Goal: Task Accomplishment & Management: Manage account settings

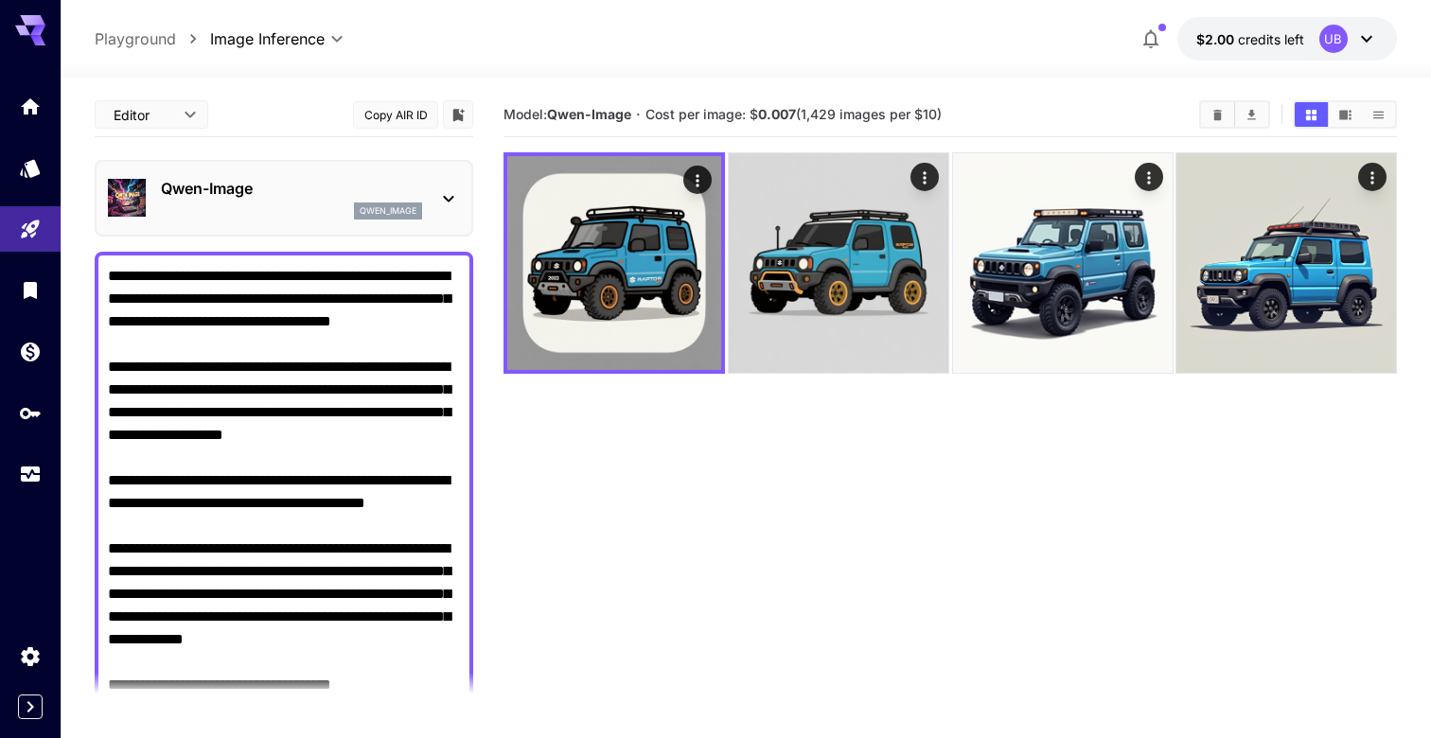
click at [348, 177] on p "Qwen-Image" at bounding box center [291, 188] width 261 height 23
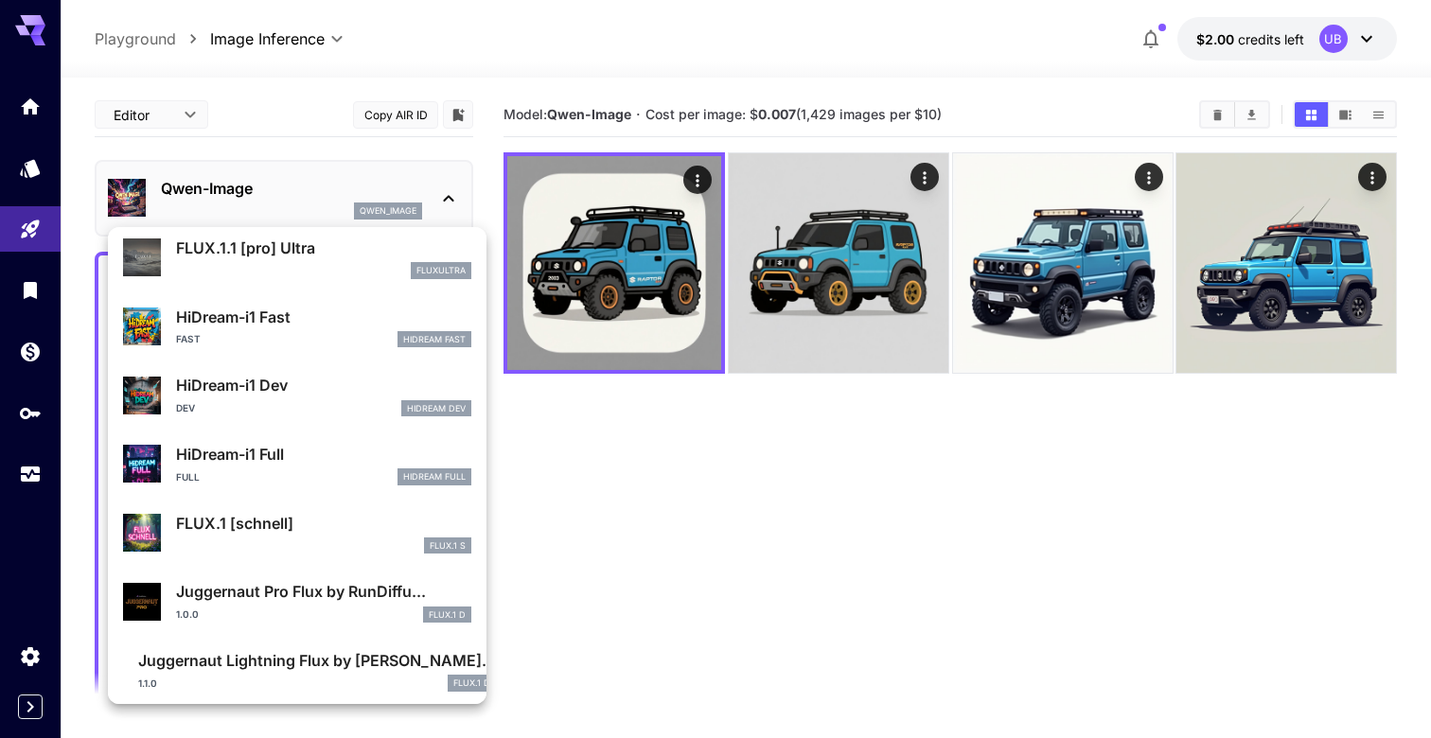
scroll to position [1462, 0]
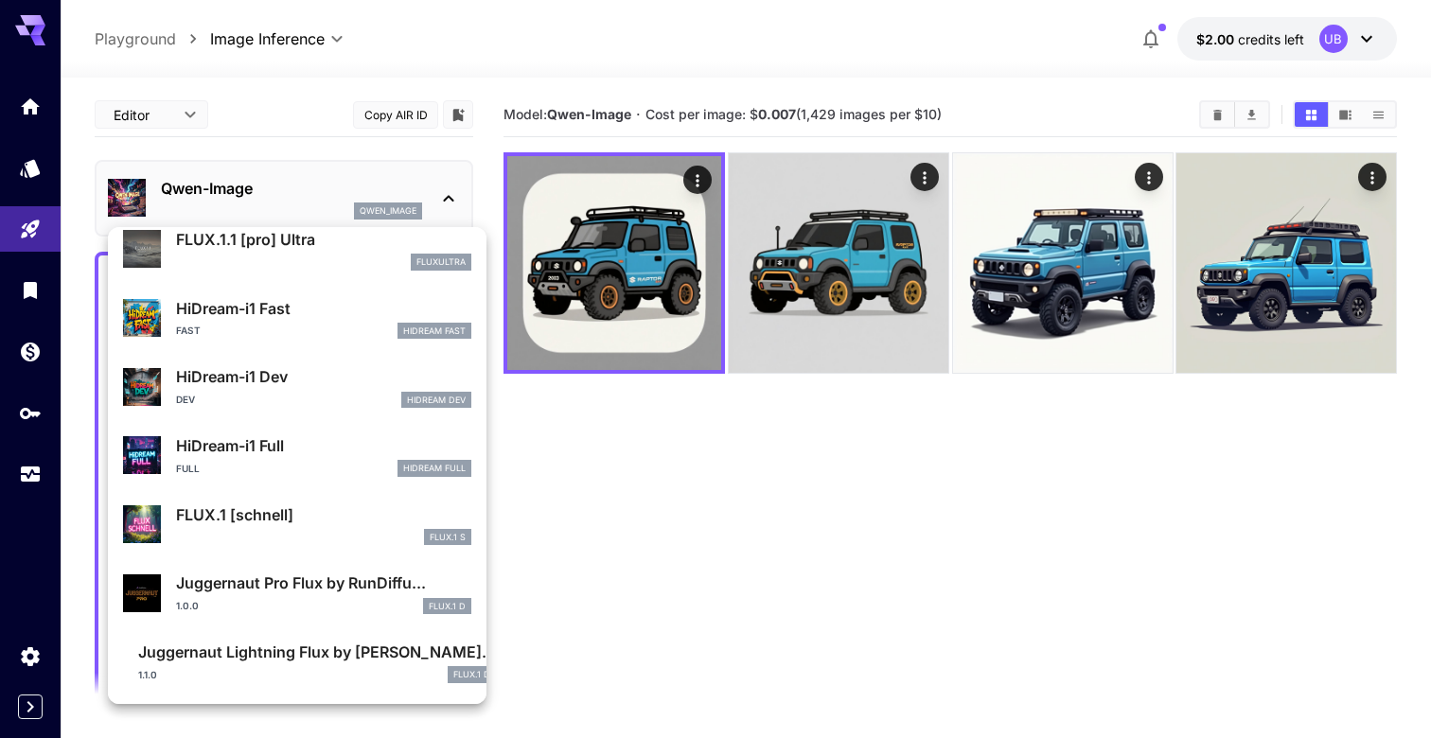
click at [317, 511] on p "FLUX.1 [schnell]" at bounding box center [323, 514] width 295 height 23
type input "*"
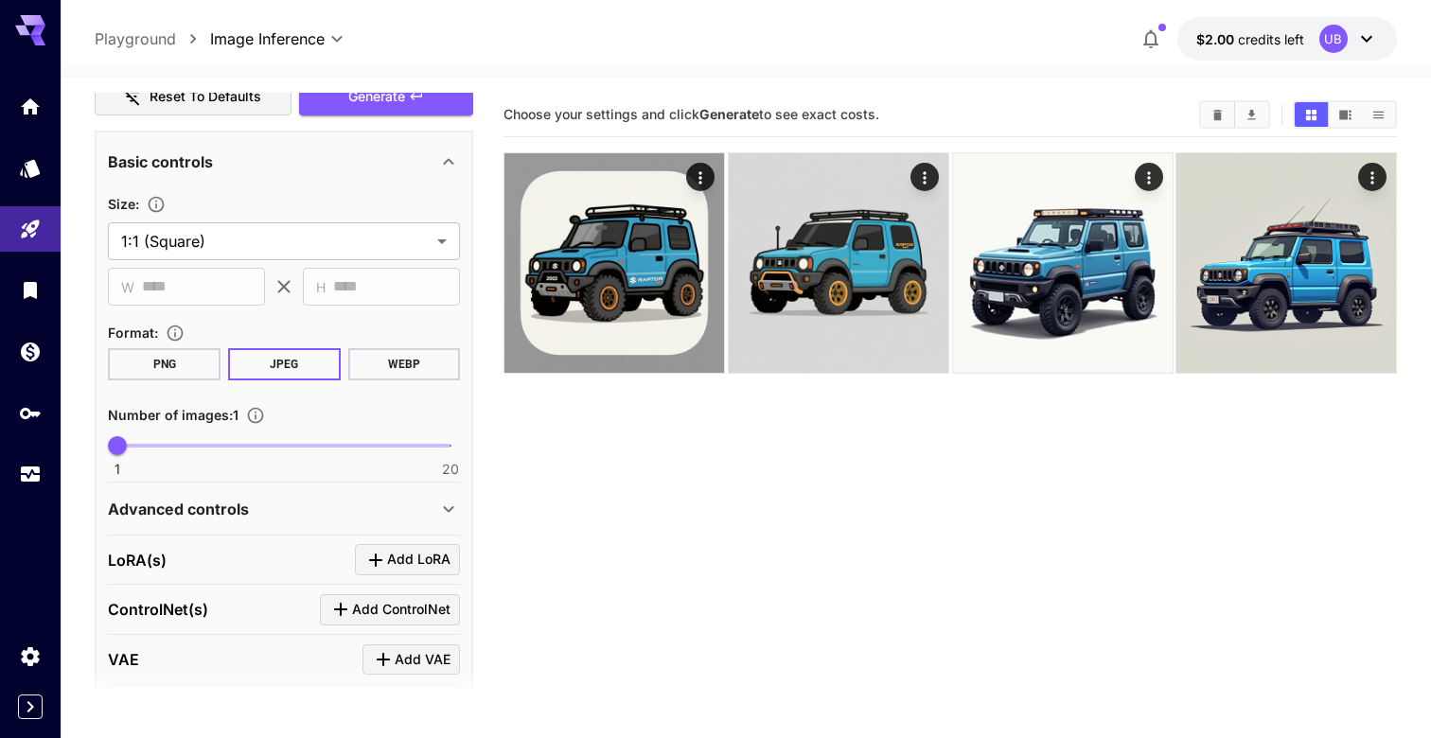
scroll to position [800, 0]
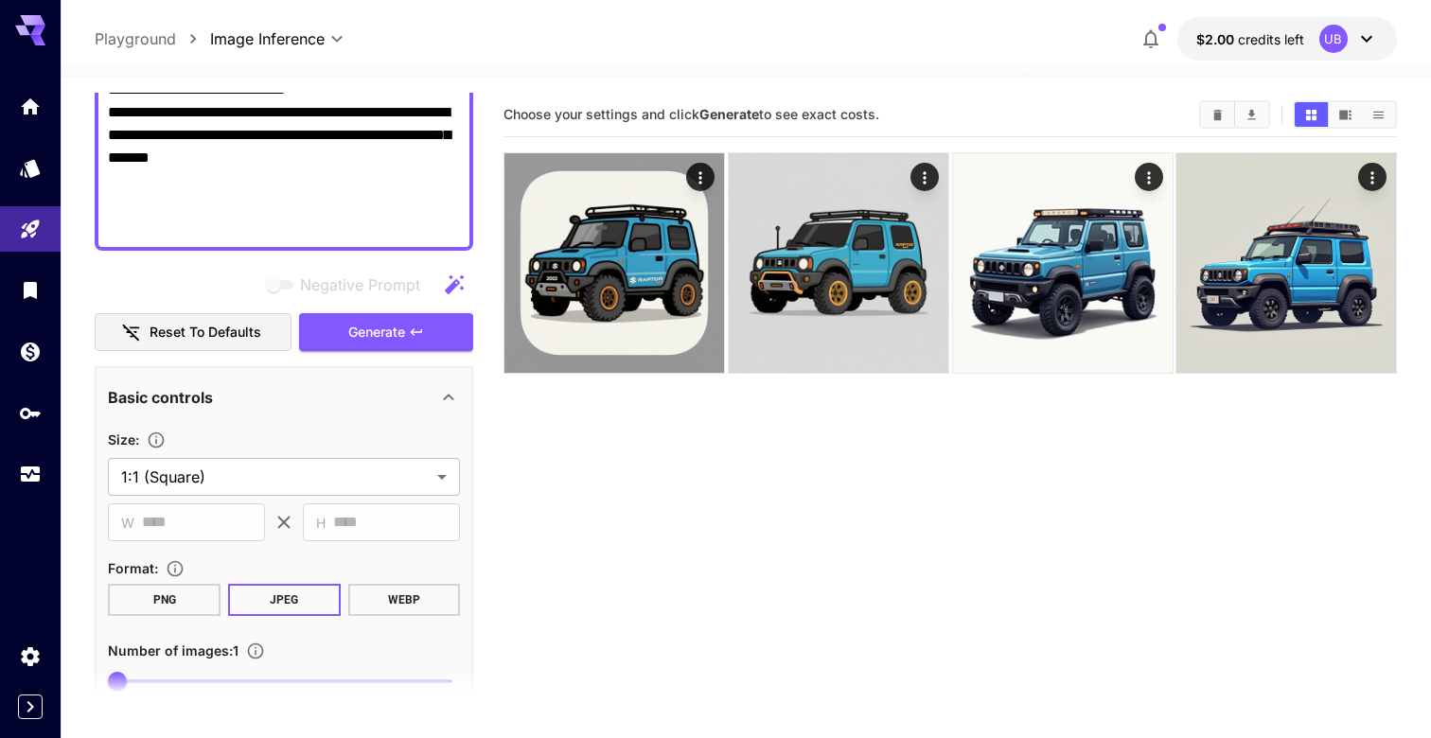
click at [378, 327] on span "Generate" at bounding box center [376, 333] width 57 height 24
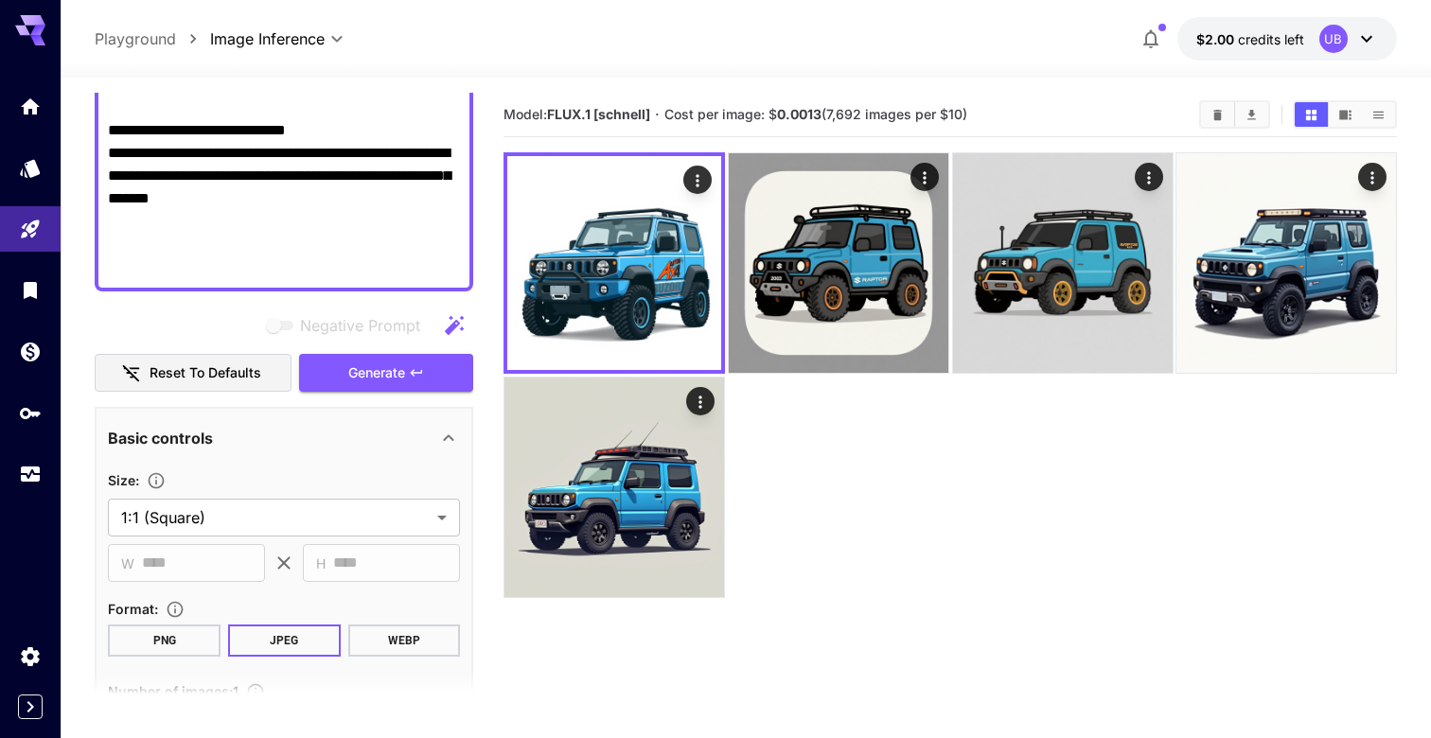
scroll to position [0, 0]
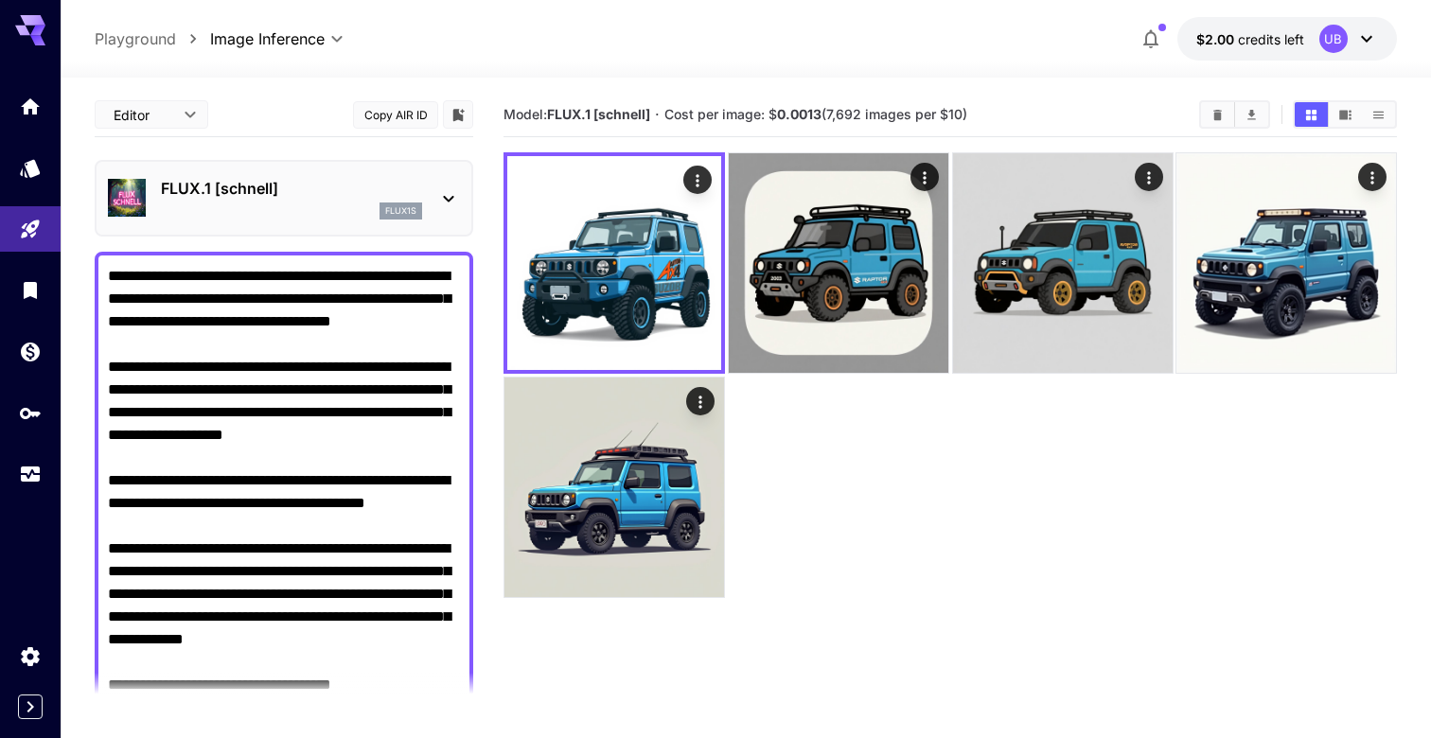
click at [1304, 47] on button "$2.00 credits left UB" at bounding box center [1287, 39] width 220 height 44
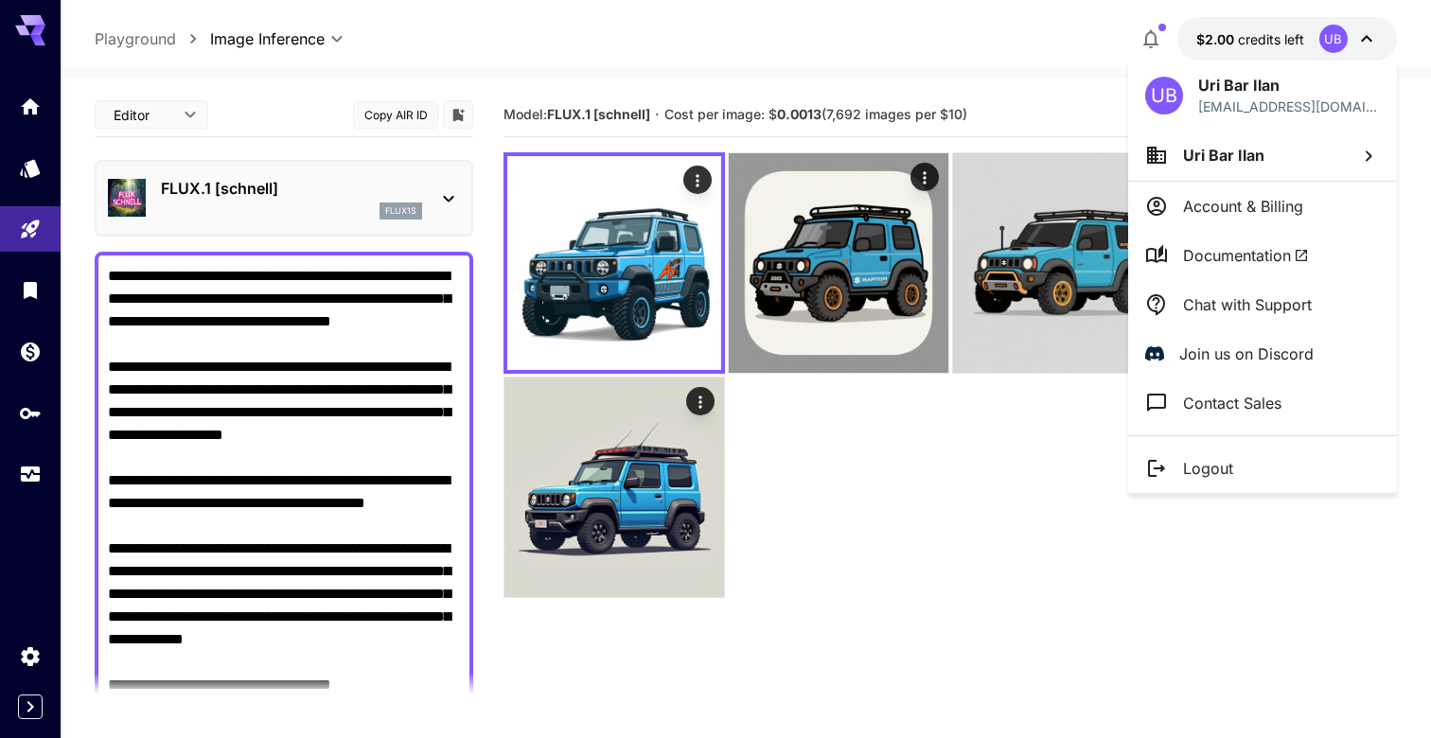
click at [952, 413] on div at bounding box center [715, 369] width 1431 height 738
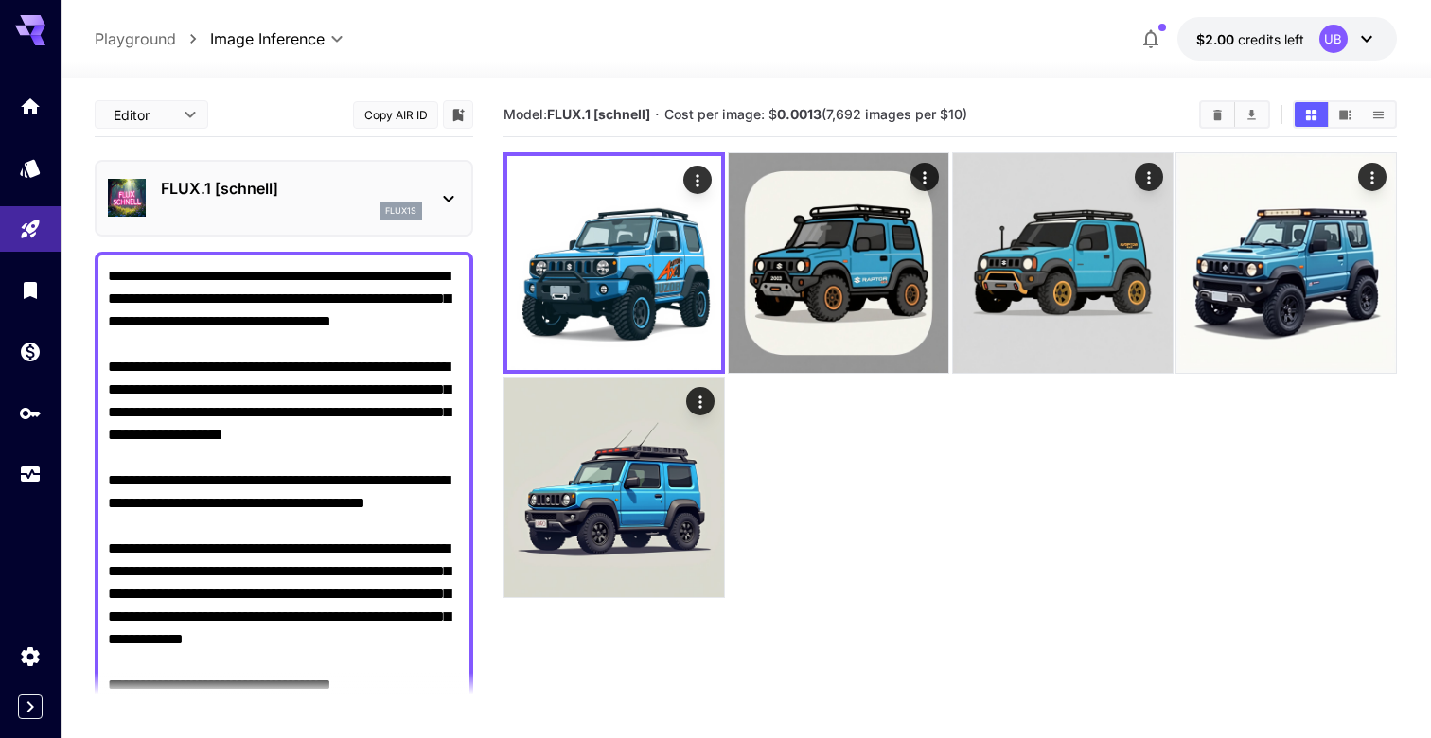
click at [449, 191] on icon at bounding box center [448, 198] width 23 height 23
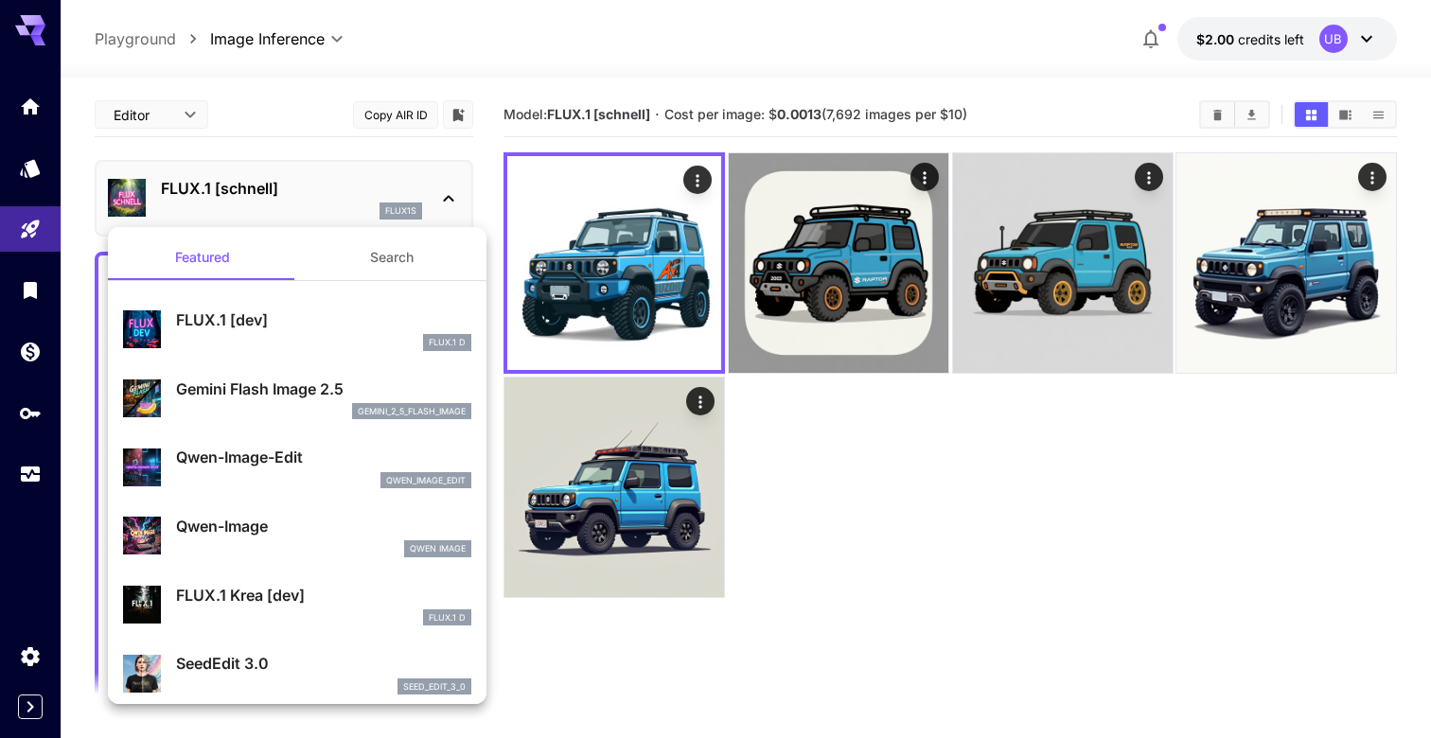
click at [874, 28] on div at bounding box center [715, 369] width 1431 height 738
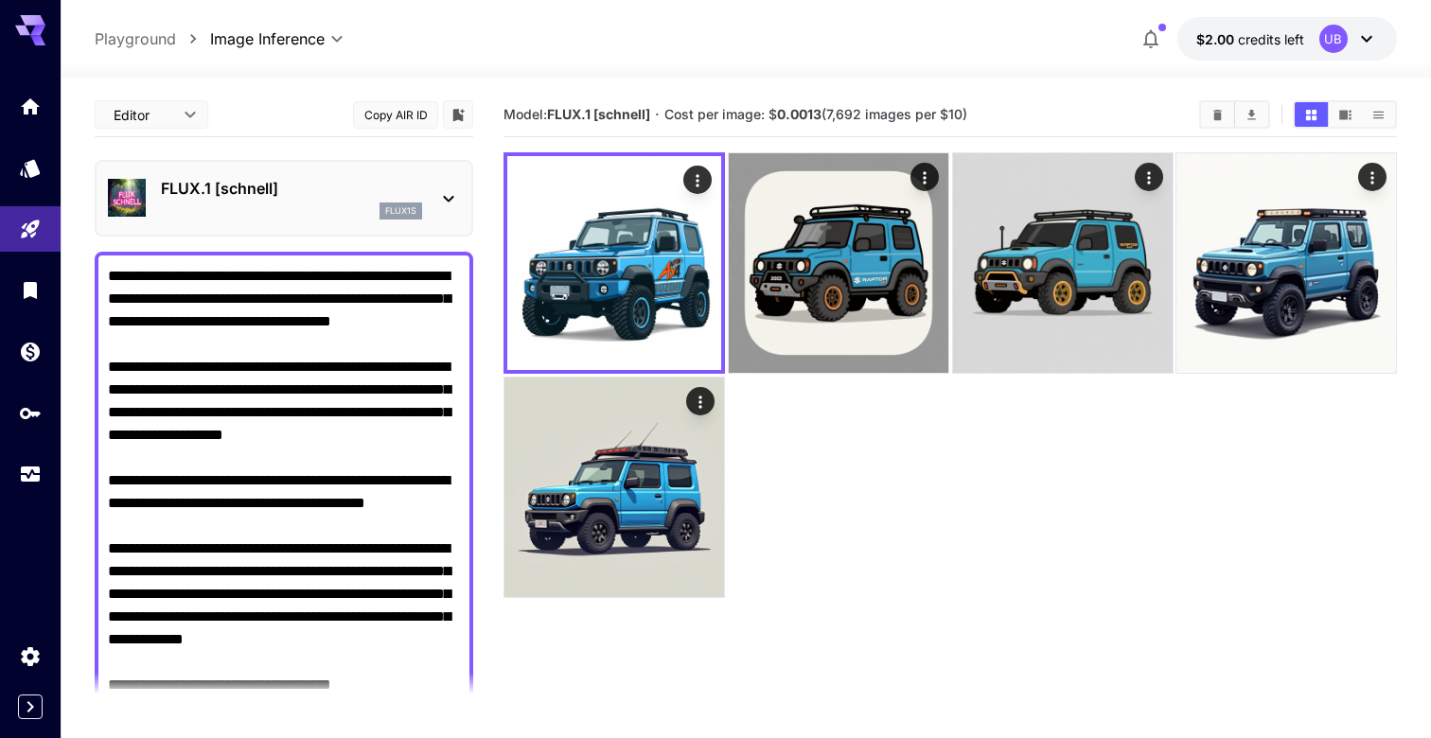
click at [168, 122] on body "**********" at bounding box center [715, 444] width 1431 height 888
click at [253, 112] on div at bounding box center [715, 369] width 1431 height 738
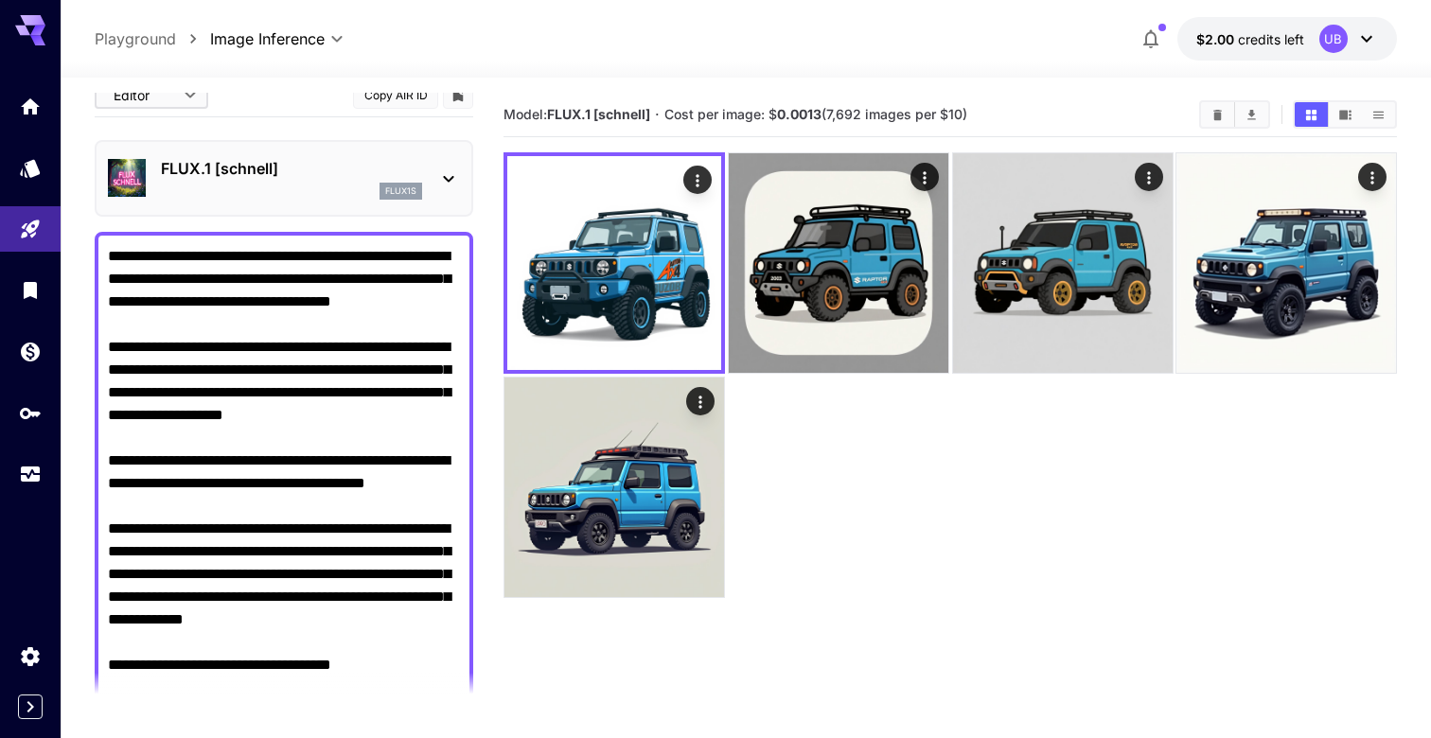
scroll to position [16, 0]
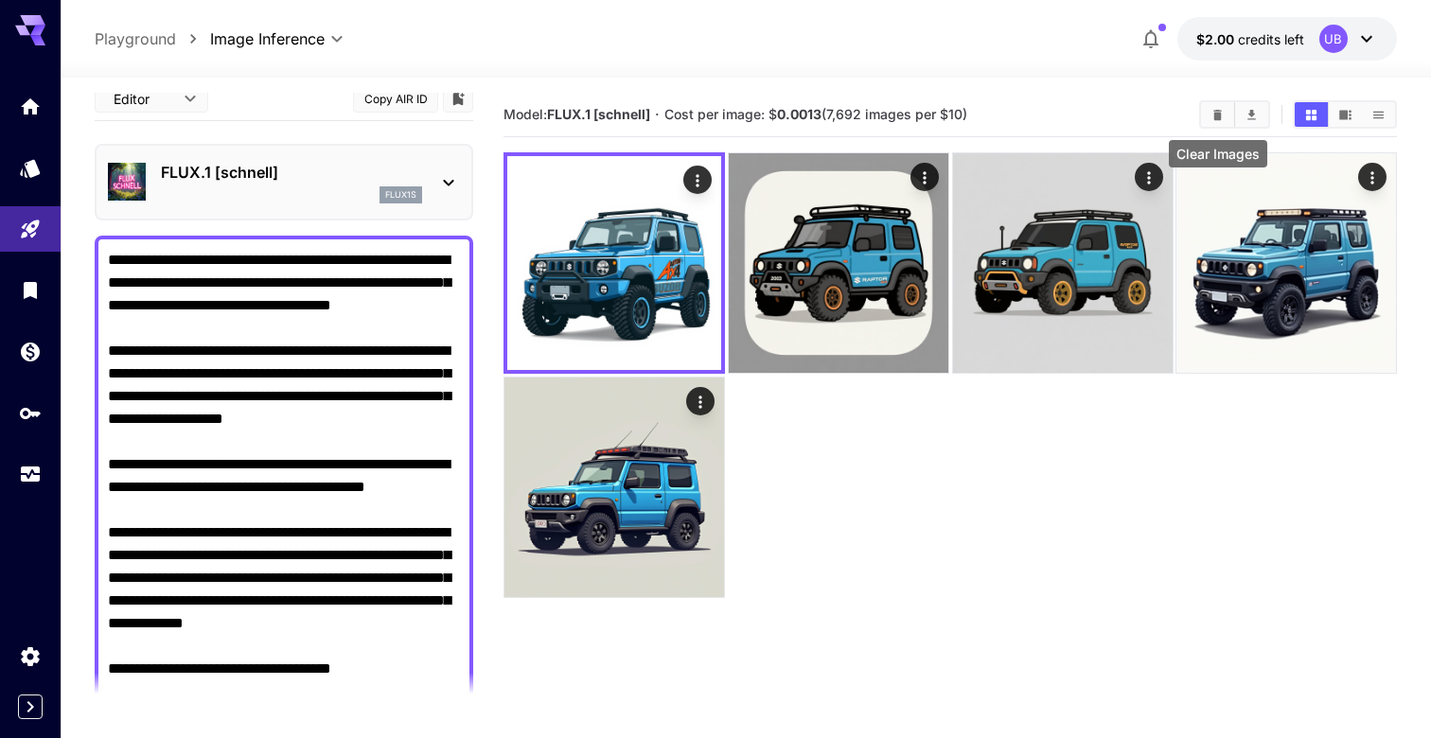
click at [1227, 116] on button "Clear Images" at bounding box center [1217, 114] width 33 height 25
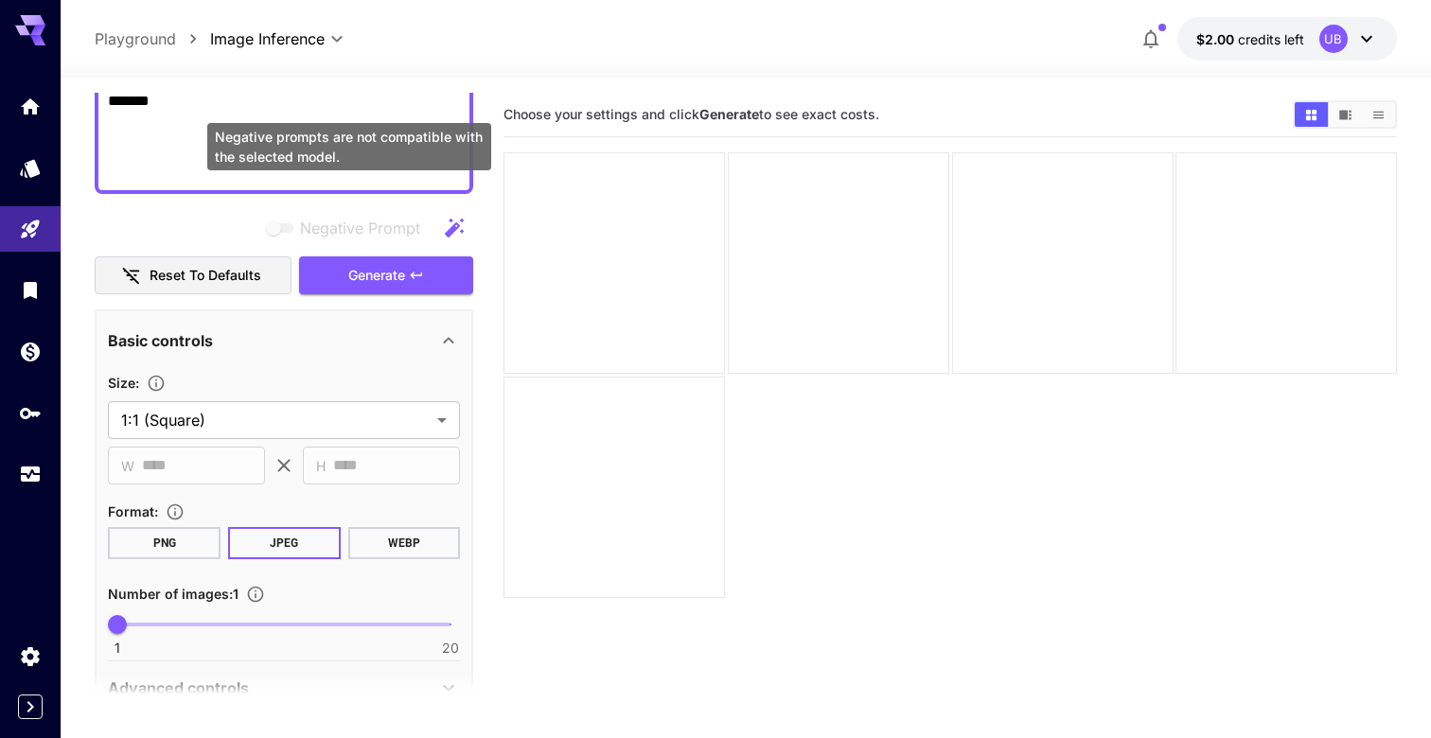
scroll to position [930, 0]
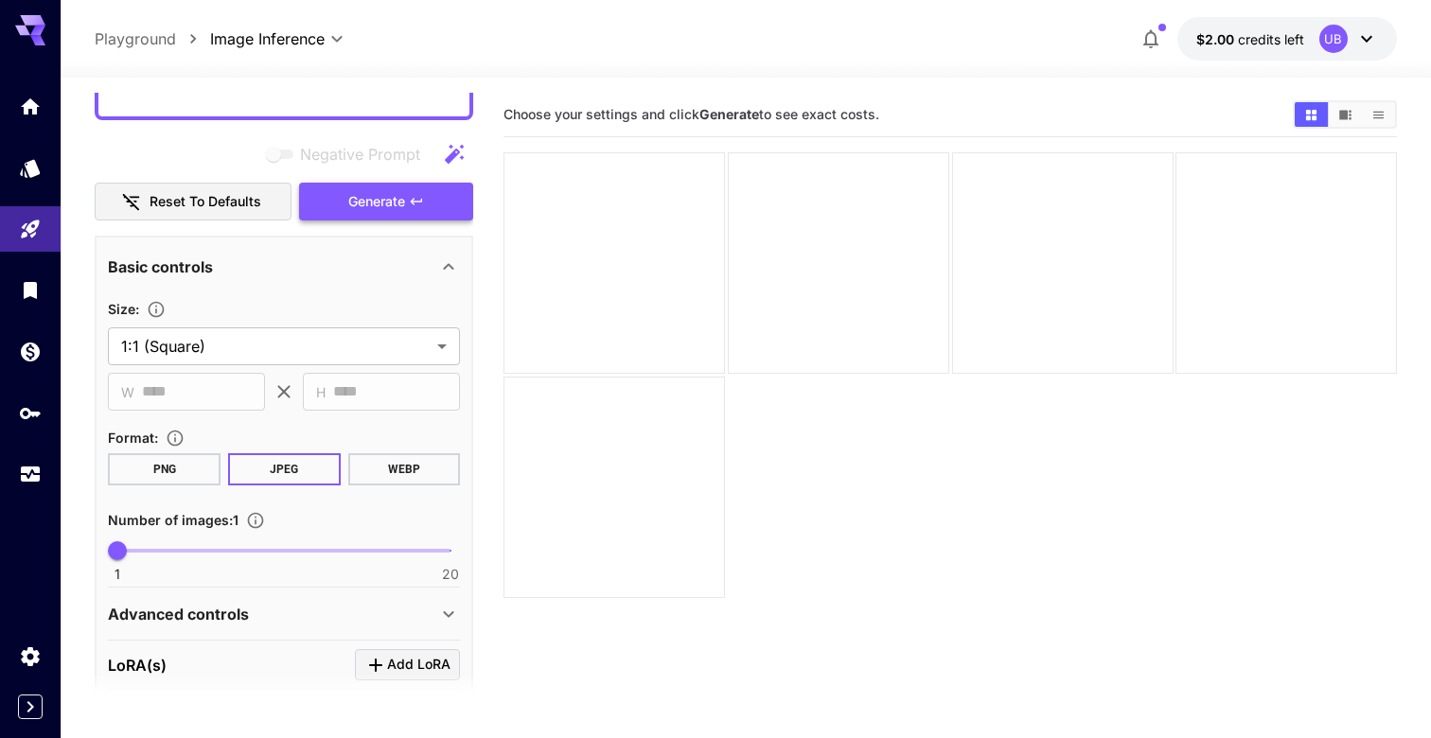
click at [380, 203] on span "Generate" at bounding box center [376, 202] width 57 height 24
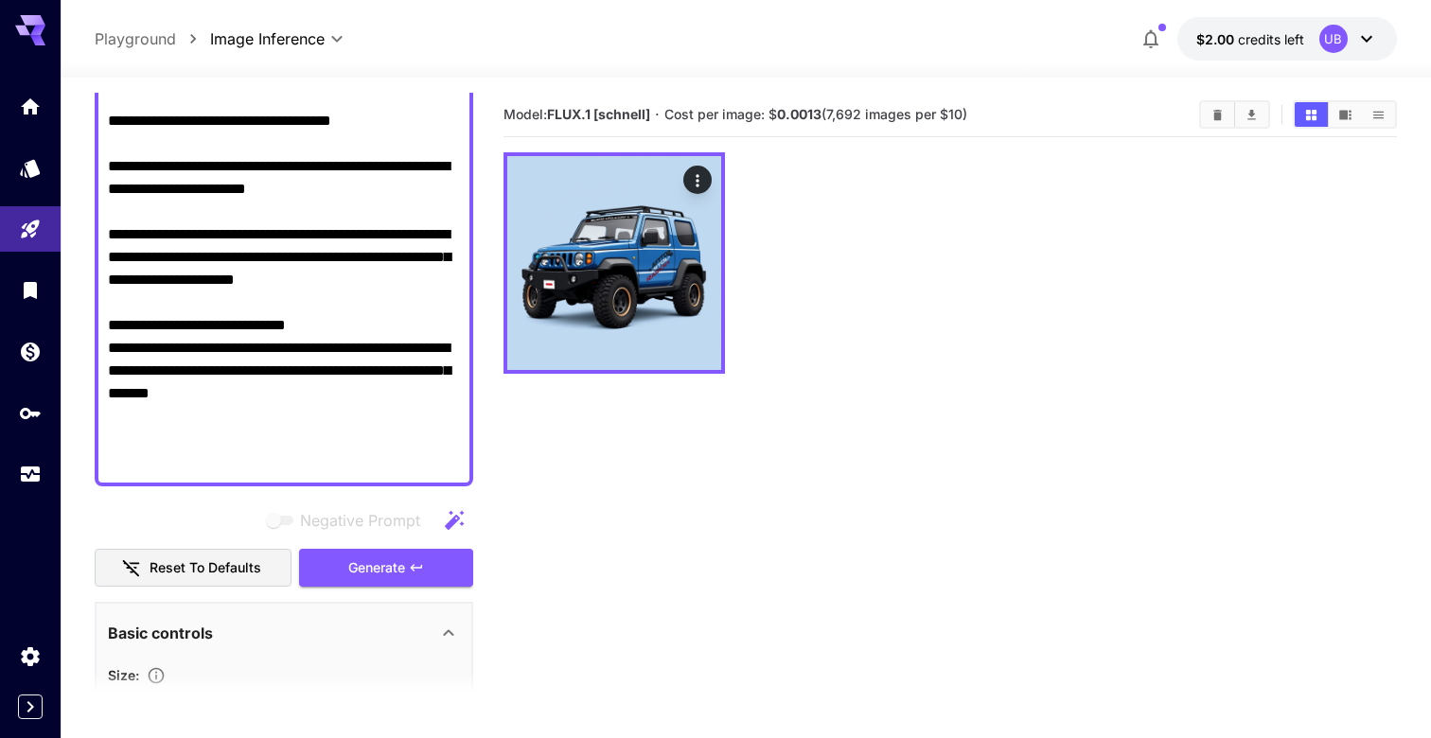
scroll to position [0, 0]
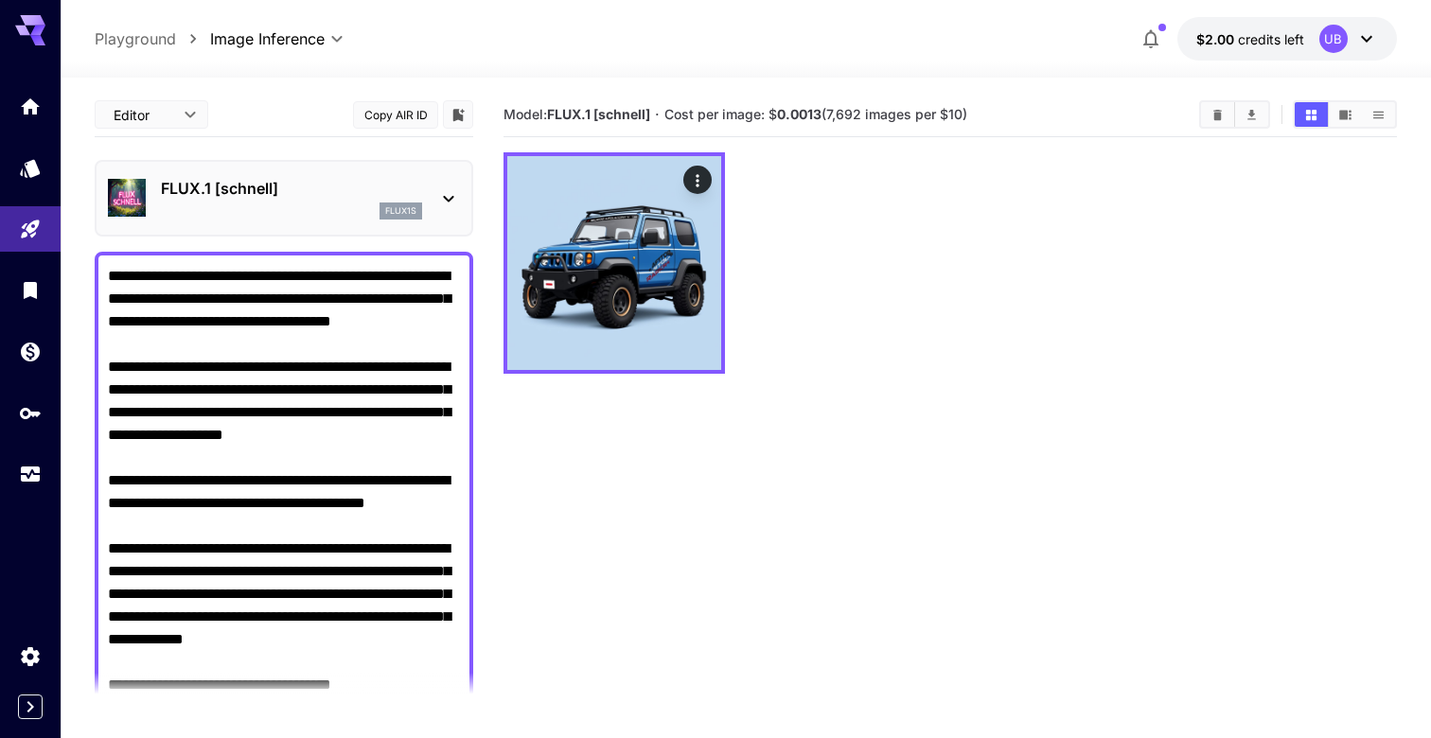
click at [398, 218] on div "flux1s" at bounding box center [400, 210] width 43 height 17
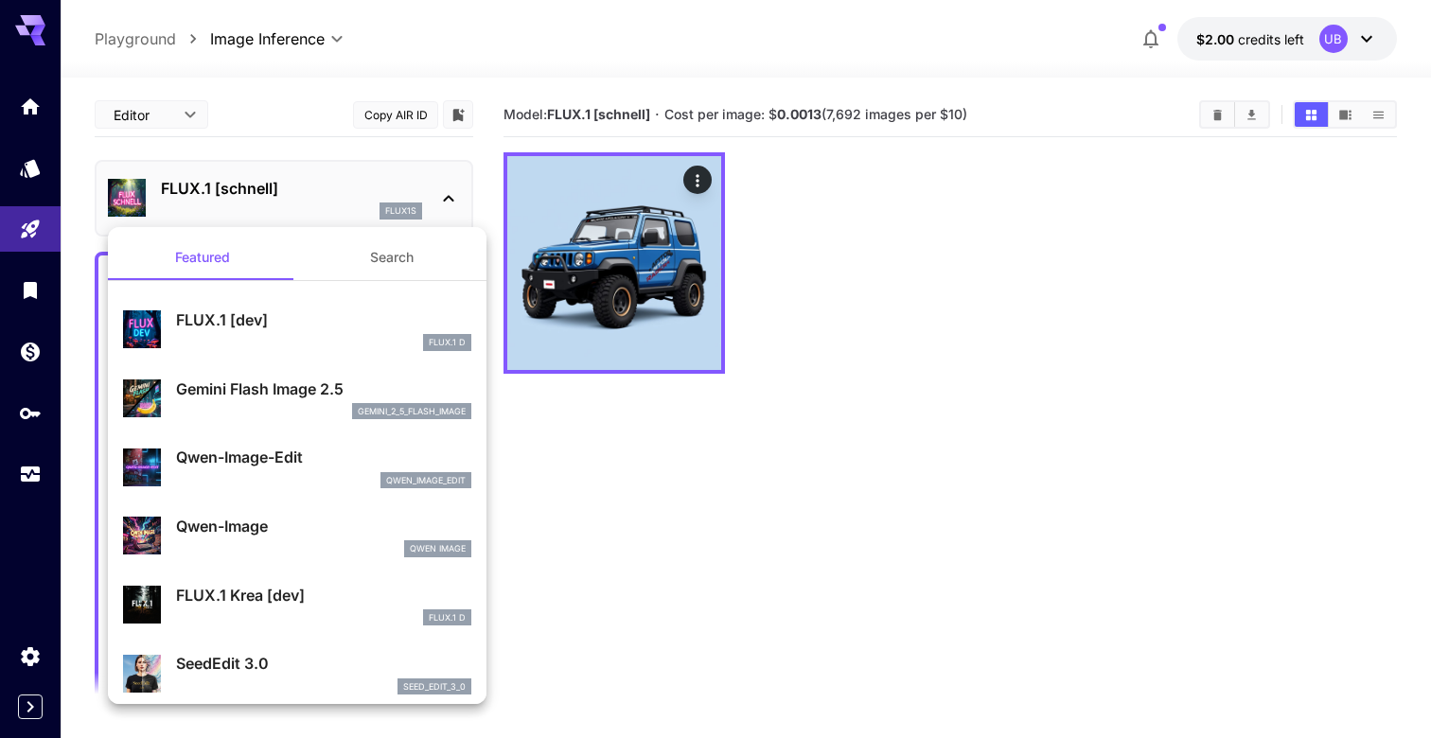
click at [344, 338] on div "FLUX.1 D" at bounding box center [323, 342] width 295 height 17
type input "**"
type input "***"
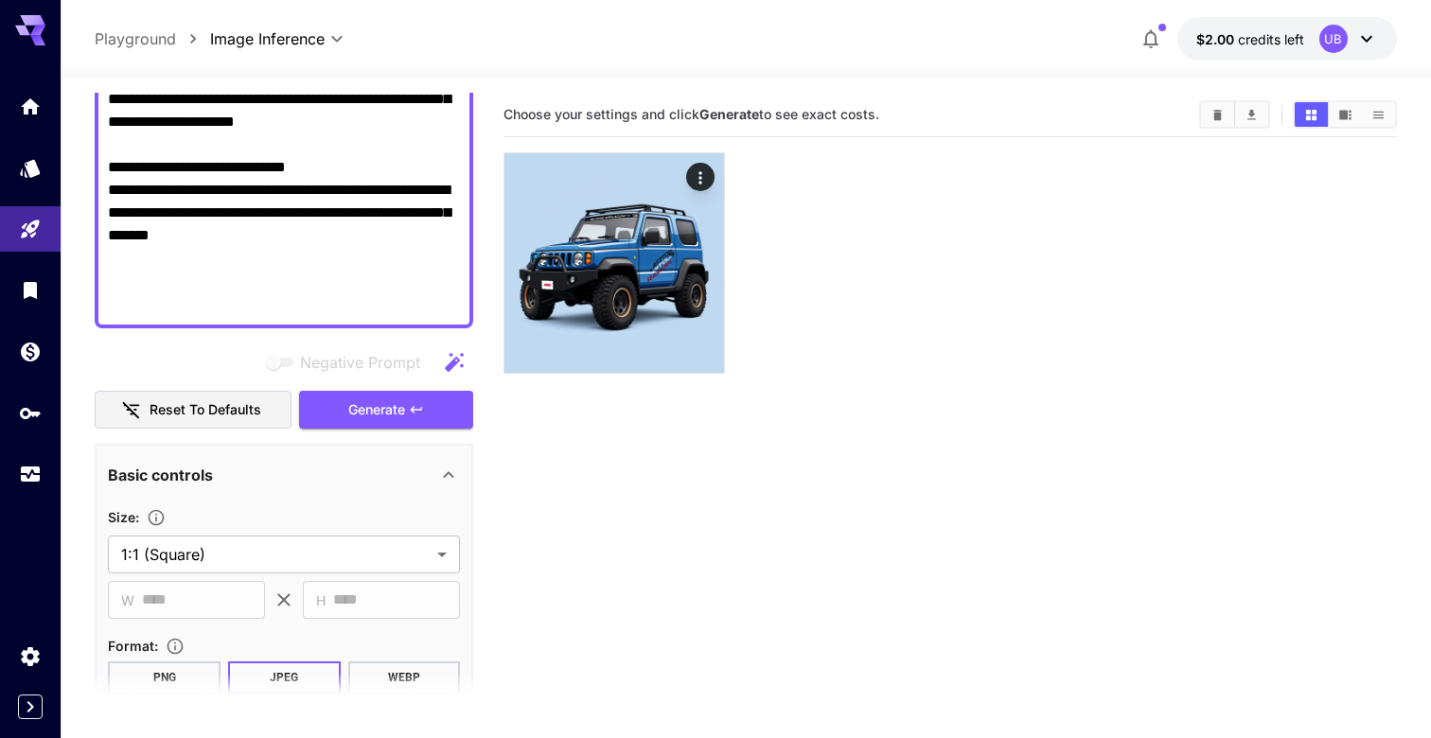
scroll to position [956, 0]
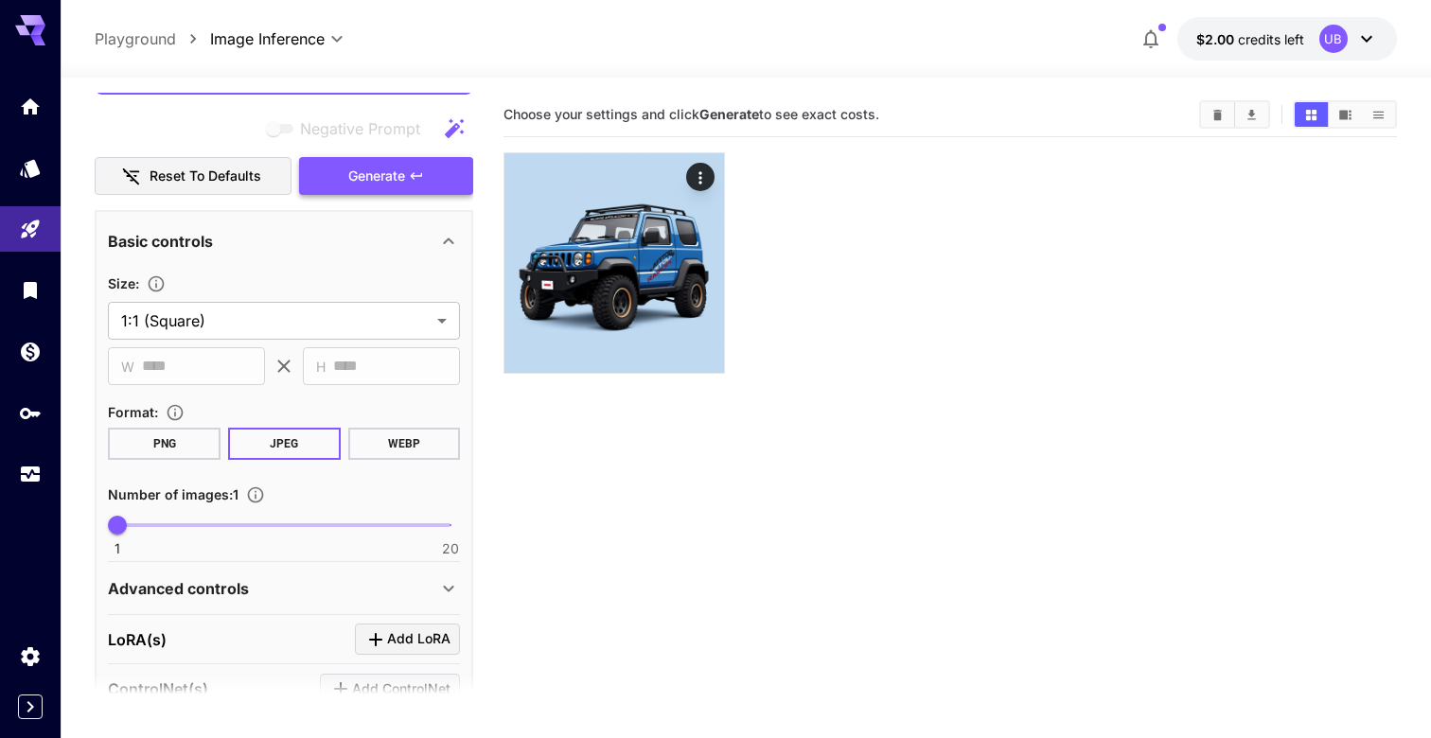
click at [438, 187] on button "Generate" at bounding box center [386, 176] width 174 height 39
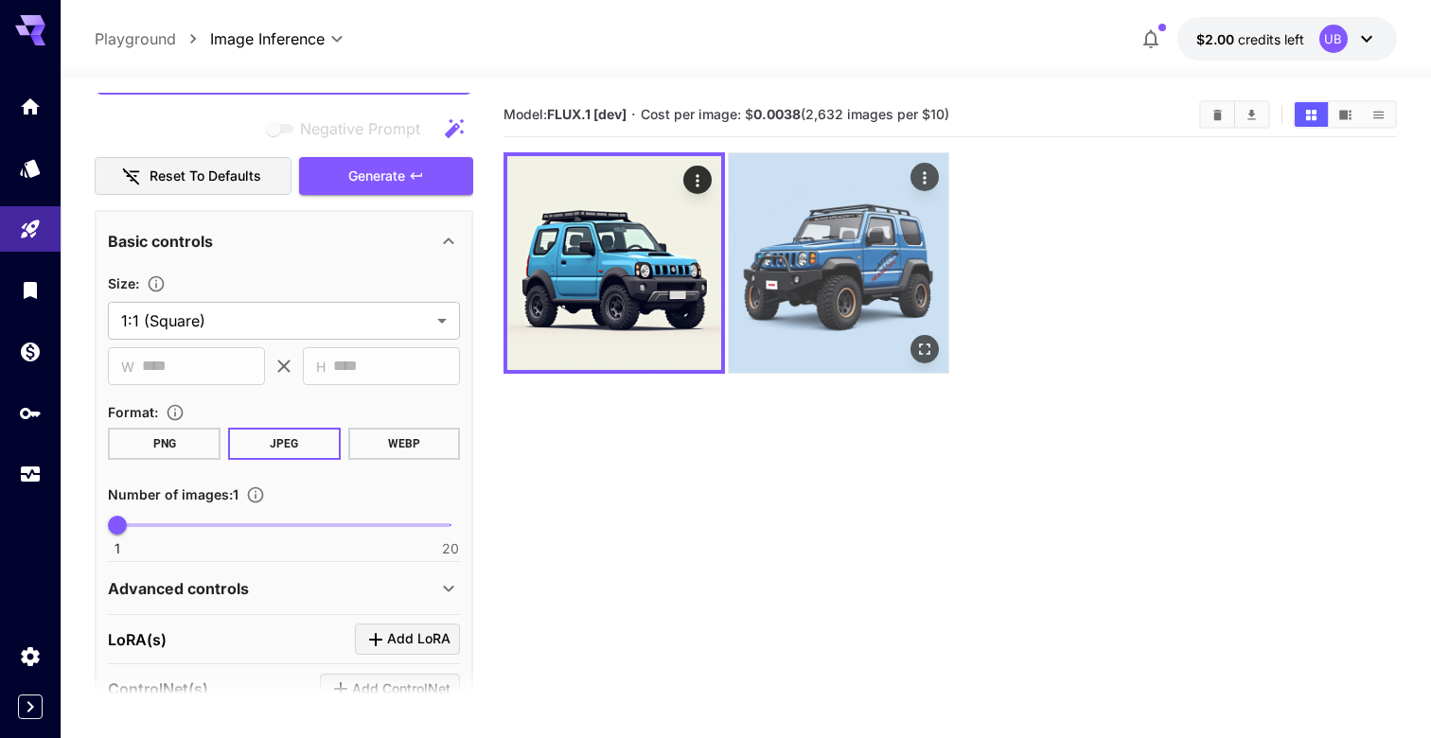
click at [769, 256] on img at bounding box center [839, 263] width 220 height 220
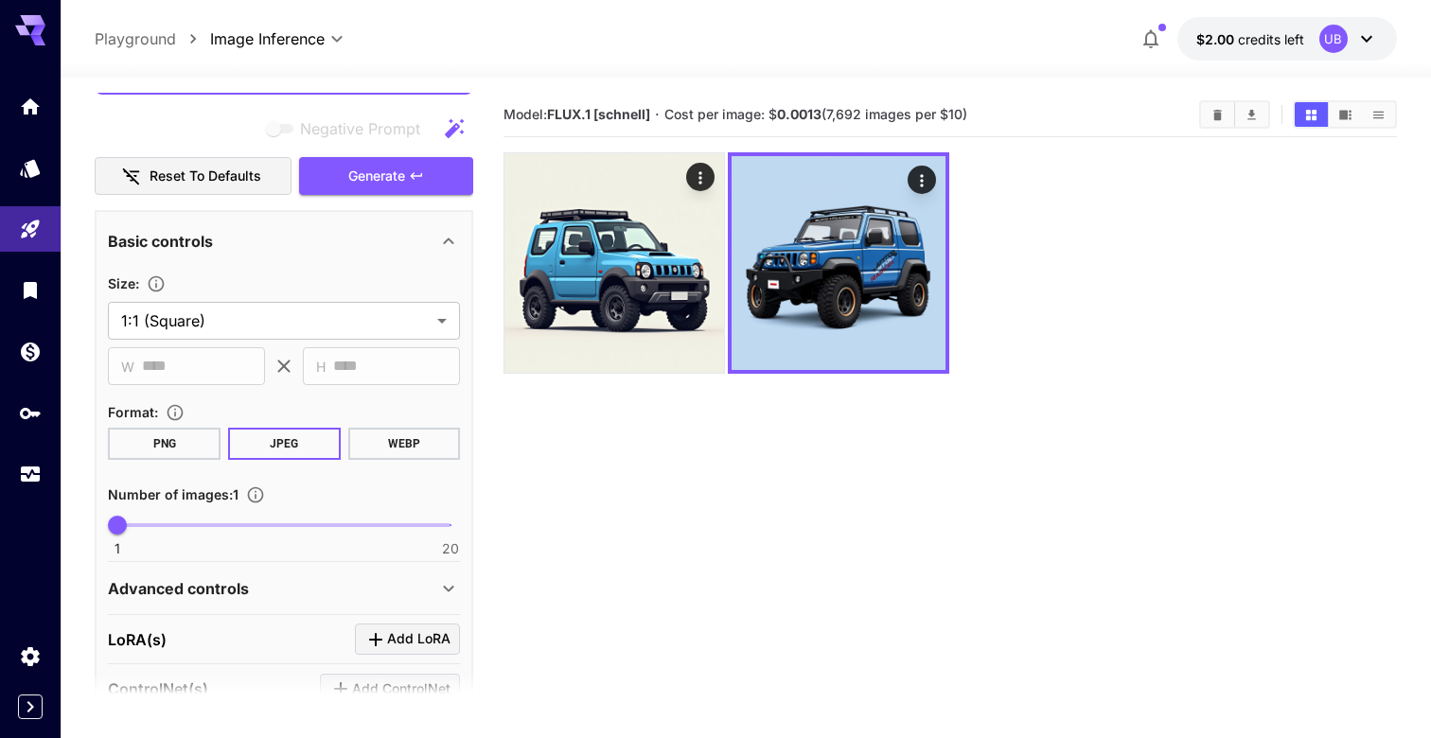
click at [853, 111] on span "Cost per image: $ 0.0013 (7,692 images per $10)" at bounding box center [815, 114] width 303 height 16
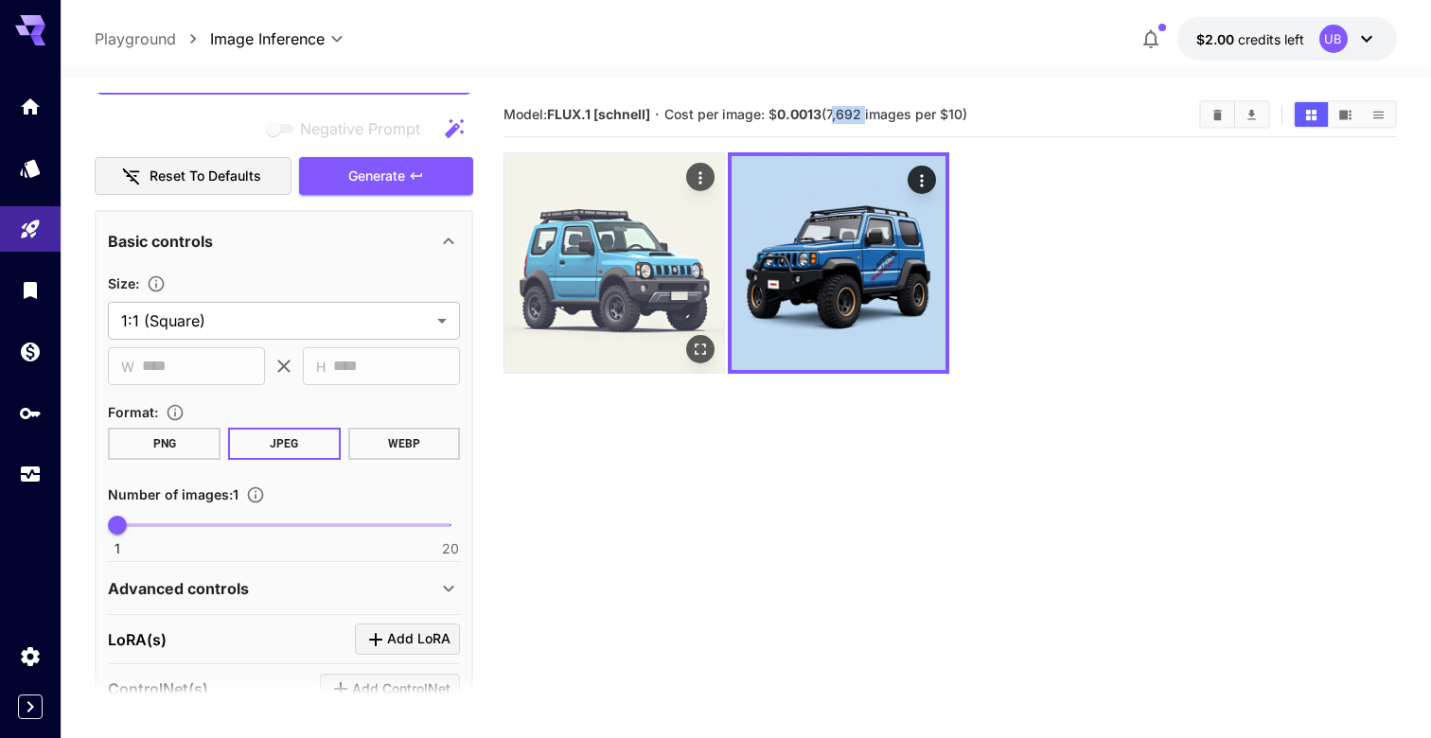
click at [588, 217] on img at bounding box center [614, 263] width 220 height 220
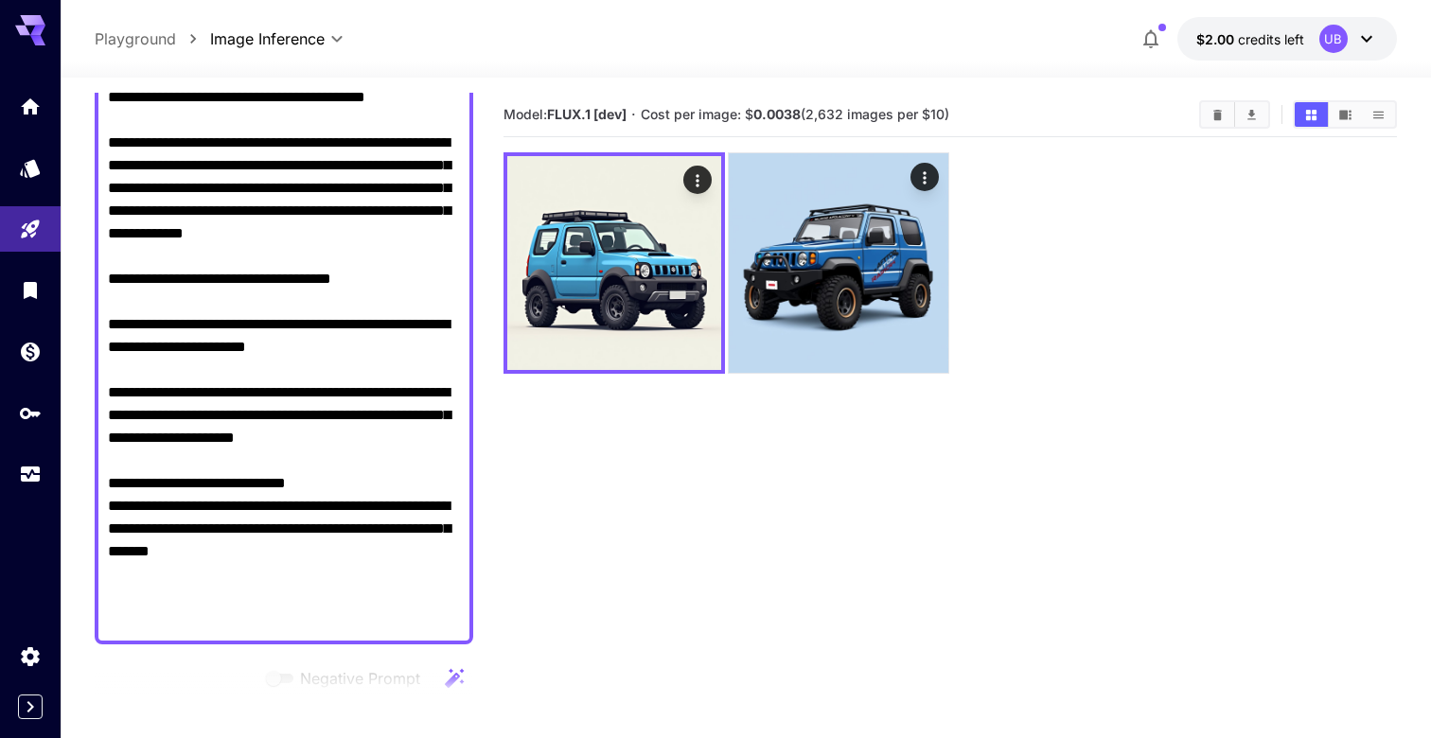
scroll to position [0, 0]
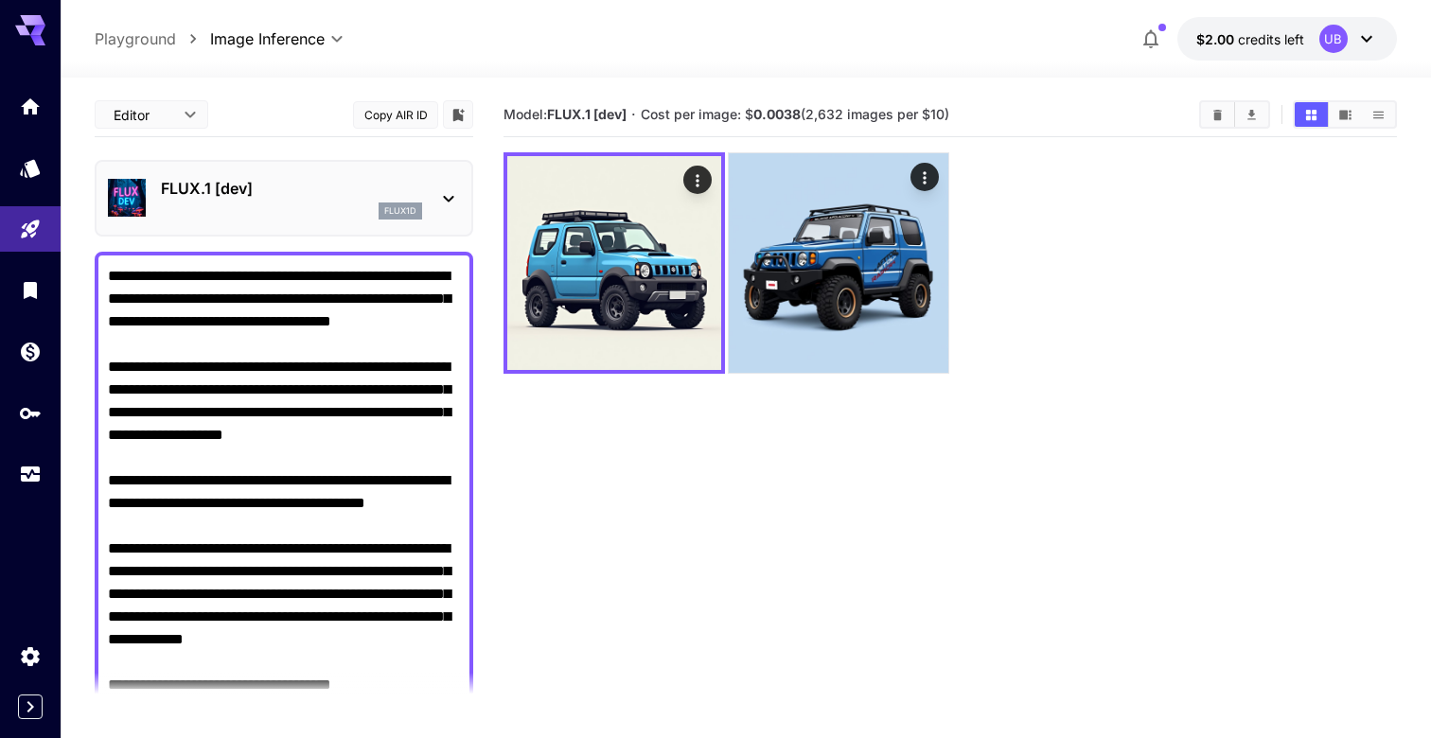
click at [329, 232] on div "FLUX.1 [dev] flux1d" at bounding box center [284, 198] width 378 height 77
click at [342, 194] on p "FLUX.1 [dev]" at bounding box center [291, 188] width 261 height 23
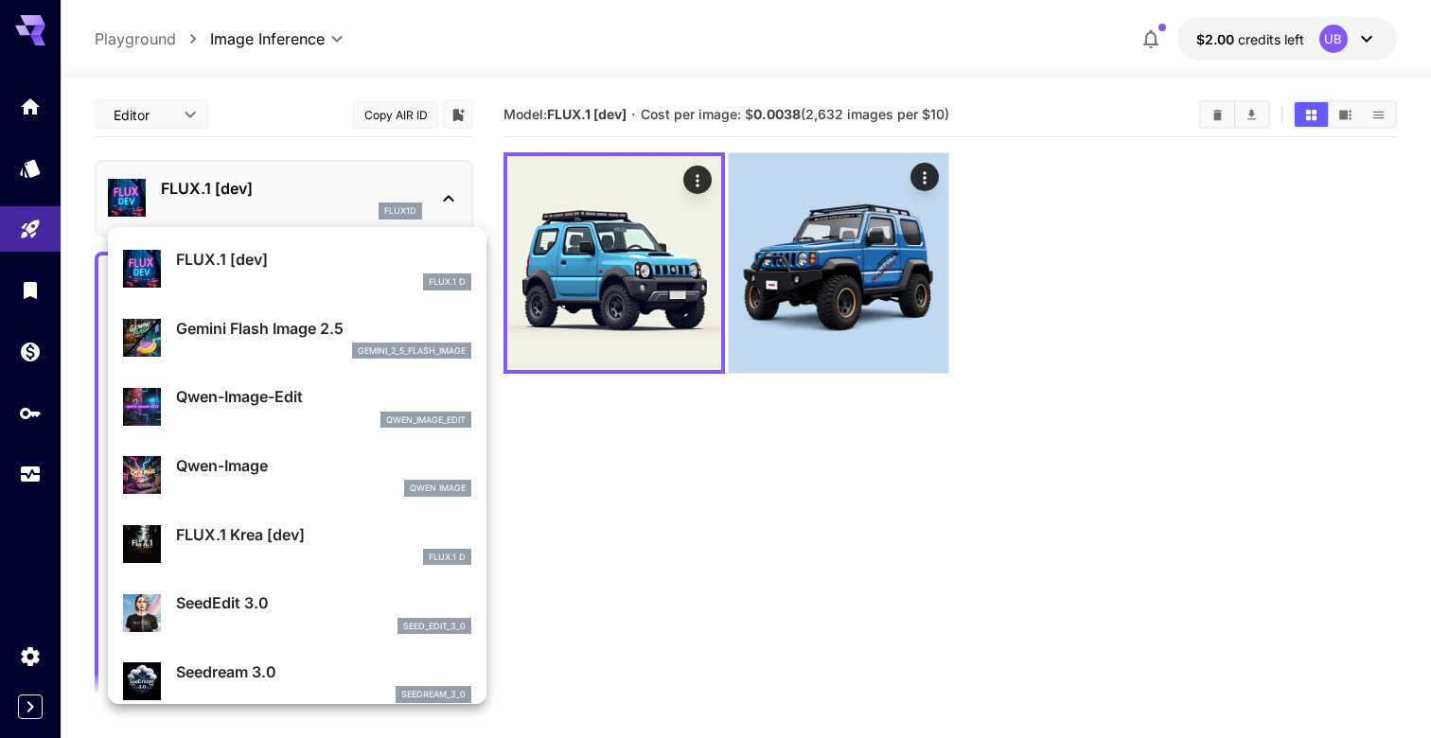
scroll to position [85, 0]
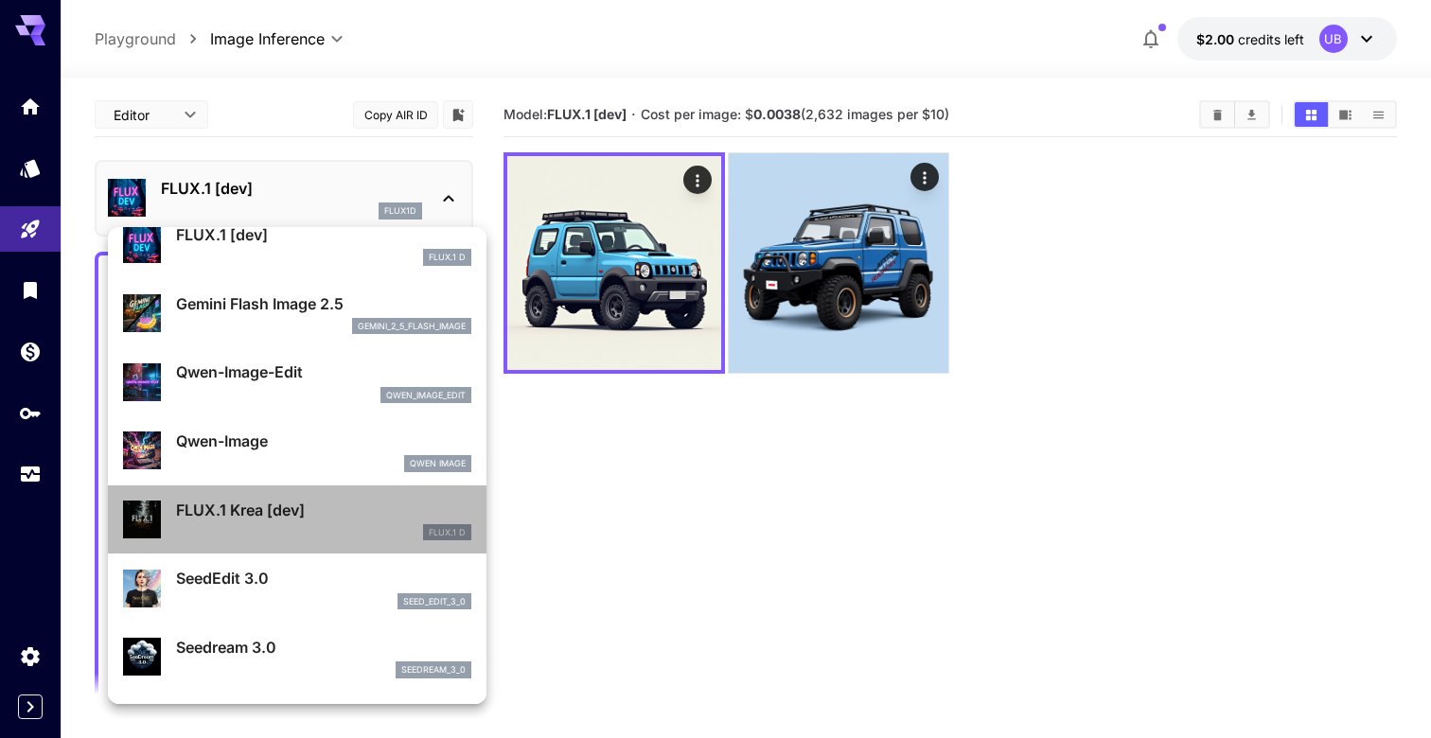
click at [323, 531] on div "FLUX.1 D" at bounding box center [323, 532] width 295 height 17
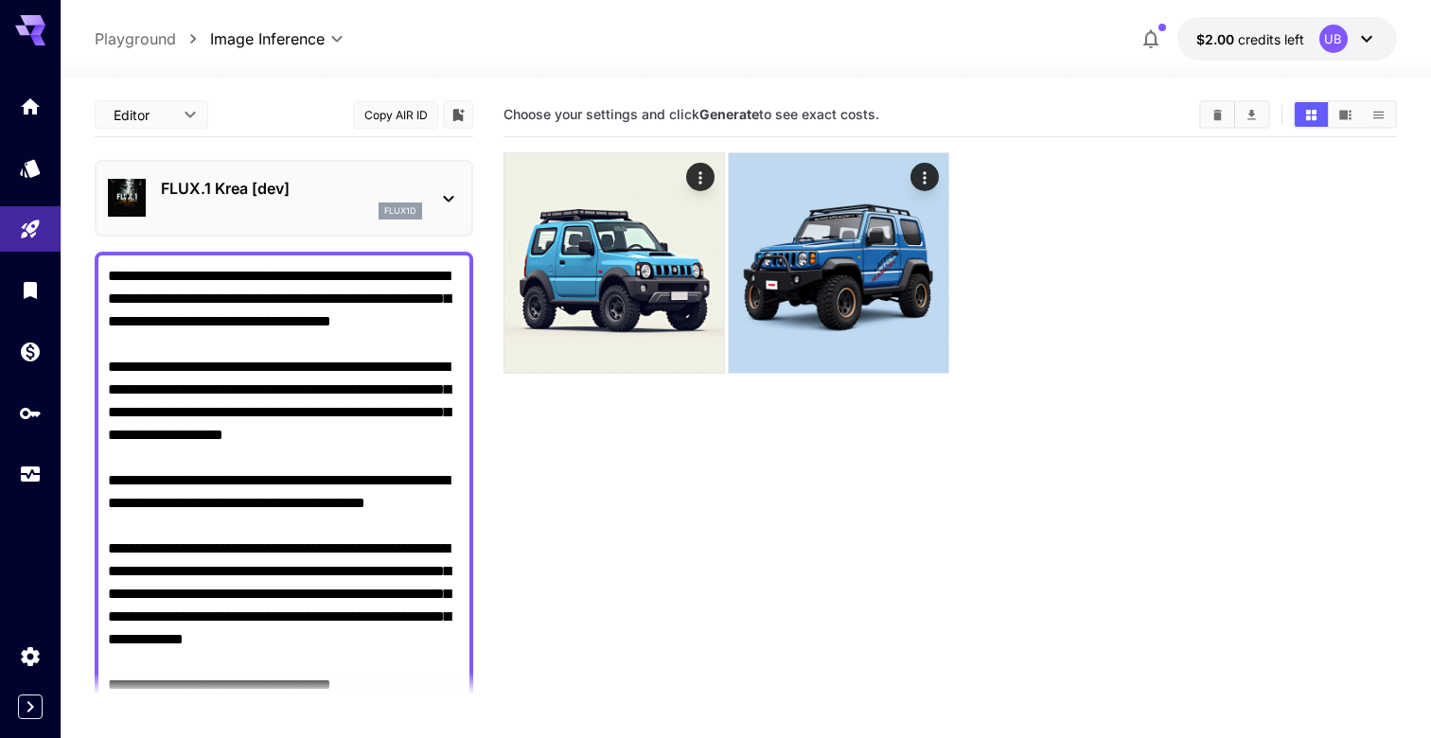
scroll to position [1, 0]
click at [454, 202] on icon at bounding box center [448, 197] width 23 height 23
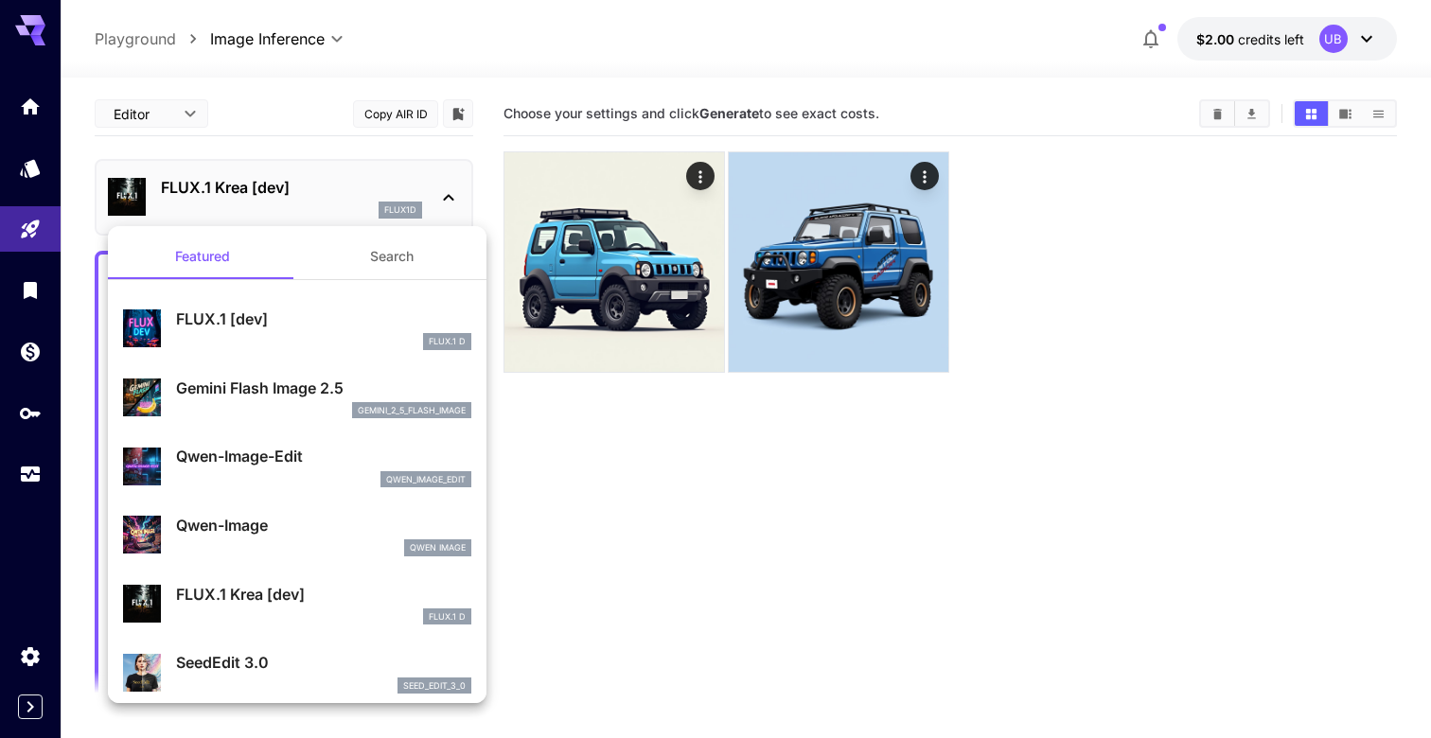
click at [1341, 131] on div at bounding box center [715, 369] width 1431 height 738
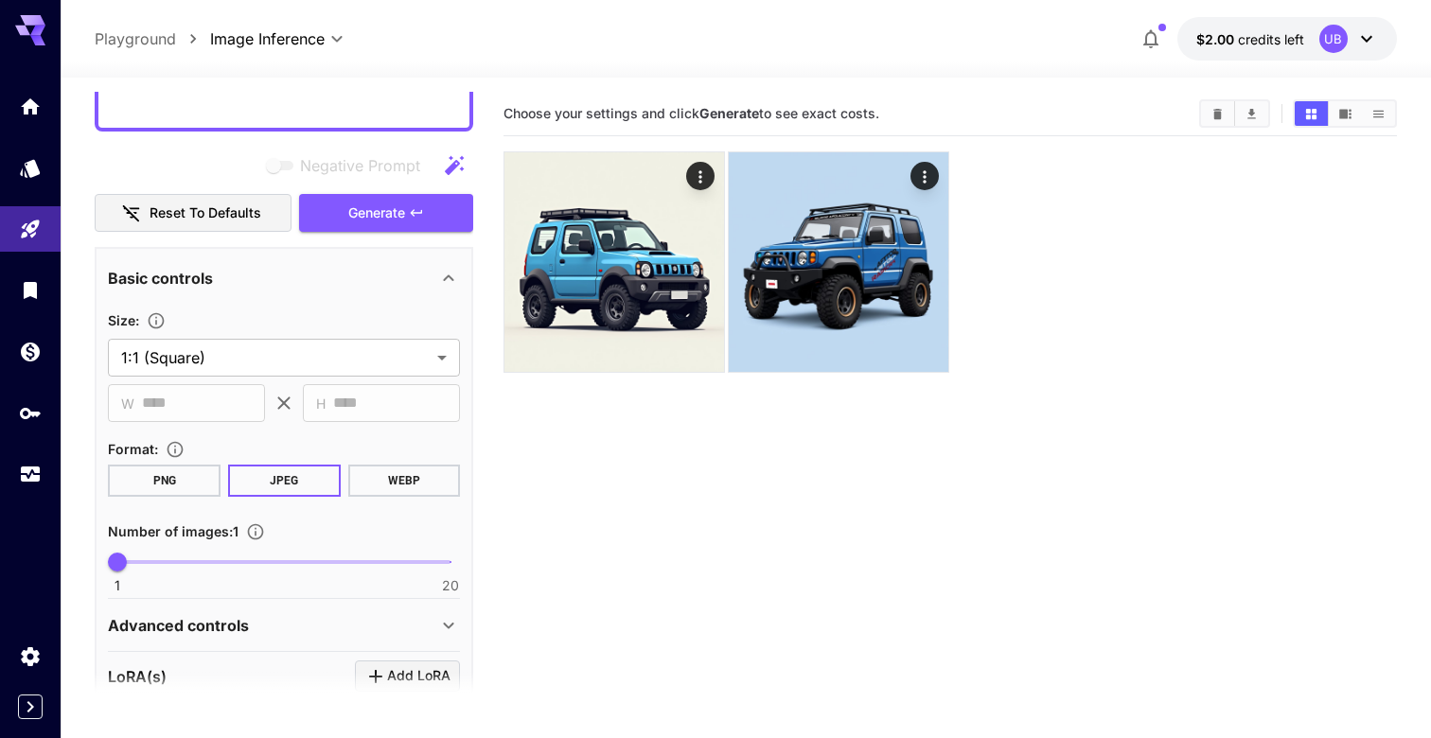
scroll to position [921, 0]
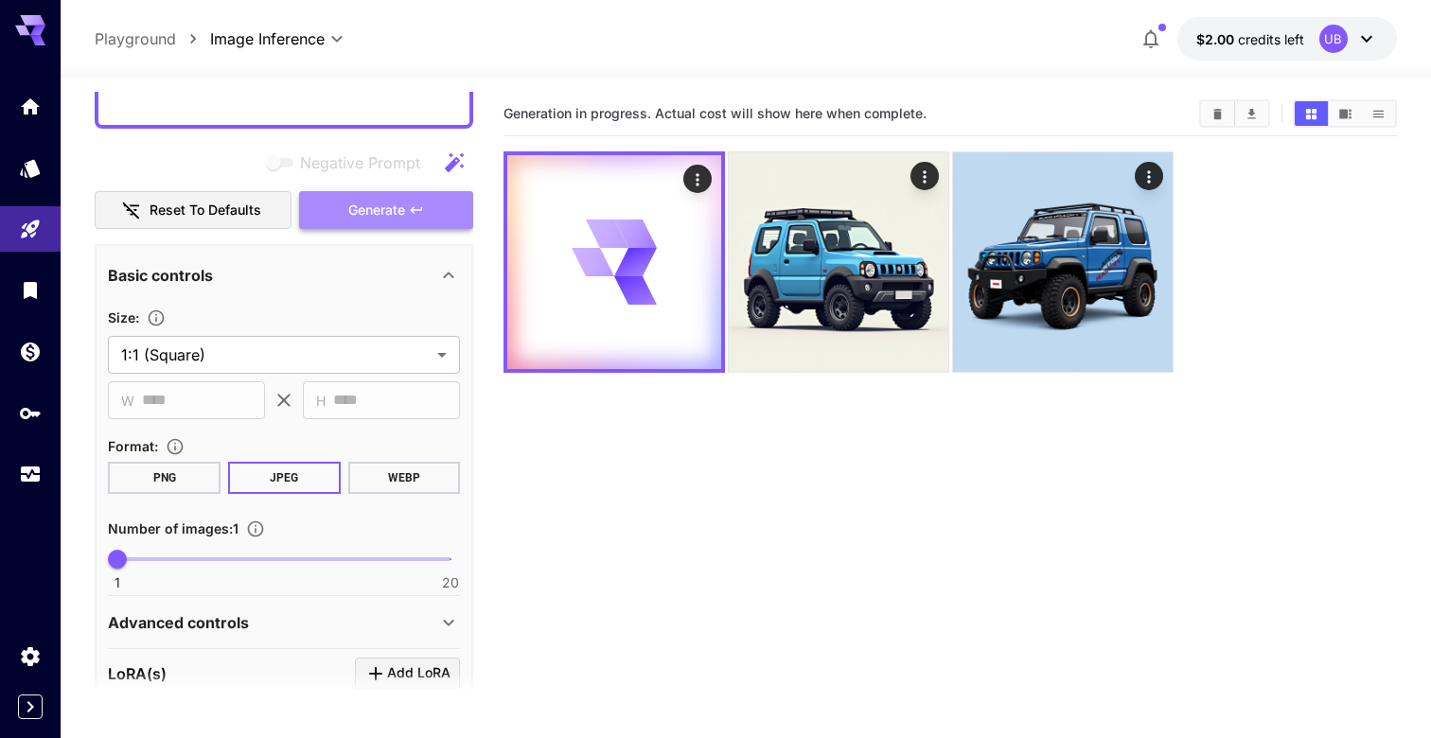
click at [399, 215] on span "Generate" at bounding box center [376, 211] width 57 height 24
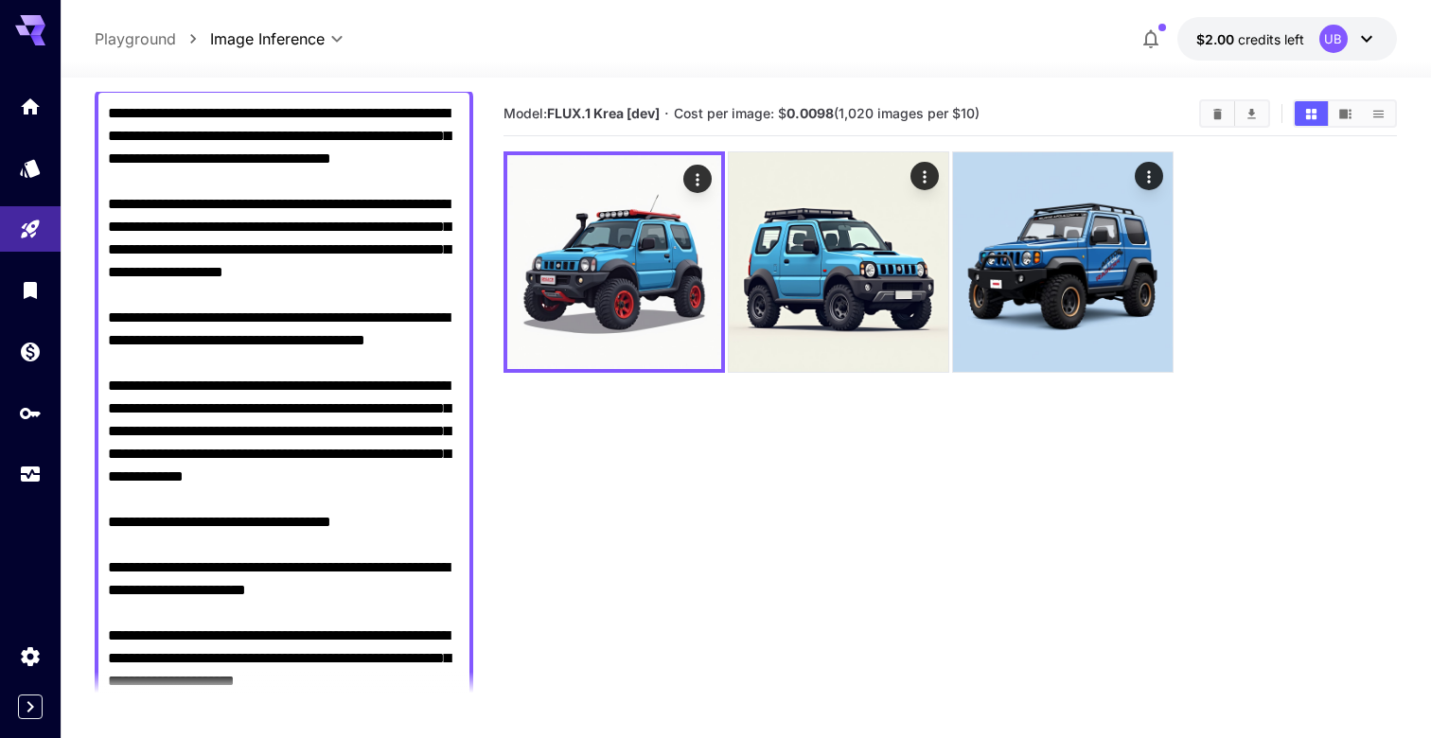
scroll to position [0, 0]
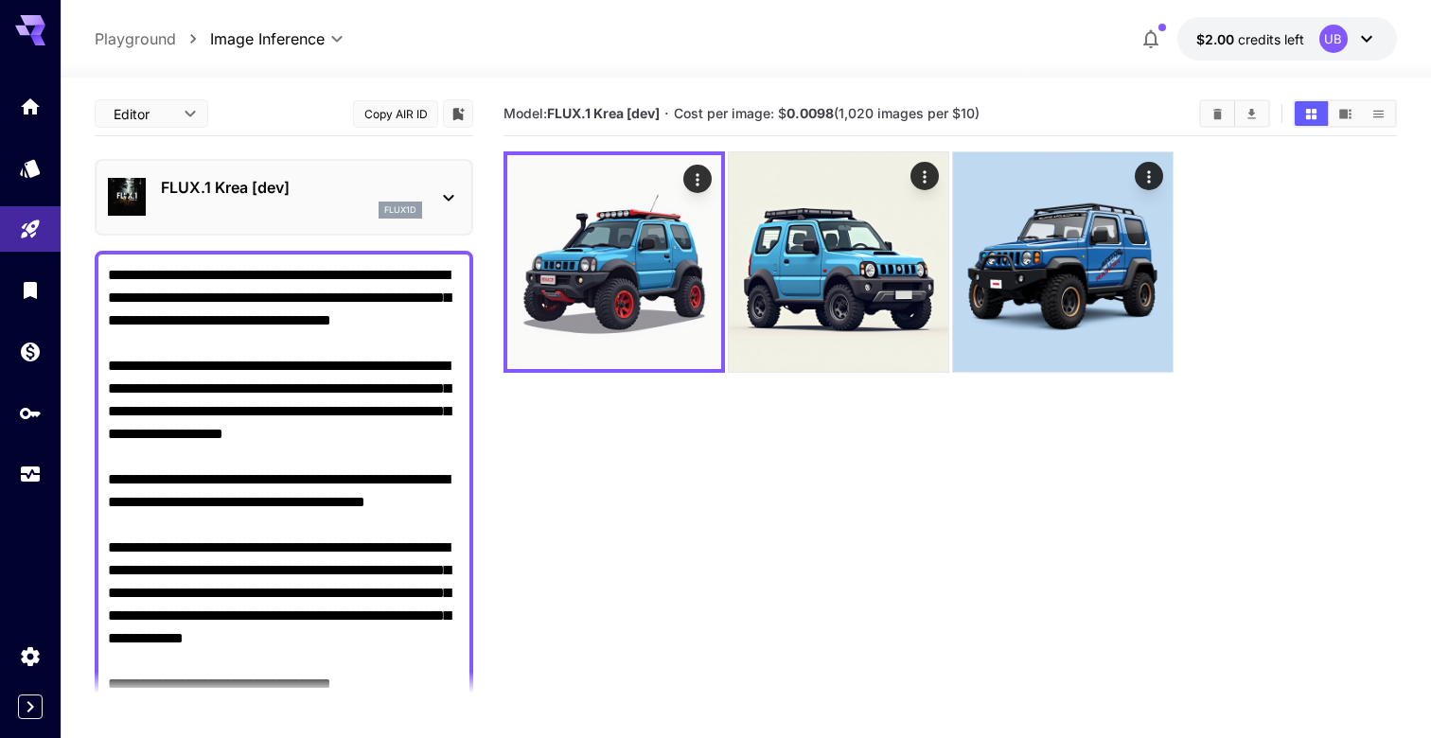
click at [335, 226] on div "FLUX.1 Krea [dev] flux1d" at bounding box center [284, 197] width 378 height 77
click at [343, 209] on div "flux1d" at bounding box center [291, 210] width 261 height 17
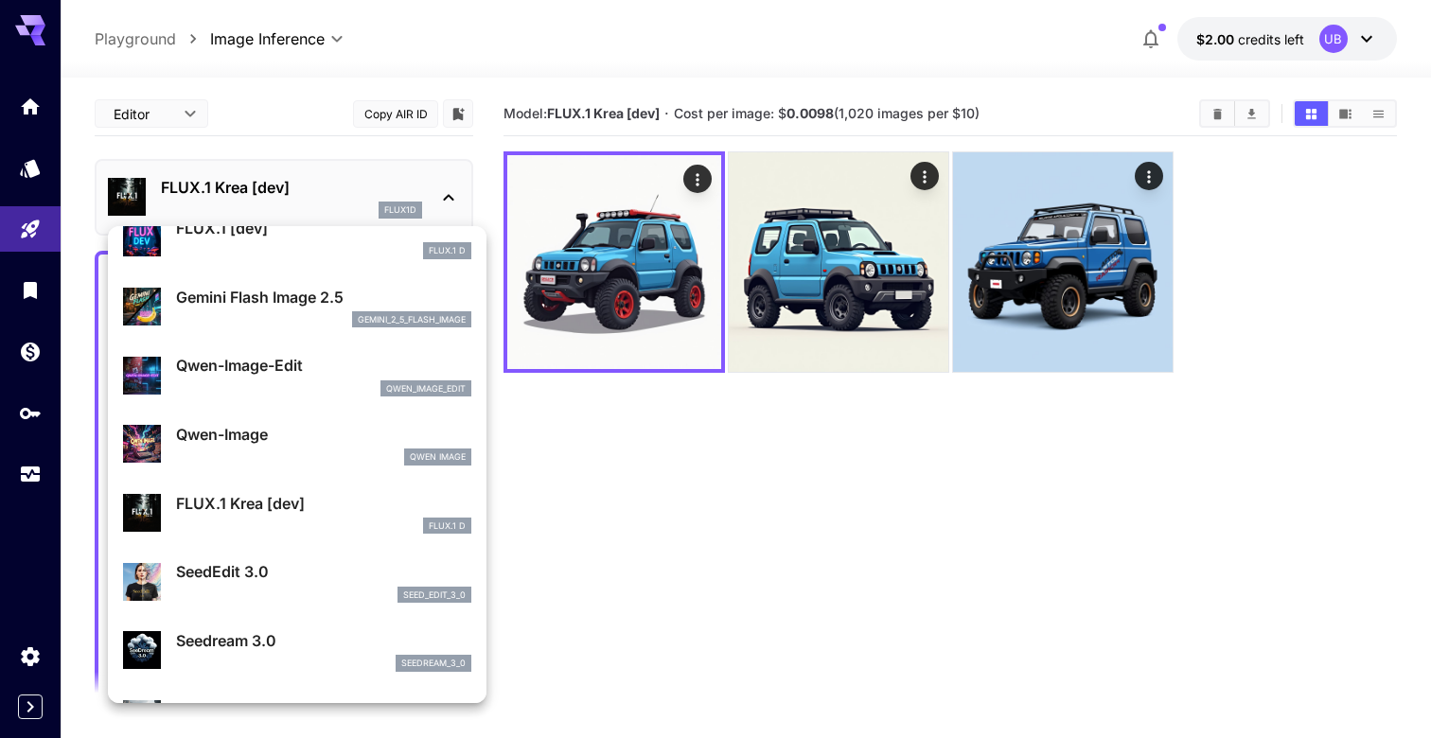
scroll to position [93, 0]
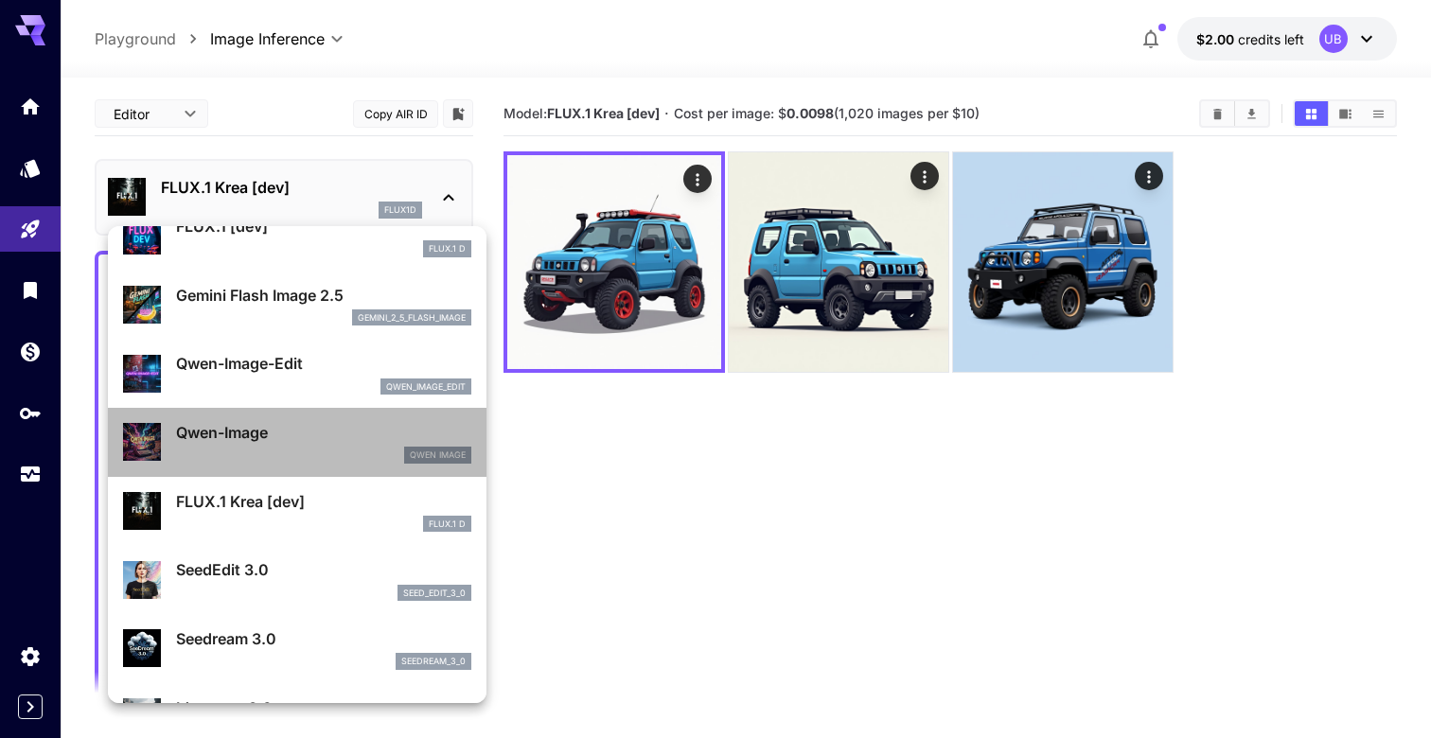
click at [371, 443] on p "Qwen-Image" at bounding box center [323, 432] width 295 height 23
type input "**"
type input "***"
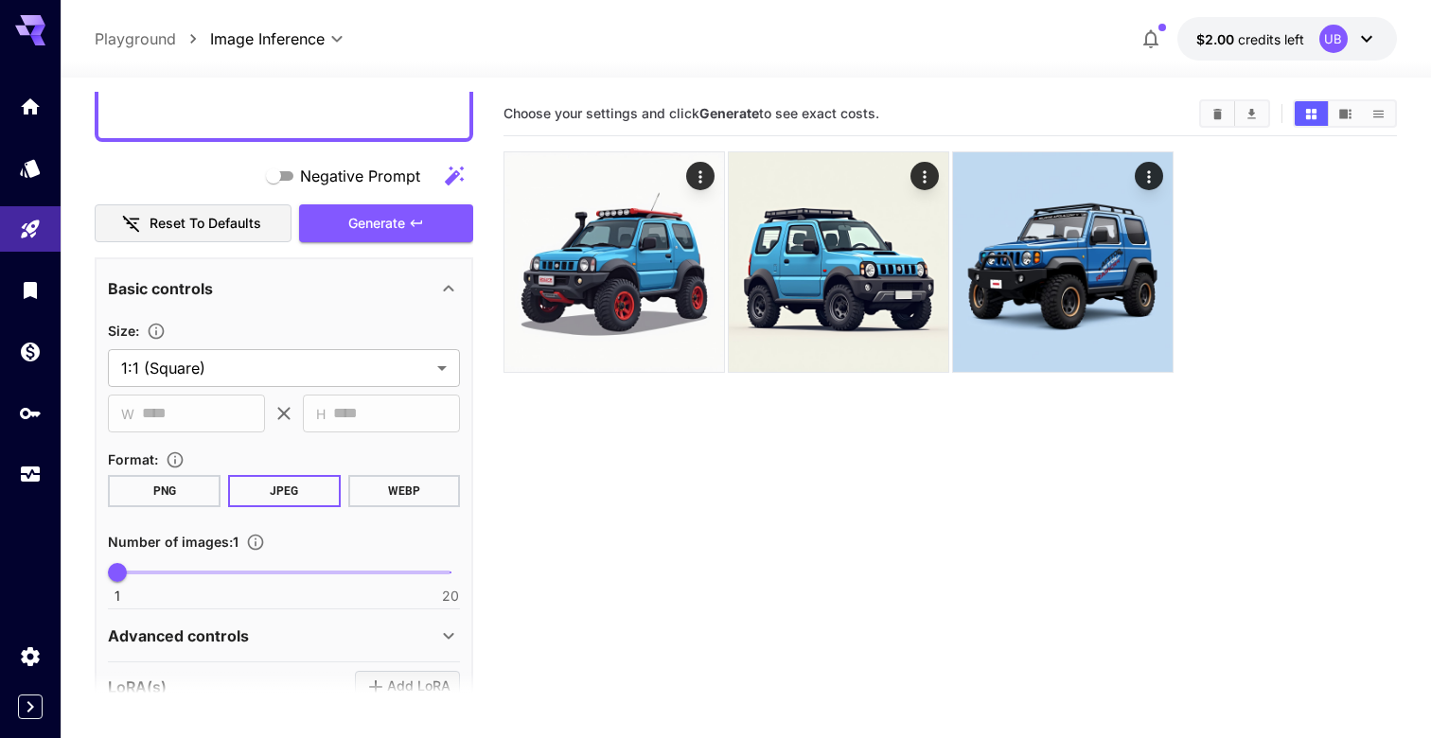
scroll to position [879, 0]
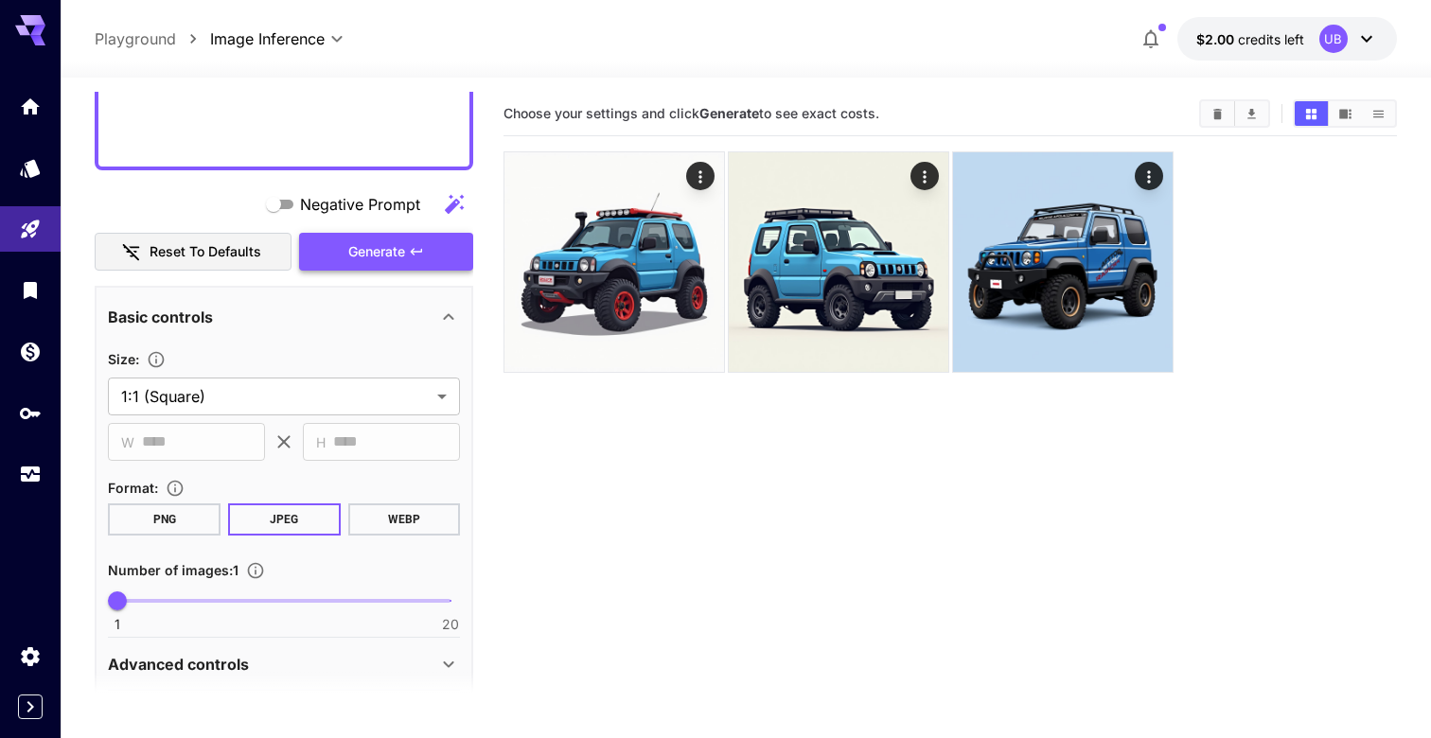
click at [392, 248] on span "Generate" at bounding box center [376, 252] width 57 height 24
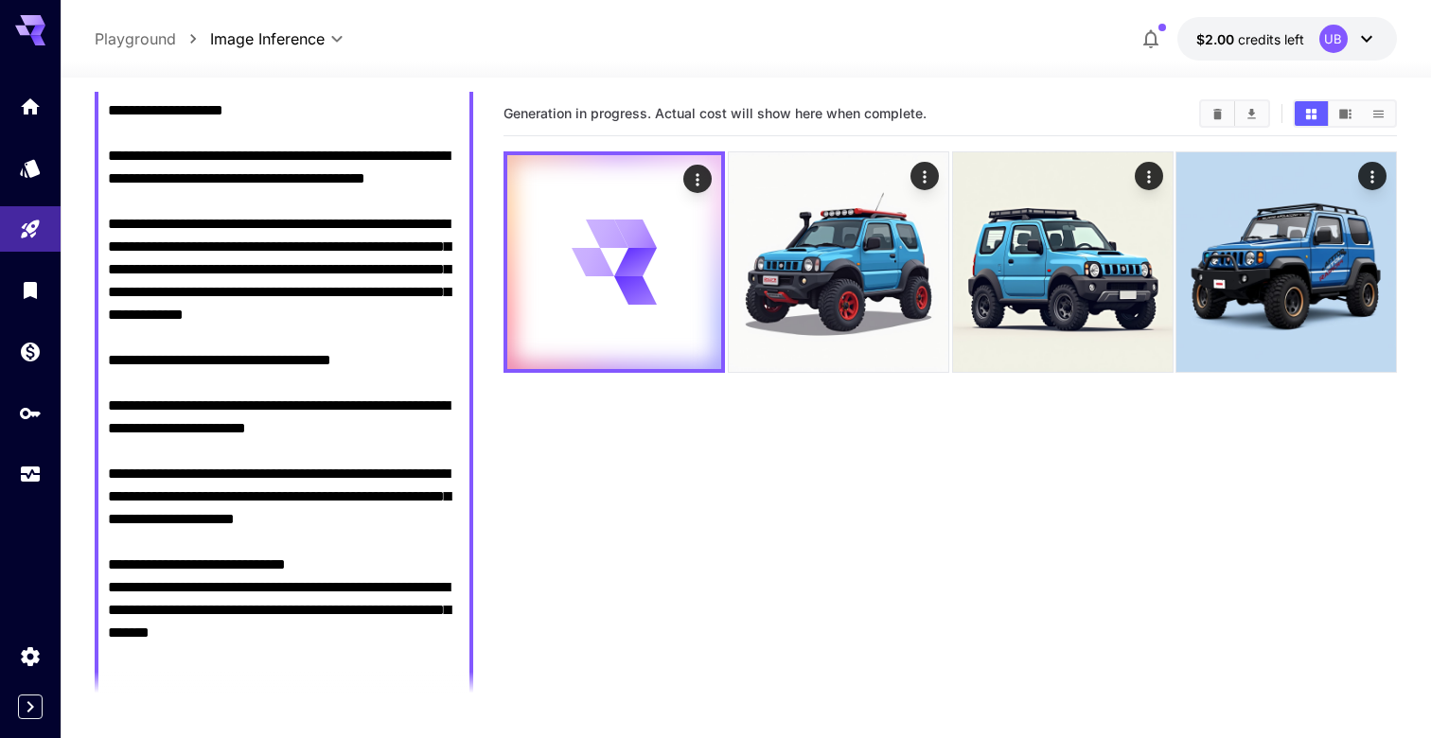
scroll to position [0, 0]
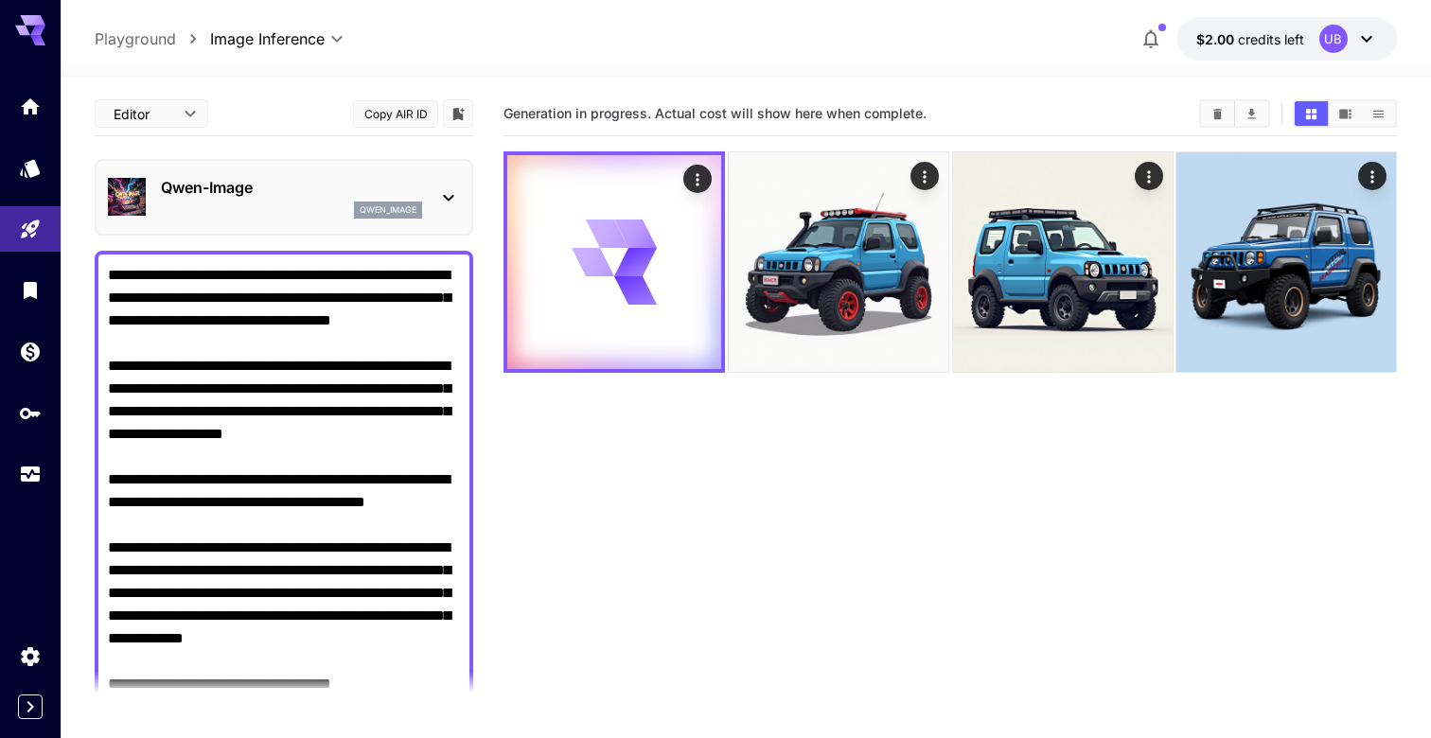
click at [396, 220] on div "Qwen-Image qwen_image" at bounding box center [284, 197] width 352 height 58
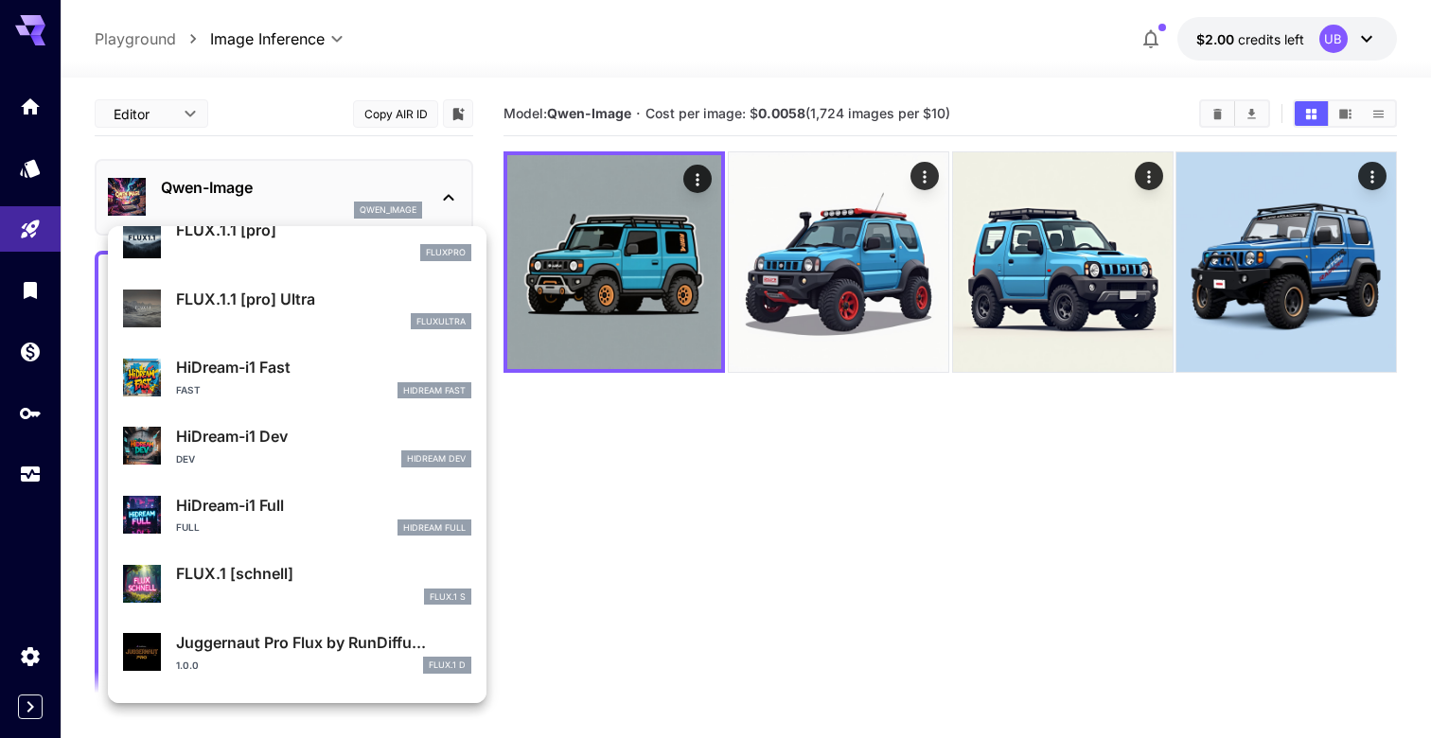
scroll to position [1406, 0]
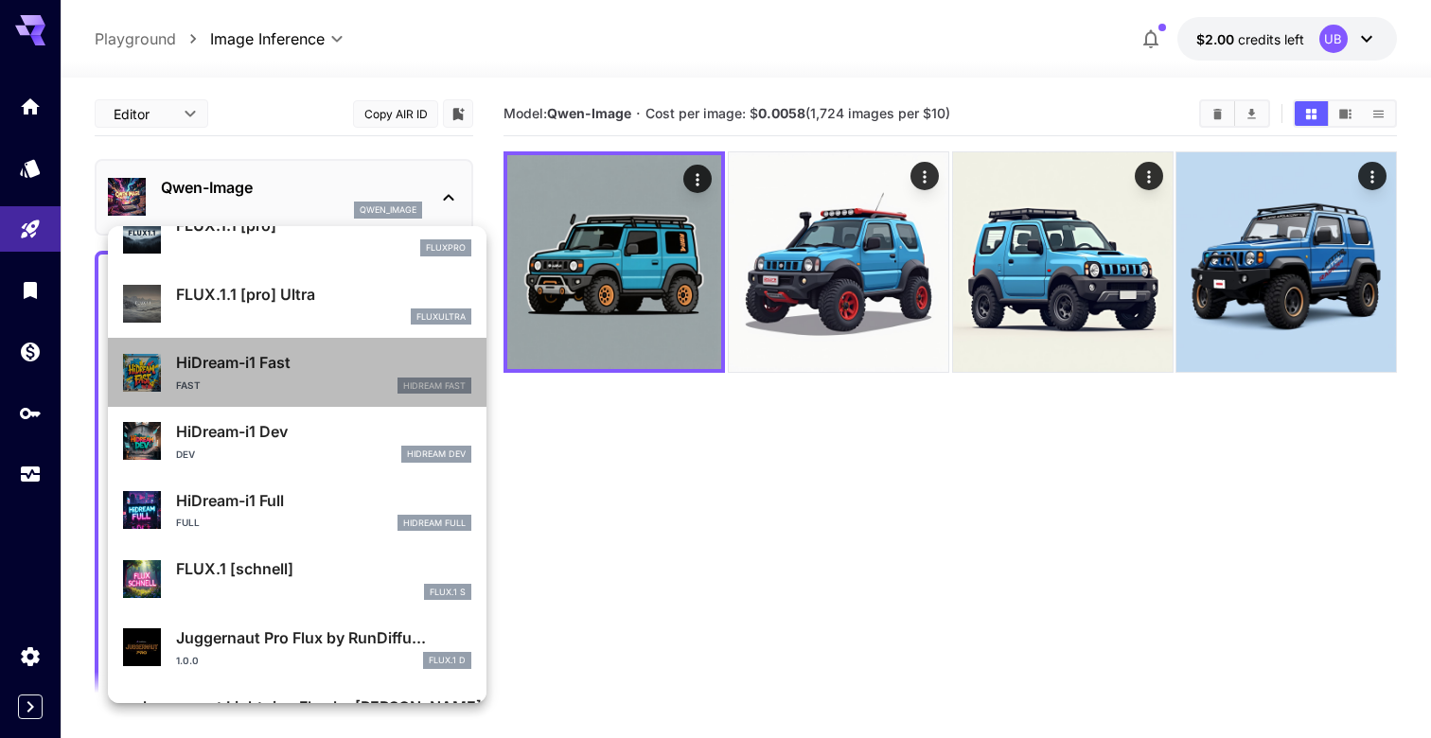
click at [409, 390] on p "HiDream Fast" at bounding box center [434, 385] width 62 height 13
type input "**"
type input "*"
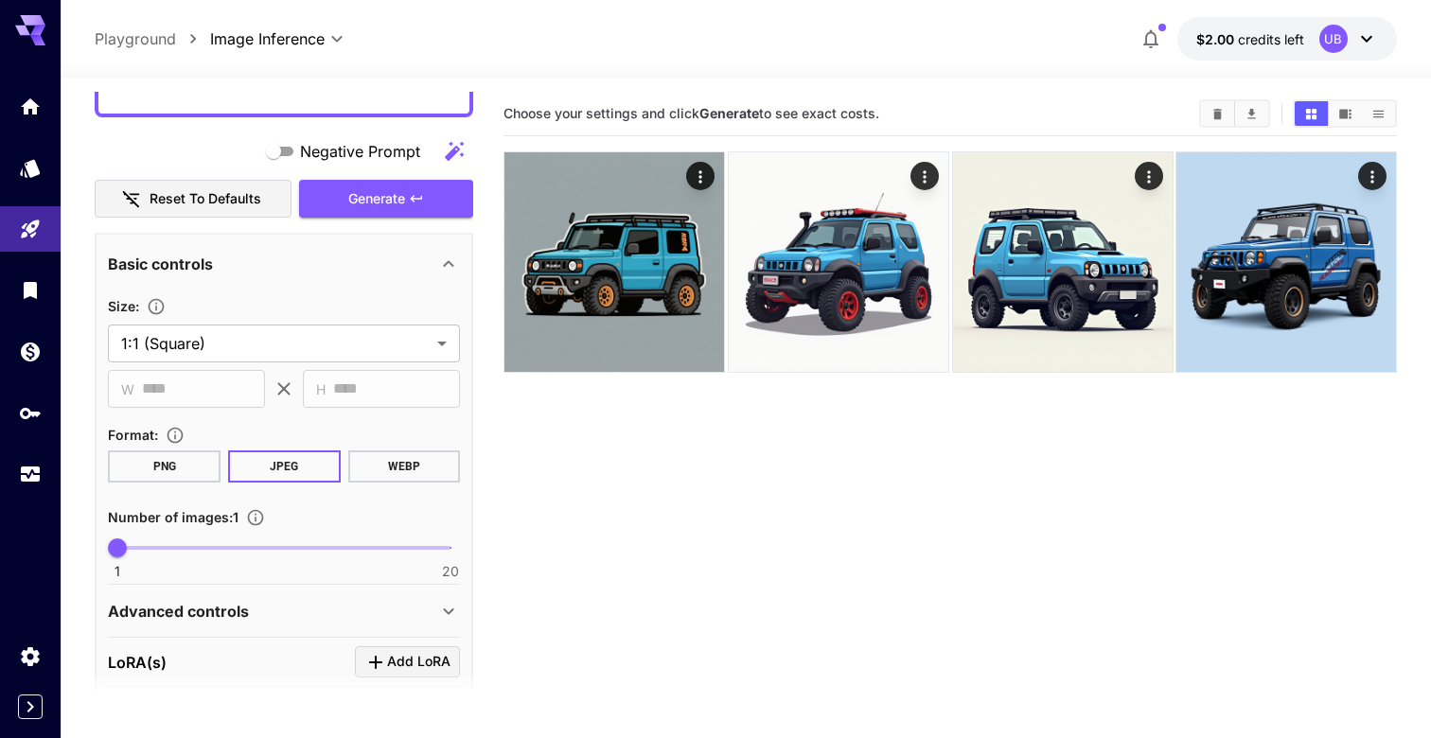
scroll to position [925, 0]
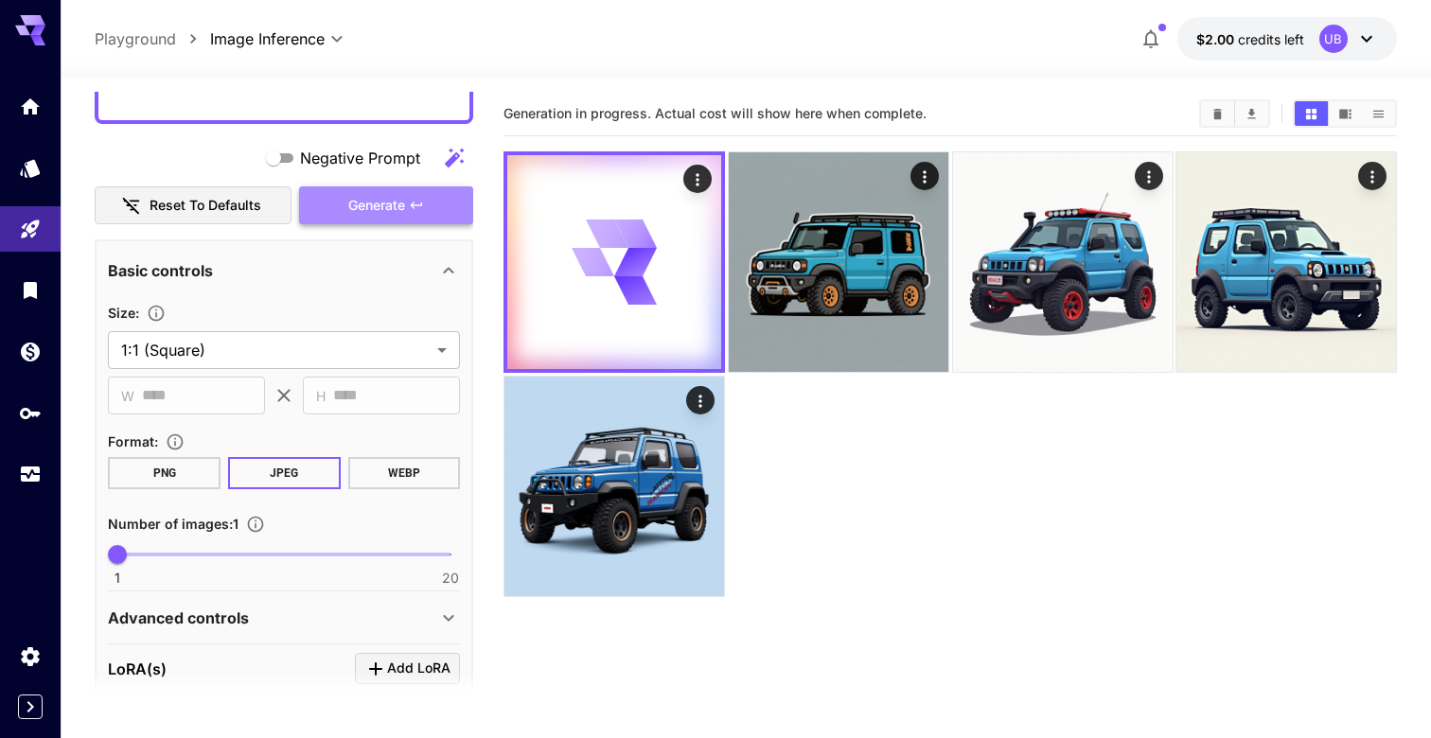
click at [417, 204] on icon "button" at bounding box center [416, 205] width 11 height 7
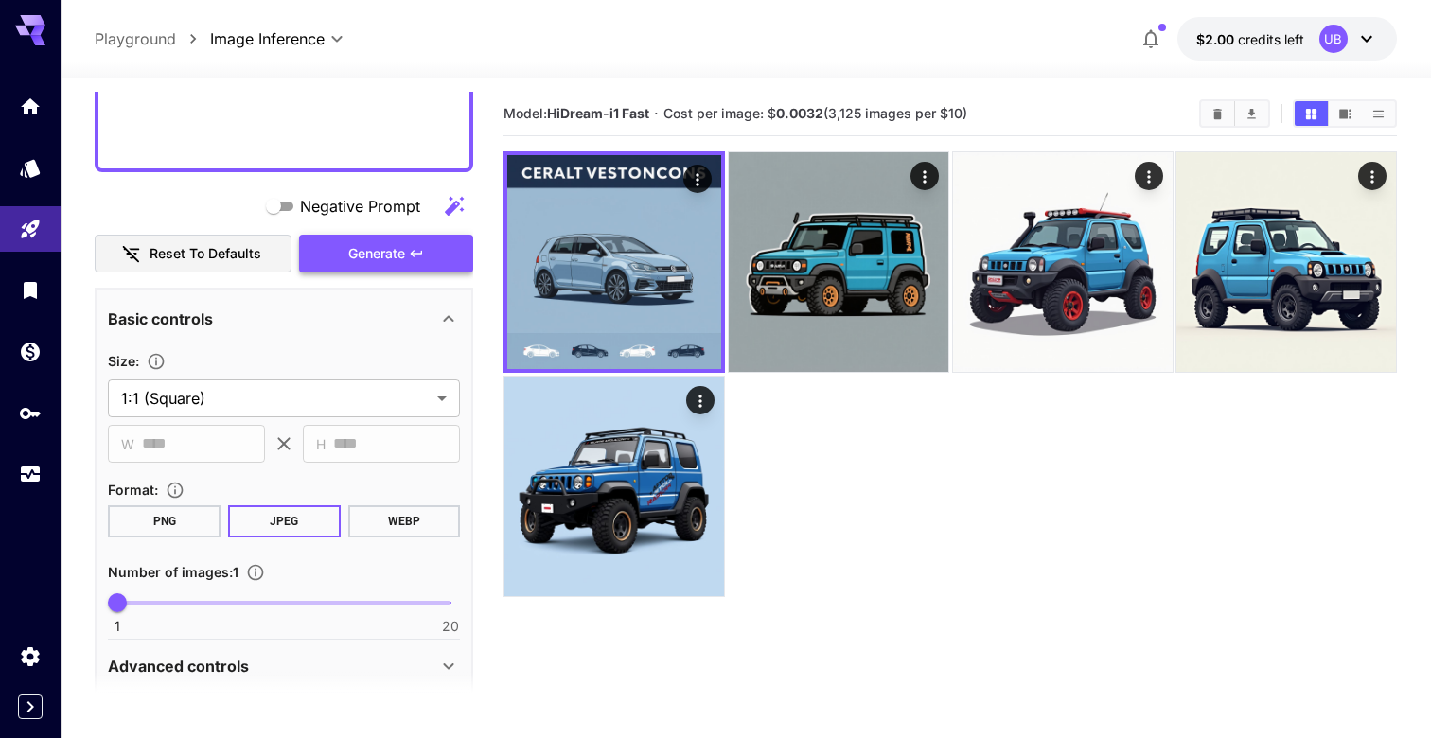
scroll to position [875, 0]
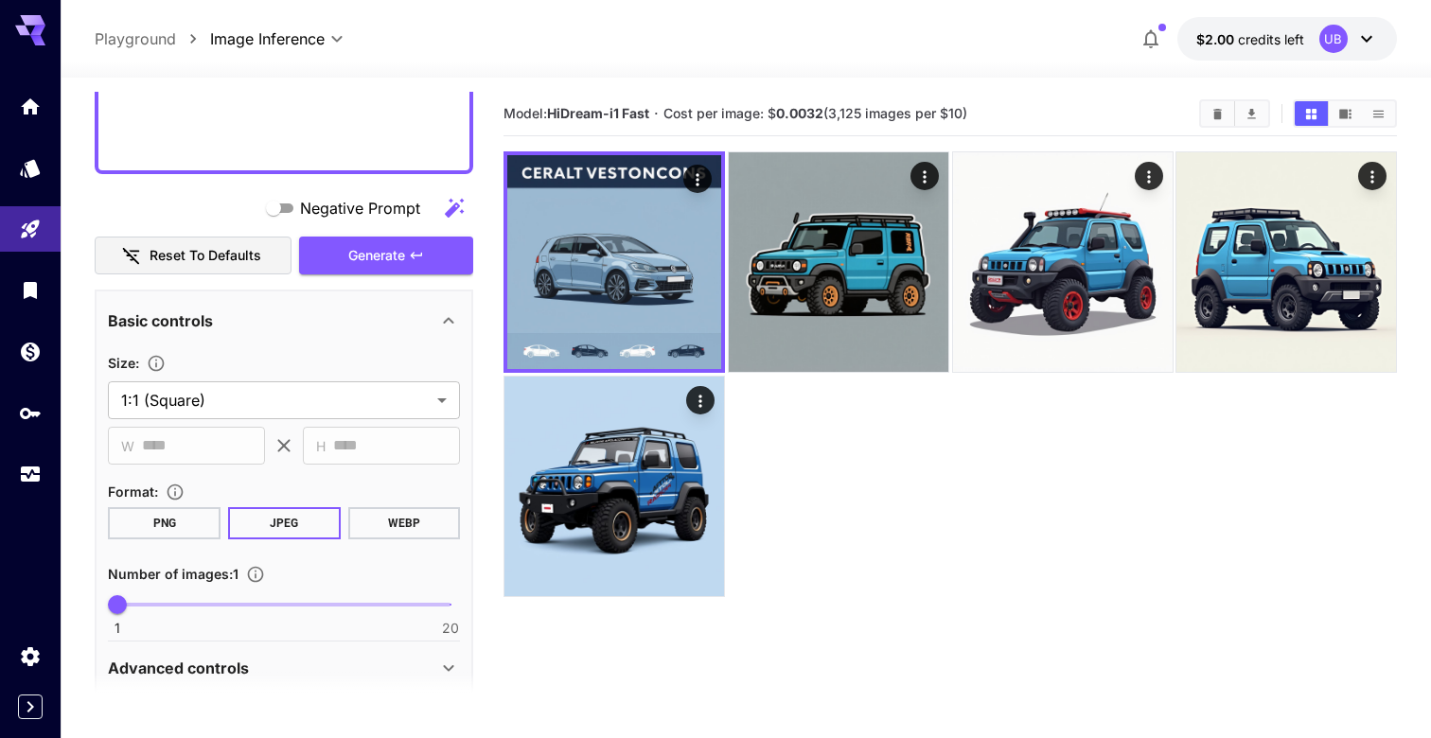
click at [801, 417] on div at bounding box center [949, 373] width 893 height 445
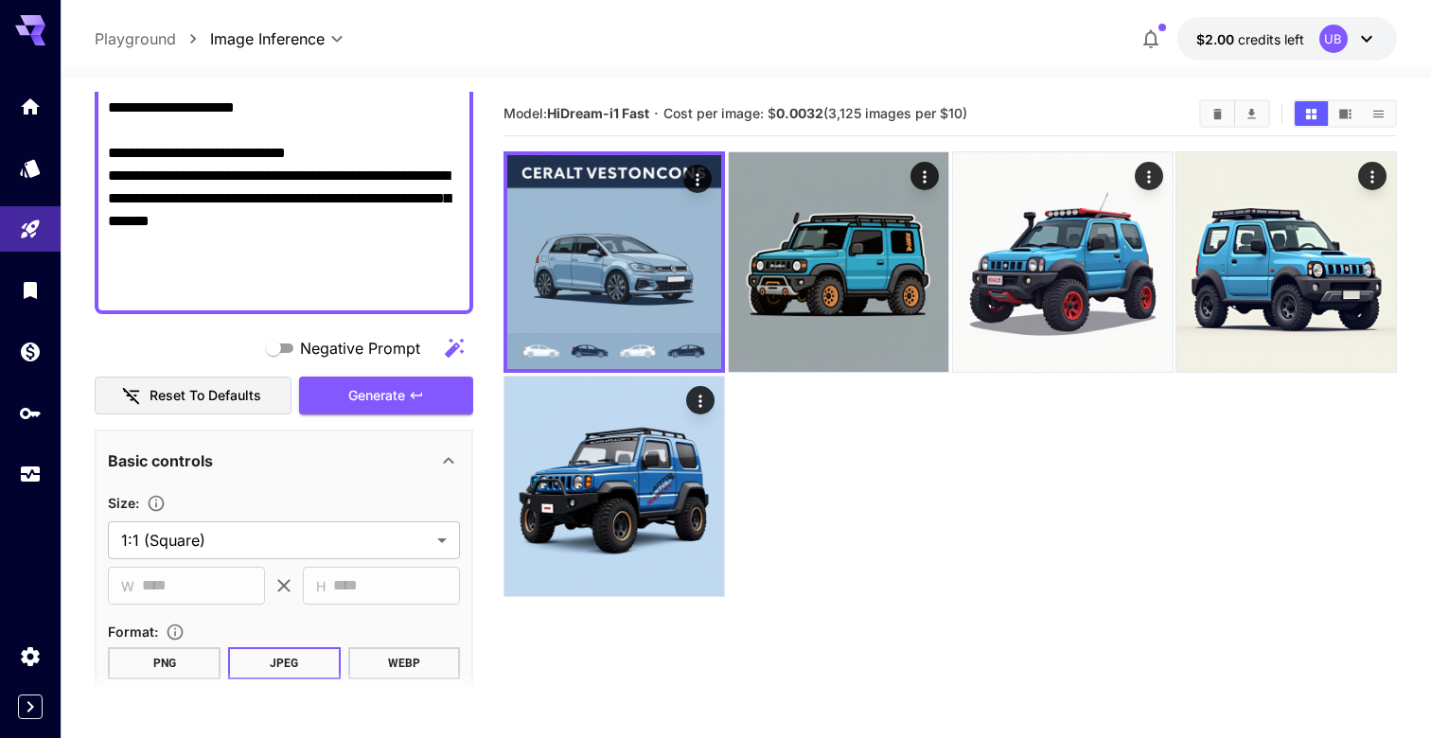
scroll to position [0, 0]
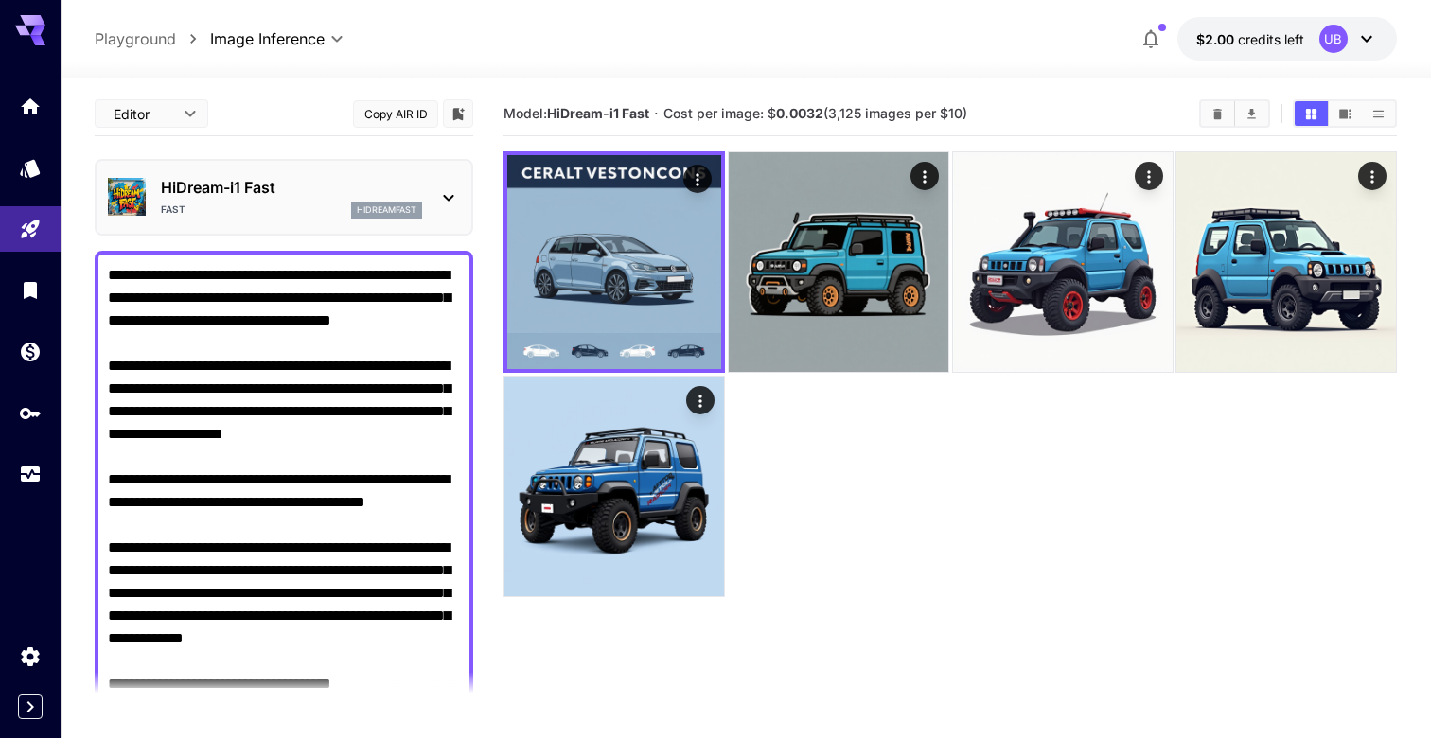
click at [405, 208] on p "hidreamfast" at bounding box center [387, 209] width 60 height 13
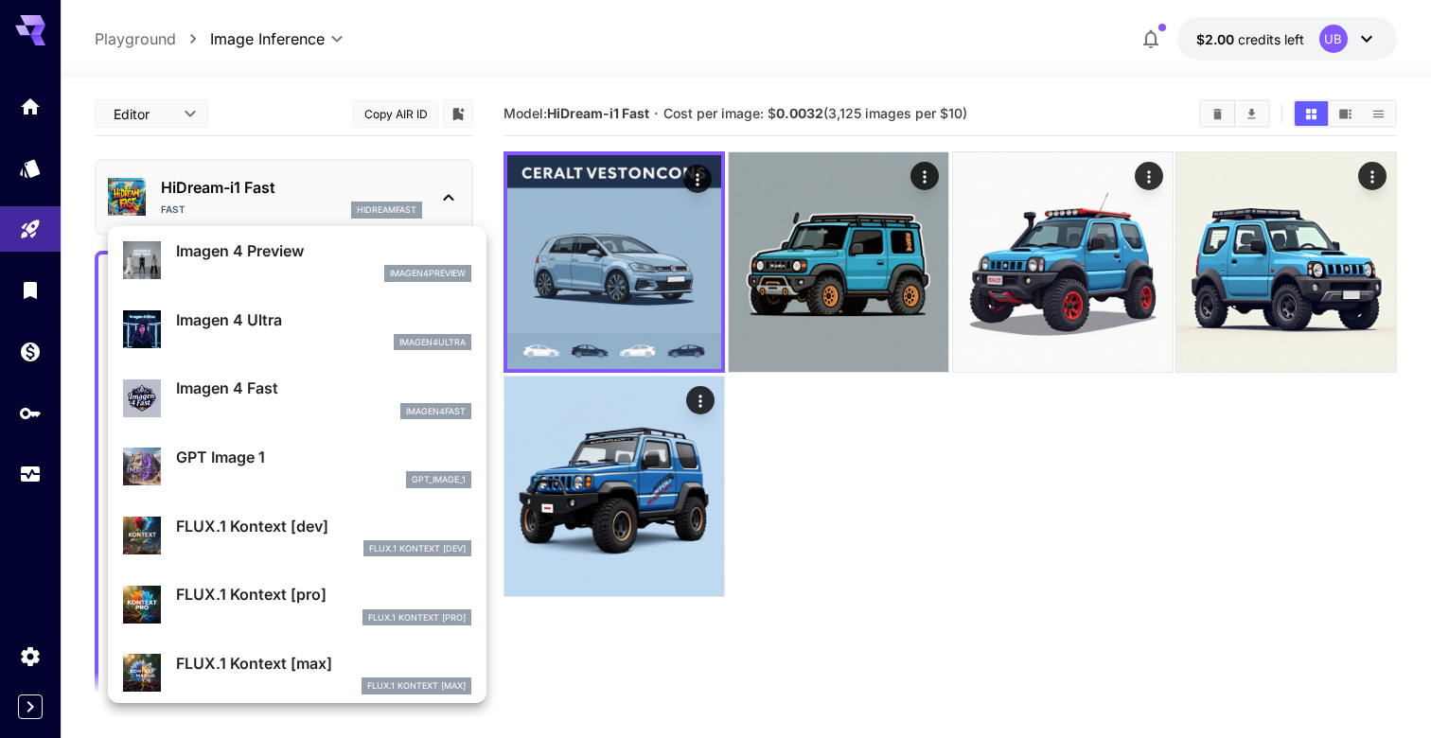
scroll to position [883, 0]
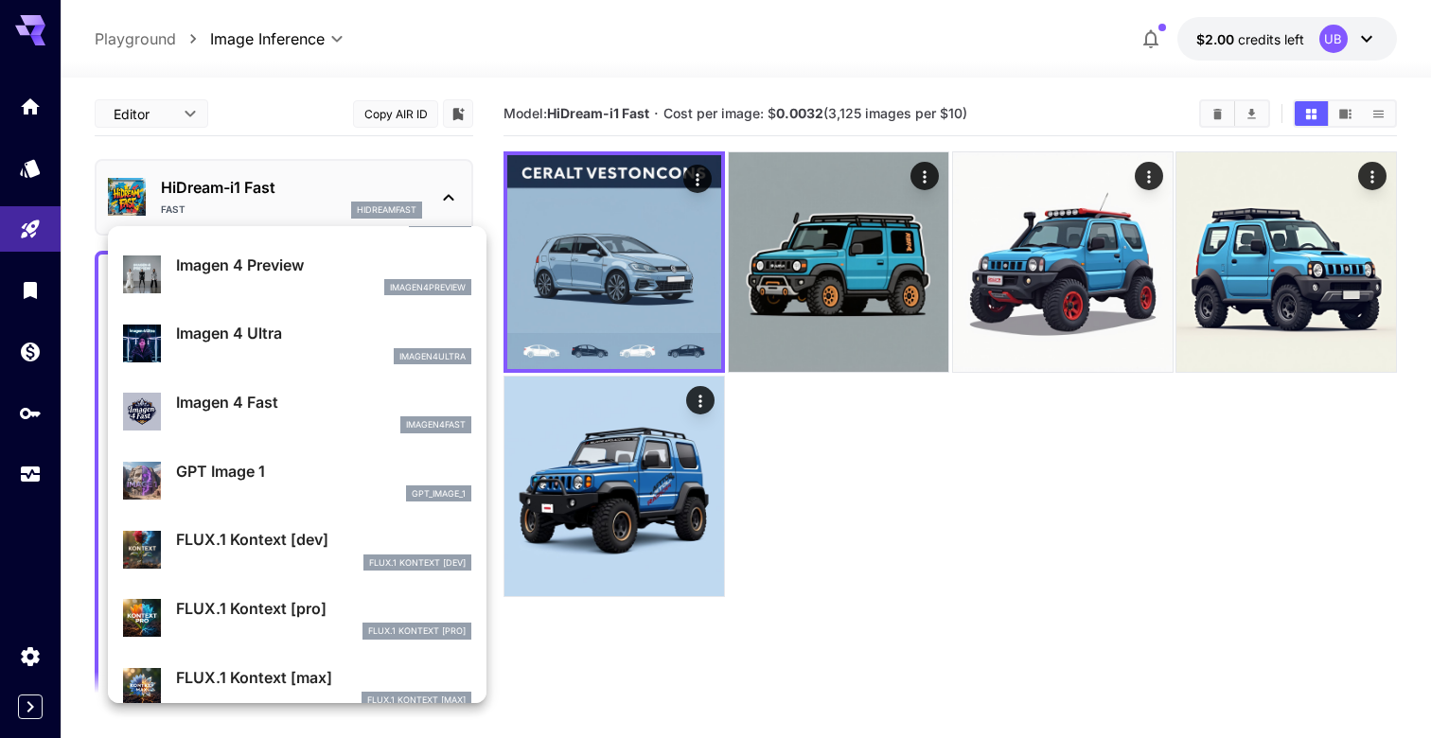
click at [387, 392] on p "Imagen 4 Fast" at bounding box center [323, 402] width 295 height 23
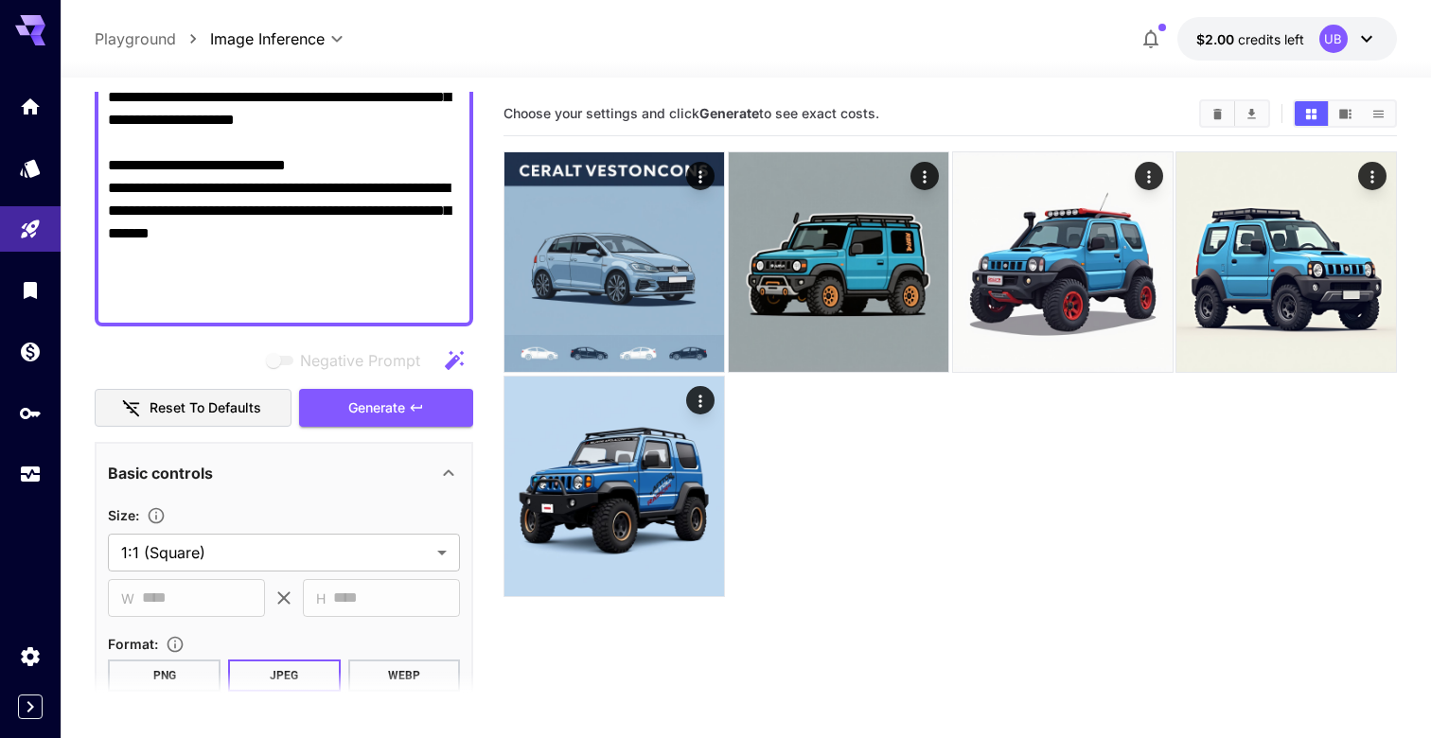
scroll to position [813, 0]
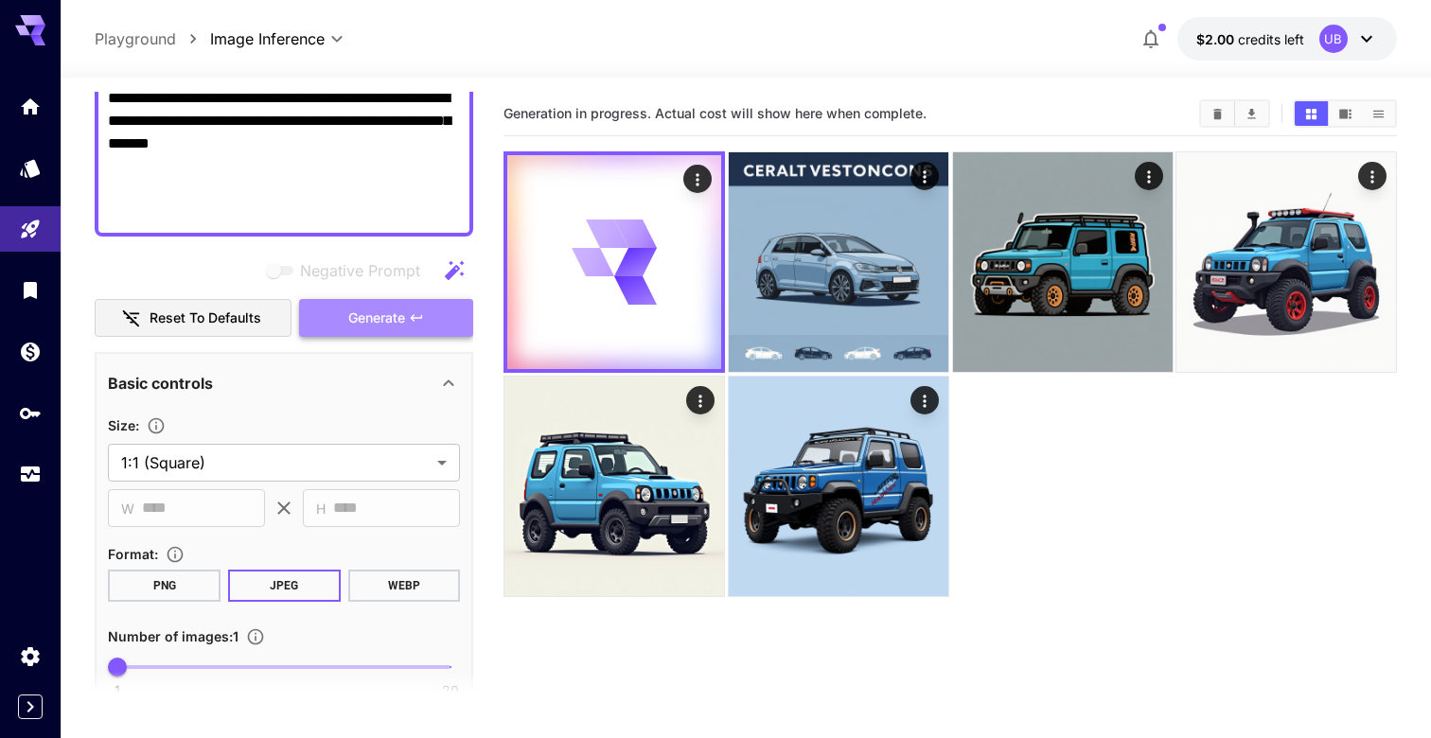
click at [398, 302] on button "Generate" at bounding box center [386, 318] width 174 height 39
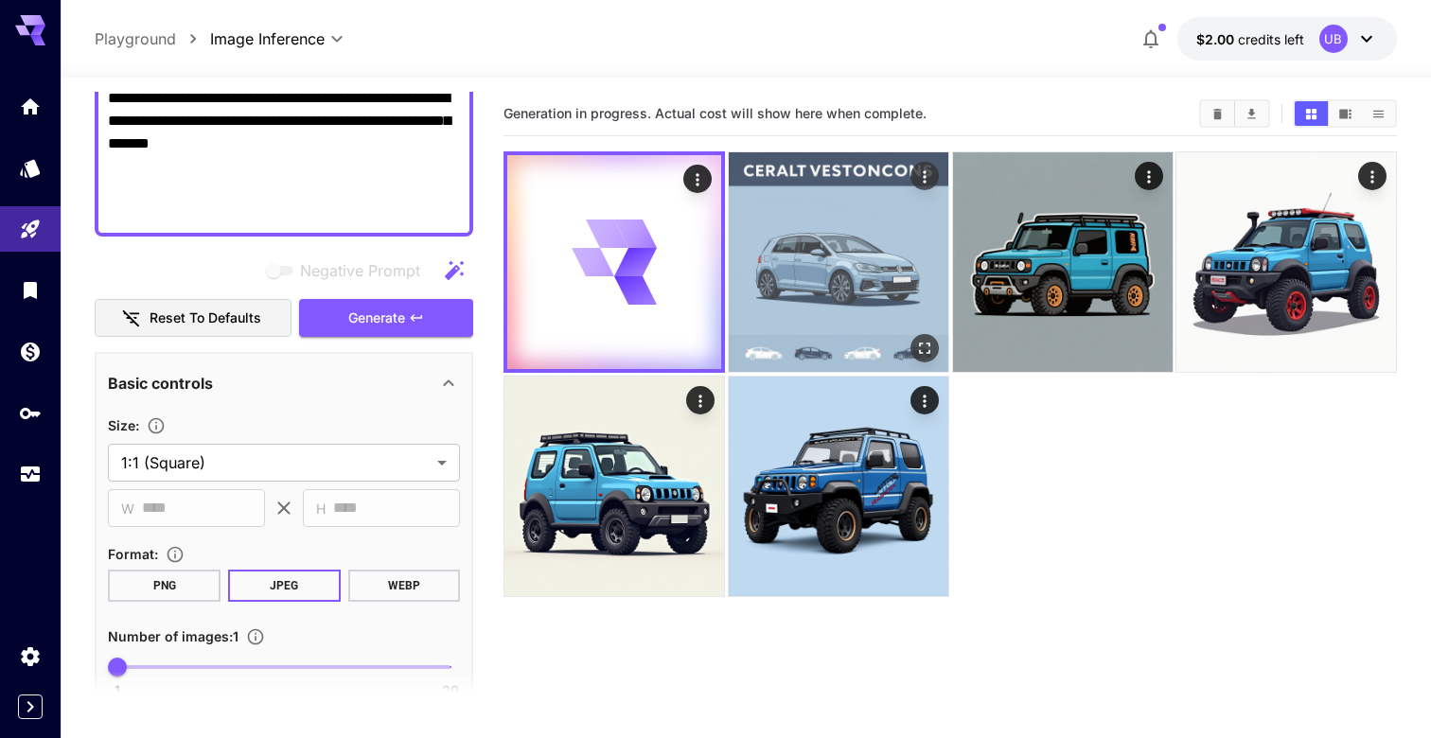
click at [854, 289] on img at bounding box center [839, 262] width 220 height 220
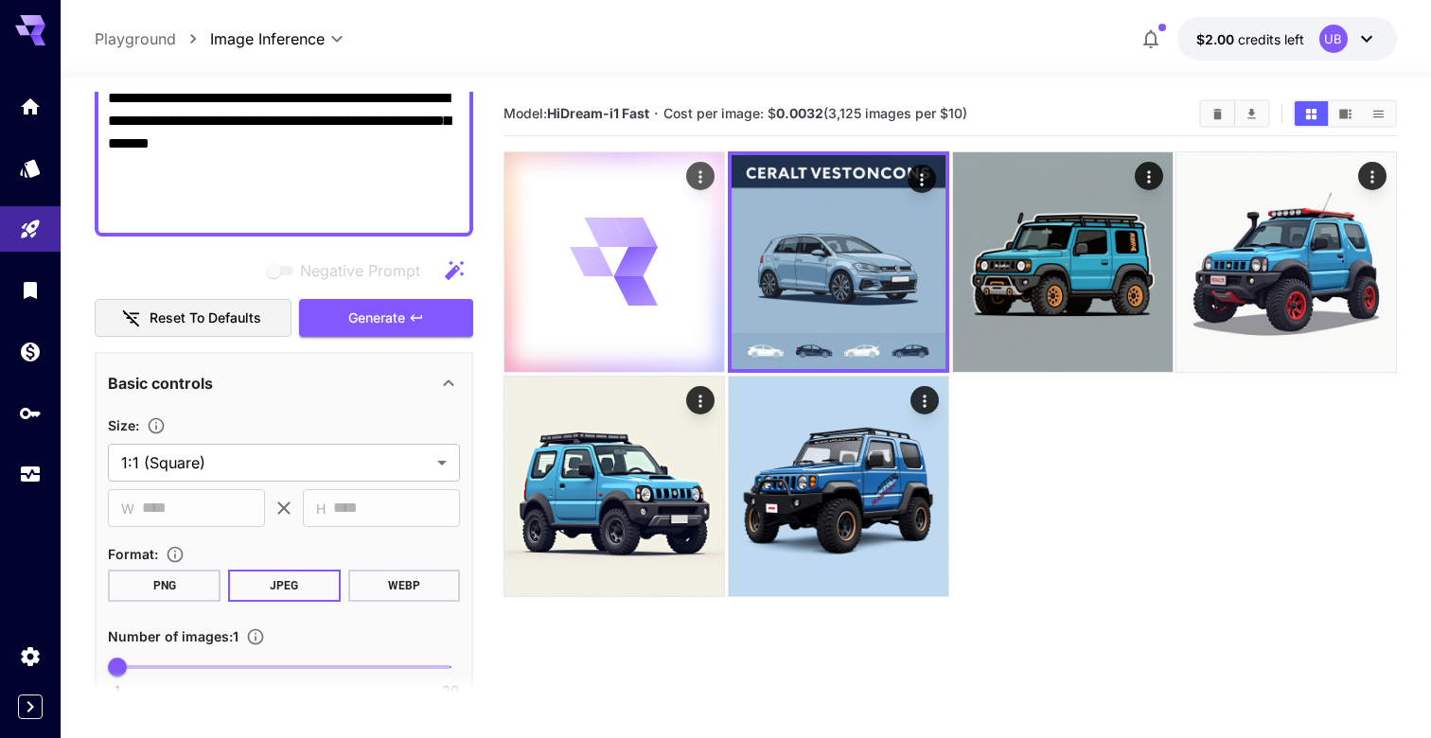
click at [649, 285] on icon at bounding box center [636, 291] width 44 height 30
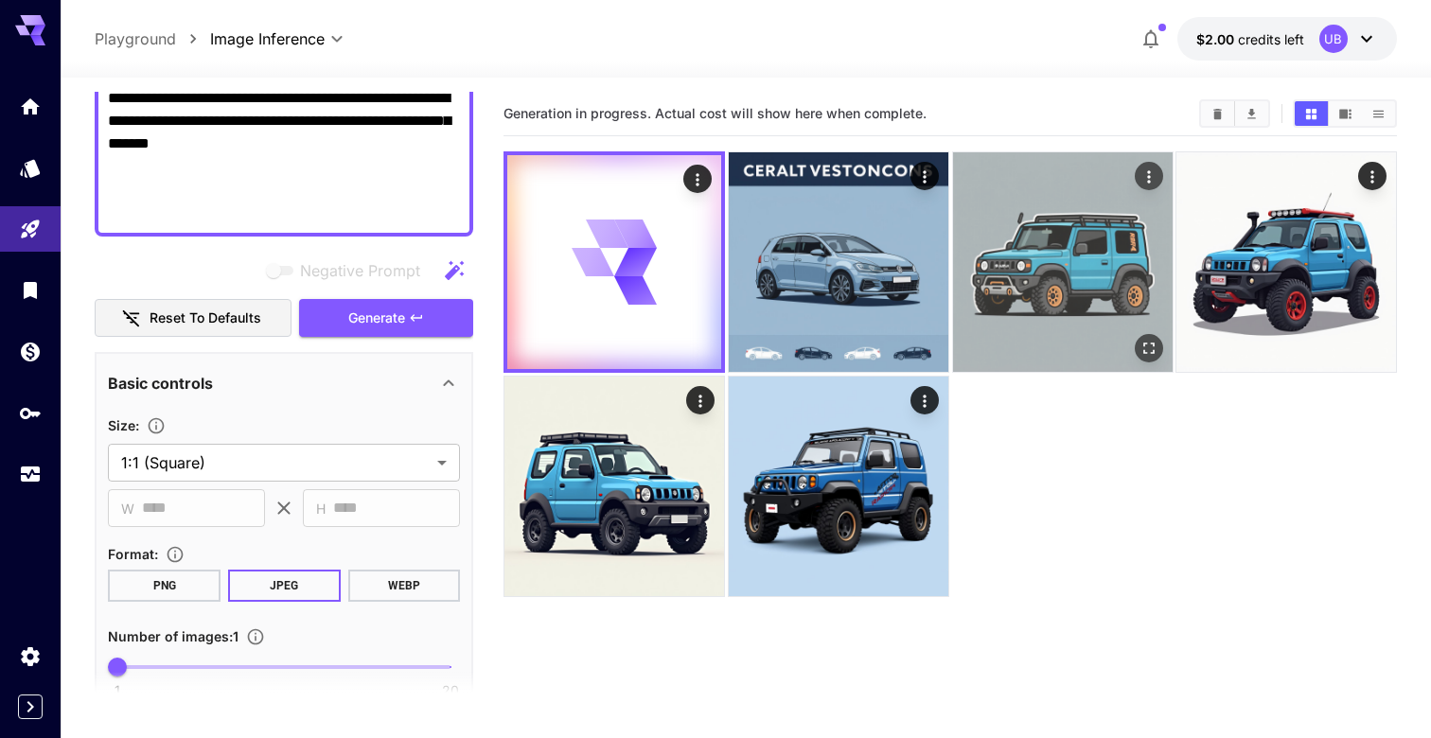
click at [1007, 279] on img at bounding box center [1063, 262] width 220 height 220
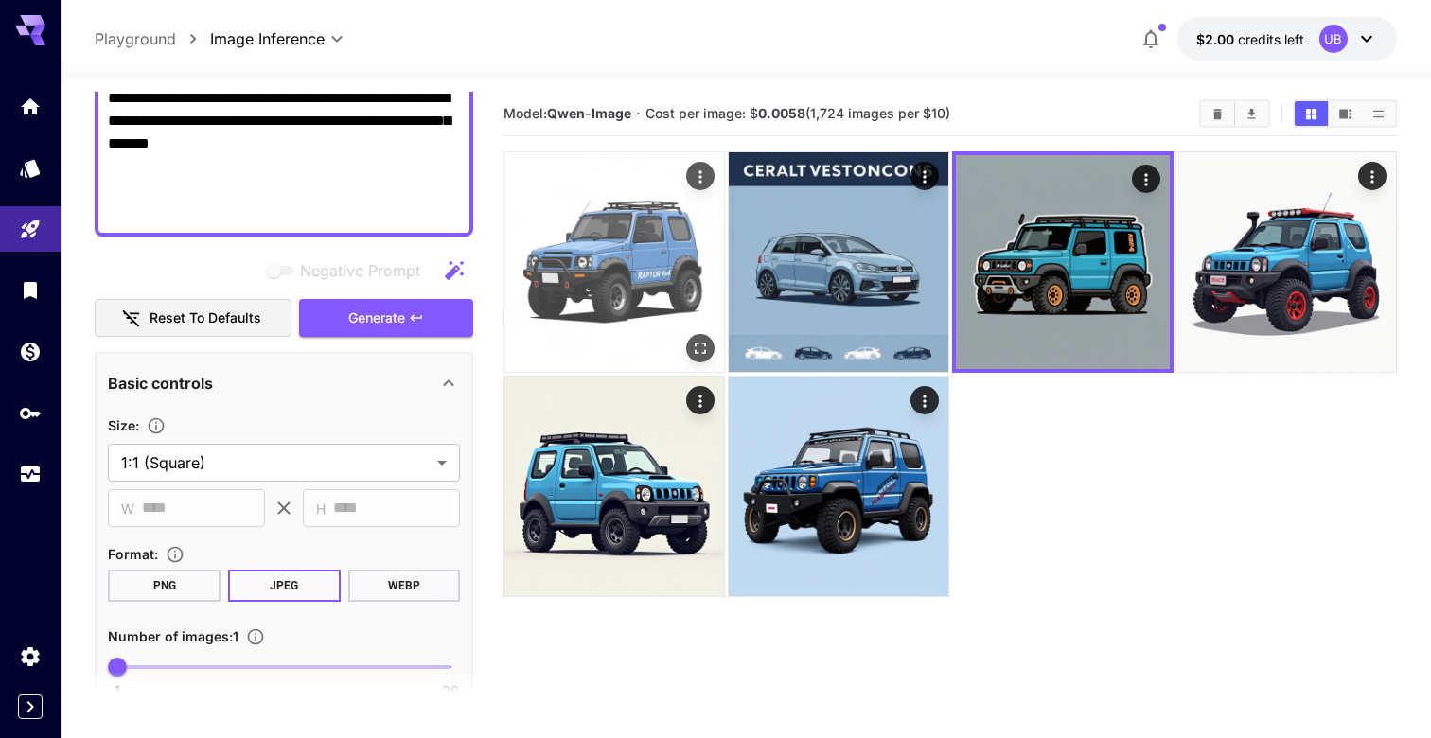
click at [595, 275] on img at bounding box center [614, 262] width 220 height 220
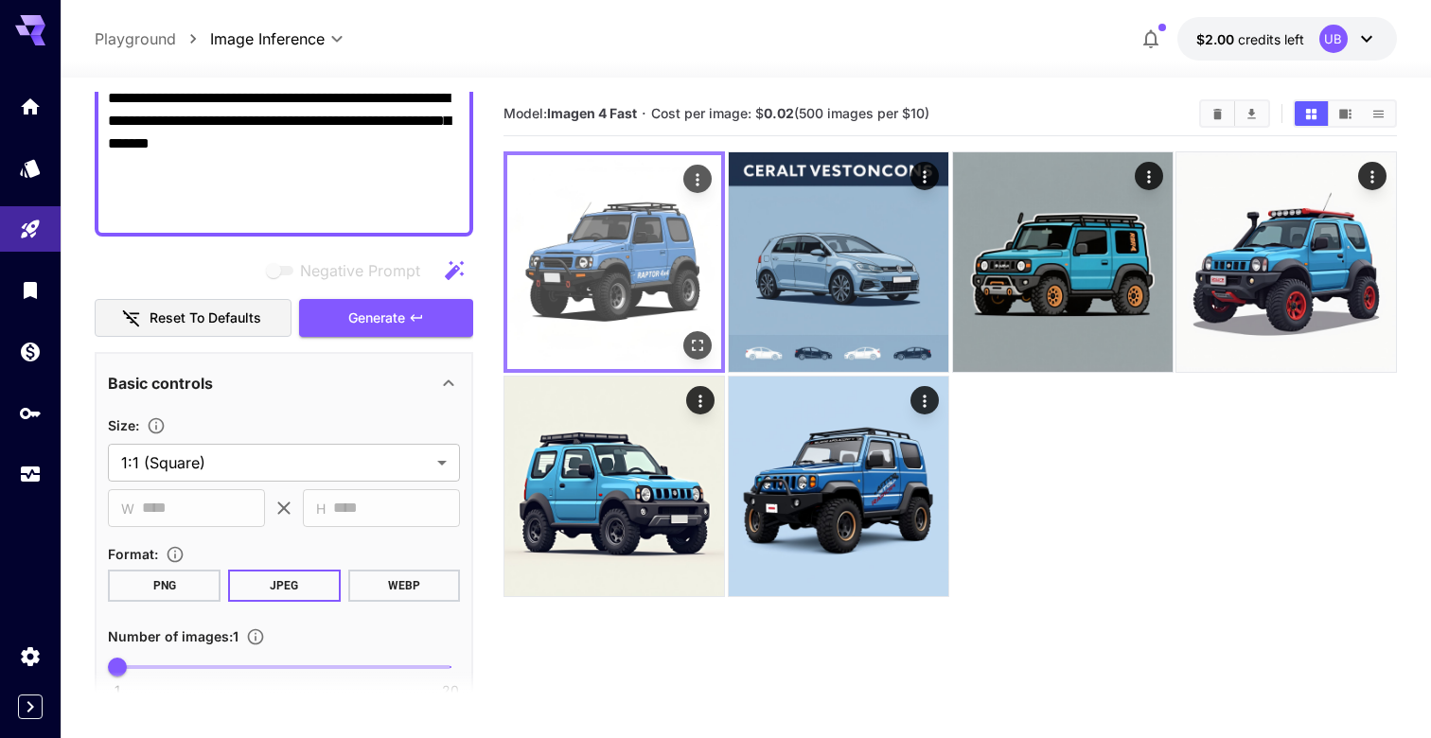
click at [618, 287] on img at bounding box center [614, 262] width 214 height 214
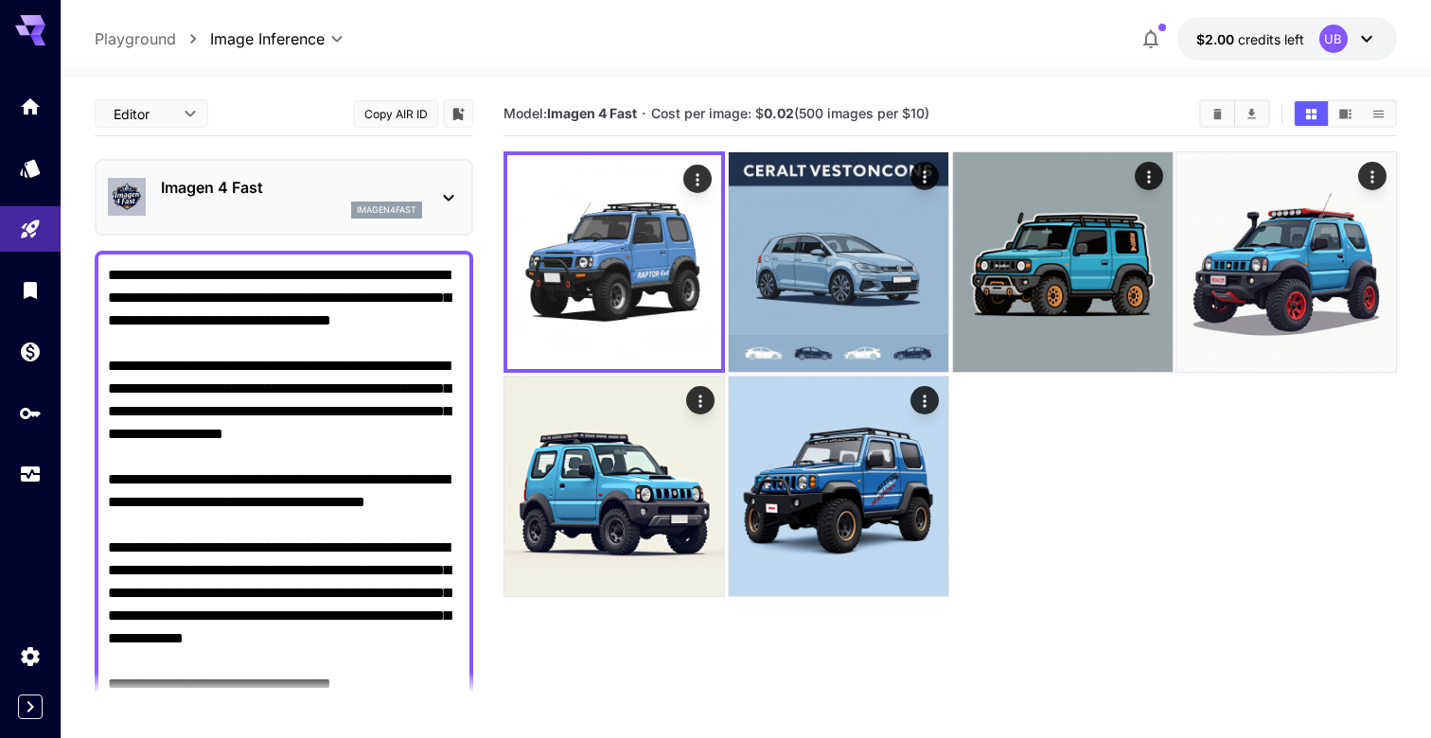
scroll to position [0, 0]
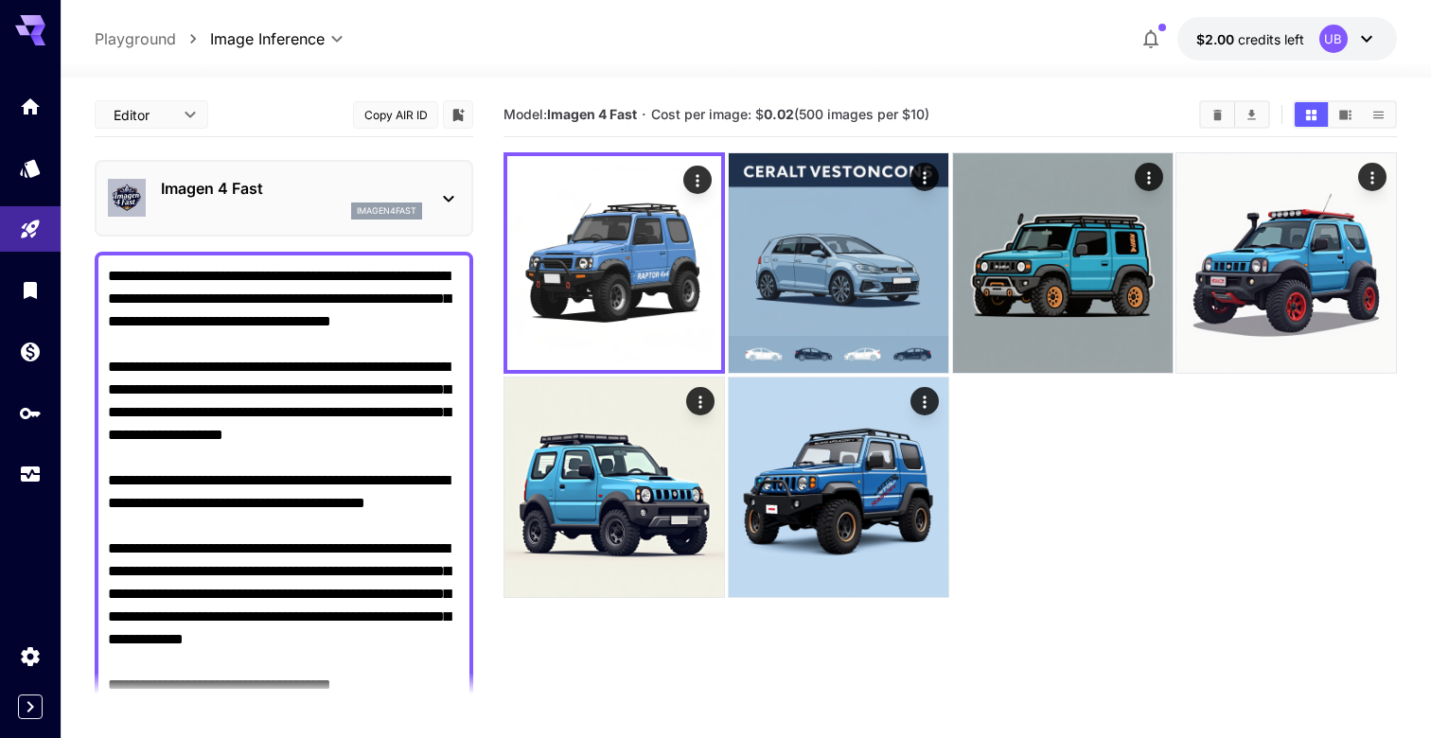
click at [345, 178] on p "Imagen 4 Fast" at bounding box center [291, 188] width 261 height 23
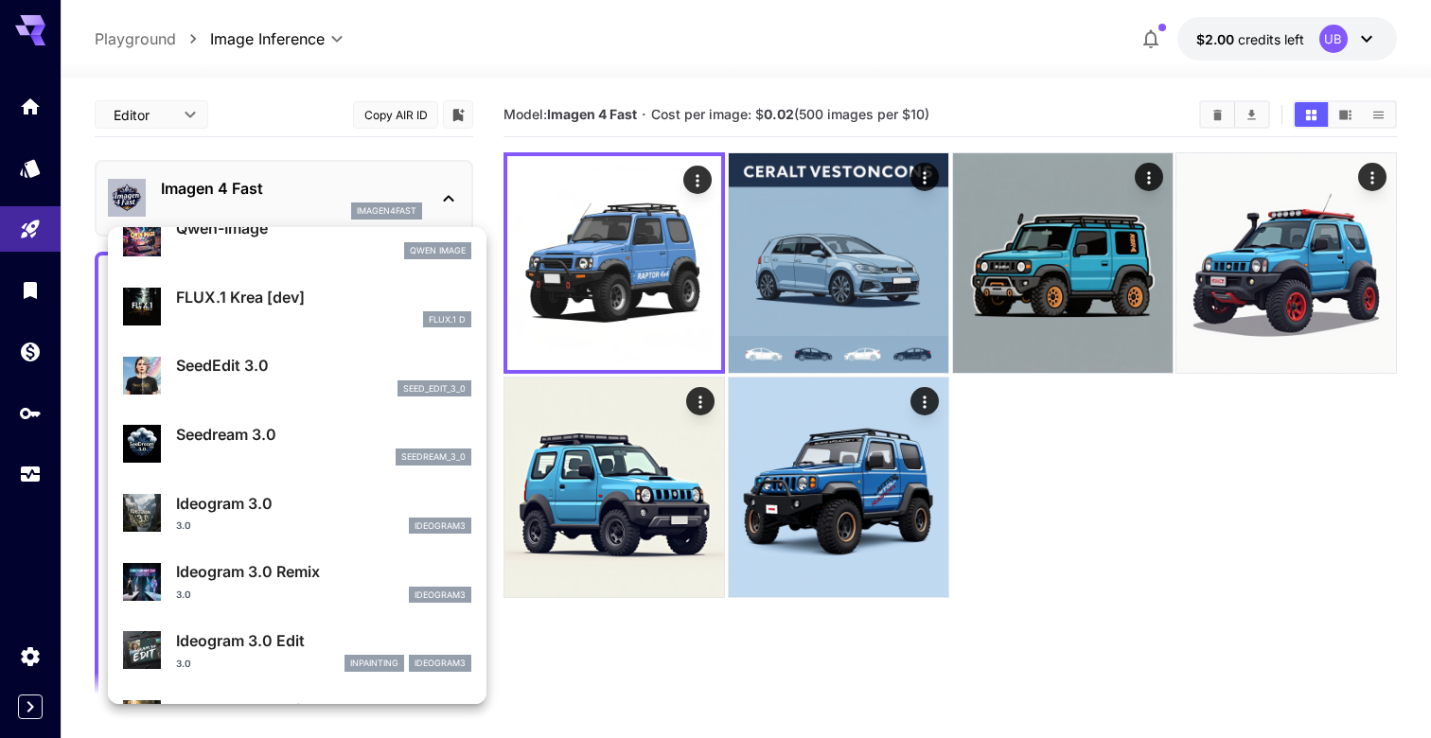
scroll to position [321, 0]
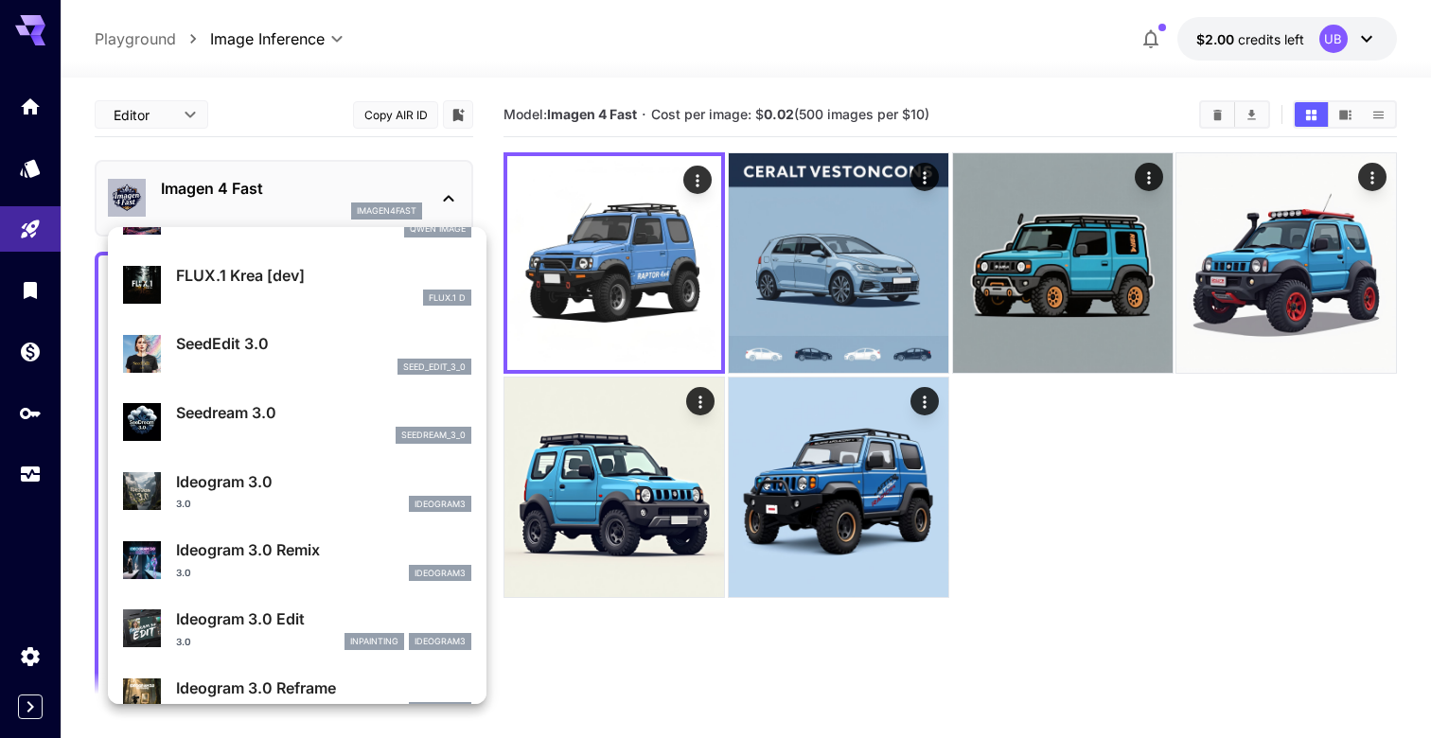
click at [365, 349] on p "SeedEdit 3.0" at bounding box center [323, 343] width 295 height 23
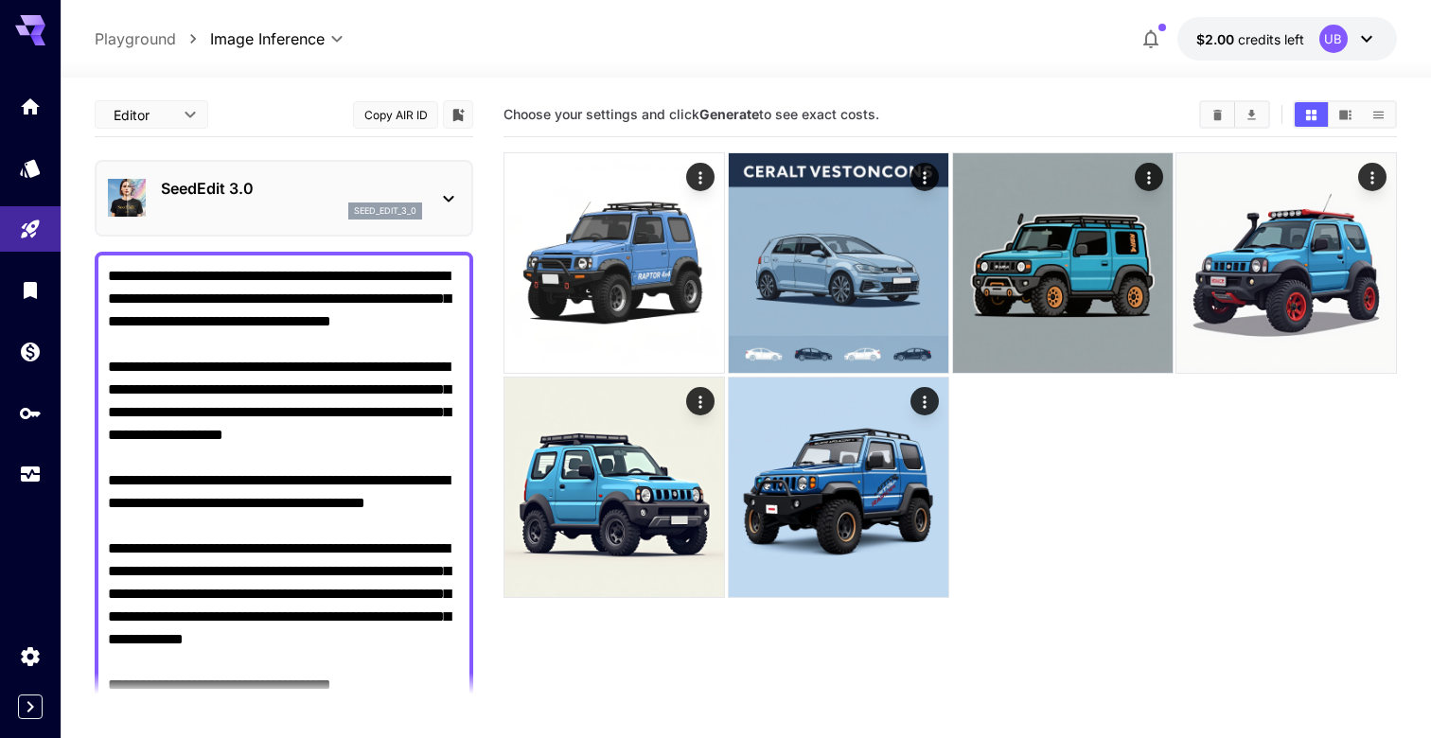
click at [336, 209] on div "seed_edit_3_0" at bounding box center [291, 210] width 261 height 17
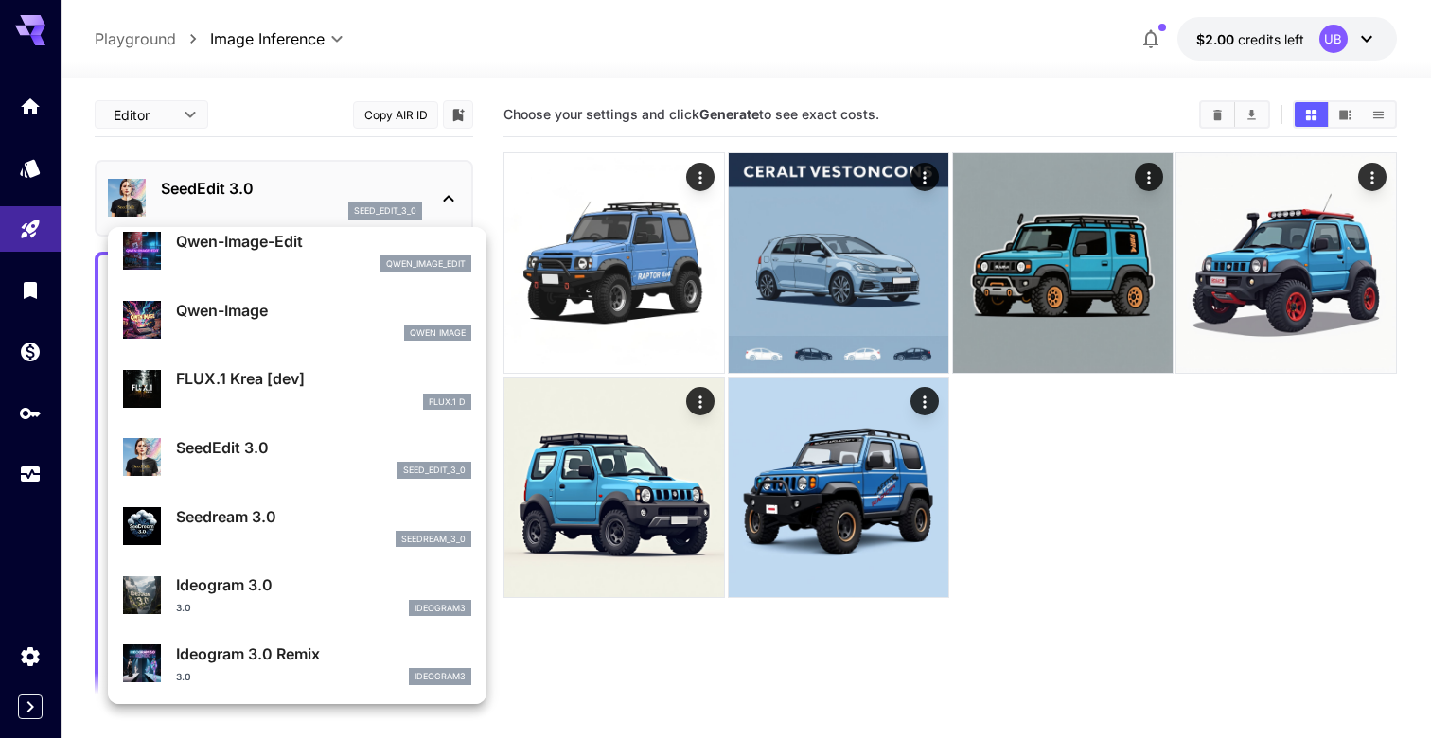
scroll to position [246, 0]
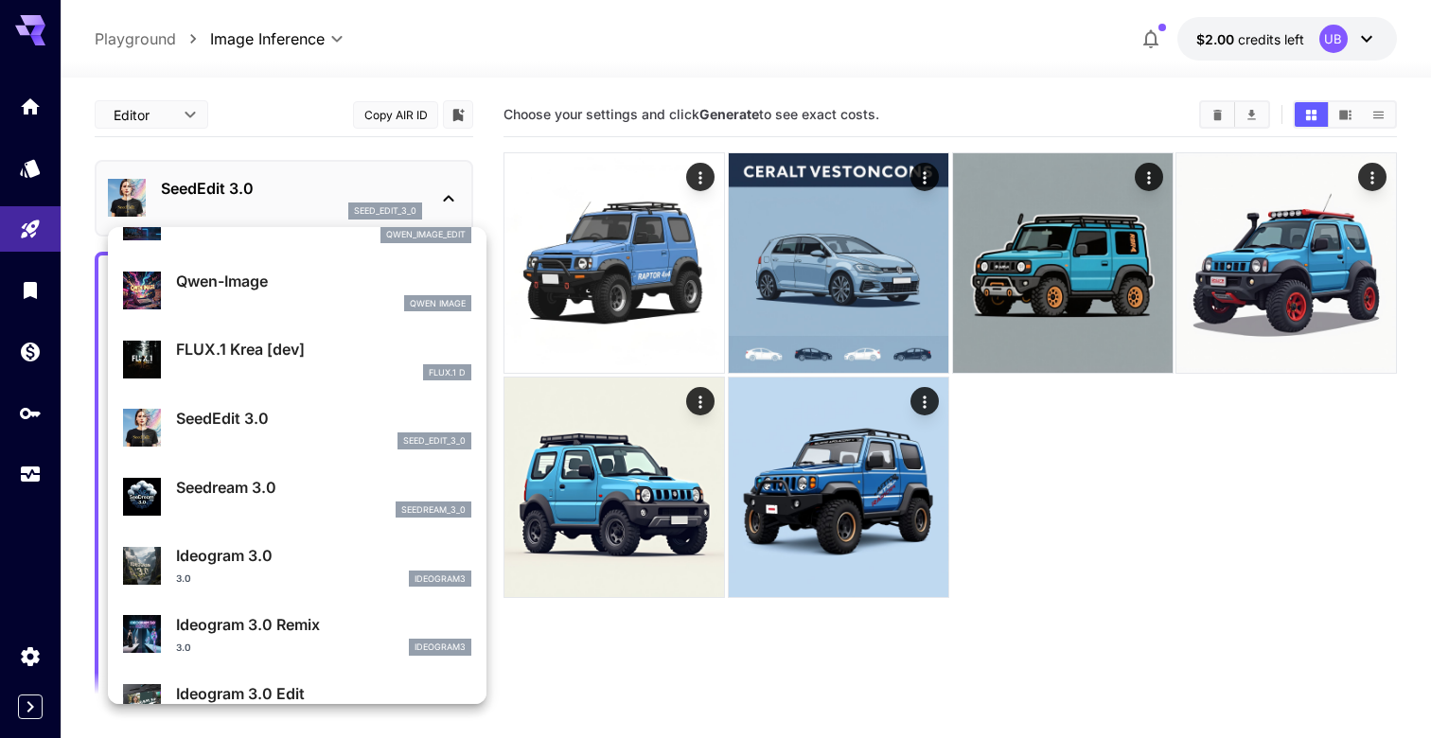
click at [343, 493] on p "Seedream 3.0" at bounding box center [323, 487] width 295 height 23
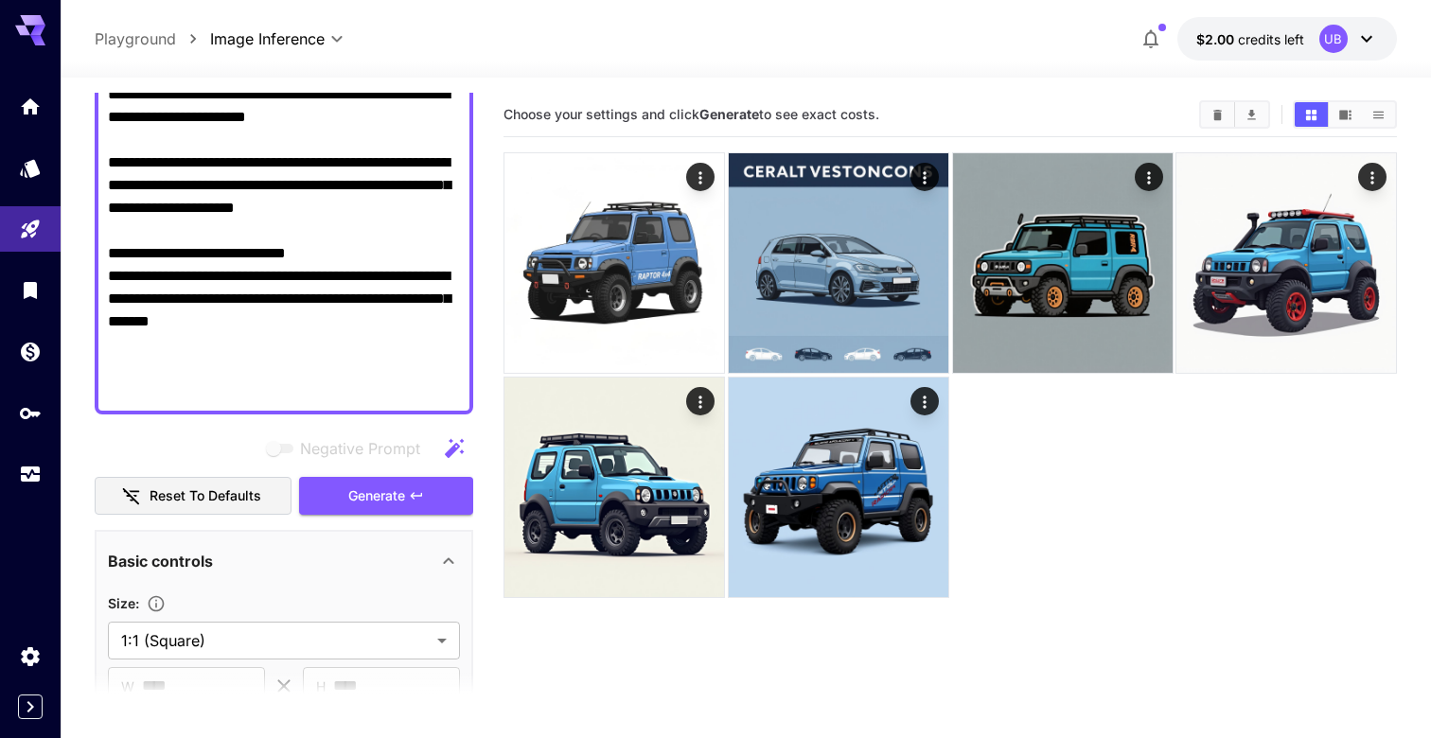
scroll to position [662, 0]
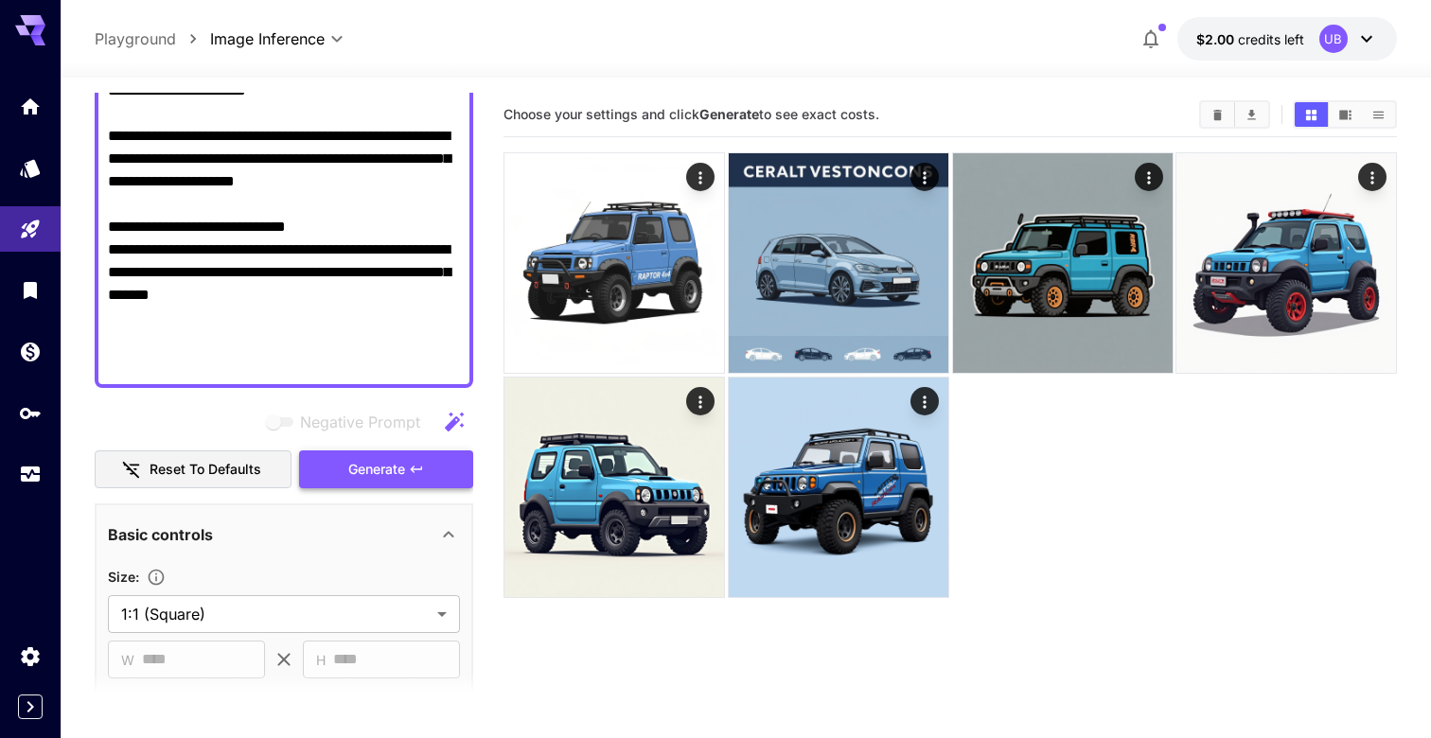
click at [445, 468] on button "Generate" at bounding box center [386, 469] width 174 height 39
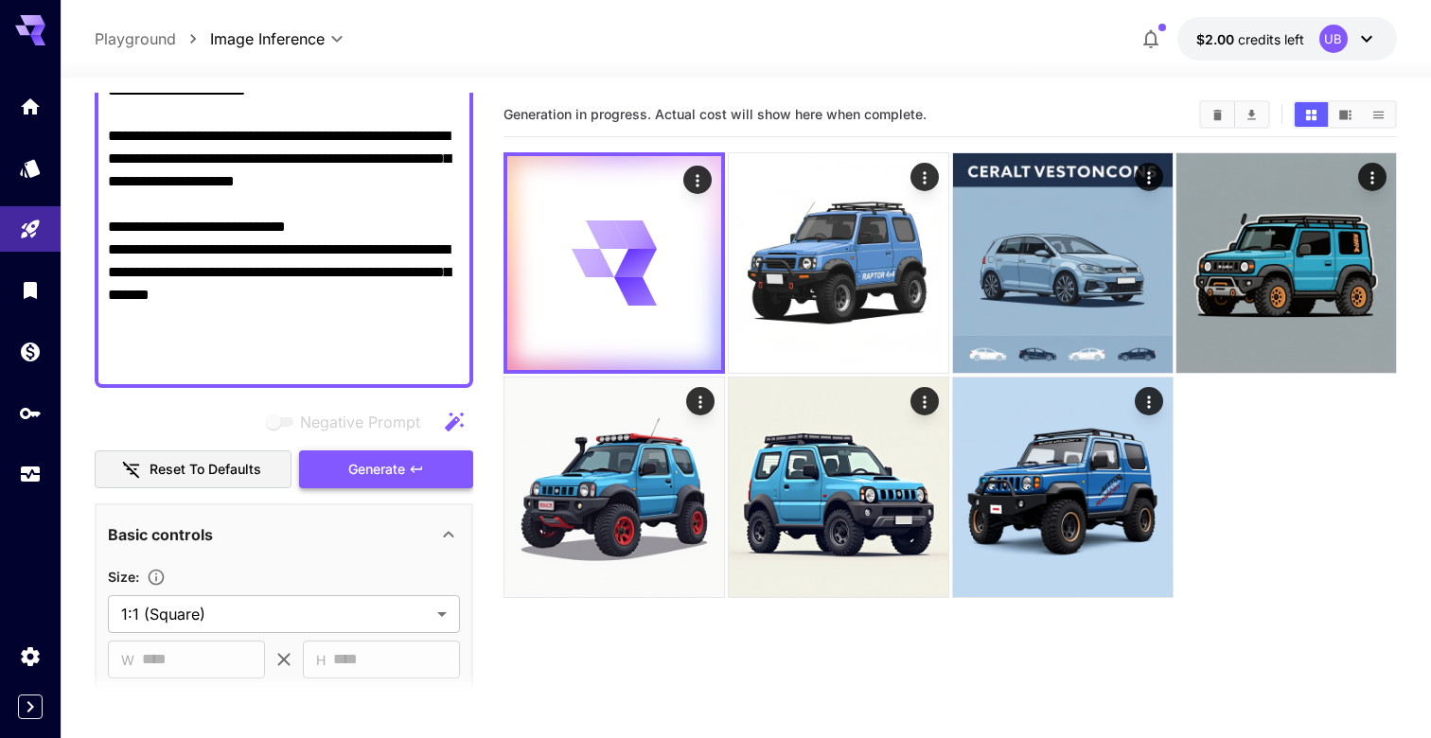
scroll to position [0, 0]
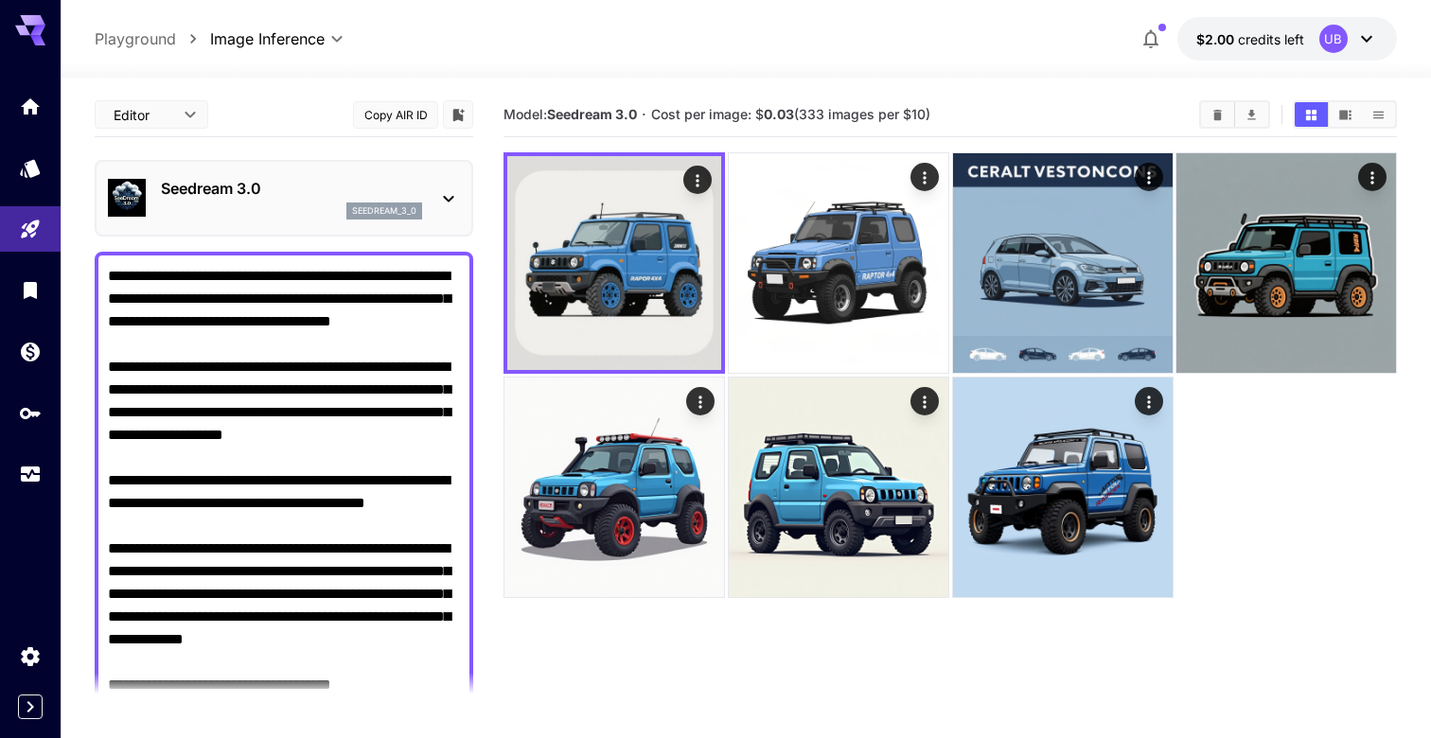
click at [284, 224] on div "Seedream 3.0 seedream_3_0" at bounding box center [284, 198] width 352 height 58
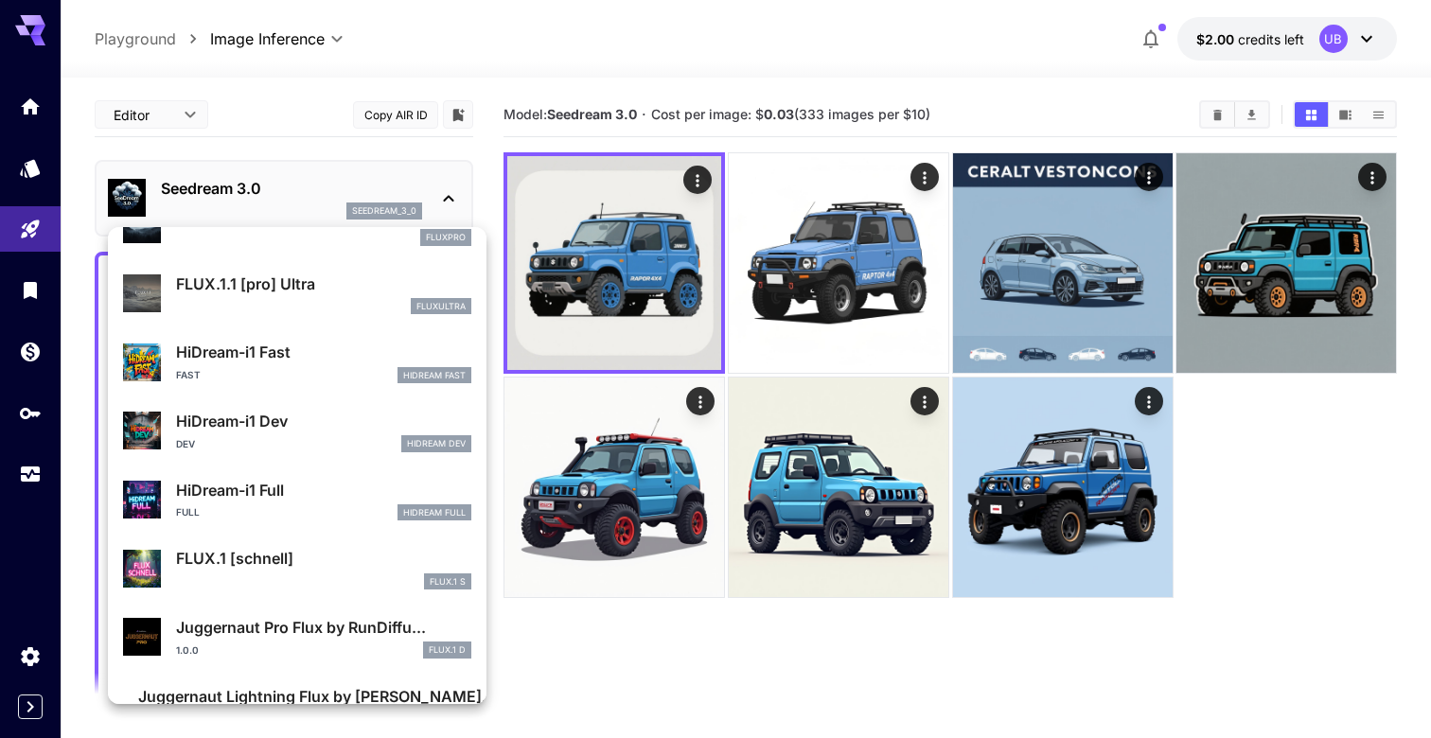
scroll to position [1462, 0]
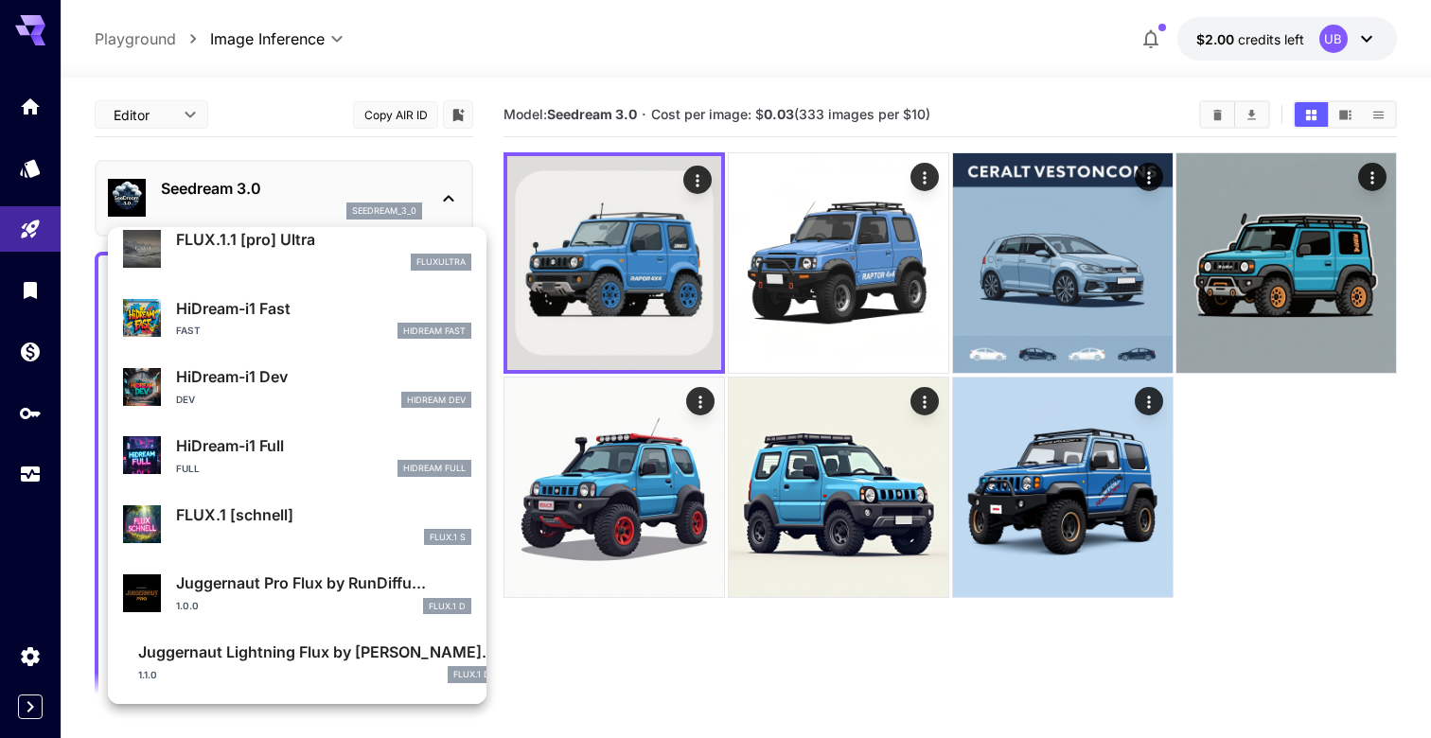
click at [352, 659] on p "Juggernaut Lightning Flux by Ru..." at bounding box center [317, 652] width 358 height 23
type input "*"
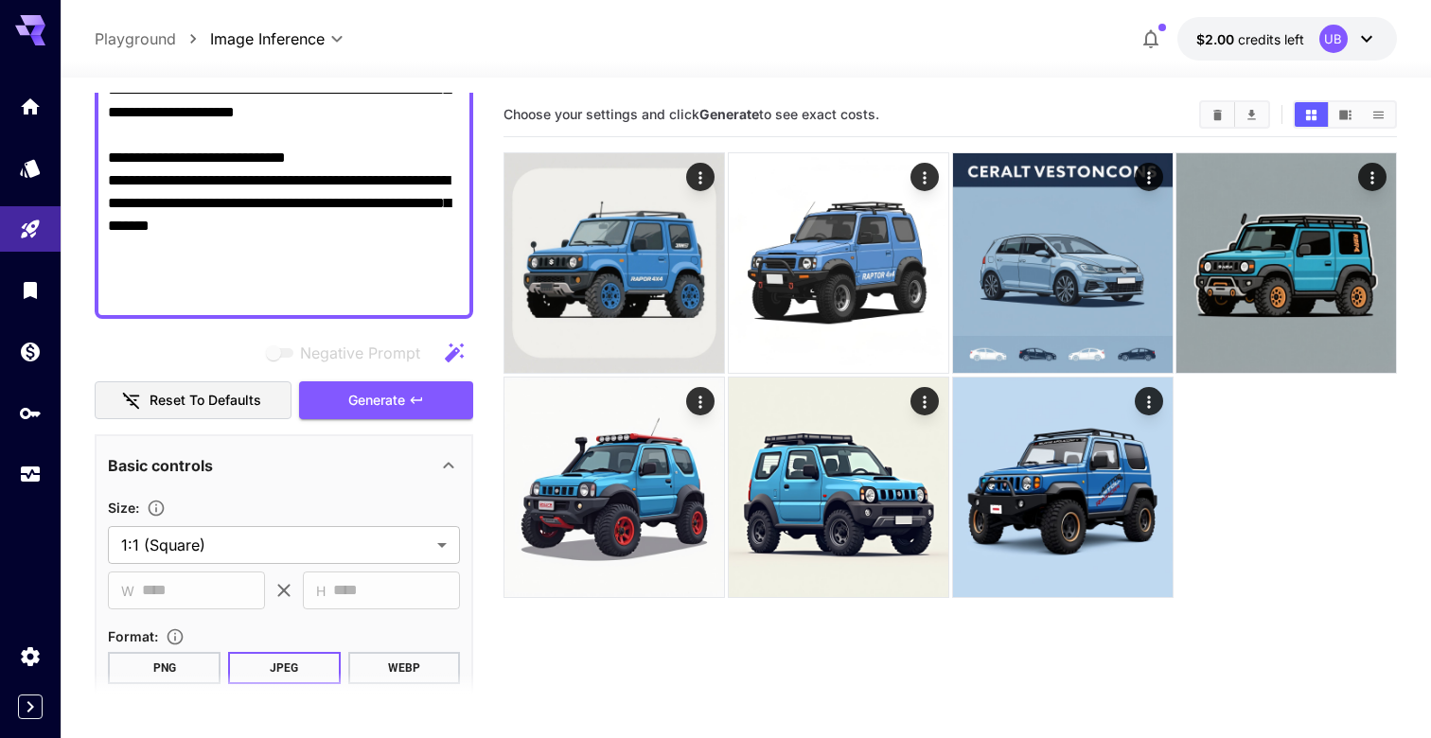
scroll to position [759, 0]
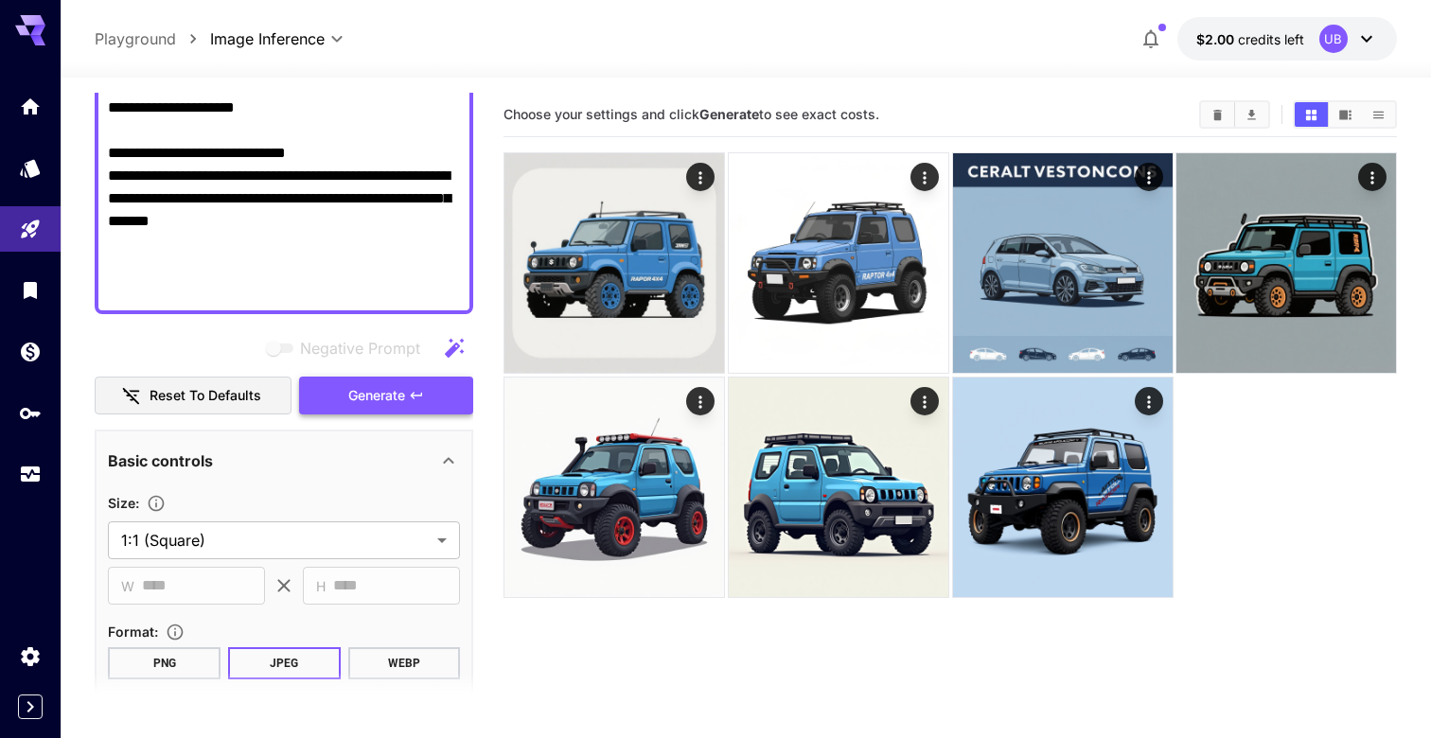
click at [445, 385] on button "Generate" at bounding box center [386, 396] width 174 height 39
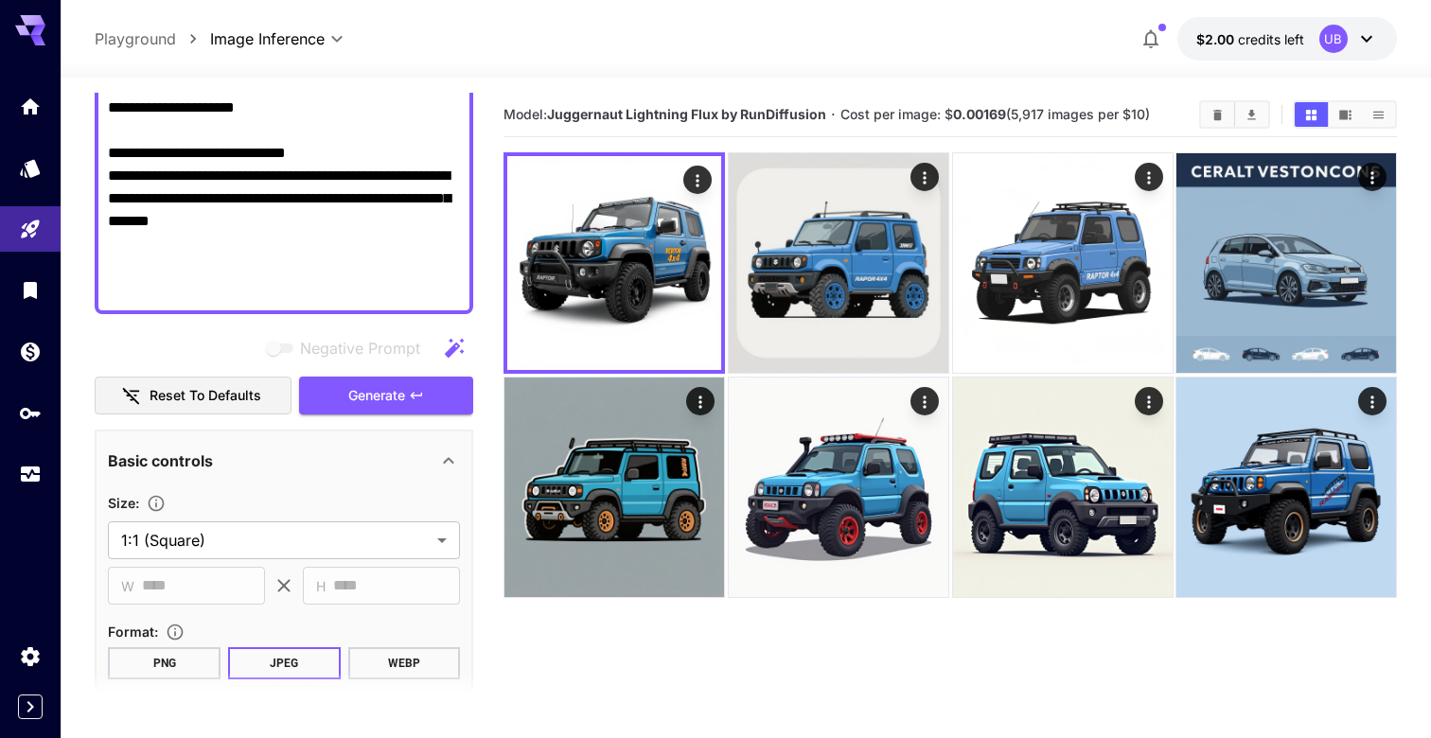
drag, startPoint x: 287, startPoint y: 261, endPoint x: 62, endPoint y: 221, distance: 227.7
click at [62, 221] on section "**********" at bounding box center [746, 483] width 1370 height 810
paste textarea
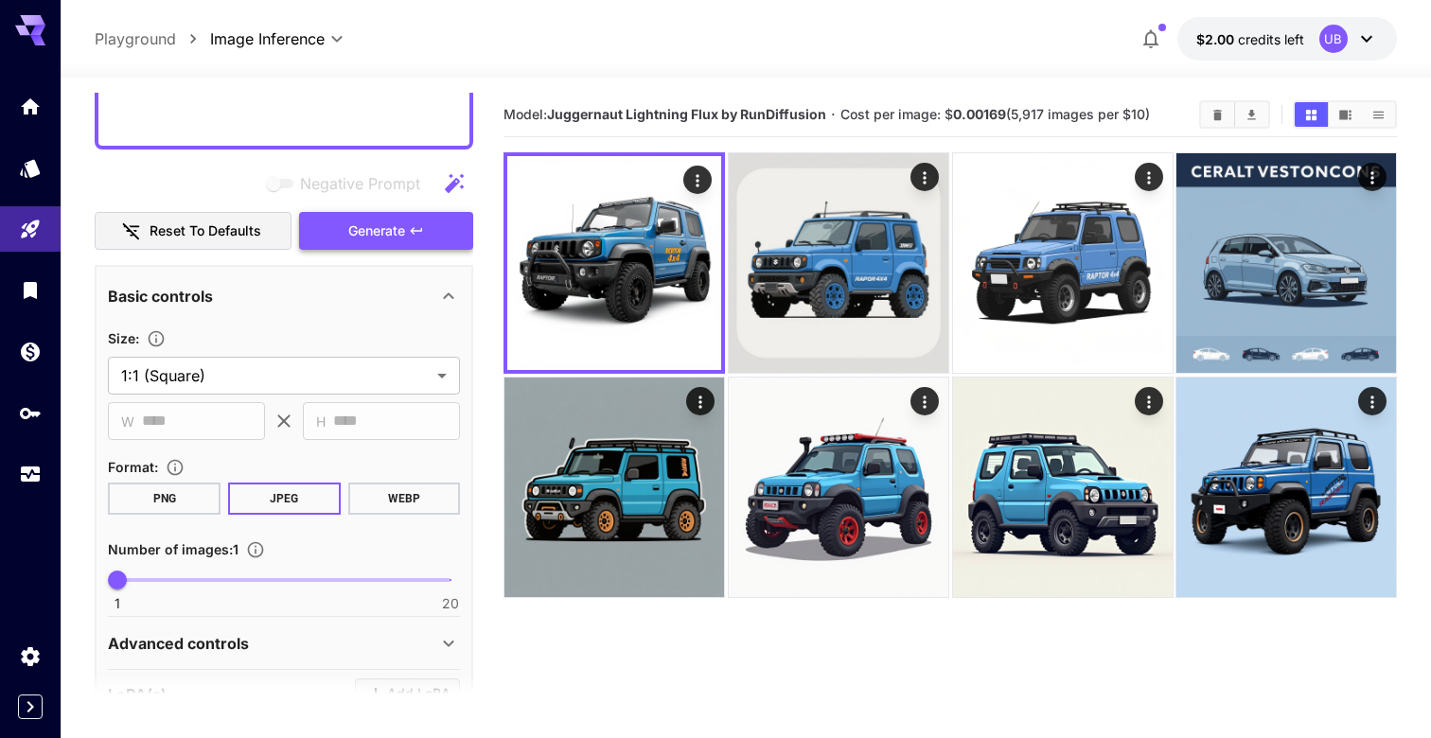
type textarea "**********"
click at [390, 220] on span "Generate" at bounding box center [376, 232] width 57 height 24
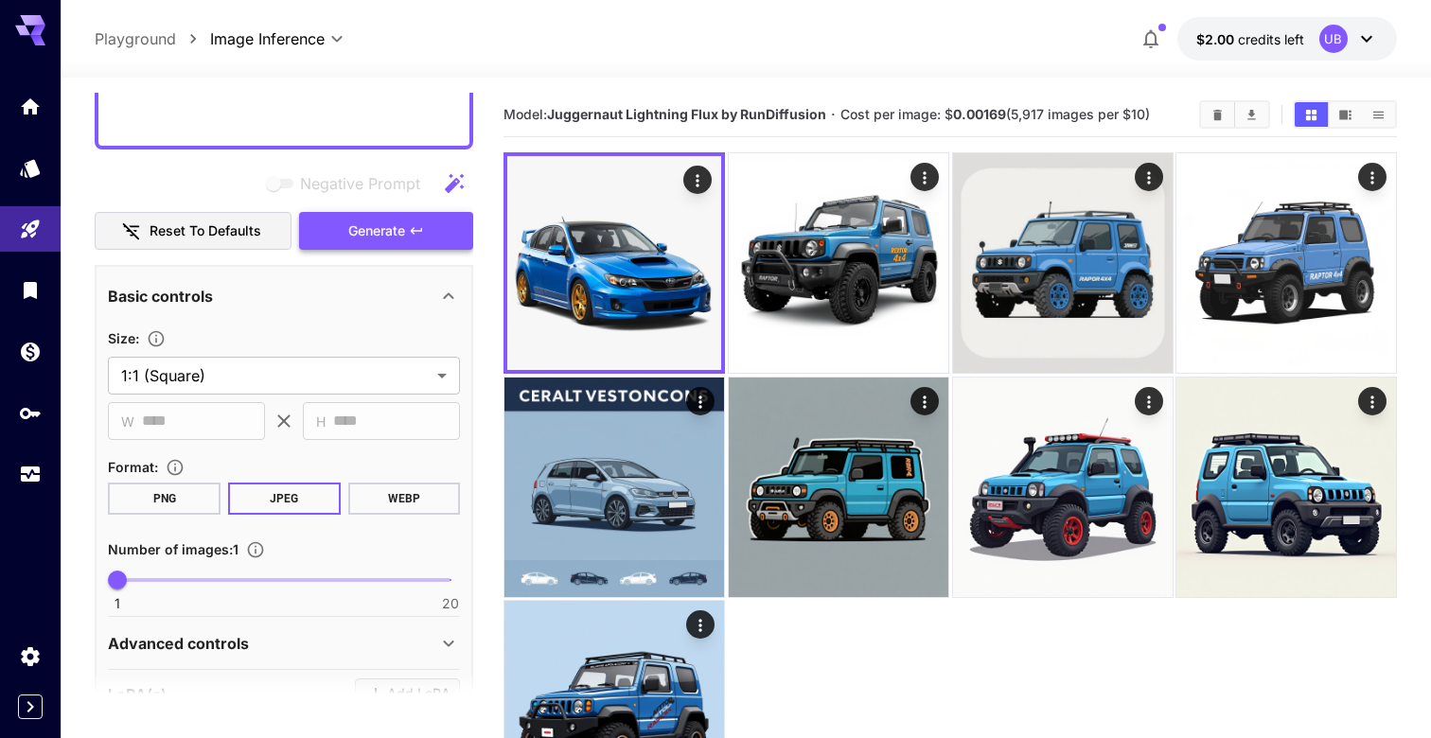
click at [390, 220] on span "Generate" at bounding box center [376, 232] width 57 height 24
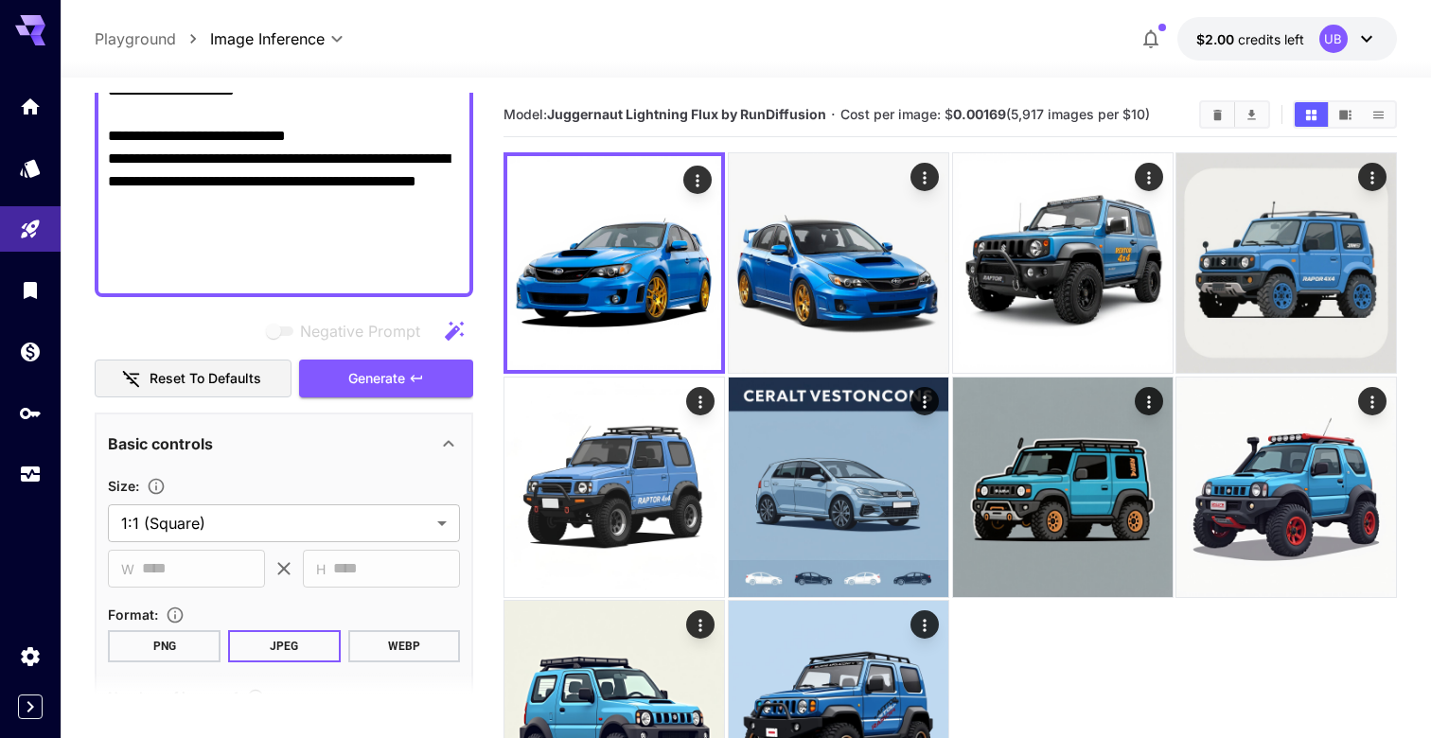
scroll to position [775, 0]
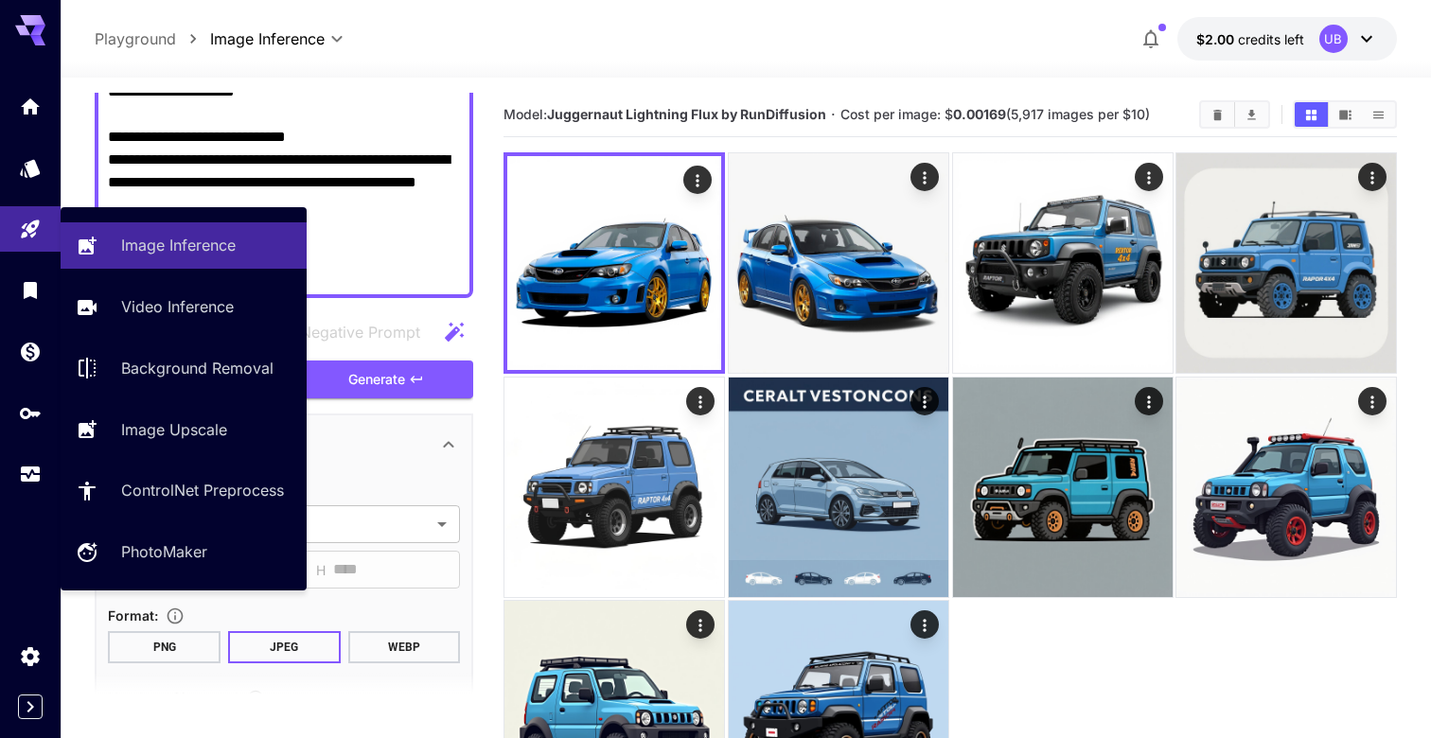
drag, startPoint x: 240, startPoint y: 249, endPoint x: 60, endPoint y: 210, distance: 184.8
click at [60, 210] on body "**********" at bounding box center [715, 444] width 1431 height 888
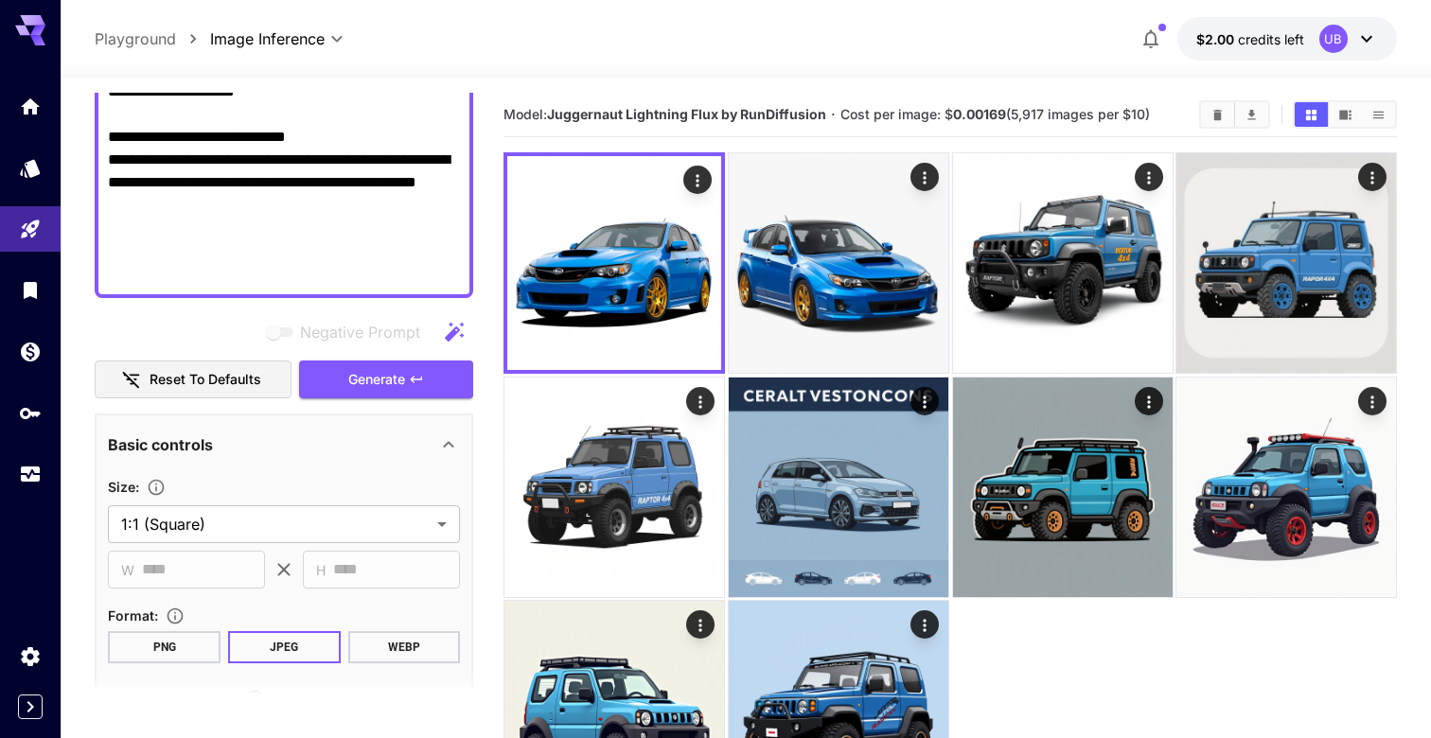
paste textarea "**********"
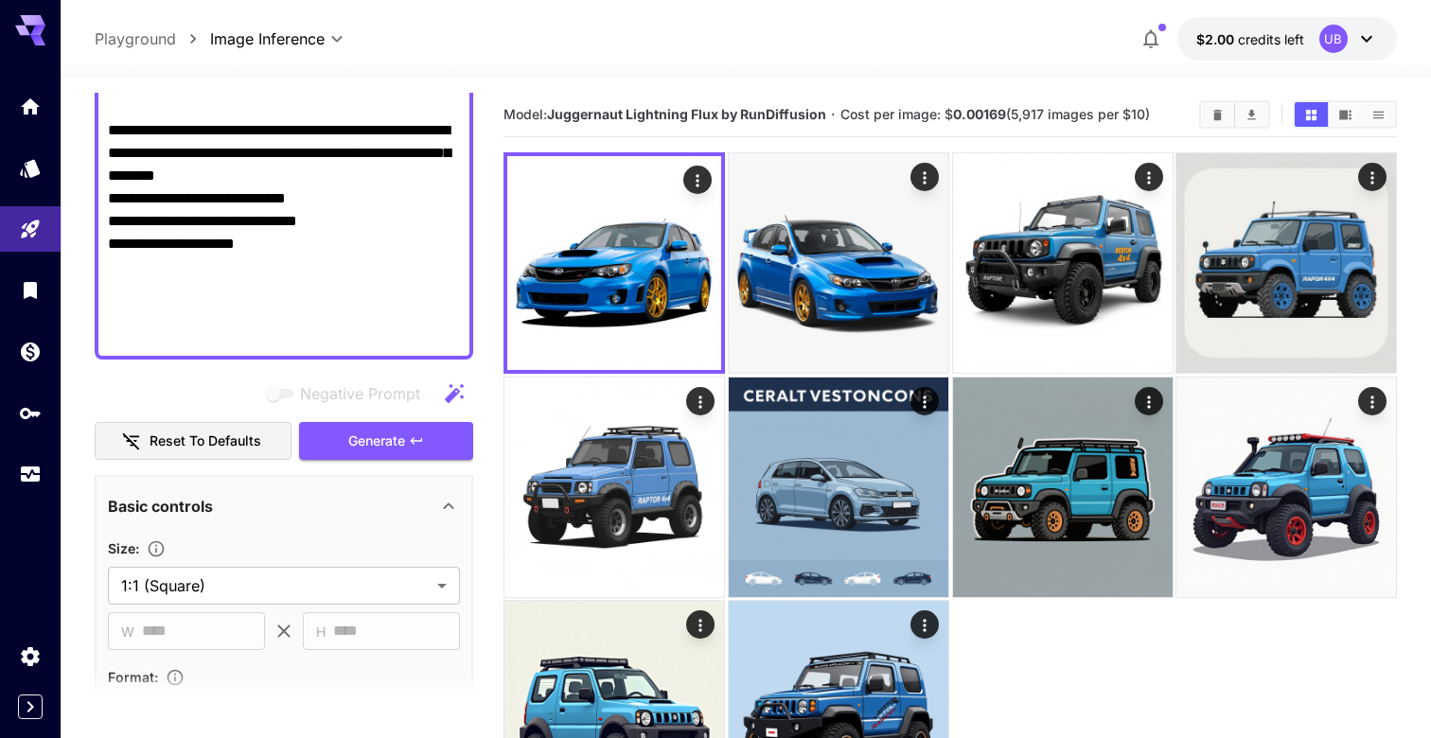
scroll to position [849, 0]
click at [442, 423] on button "Generate" at bounding box center [386, 442] width 174 height 39
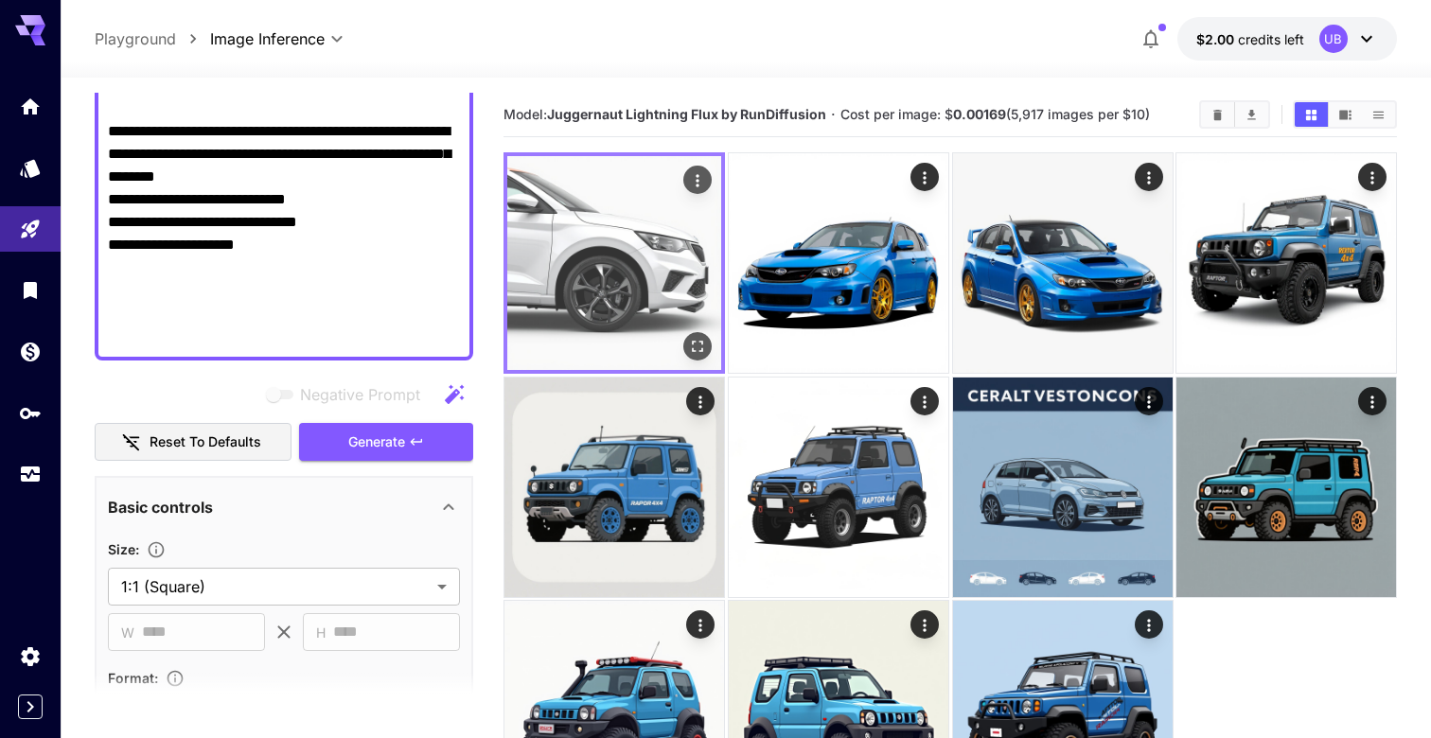
click at [610, 274] on img at bounding box center [614, 263] width 214 height 214
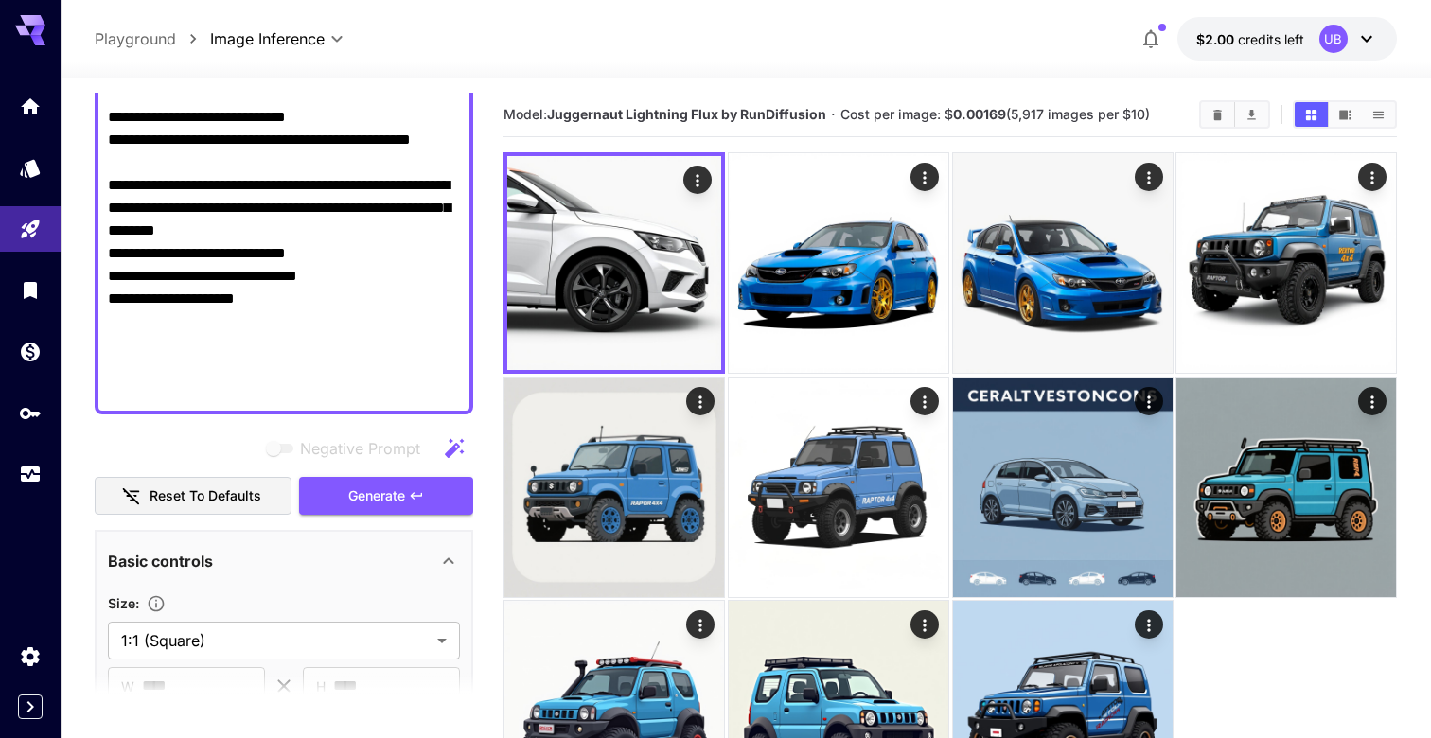
scroll to position [772, 0]
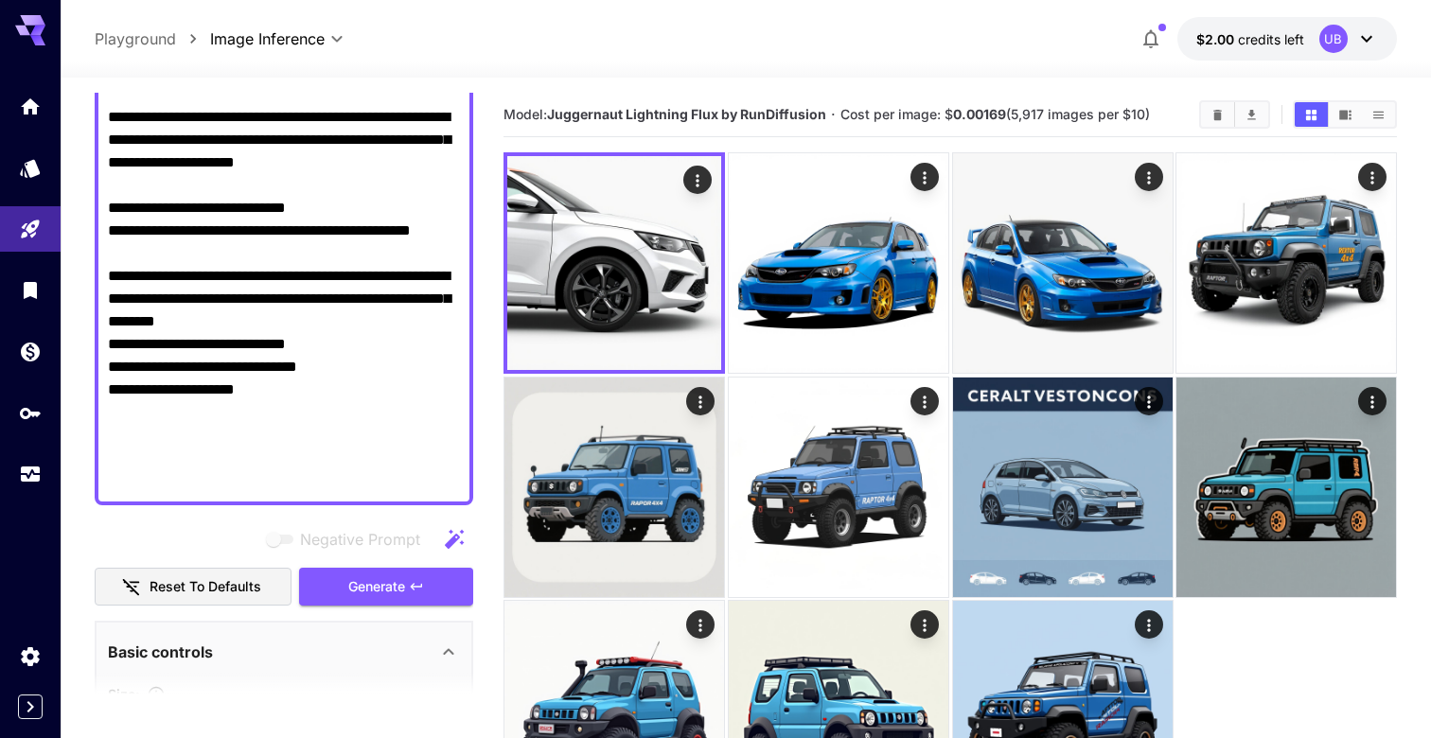
scroll to position [699, 0]
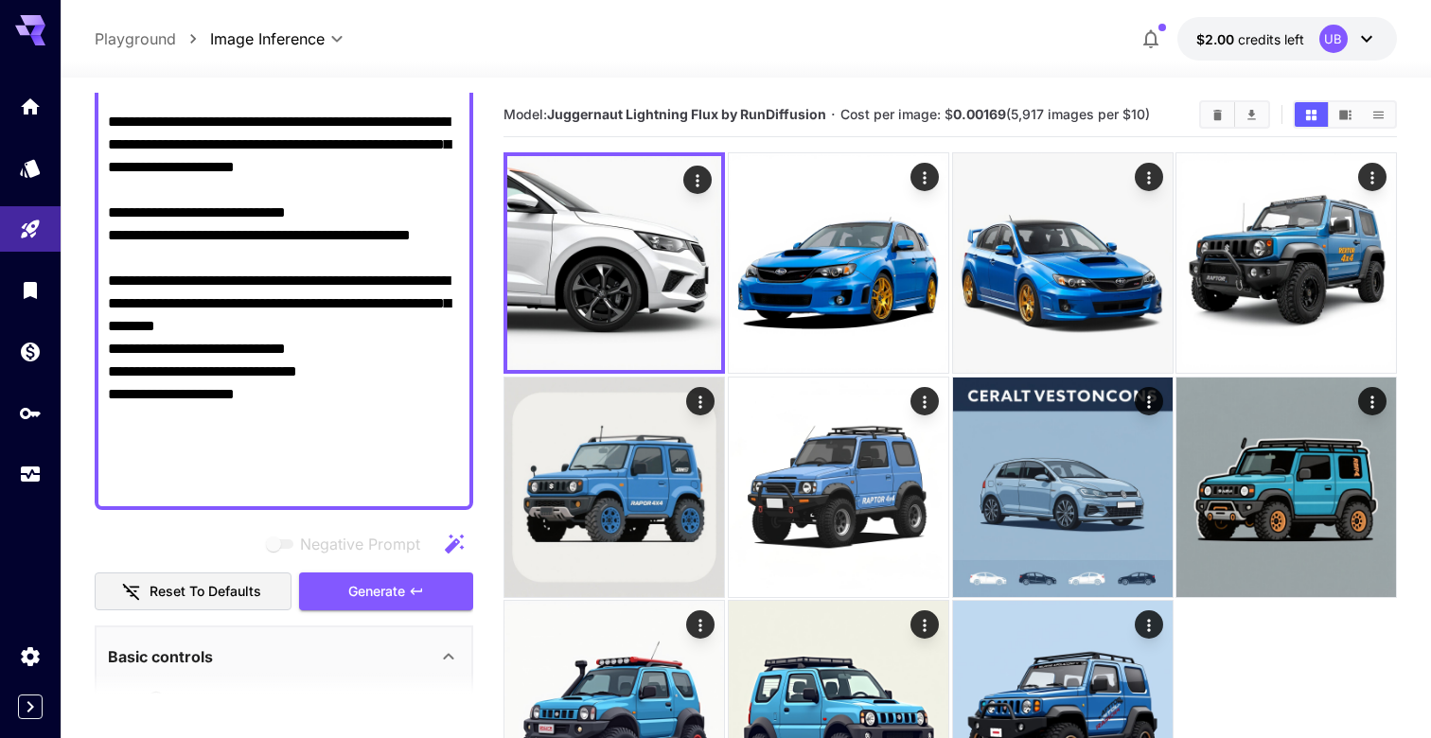
click at [348, 217] on textarea "Negative Prompt" at bounding box center [284, 42] width 352 height 908
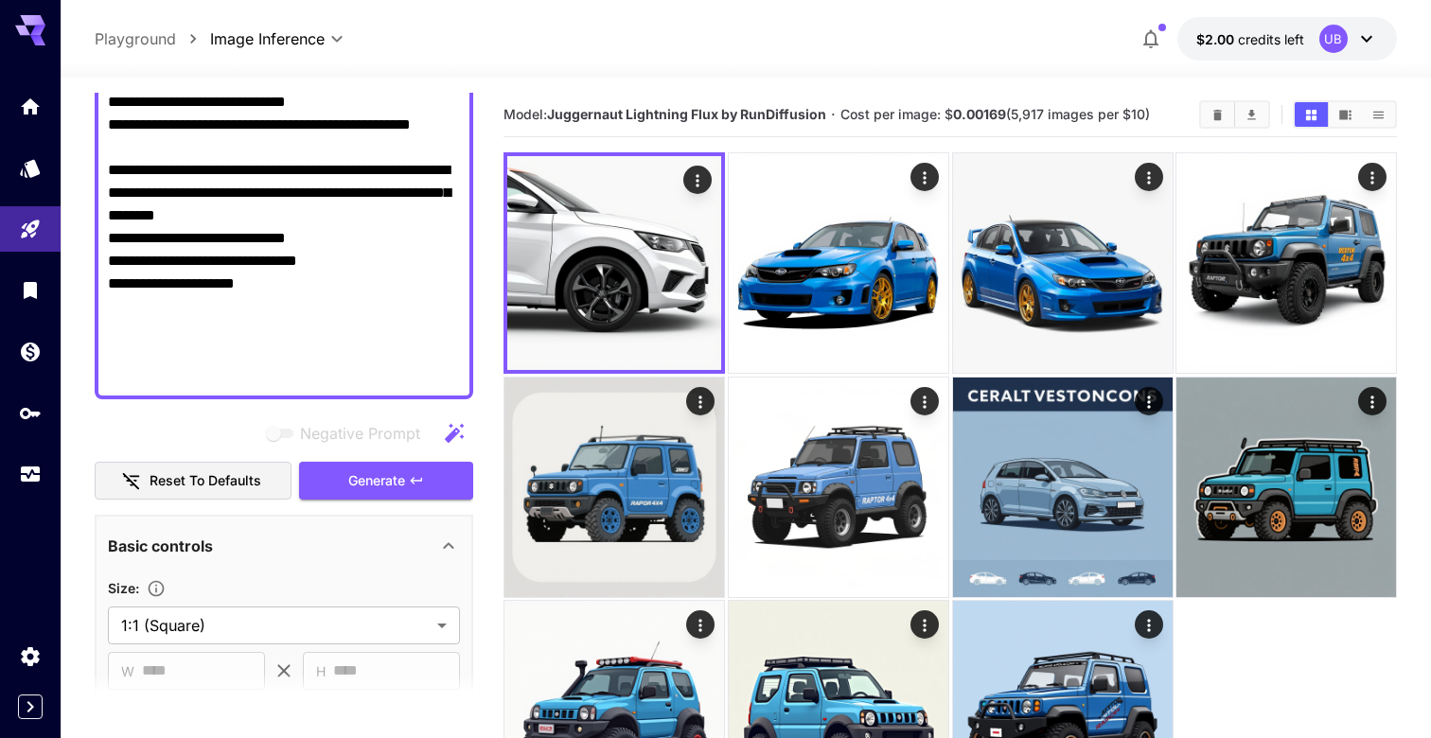
scroll to position [833, 0]
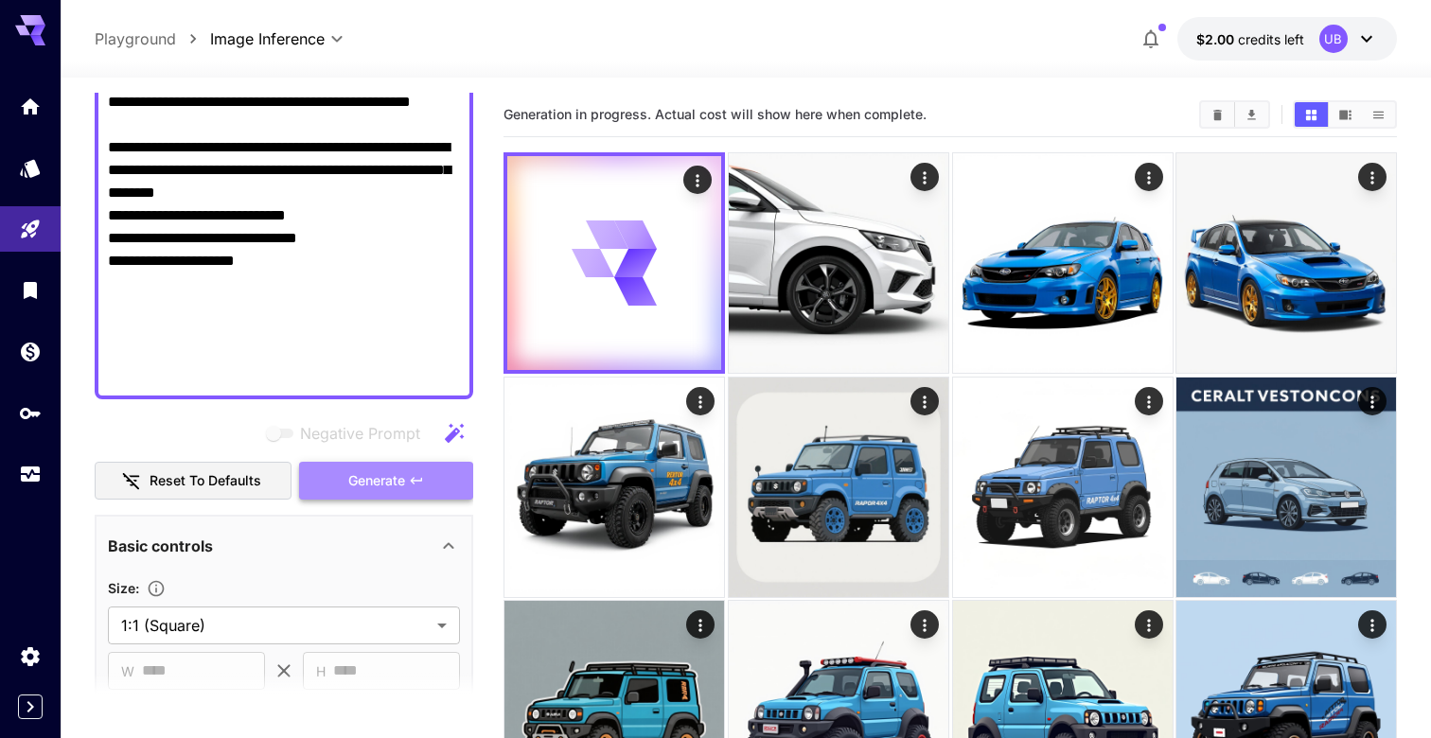
click at [398, 469] on span "Generate" at bounding box center [376, 481] width 57 height 24
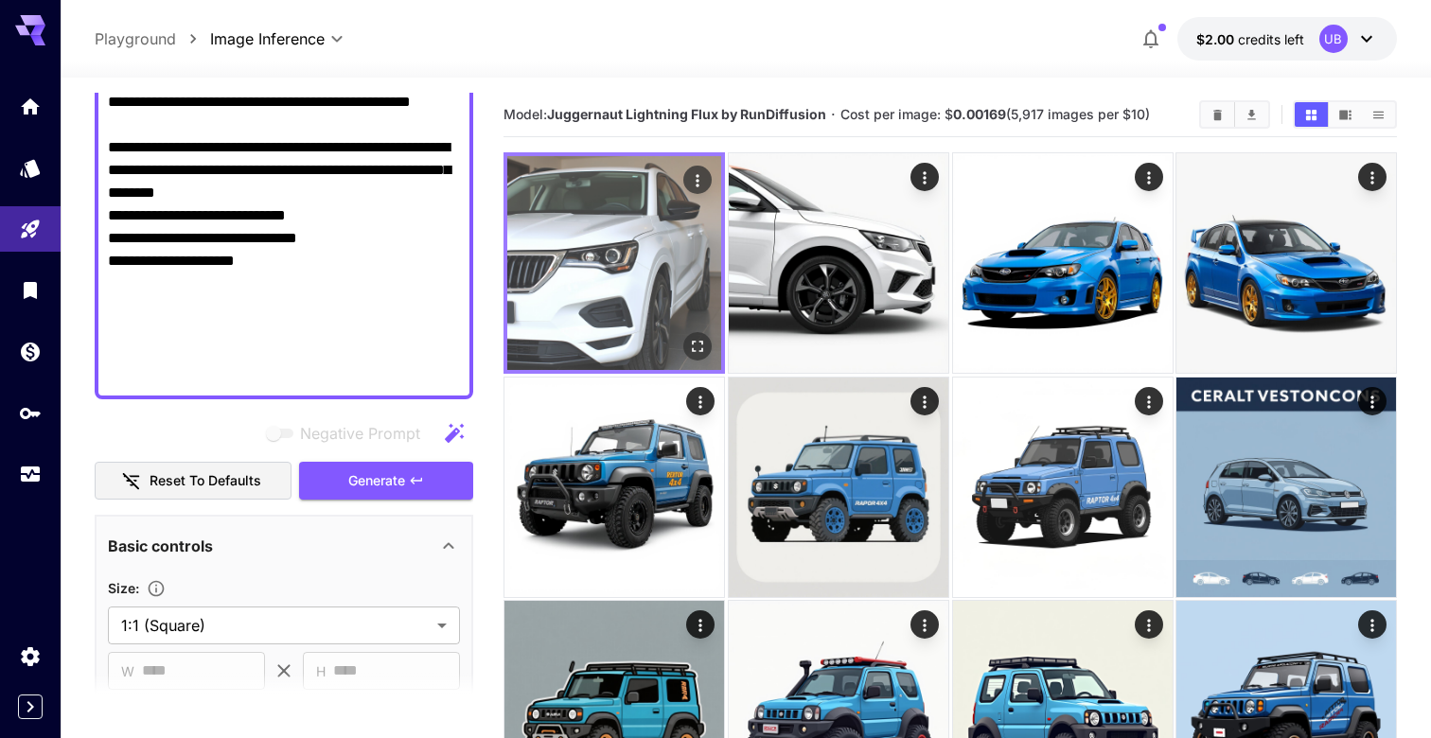
click at [628, 263] on img at bounding box center [614, 263] width 214 height 214
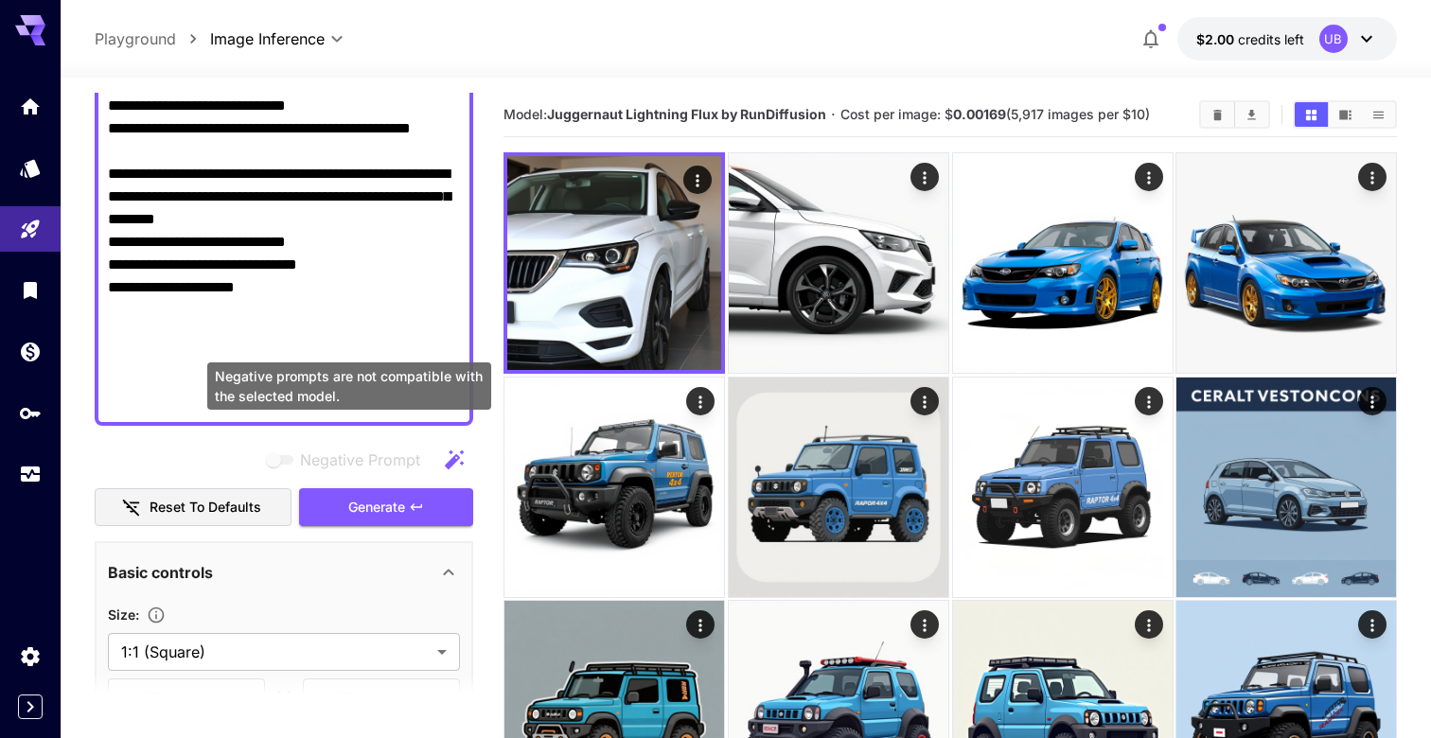
scroll to position [804, 0]
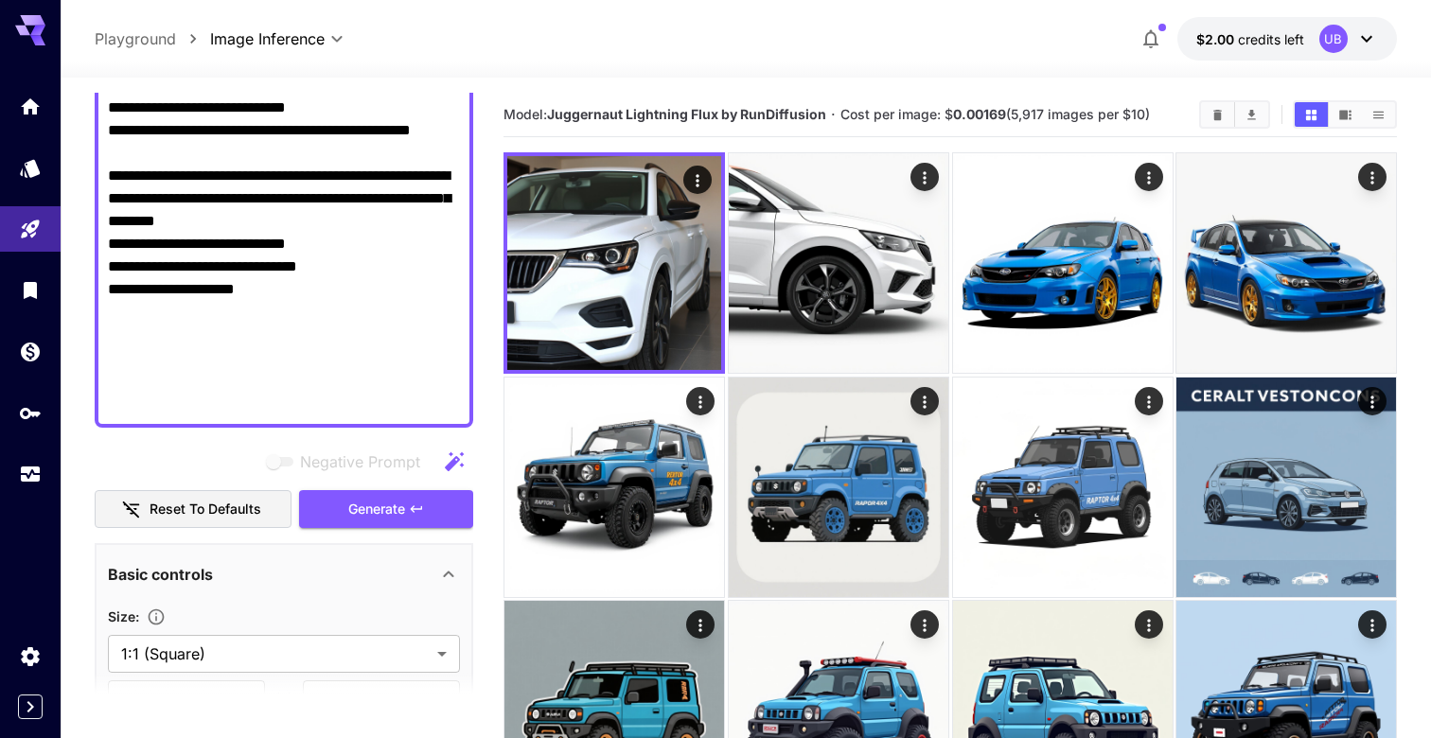
drag, startPoint x: 271, startPoint y: 131, endPoint x: 72, endPoint y: 133, distance: 198.7
click at [72, 133] on section "**********" at bounding box center [746, 483] width 1370 height 810
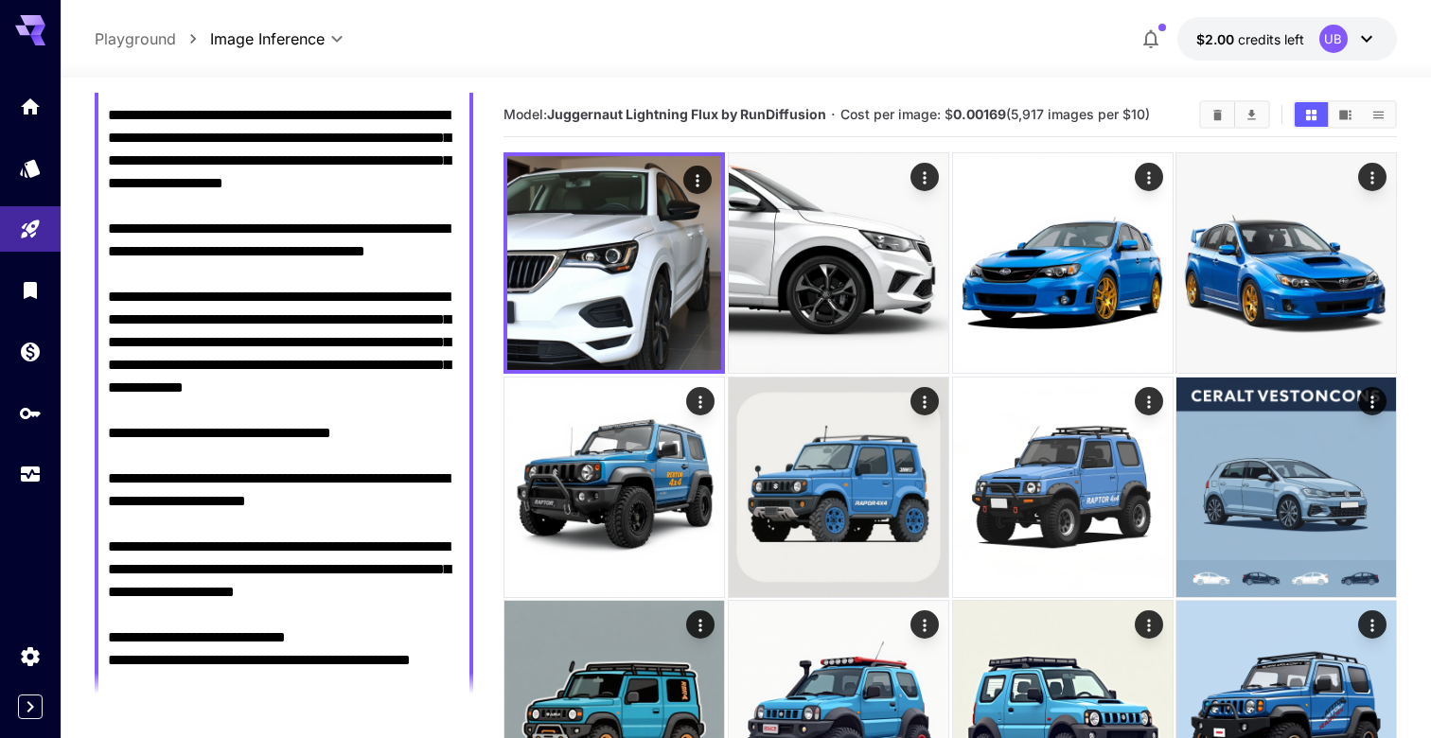
scroll to position [266, 0]
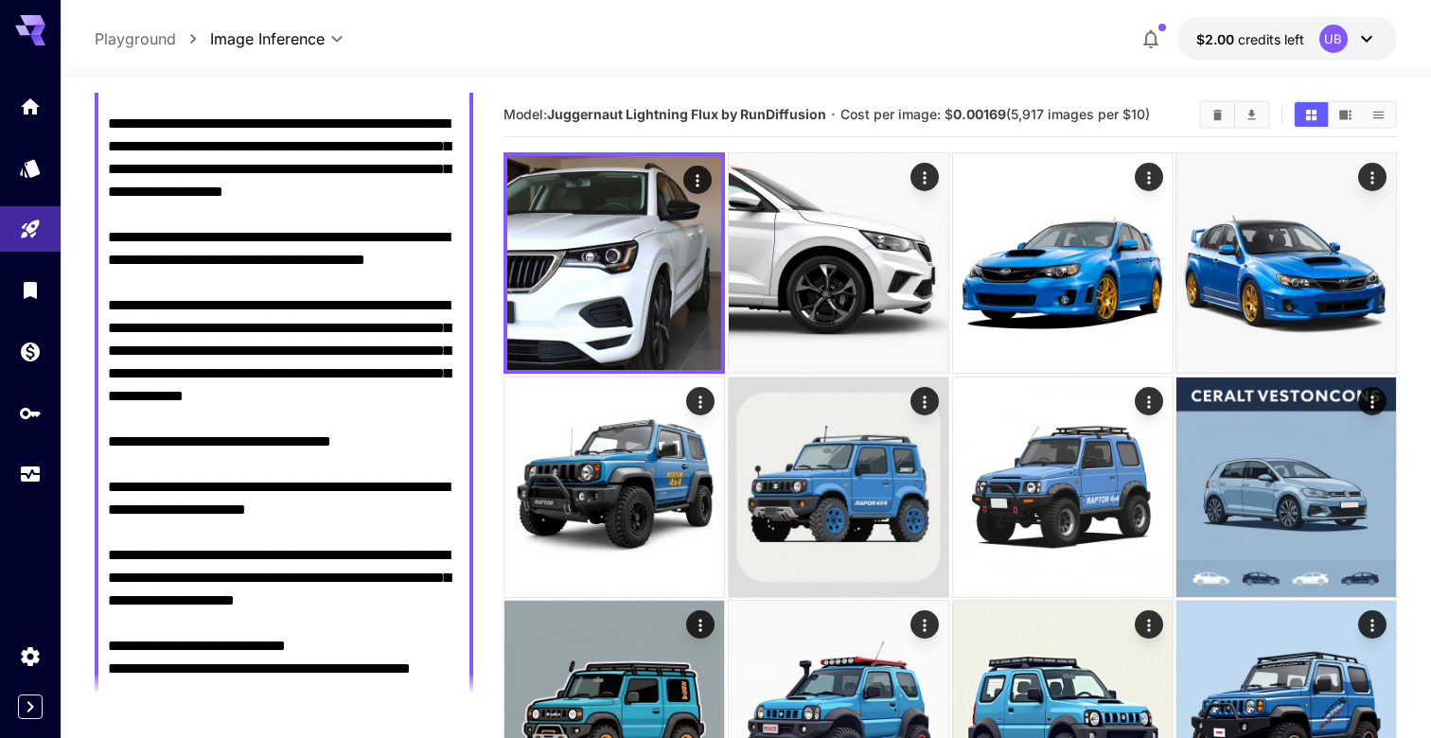
click at [148, 286] on textarea "Negative Prompt" at bounding box center [284, 476] width 352 height 908
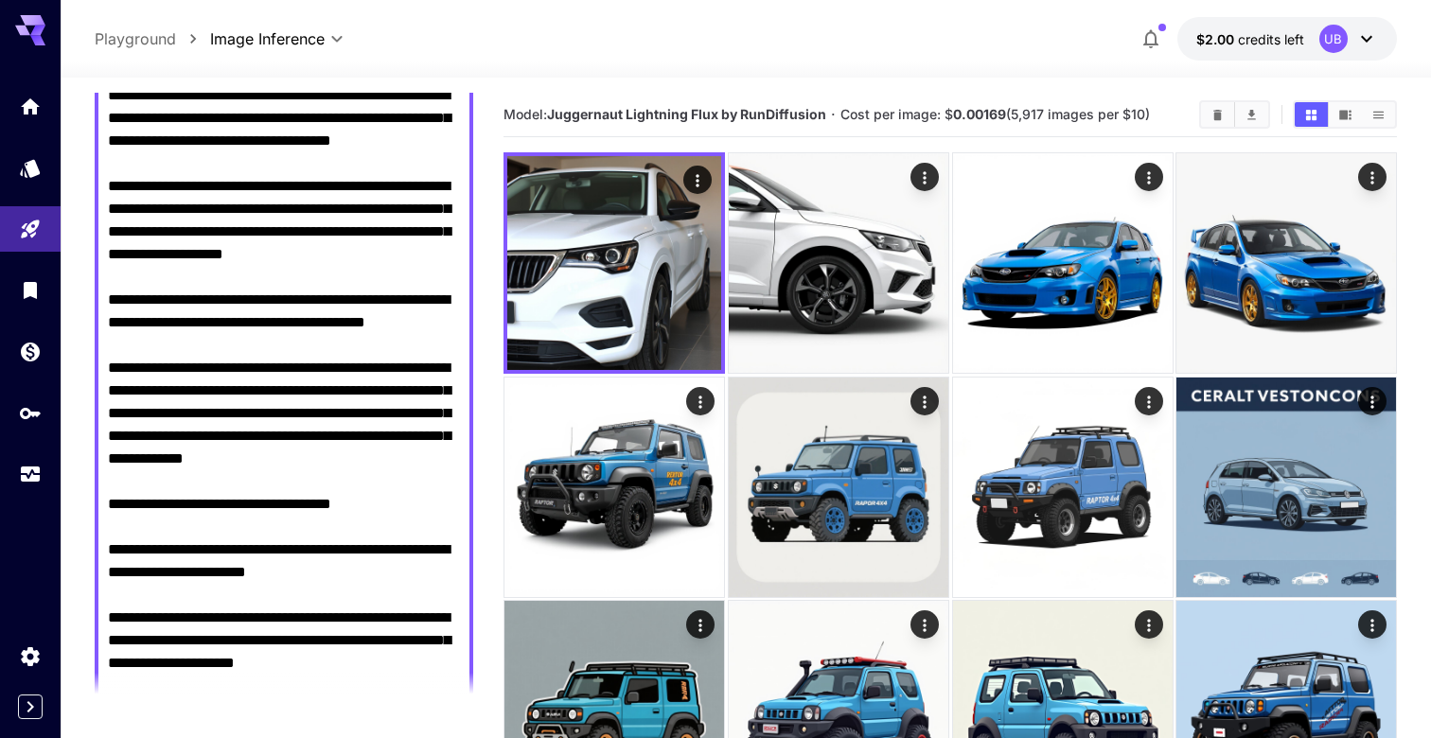
scroll to position [197, 0]
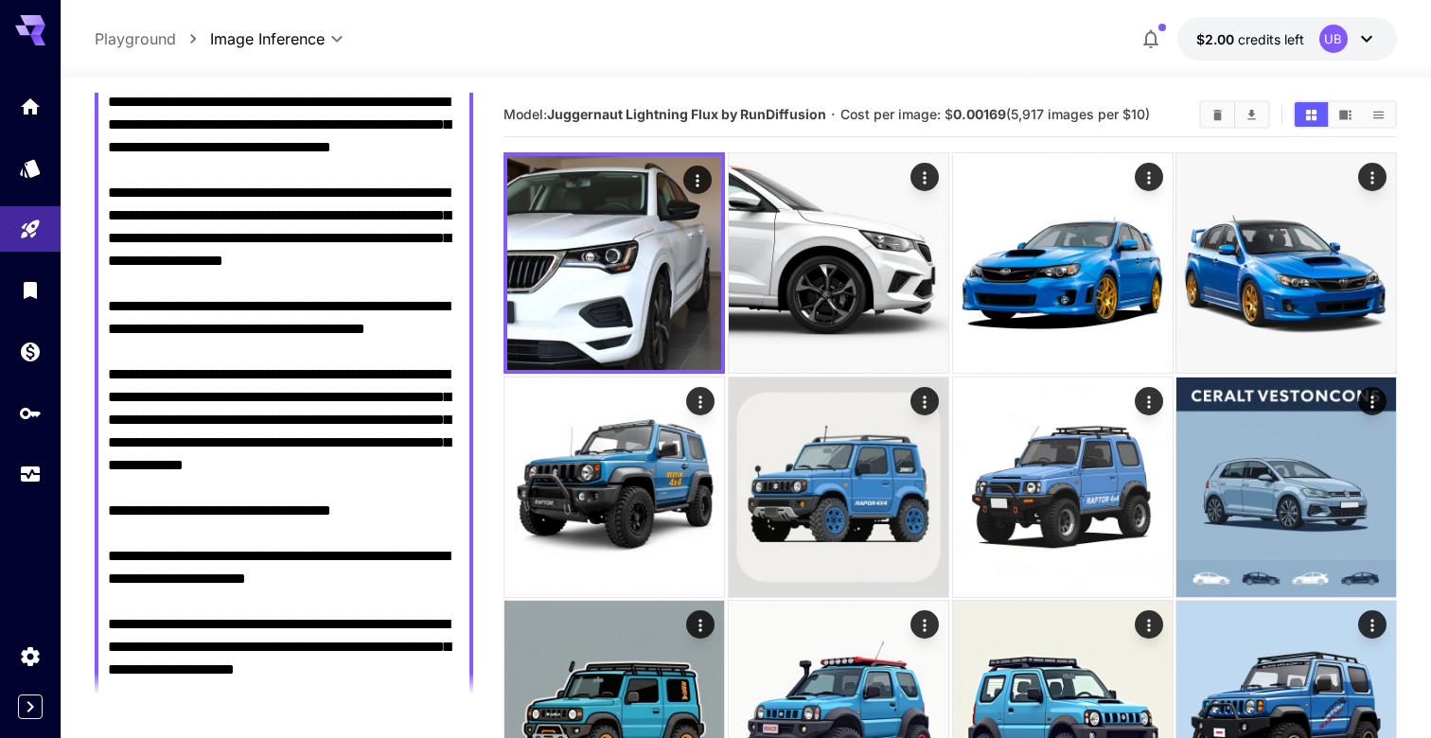
click at [421, 263] on textarea "Negative Prompt" at bounding box center [284, 545] width 352 height 908
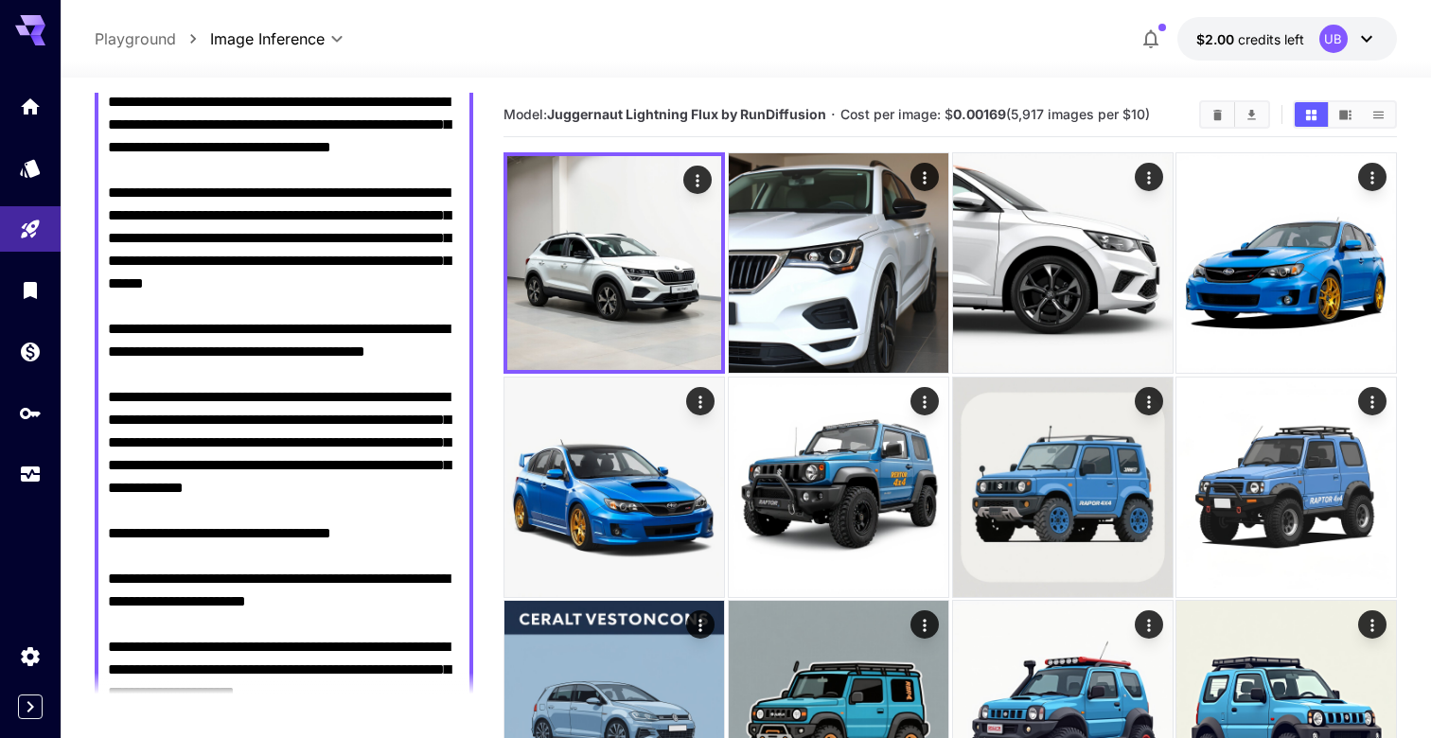
type textarea "**********"
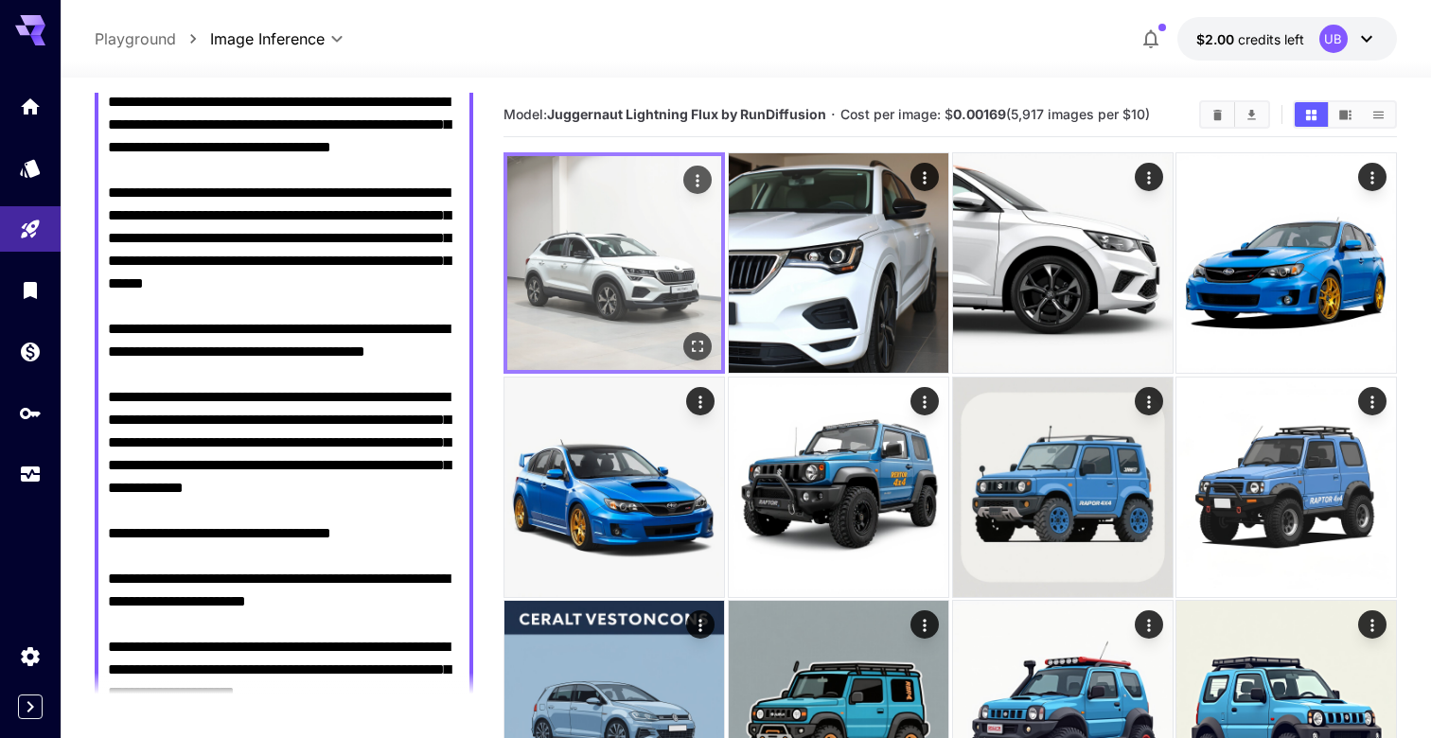
click at [632, 235] on img at bounding box center [614, 263] width 214 height 214
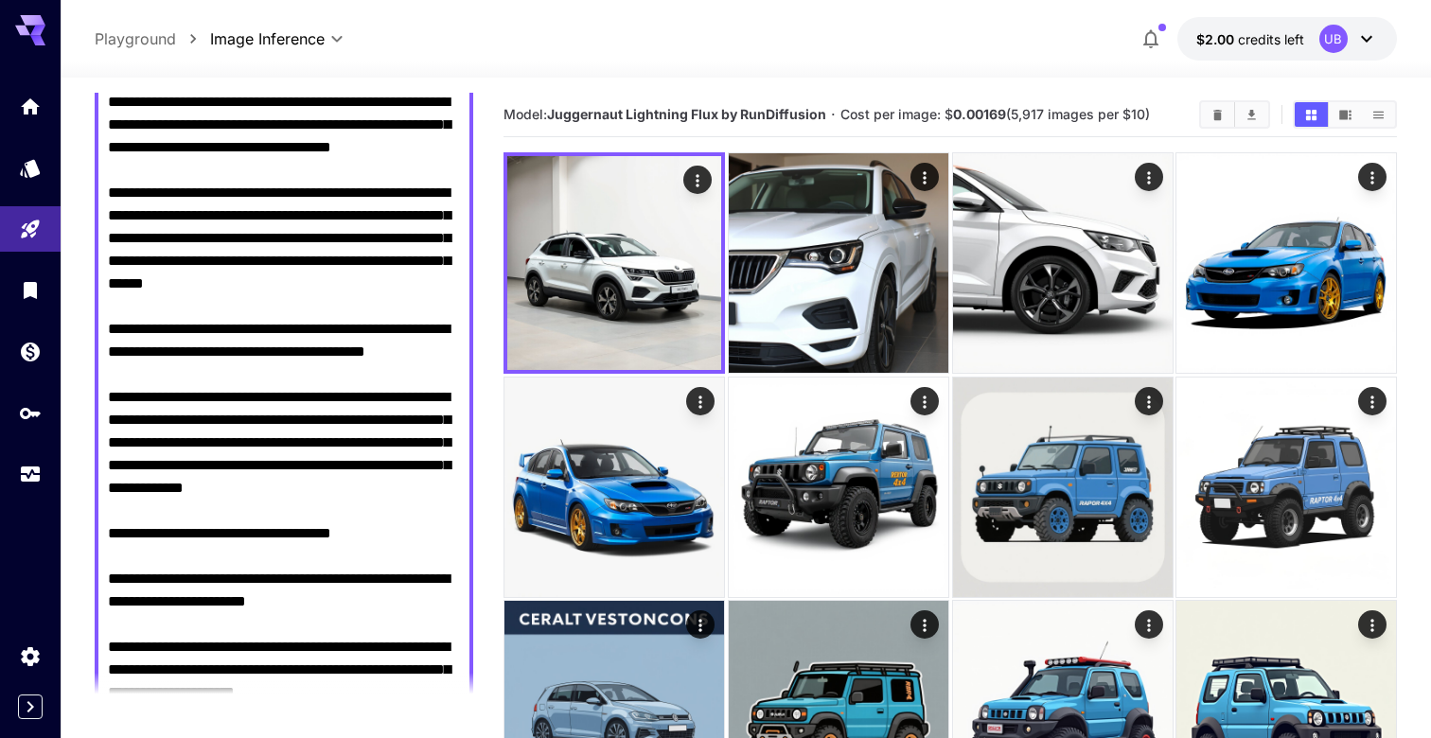
scroll to position [0, 0]
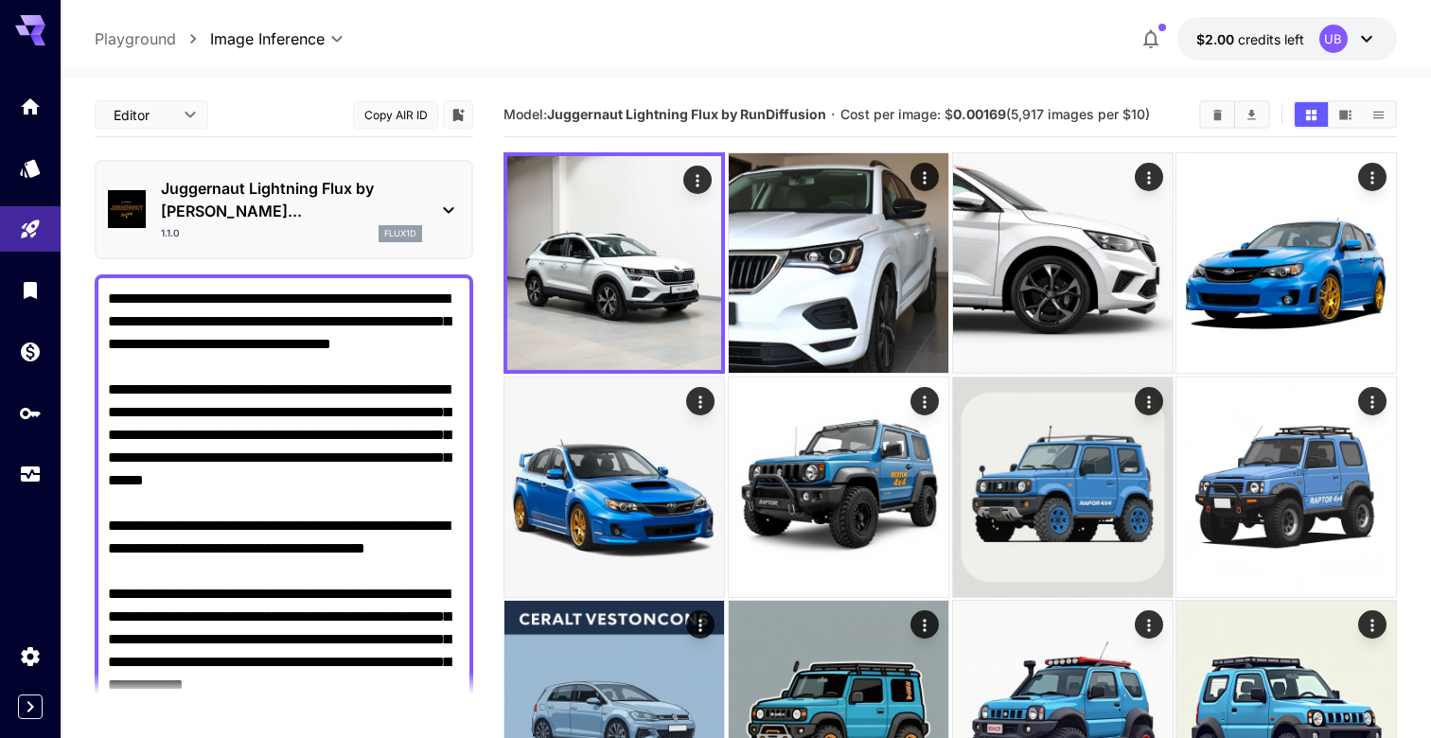
click at [429, 187] on div "Juggernaut Lightning Flux by Ru... 1.1.0 flux1d" at bounding box center [284, 209] width 352 height 80
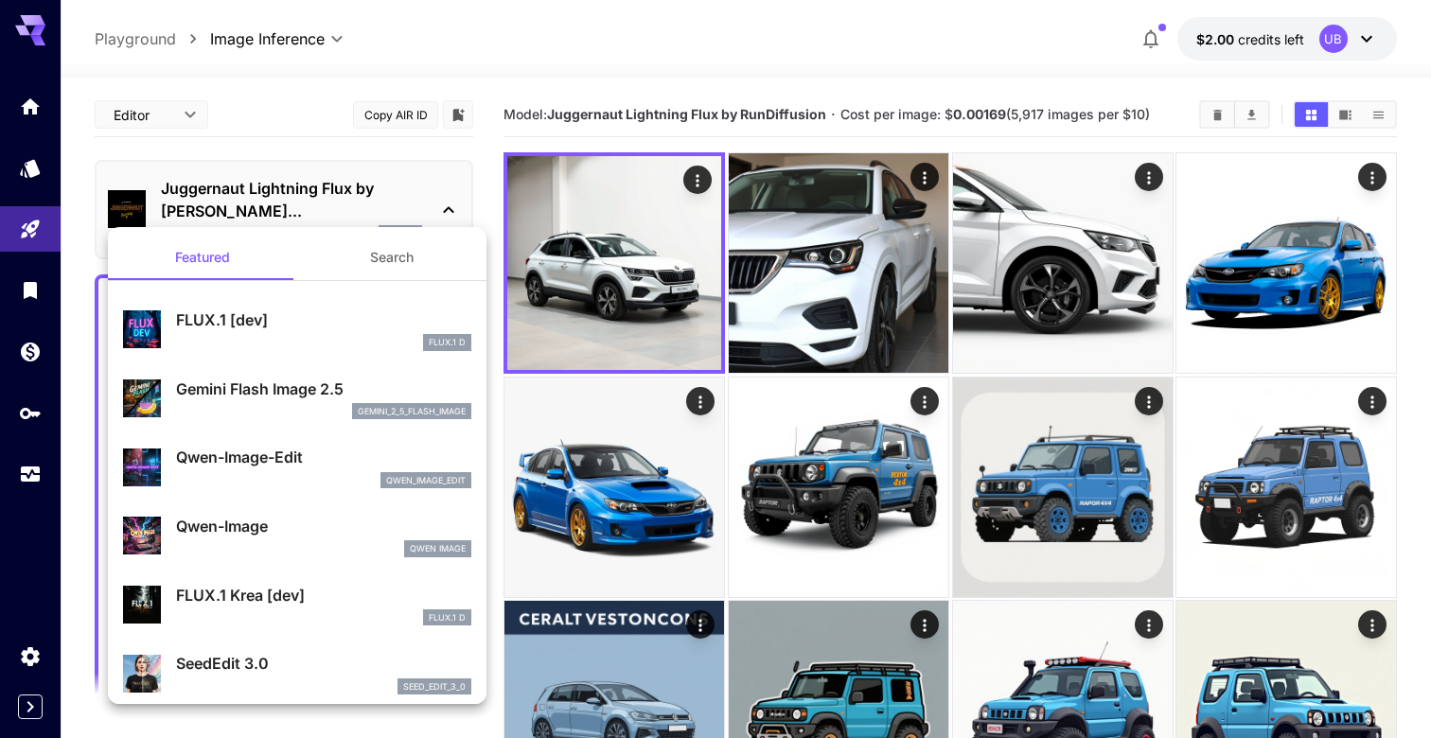
click at [433, 191] on div at bounding box center [715, 369] width 1431 height 738
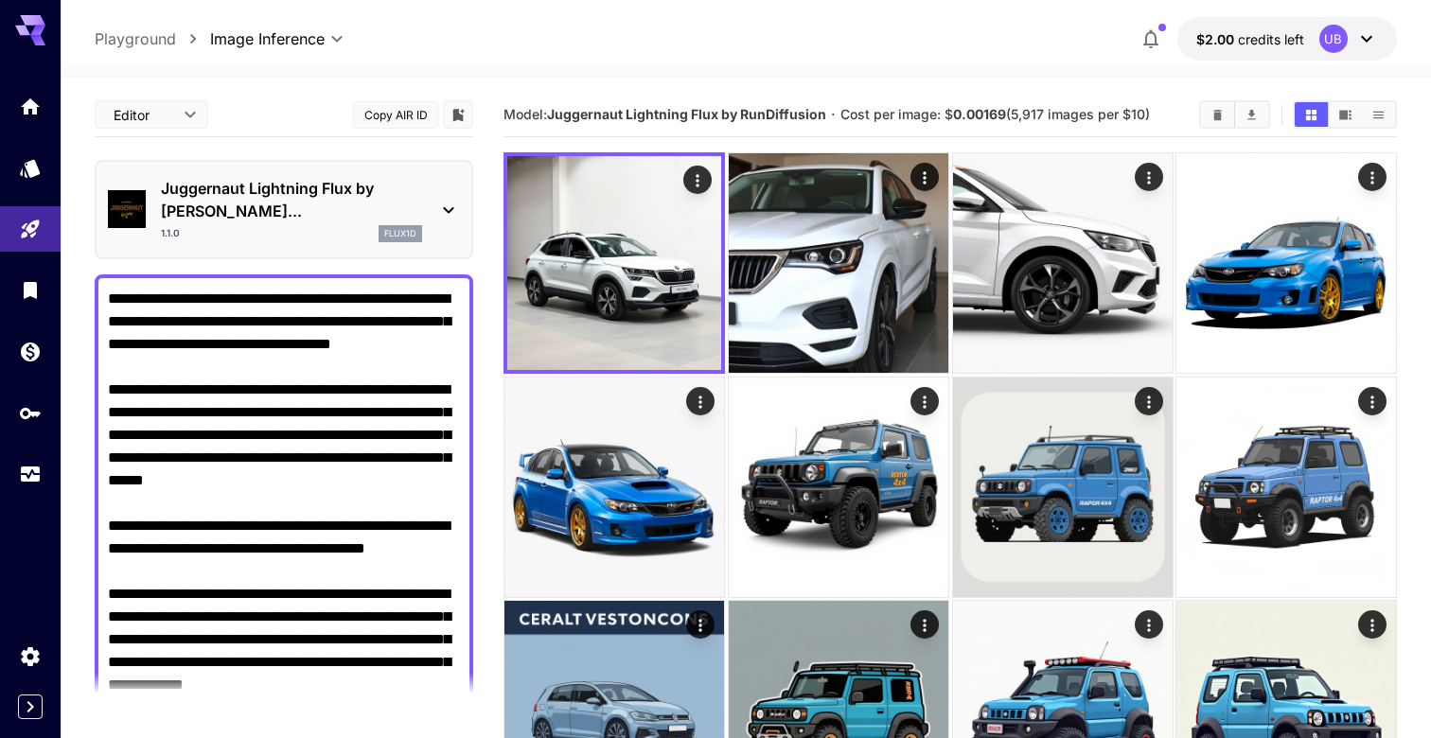
click at [320, 225] on div "1.1.0 flux1d" at bounding box center [291, 233] width 261 height 17
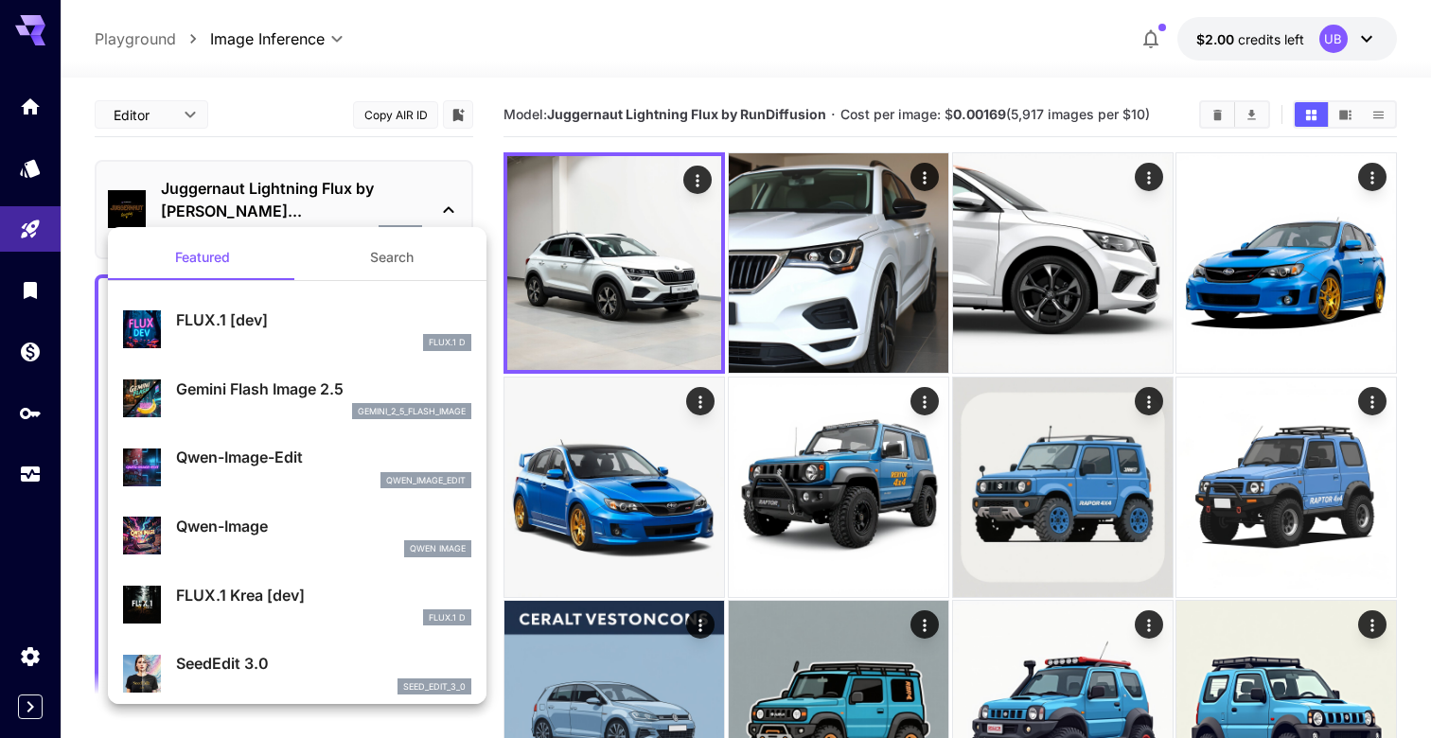
click at [364, 190] on div at bounding box center [715, 369] width 1431 height 738
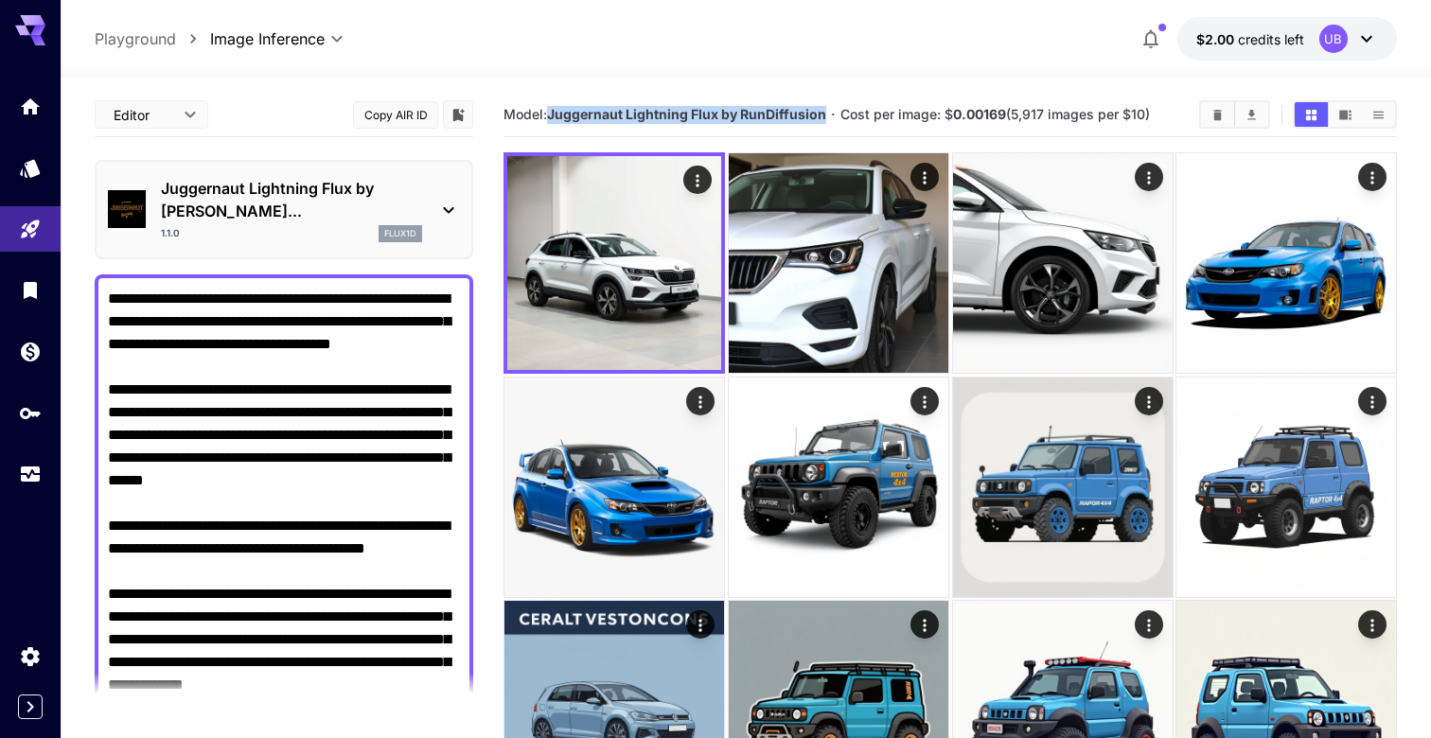
drag, startPoint x: 824, startPoint y: 116, endPoint x: 554, endPoint y: 118, distance: 270.6
click at [554, 118] on b "Juggernaut Lightning Flux by RunDiffusion" at bounding box center [686, 114] width 279 height 16
copy b "Juggernaut Lightning Flux by RunDiffusion"
click at [152, 109] on body "**********" at bounding box center [715, 551] width 1431 height 1102
click at [152, 109] on div at bounding box center [715, 369] width 1431 height 738
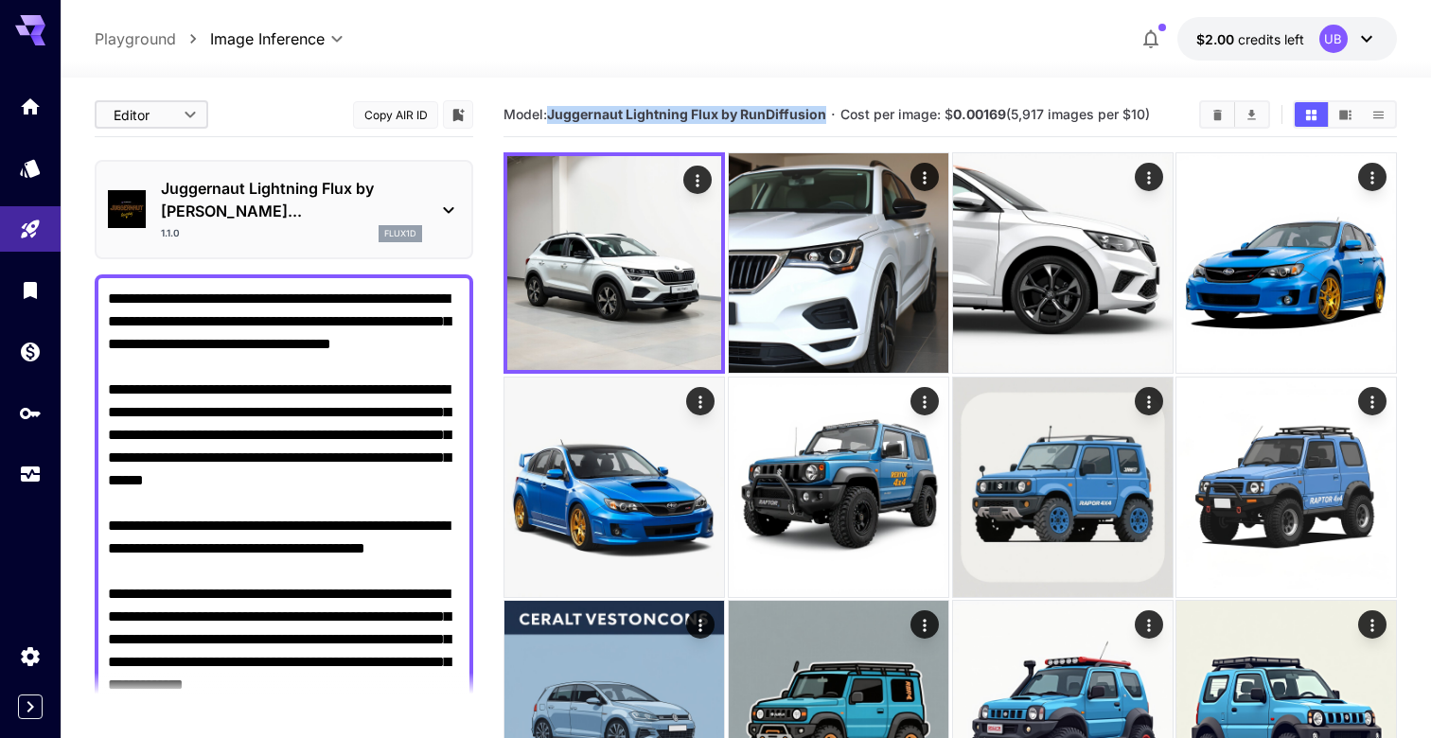
click at [190, 113] on body "**********" at bounding box center [715, 551] width 1431 height 1102
click at [159, 219] on span "cURL" at bounding box center [151, 221] width 83 height 23
type input "****"
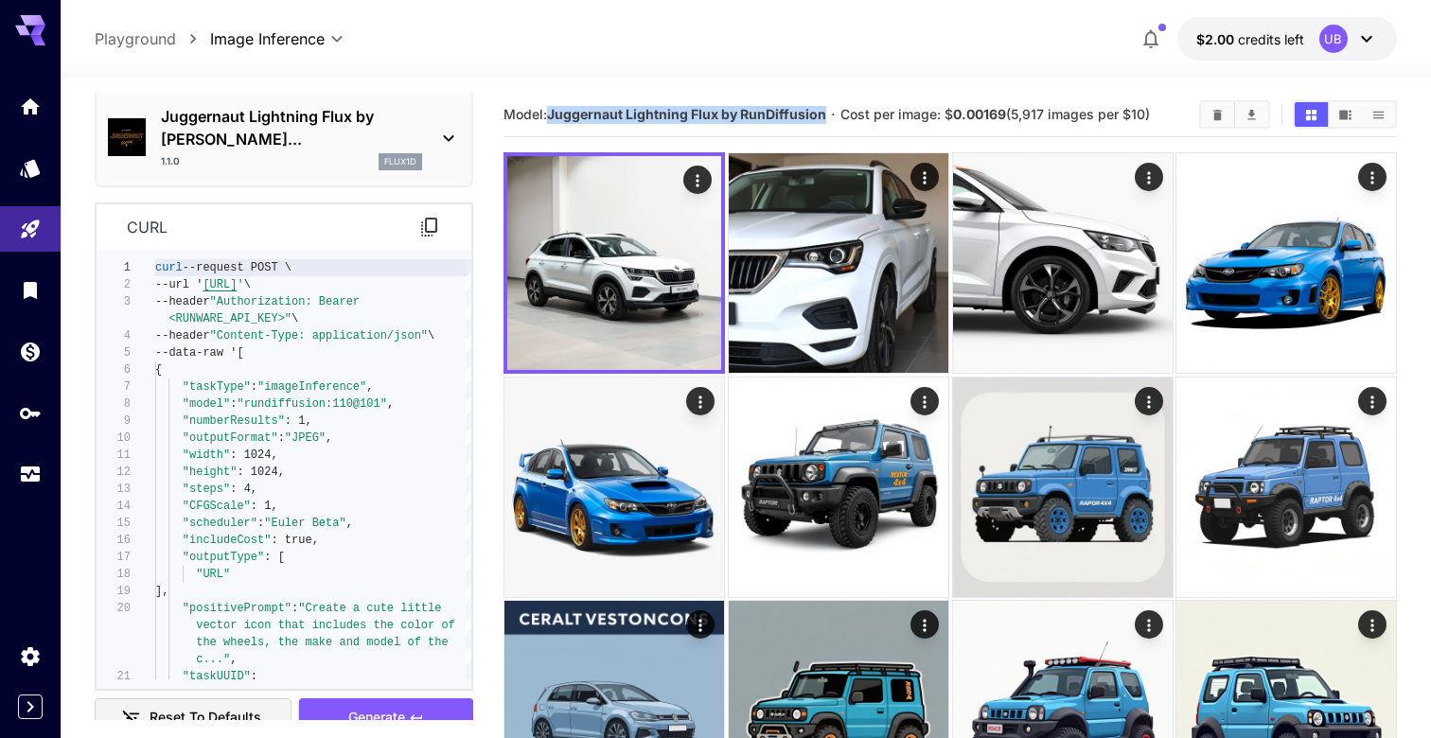
scroll to position [79, 0]
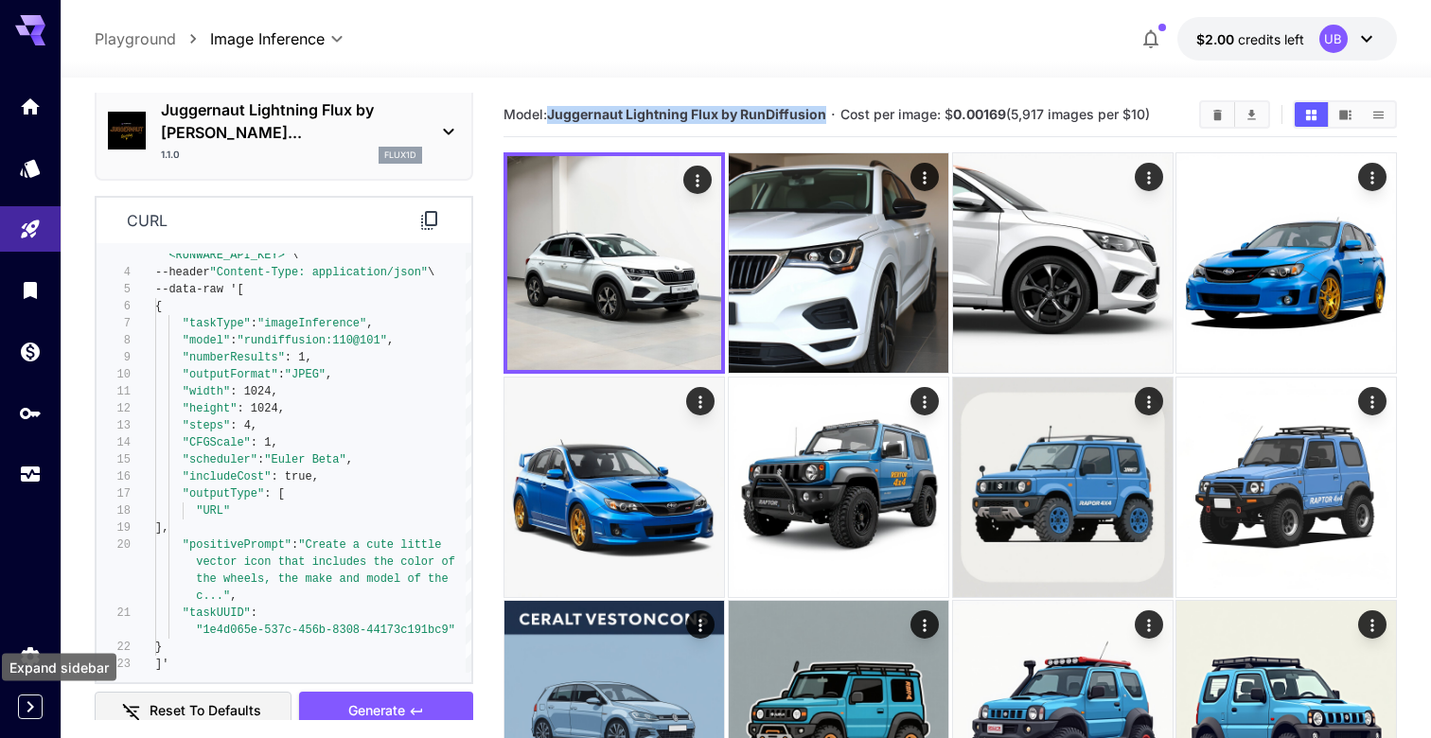
click at [30, 715] on icon "Expand sidebar" at bounding box center [30, 706] width 23 height 23
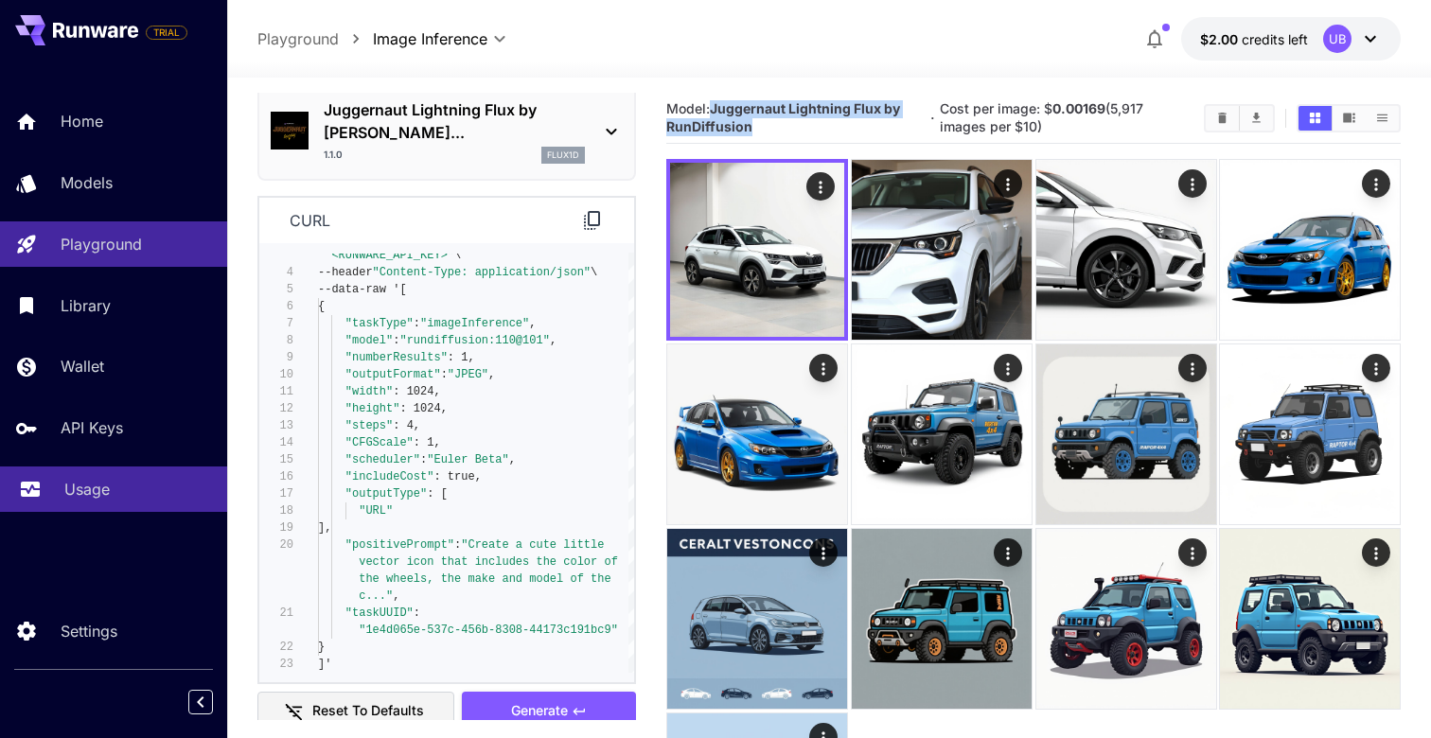
click at [125, 496] on div "Usage" at bounding box center [138, 489] width 148 height 23
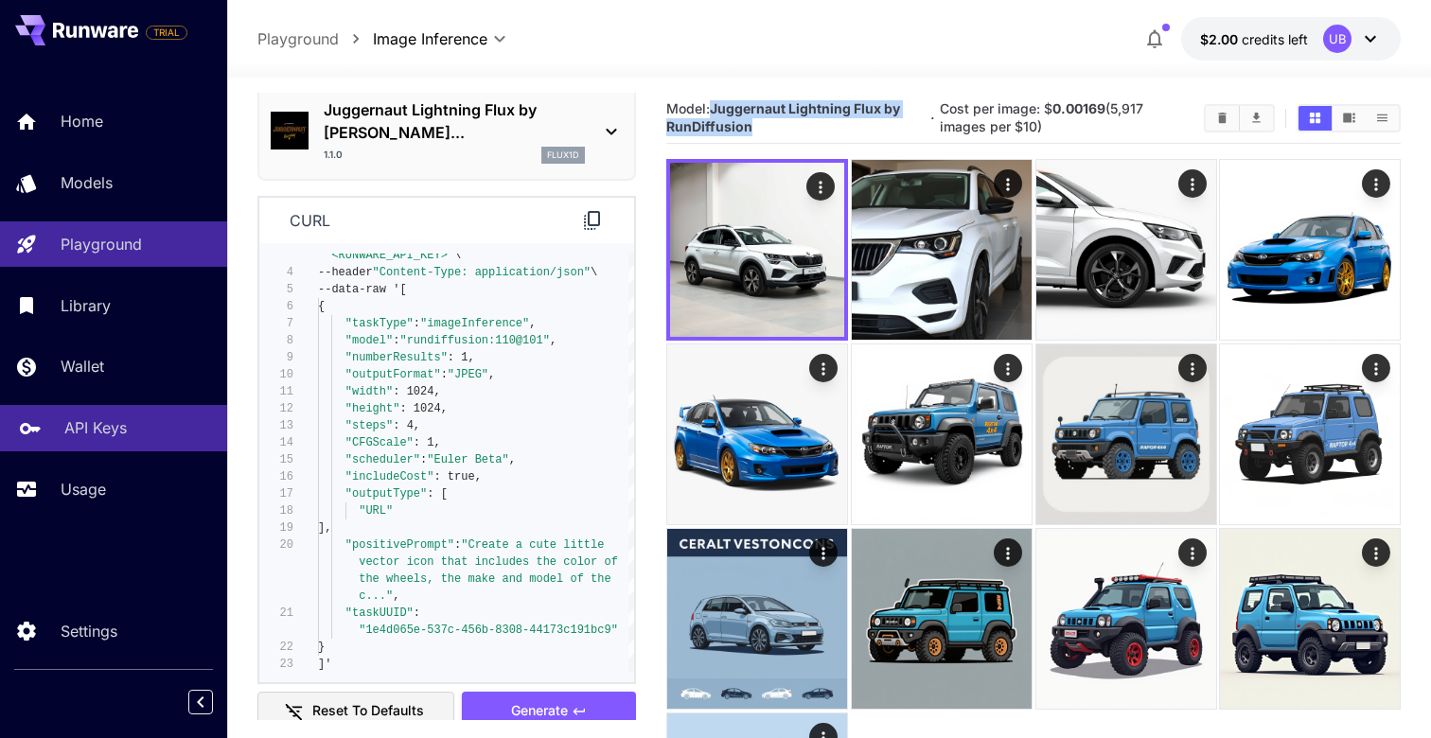
click at [129, 412] on link "API Keys" at bounding box center [113, 428] width 227 height 46
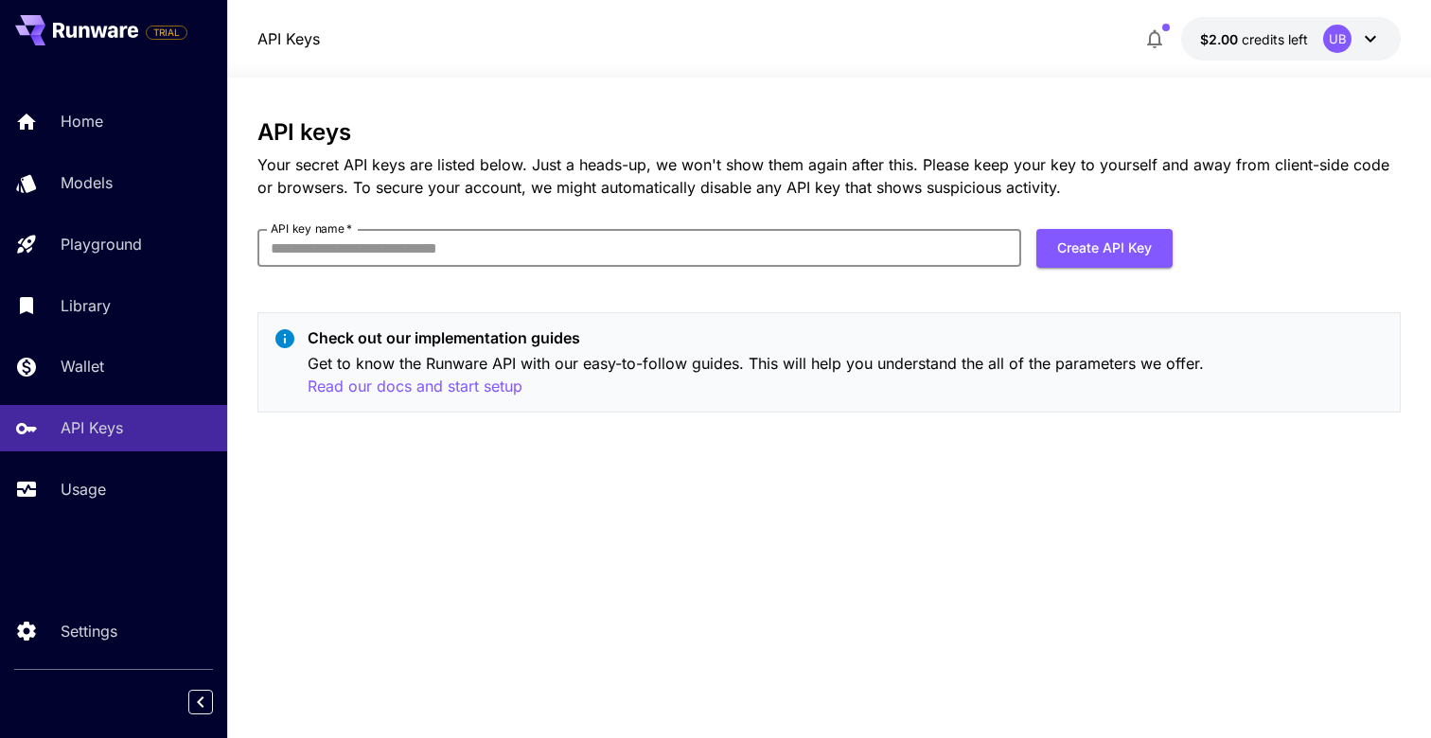
click at [874, 252] on input "API key name   *" at bounding box center [639, 248] width 764 height 38
type input "**********"
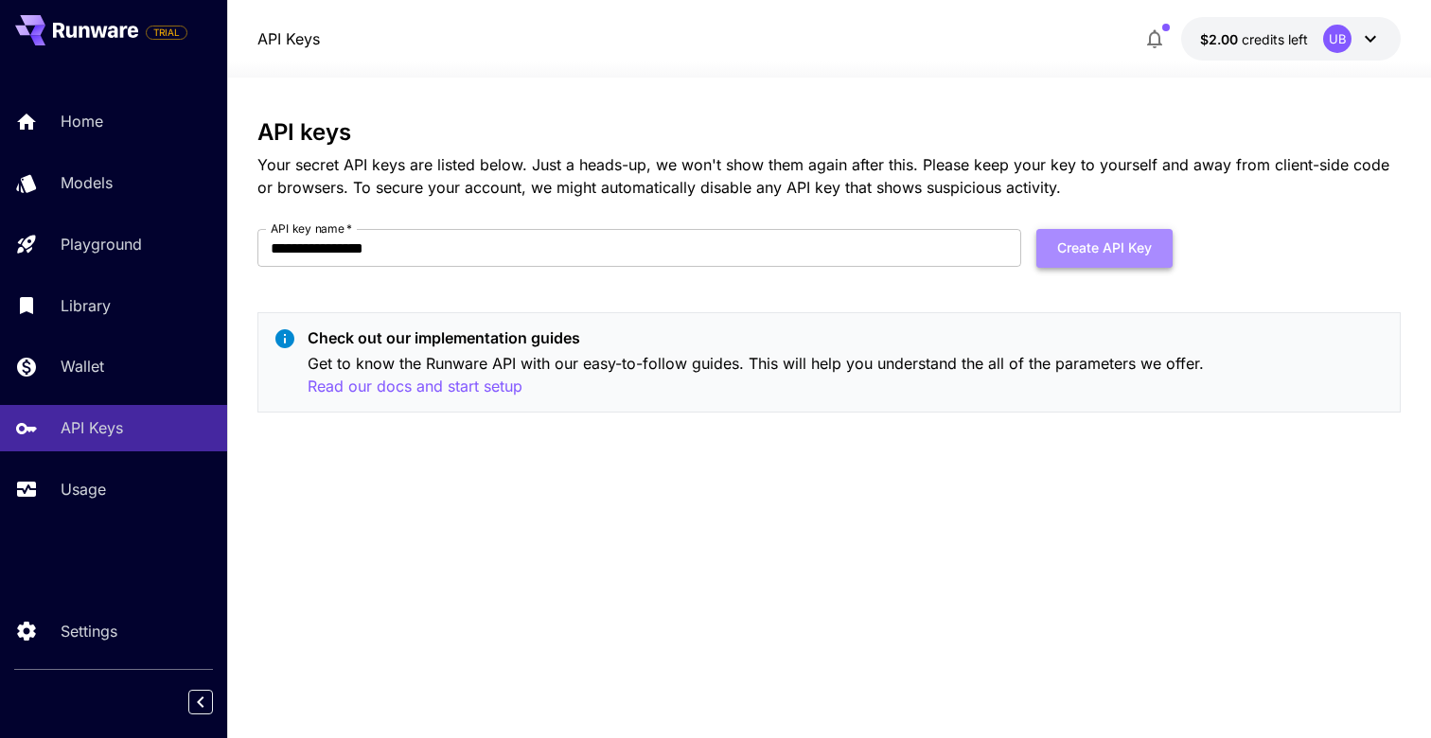
click at [1116, 248] on button "Create API Key" at bounding box center [1104, 248] width 136 height 39
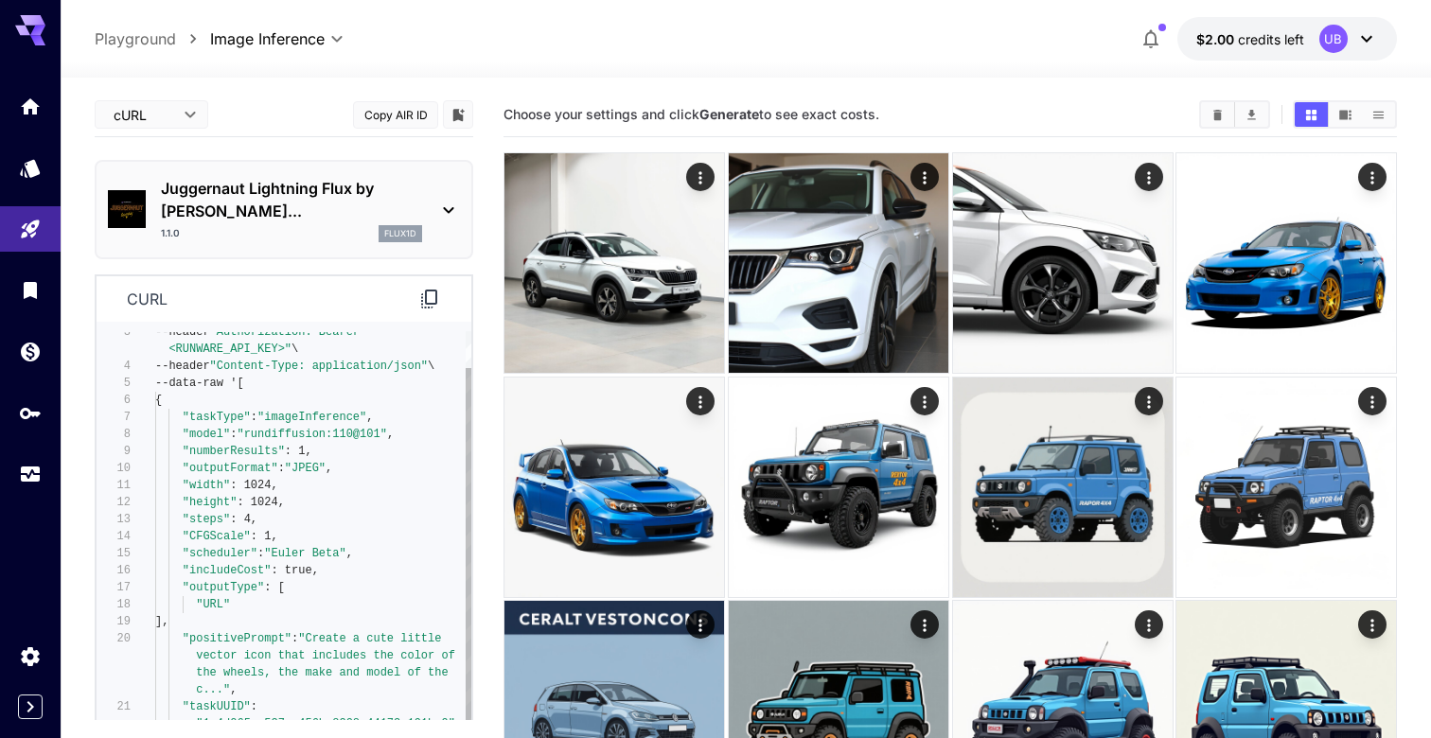
type textarea "**********"
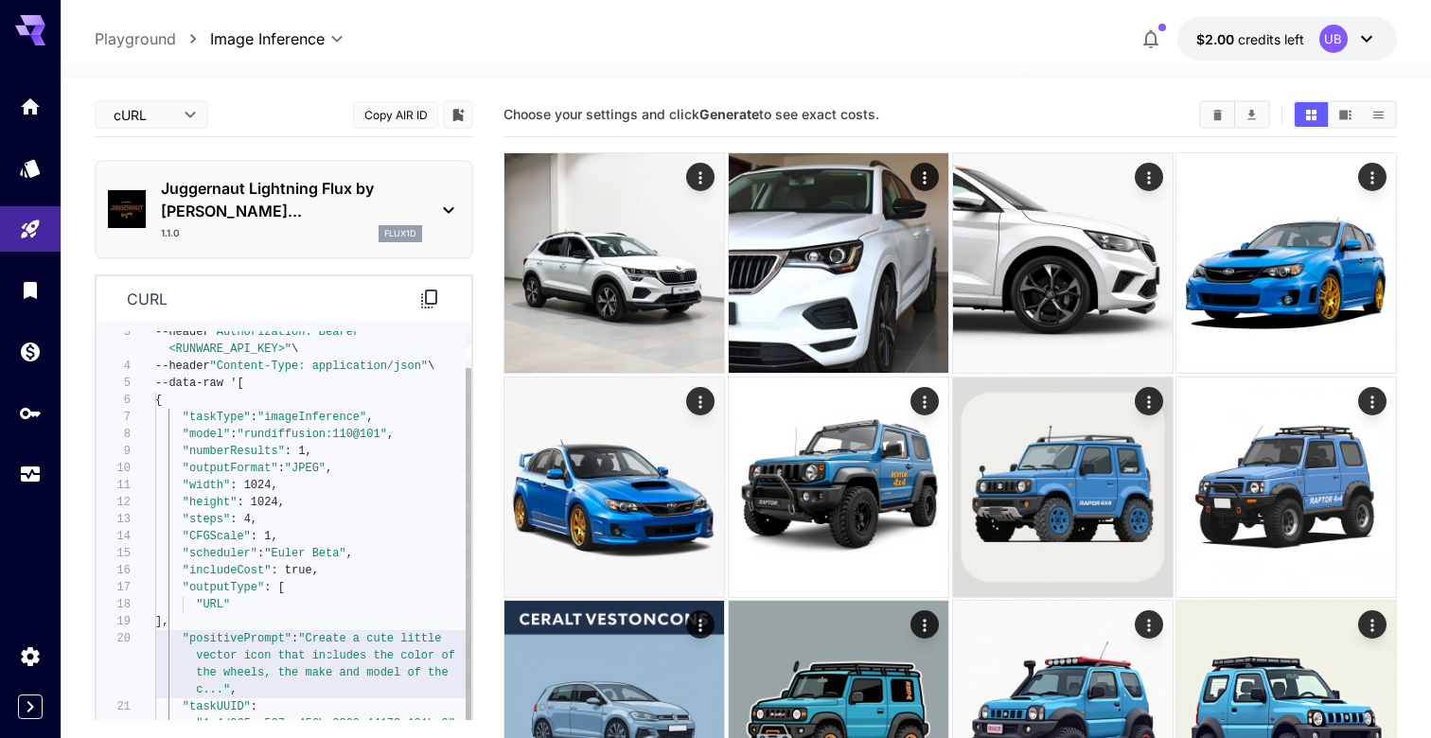
scroll to position [17, 0]
drag, startPoint x: 325, startPoint y: 641, endPoint x: 402, endPoint y: 652, distance: 77.5
click at [402, 652] on div "<RUNWARE_API_KEY>" \ --header "Content-Type: application/json" \ --data-raw '[ …" at bounding box center [313, 528] width 316 height 477
click at [303, 278] on div "curl" at bounding box center [284, 299] width 375 height 46
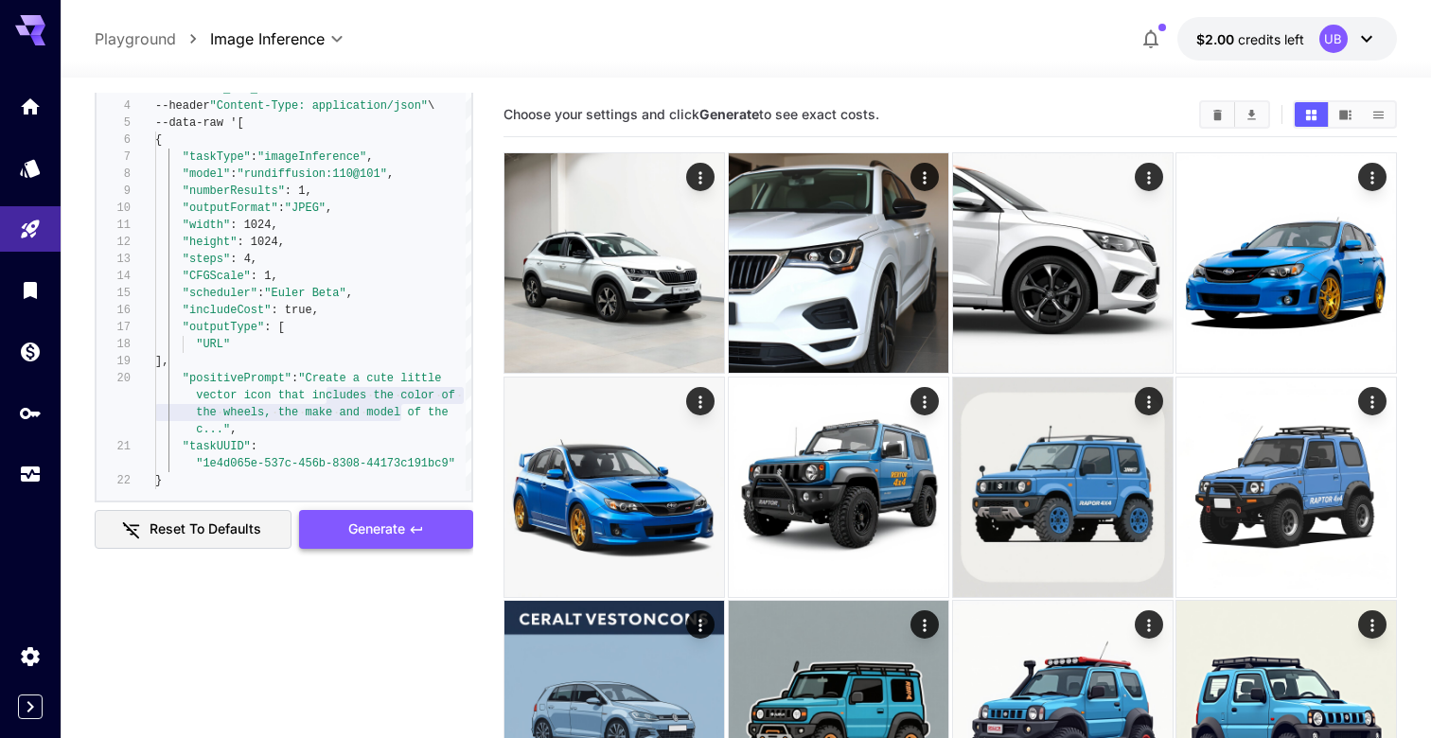
scroll to position [0, 0]
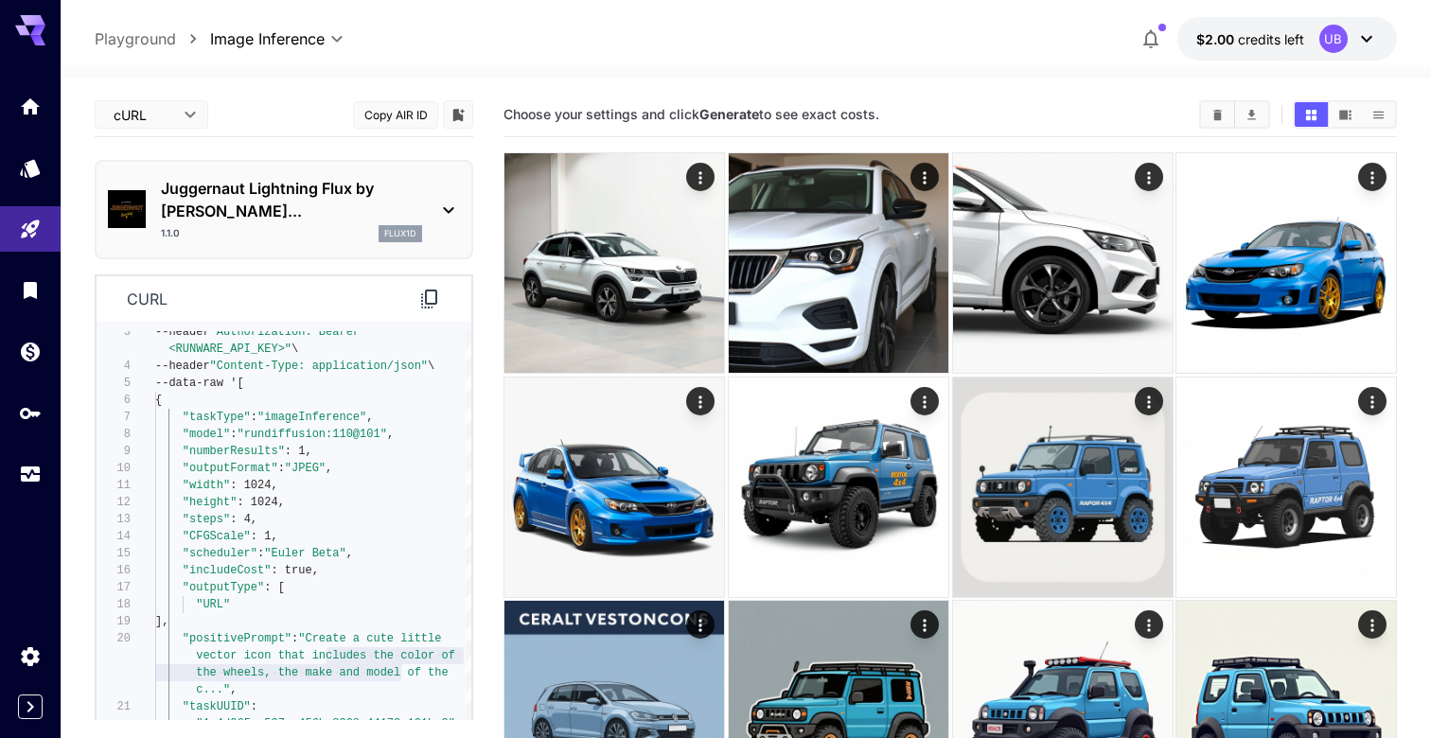
click at [169, 117] on body "**********" at bounding box center [715, 551] width 1431 height 1102
click at [167, 155] on span "Editor" at bounding box center [151, 153] width 83 height 23
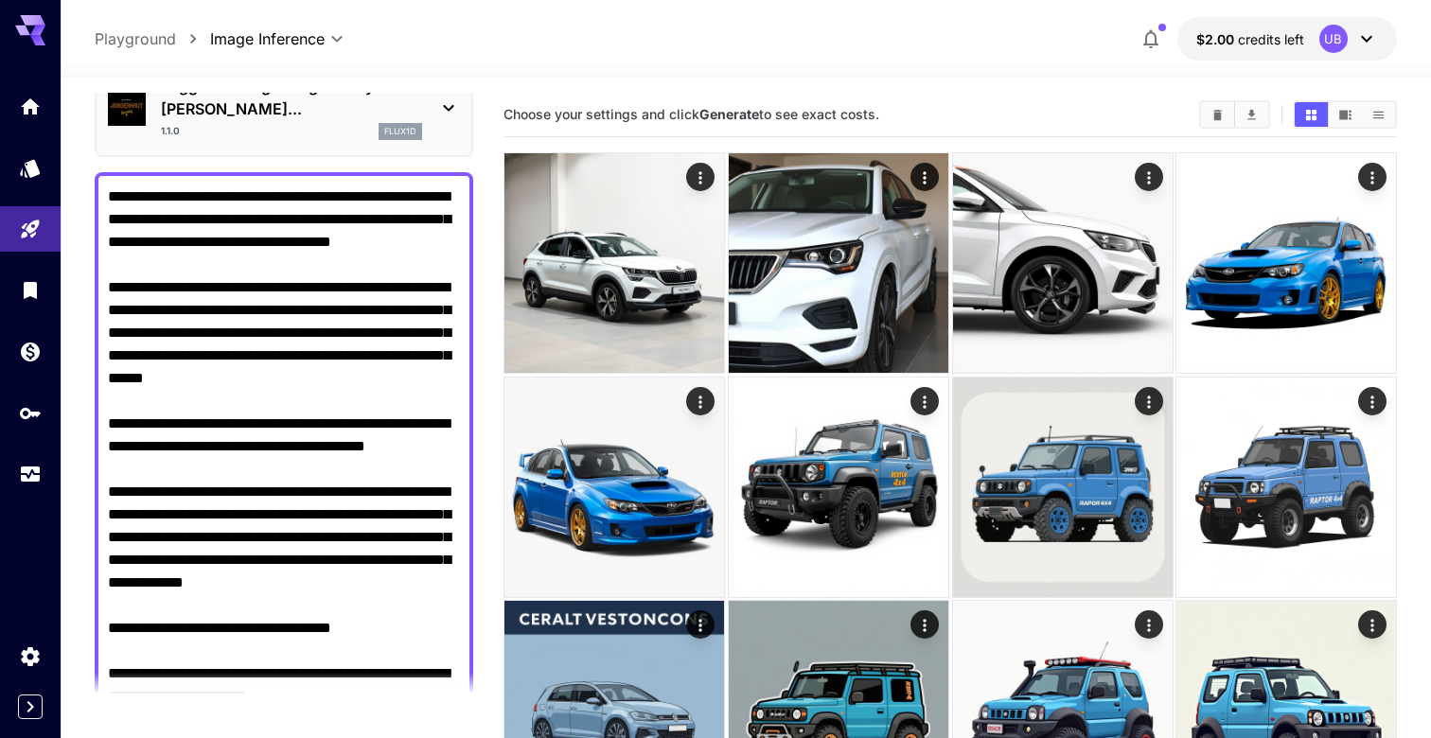
scroll to position [114, 0]
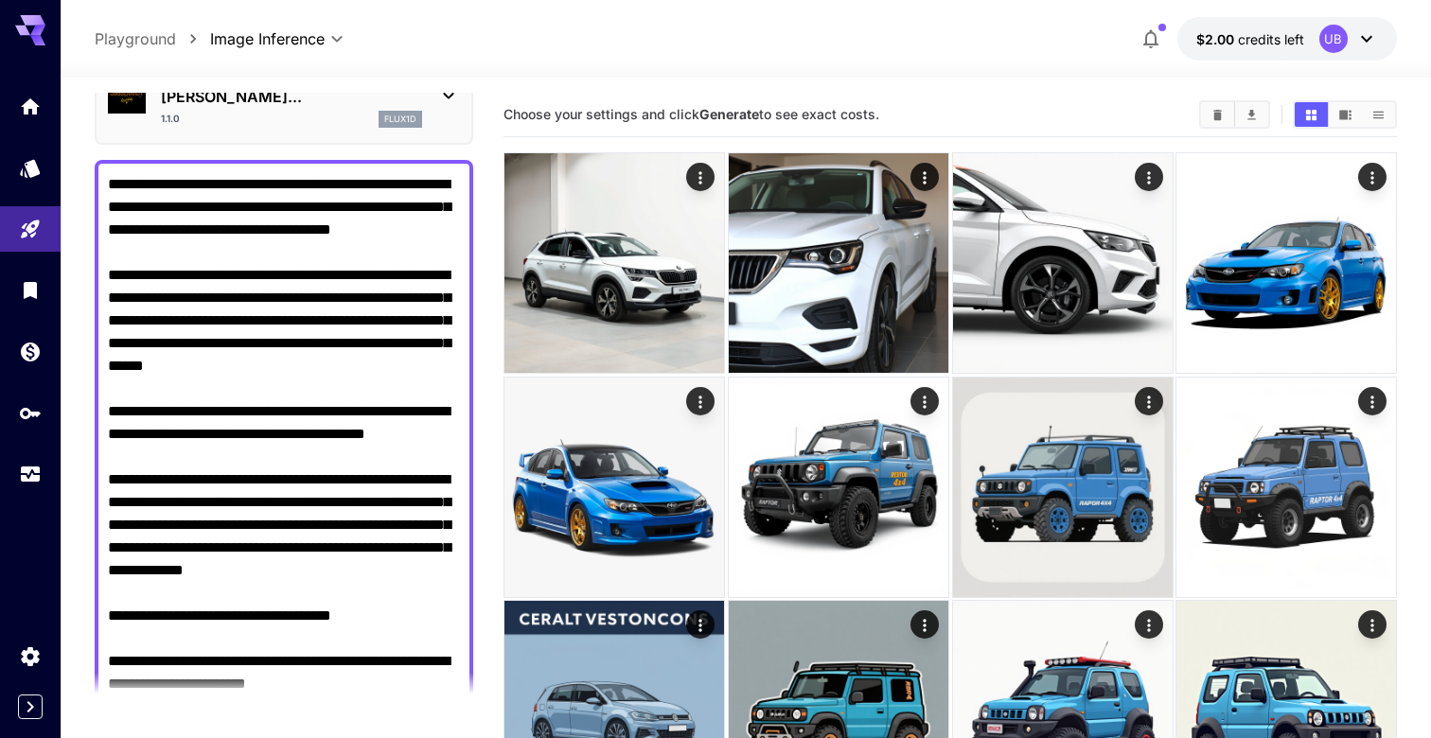
click at [370, 387] on textarea "Negative Prompt" at bounding box center [284, 638] width 352 height 931
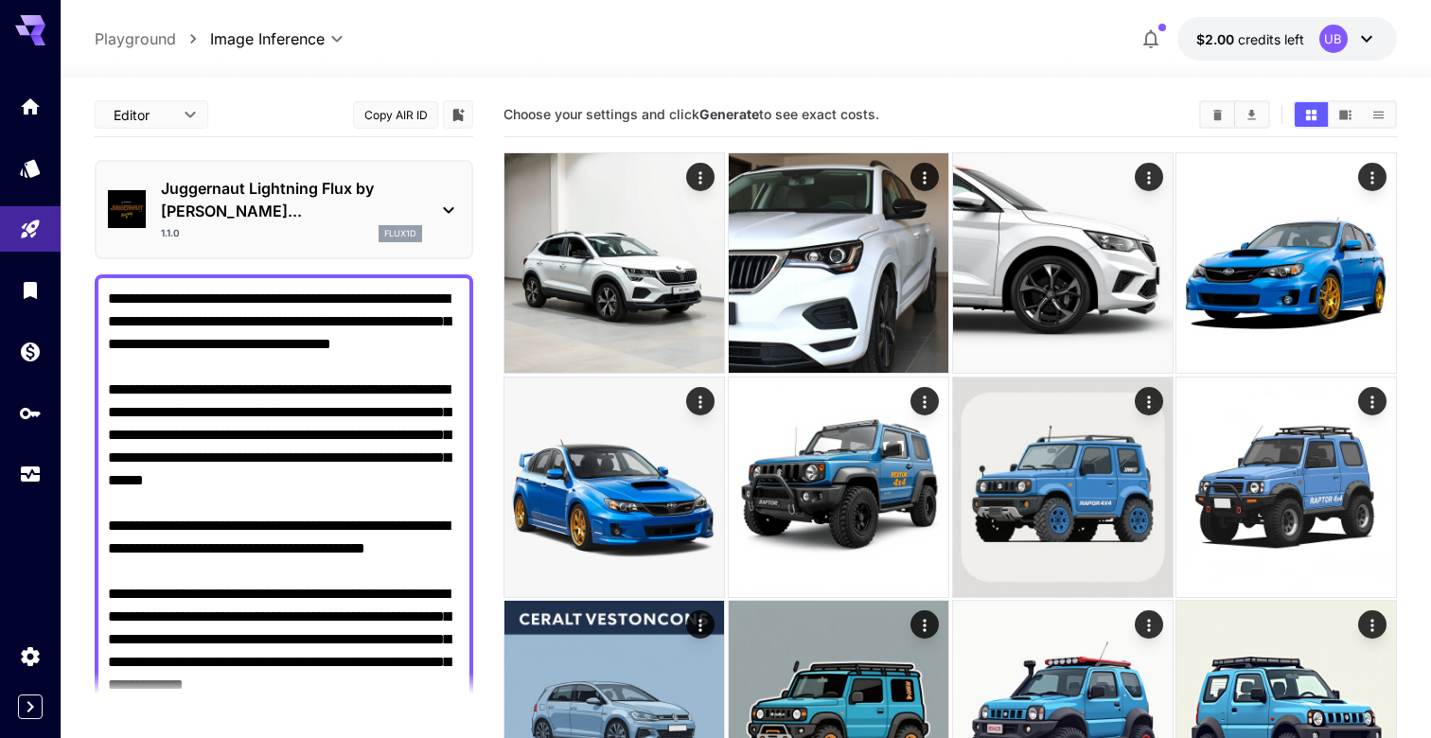
click at [170, 120] on body "**********" at bounding box center [715, 551] width 1431 height 1102
click at [162, 191] on span "JSON" at bounding box center [151, 187] width 83 height 23
type input "****"
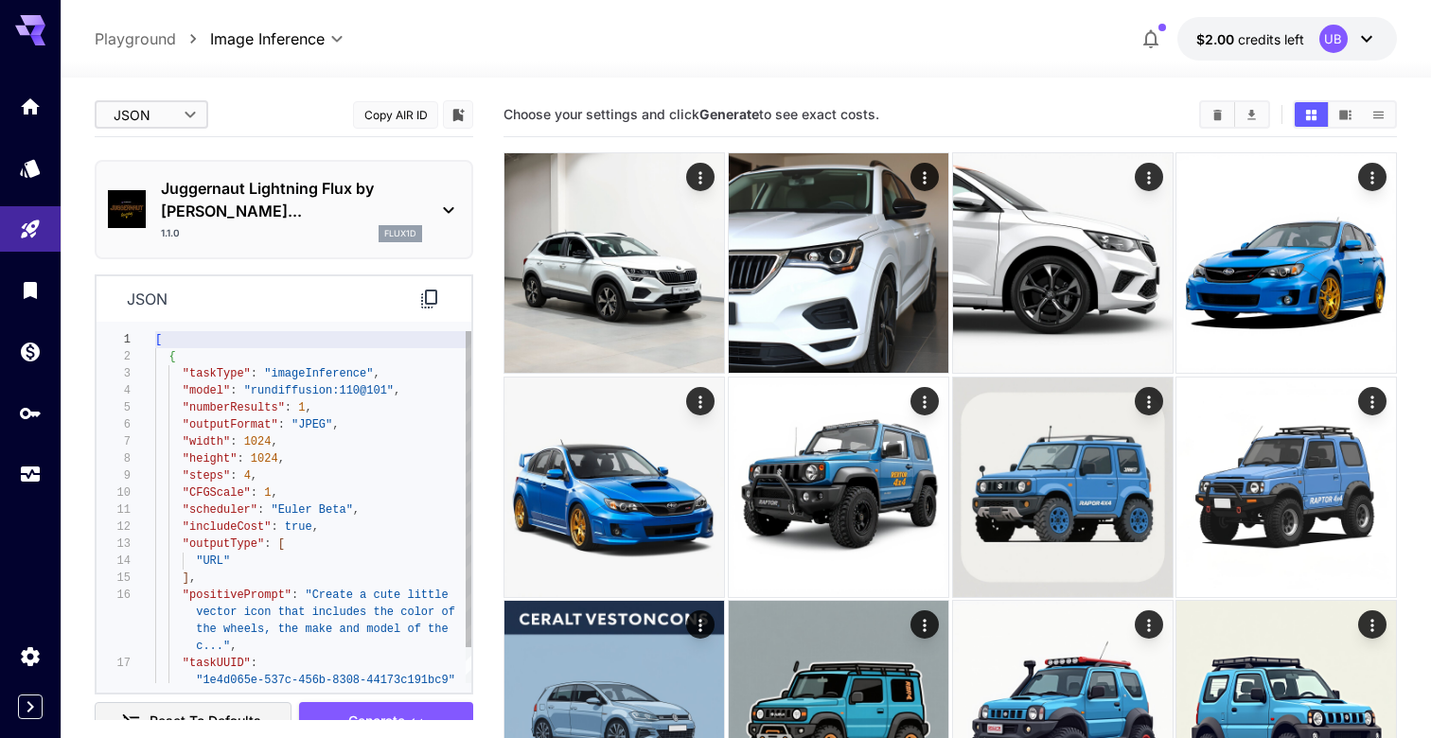
type textarea "**********"
drag, startPoint x: 253, startPoint y: 372, endPoint x: 390, endPoint y: 373, distance: 137.2
click at [390, 373] on div ""taskType" : "imageInference" , "model" : "rundiffusion:110@101" , "numberResul…" at bounding box center [313, 527] width 316 height 392
click at [325, 225] on div "1.1.0 flux1d" at bounding box center [291, 233] width 261 height 17
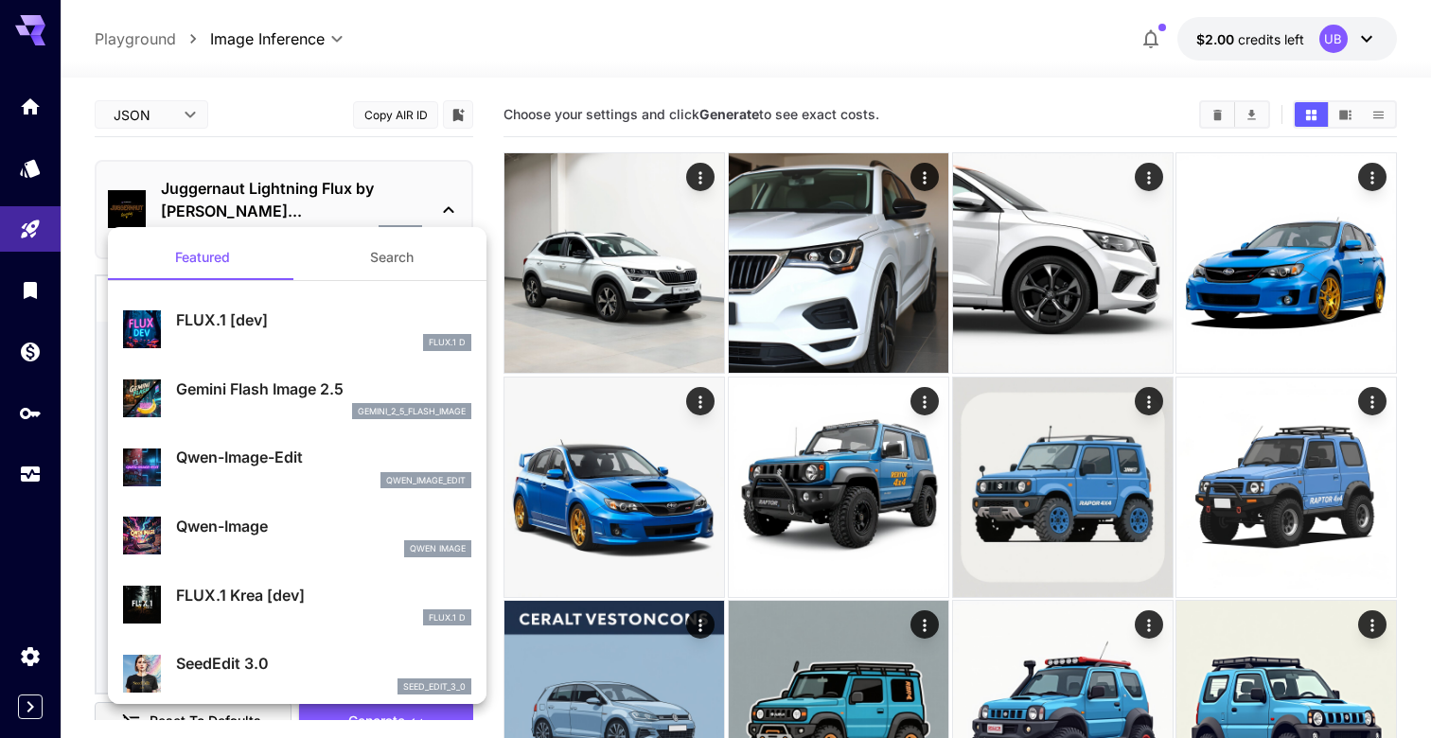
click at [664, 460] on div at bounding box center [715, 369] width 1431 height 738
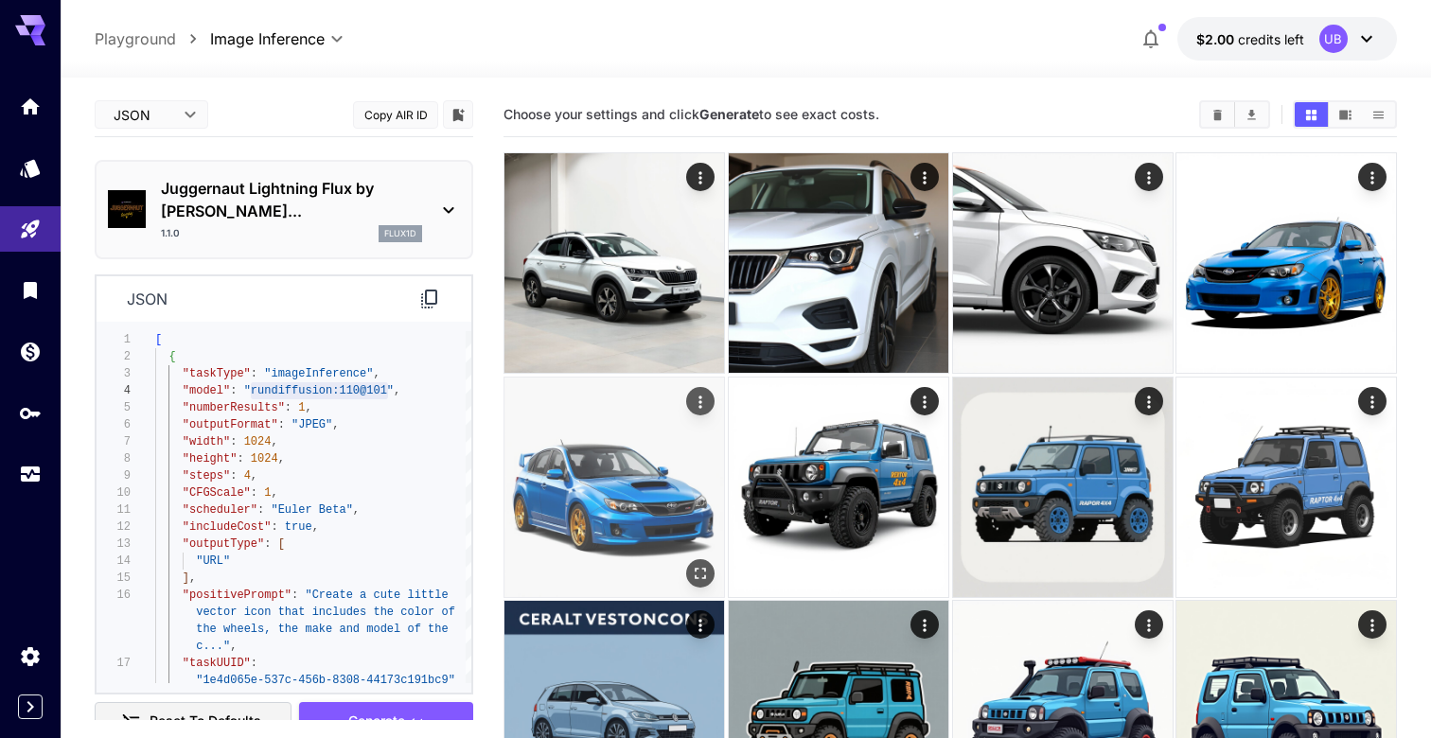
click at [641, 501] on img at bounding box center [614, 488] width 220 height 220
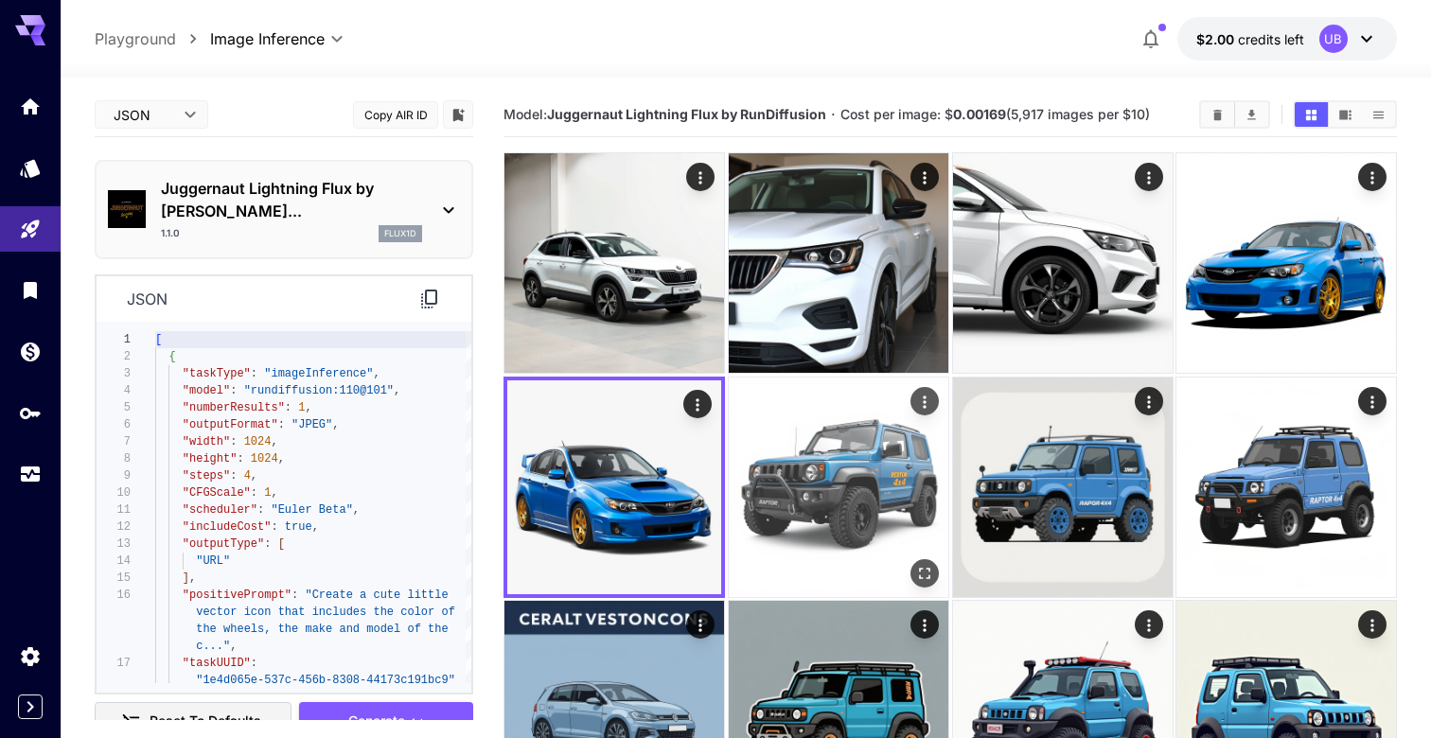
click at [800, 521] on img at bounding box center [839, 488] width 220 height 220
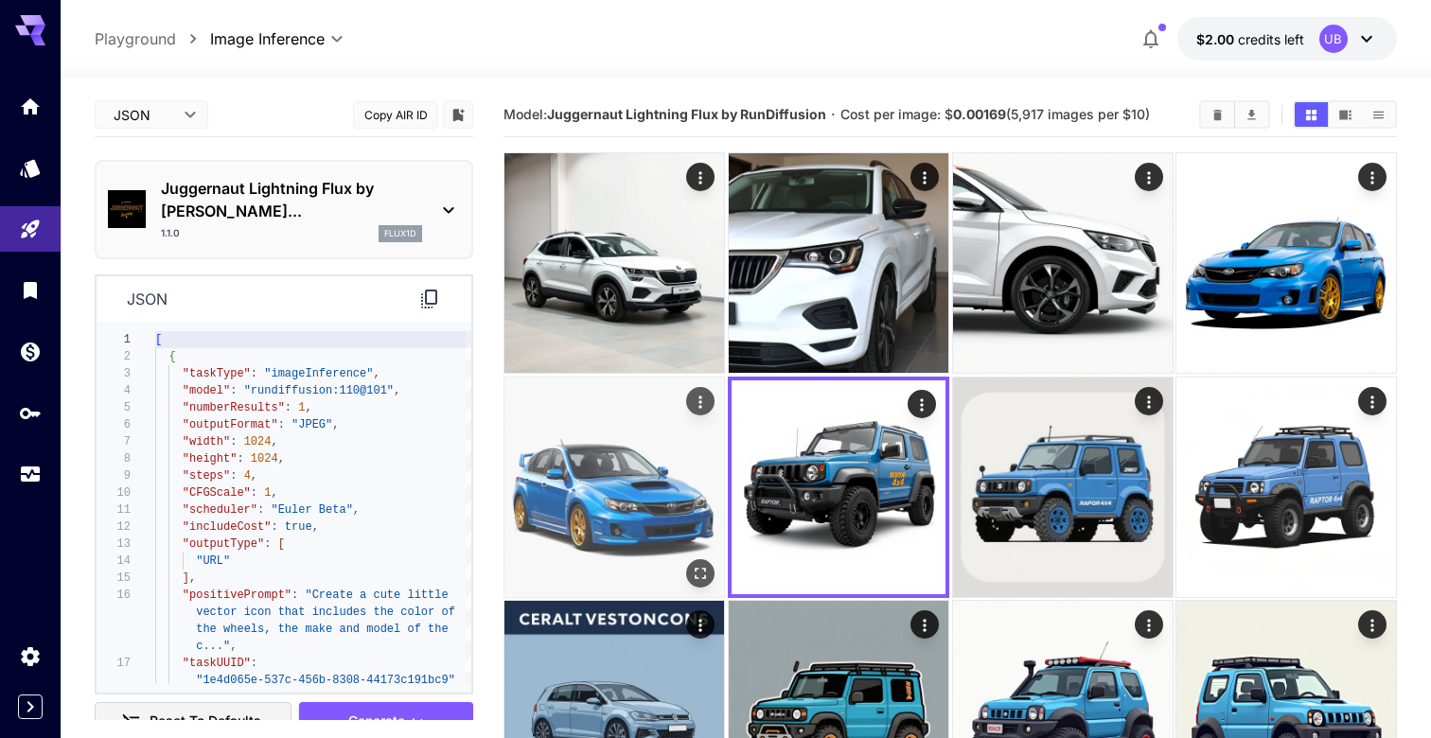
click at [621, 501] on img at bounding box center [614, 488] width 220 height 220
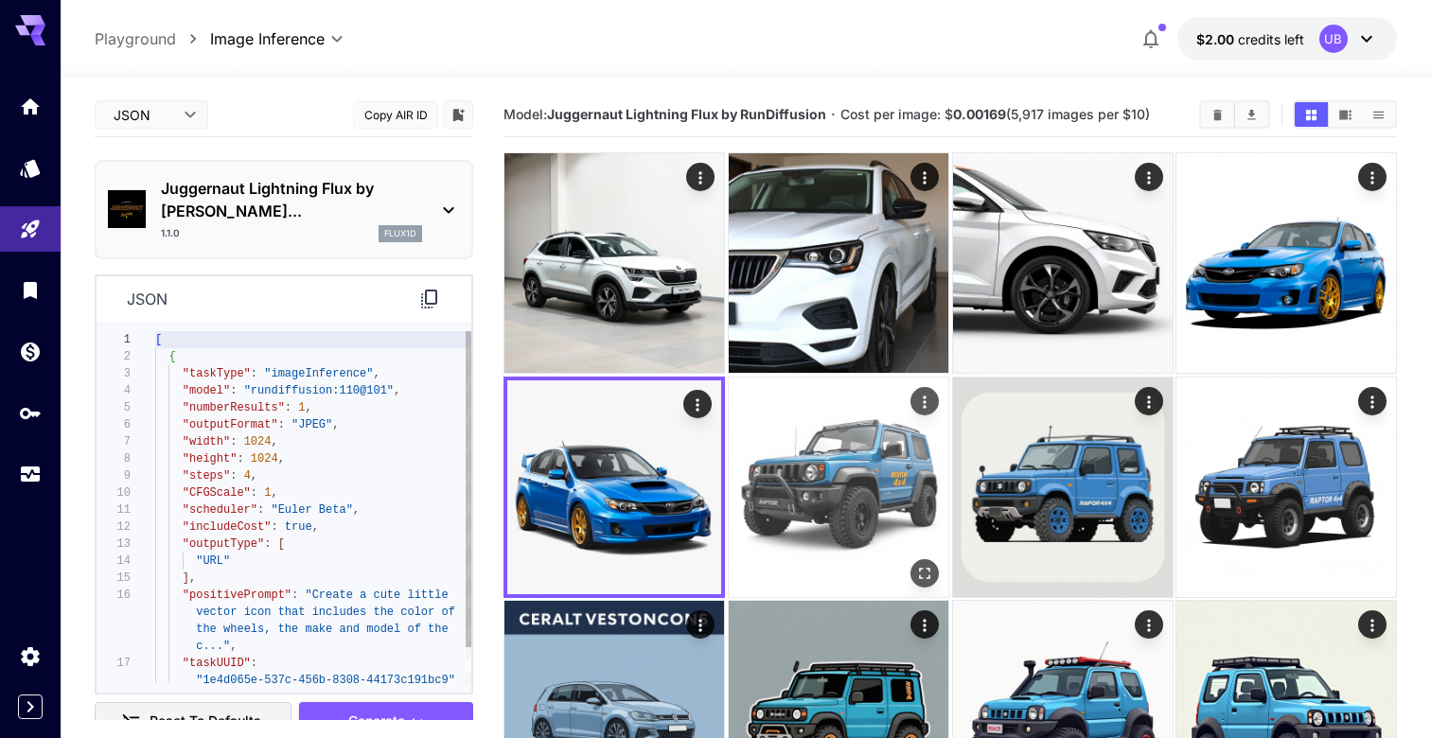
click at [745, 500] on img at bounding box center [839, 488] width 220 height 220
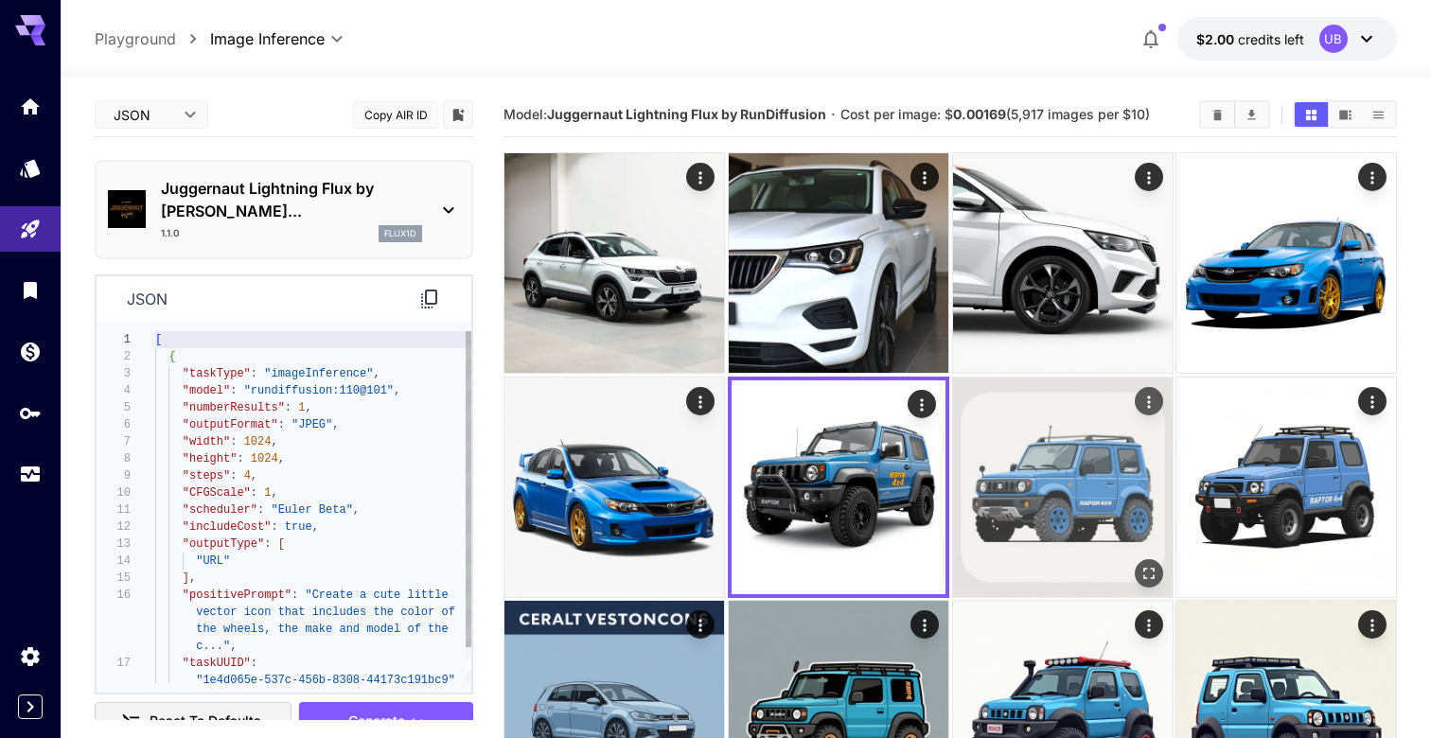
click at [1032, 497] on img at bounding box center [1063, 488] width 220 height 220
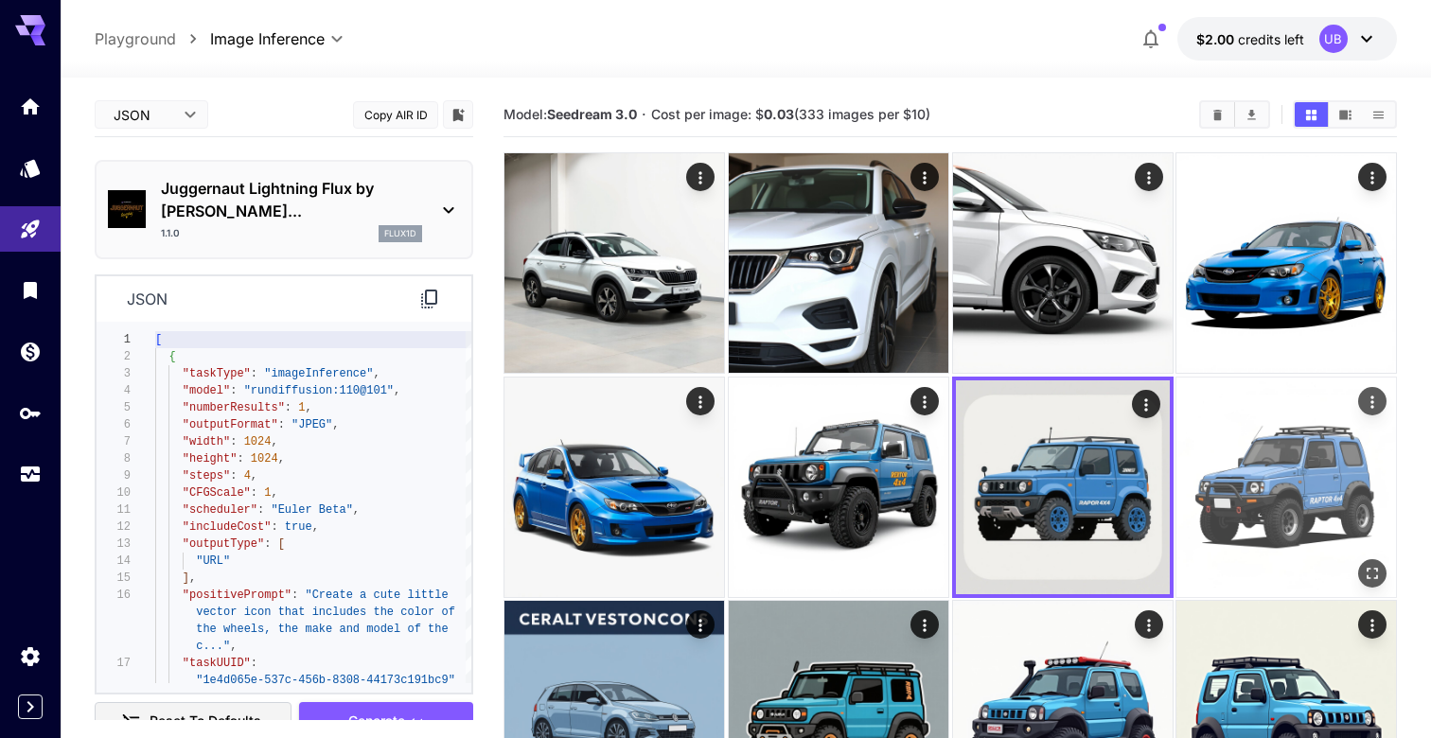
click at [1255, 475] on img at bounding box center [1286, 488] width 220 height 220
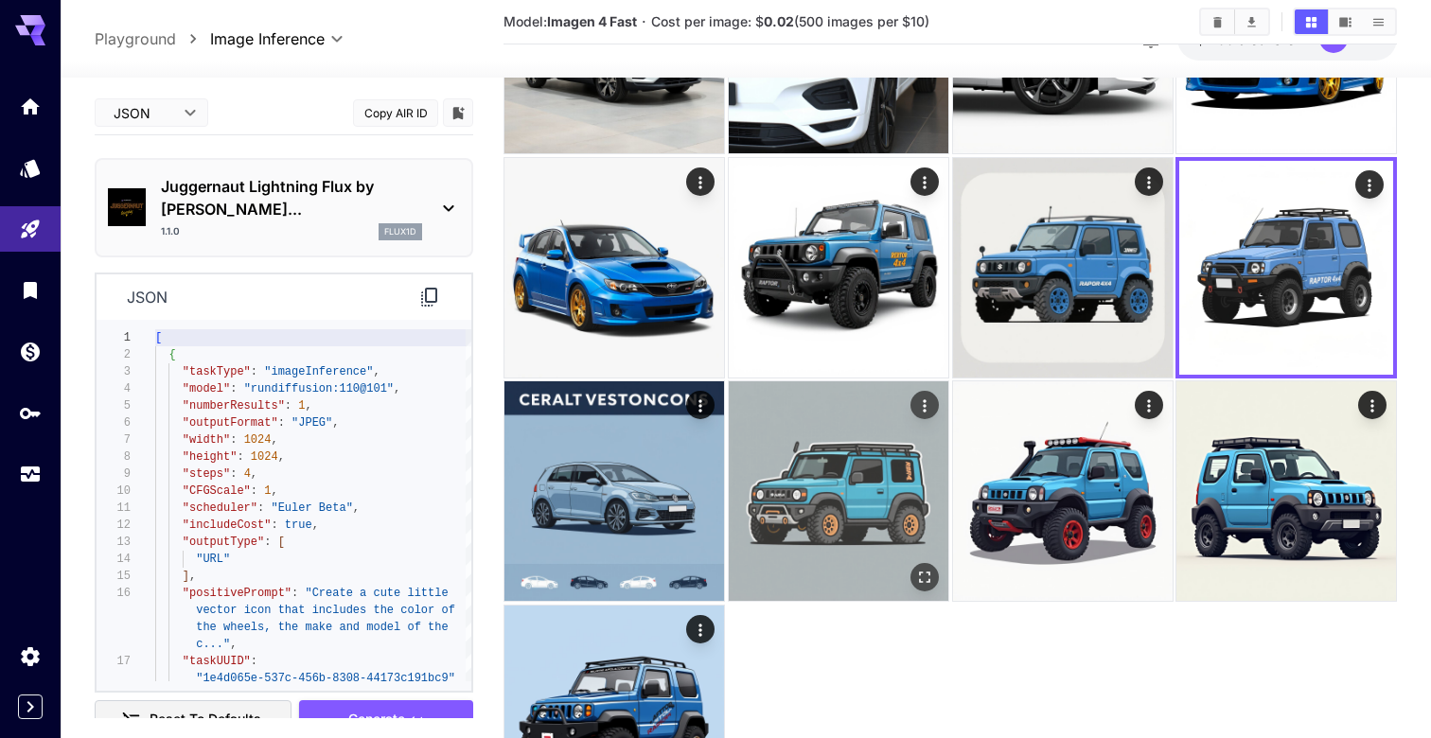
scroll to position [226, 0]
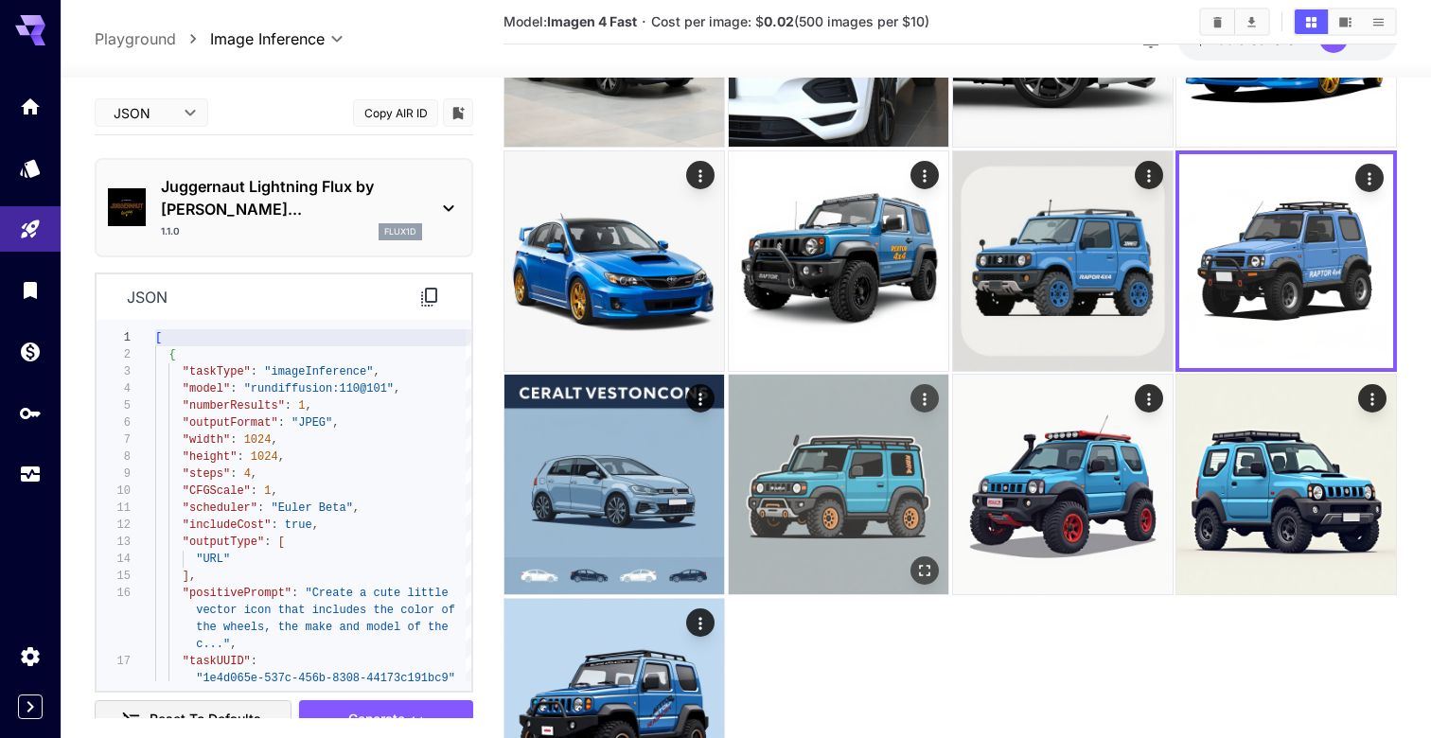
click at [844, 486] on img at bounding box center [839, 485] width 220 height 220
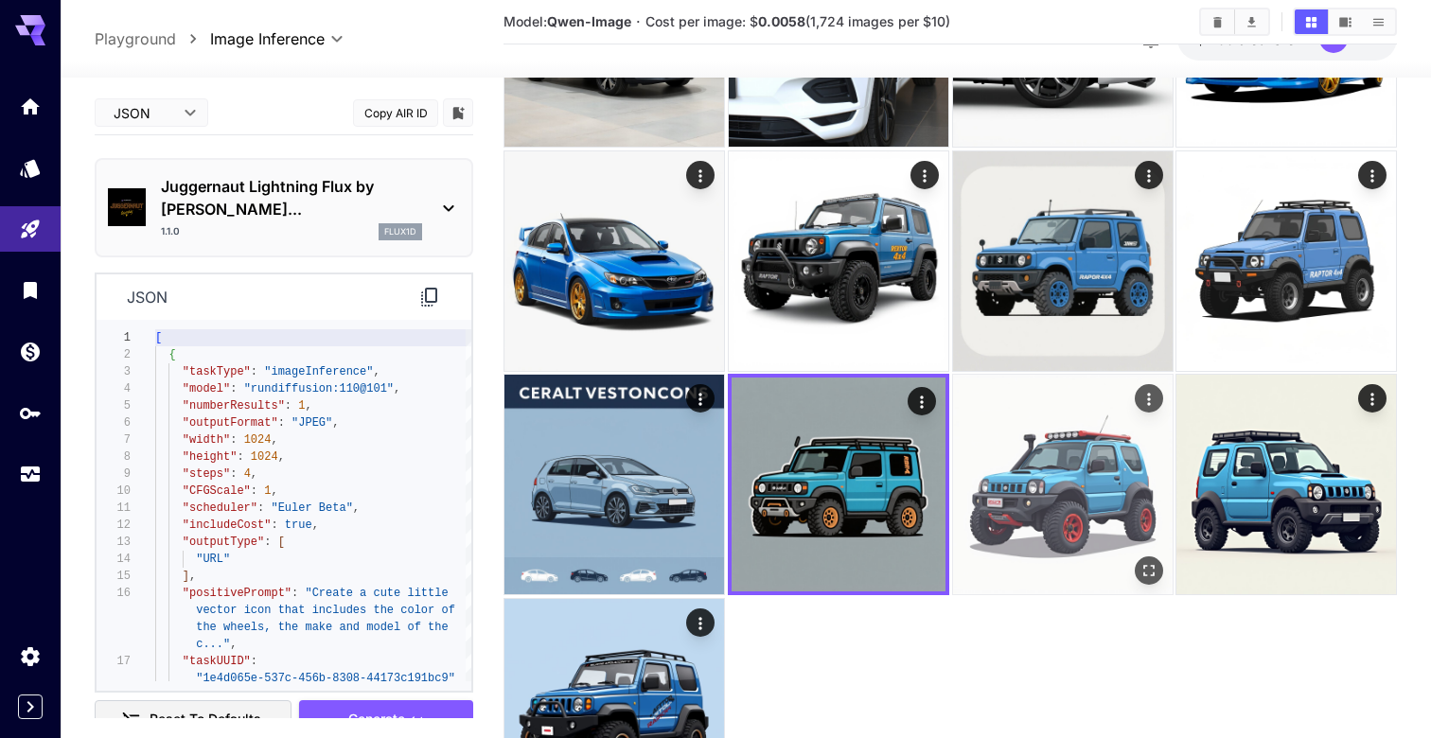
click at [1030, 466] on img at bounding box center [1063, 485] width 220 height 220
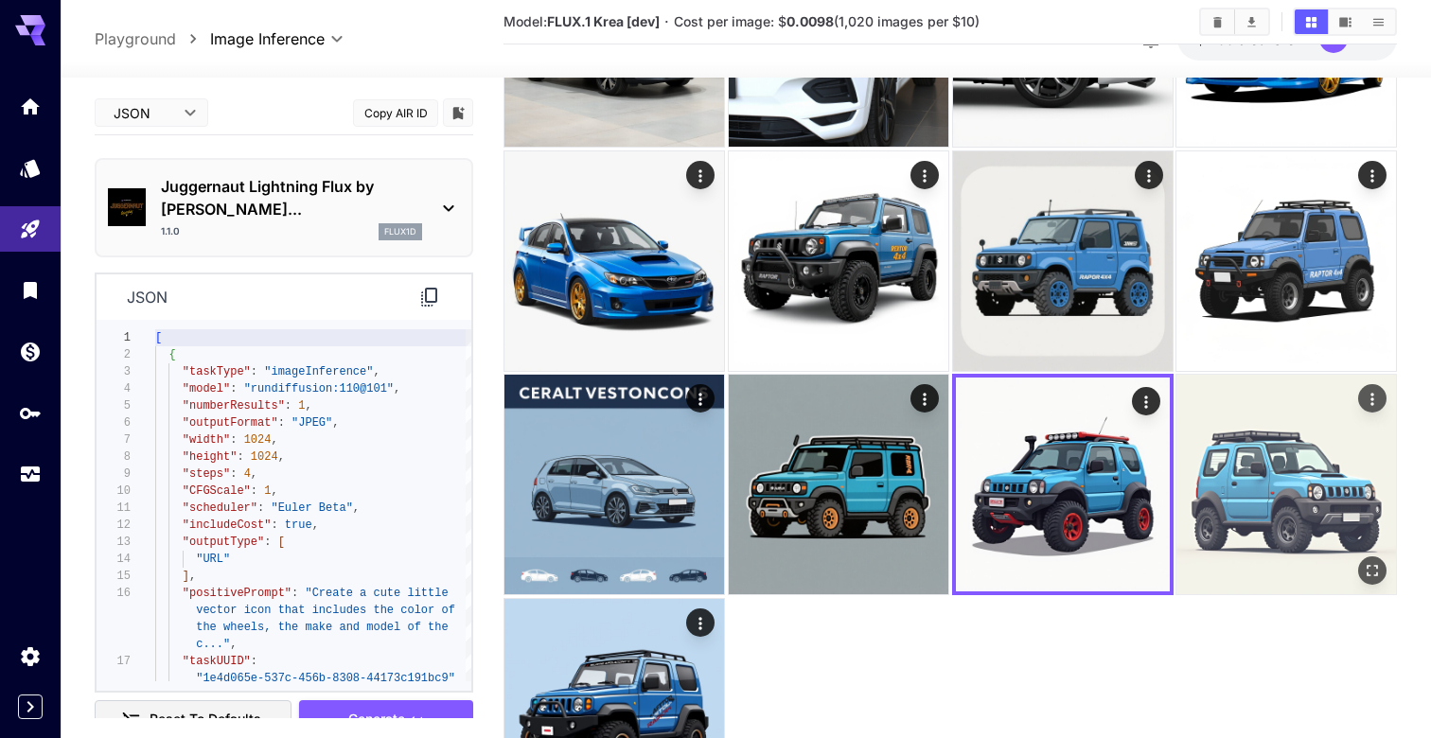
click at [1260, 428] on img at bounding box center [1286, 485] width 220 height 220
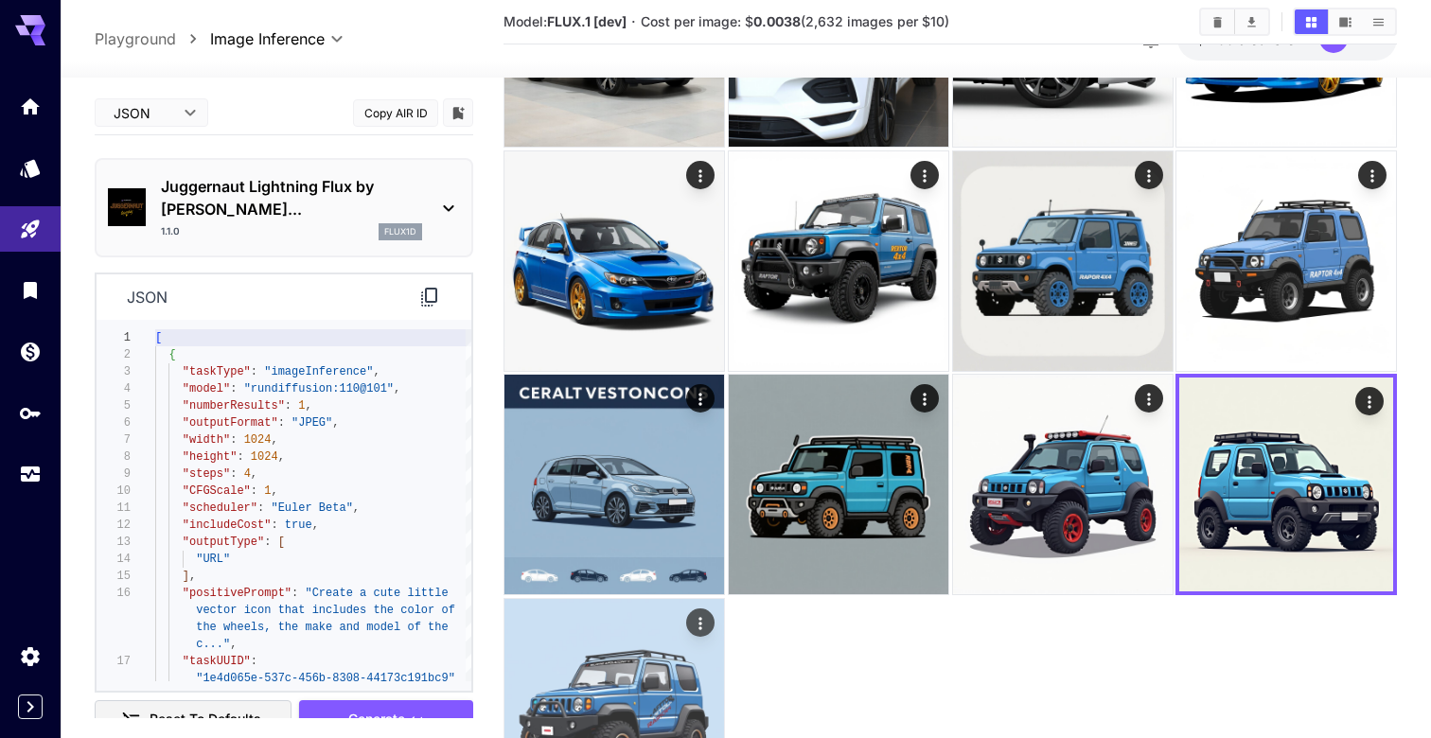
click at [567, 664] on img at bounding box center [614, 709] width 220 height 220
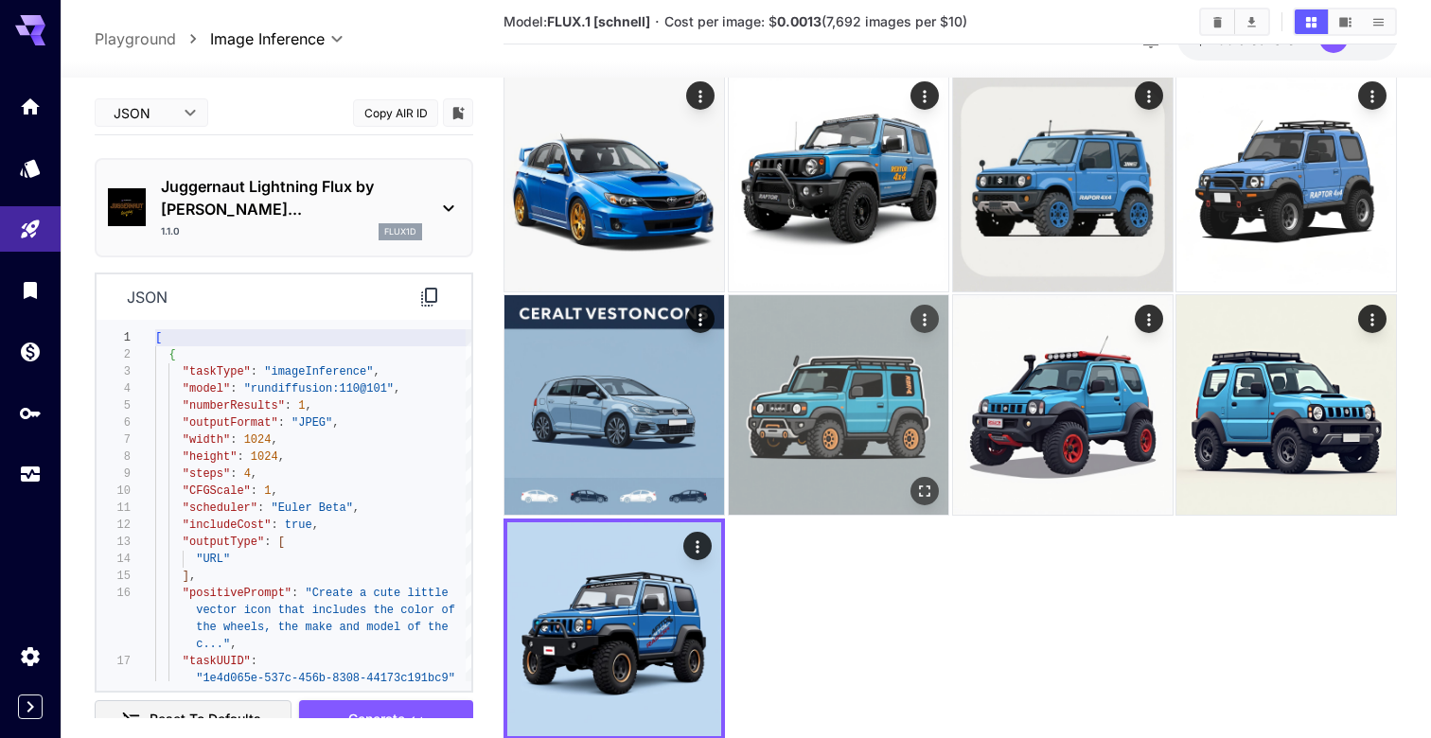
scroll to position [297, 0]
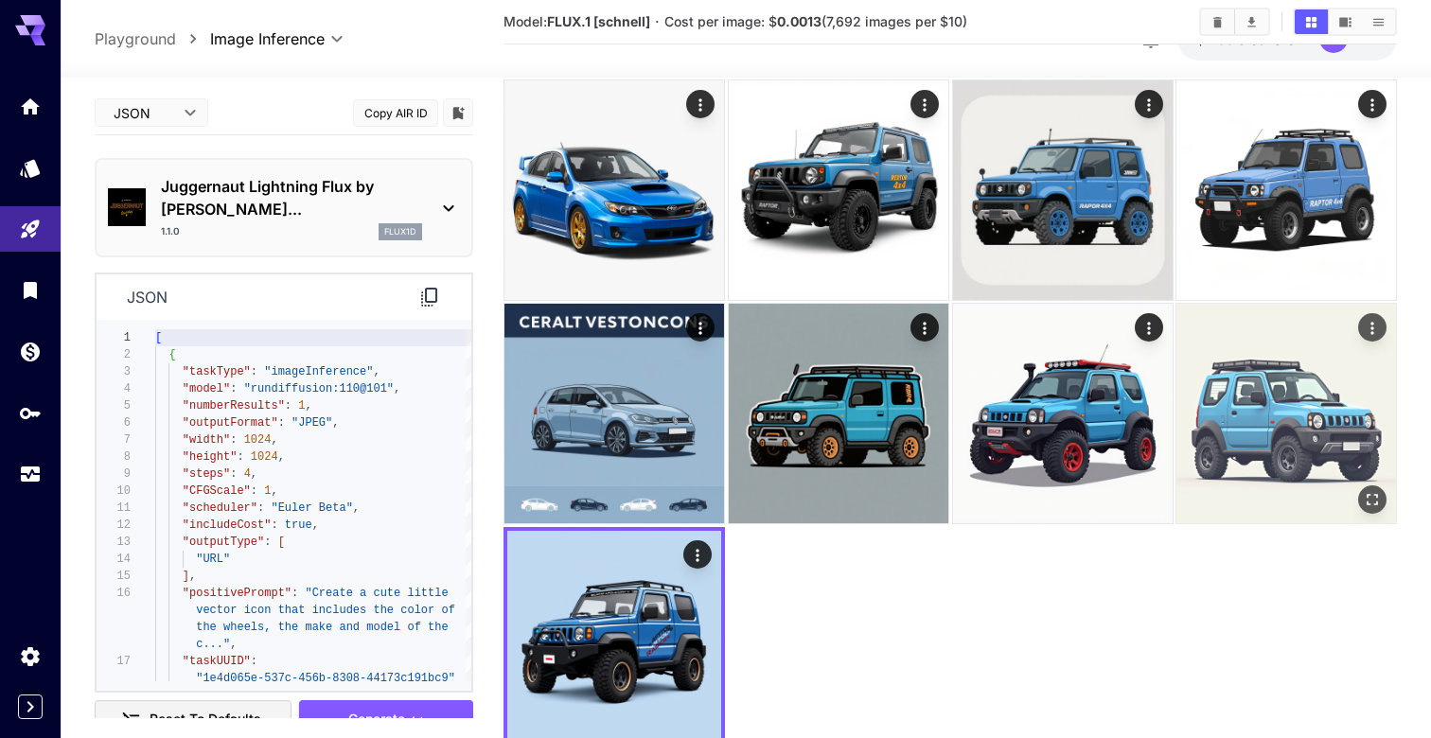
click at [1323, 434] on img at bounding box center [1286, 414] width 220 height 220
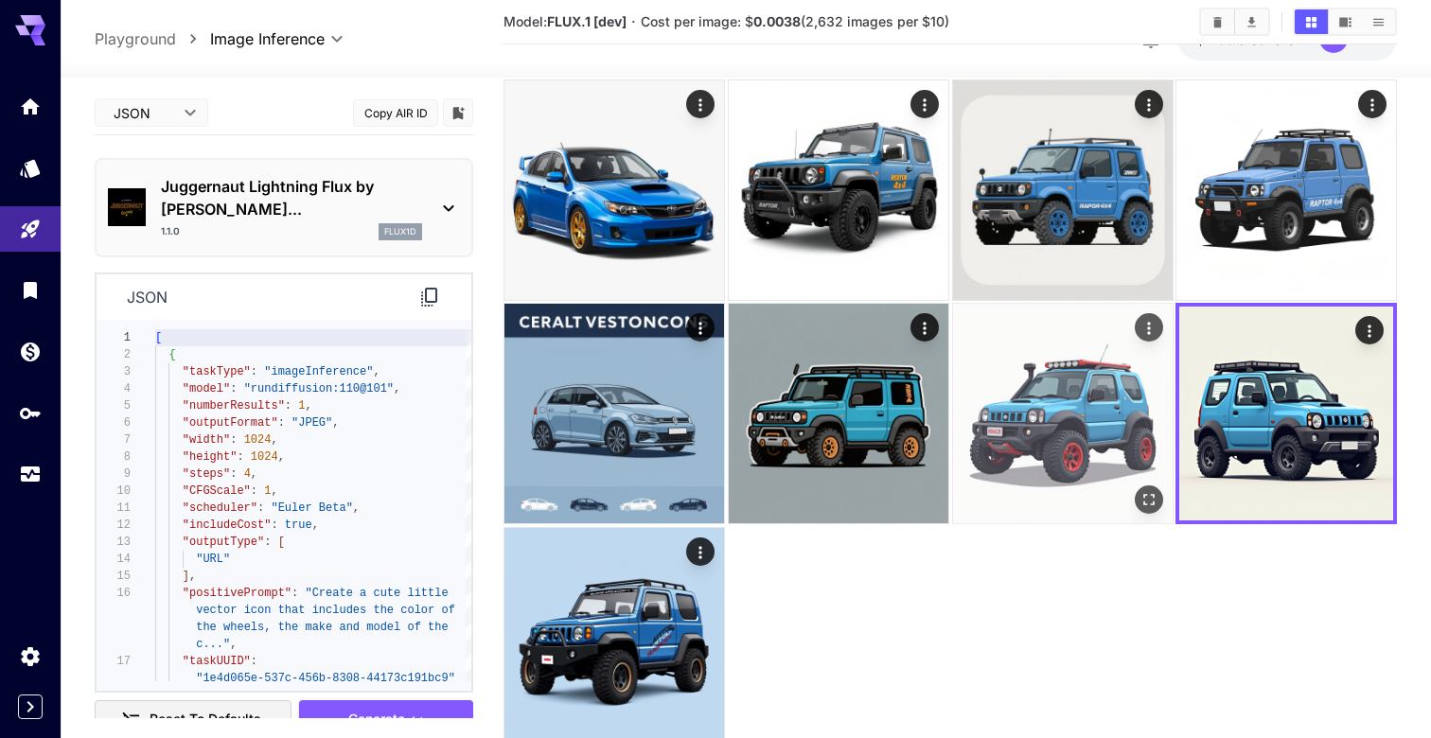
click at [1042, 395] on img at bounding box center [1063, 414] width 220 height 220
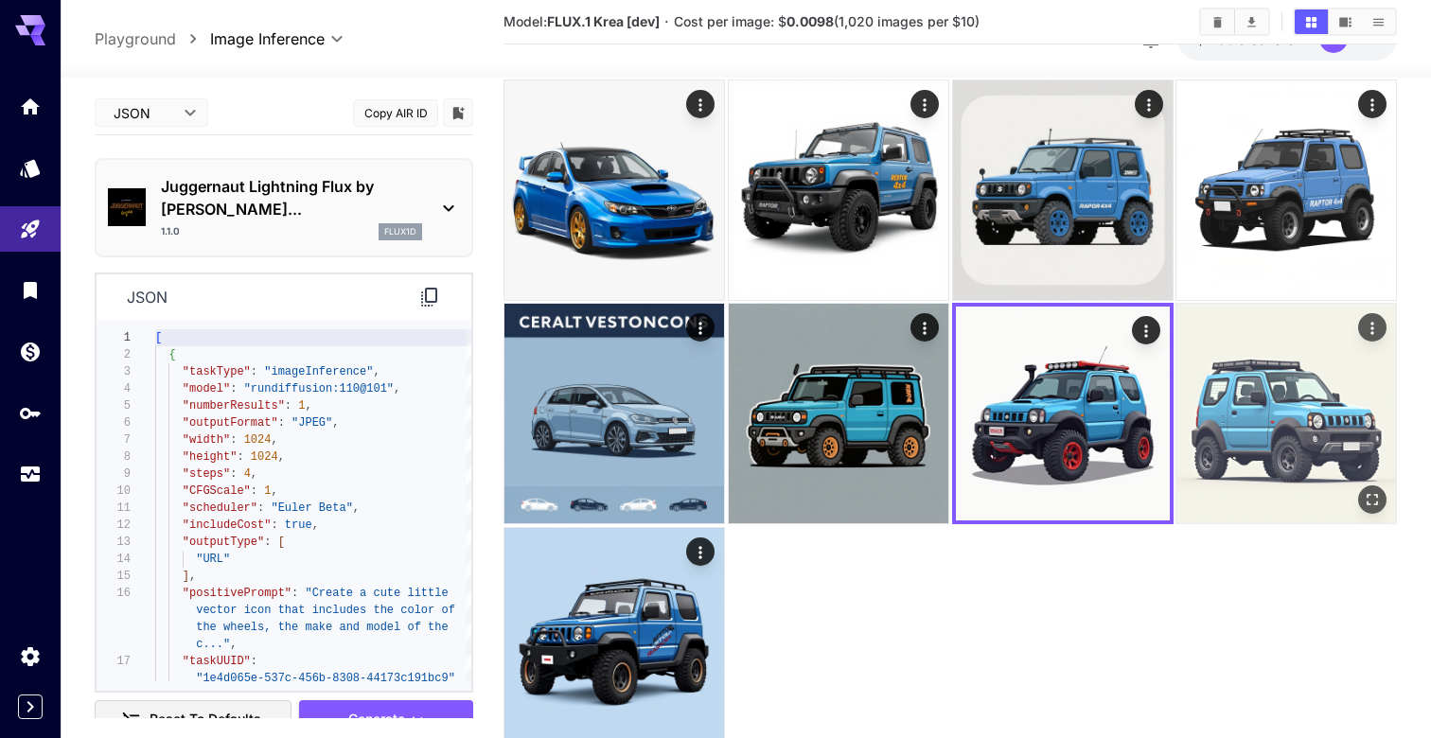
click at [1283, 394] on img at bounding box center [1286, 414] width 220 height 220
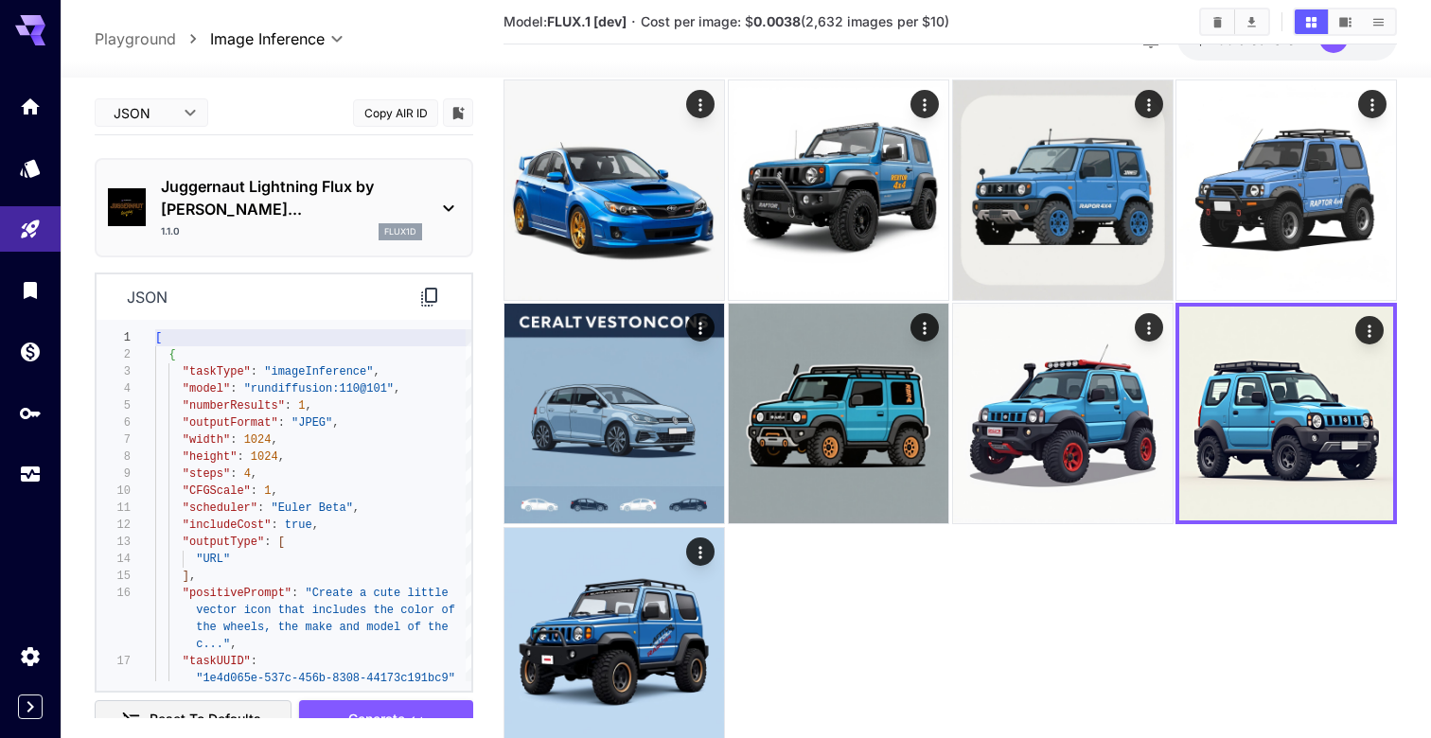
click at [375, 198] on div "Juggernaut Lightning Flux by Ru... 1.1.0 flux1d" at bounding box center [291, 207] width 261 height 65
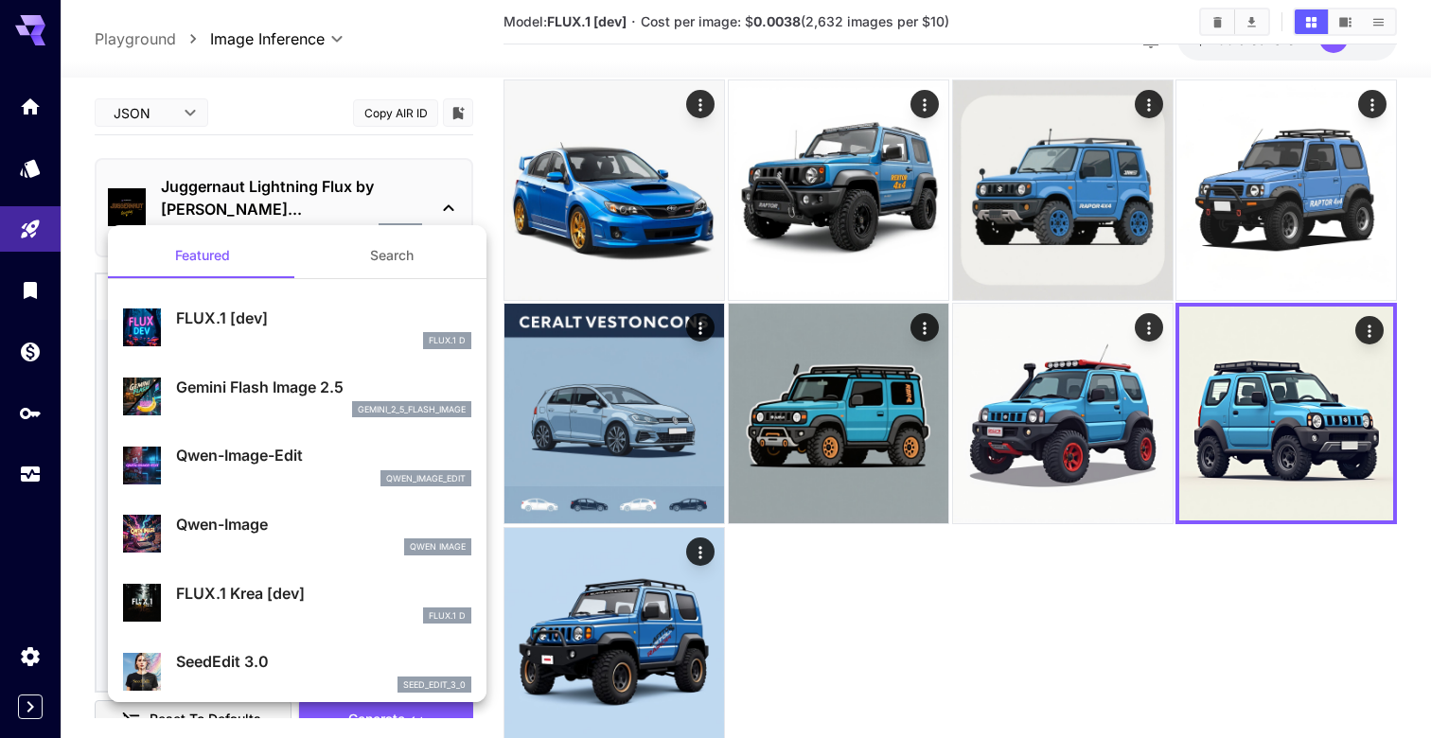
click at [275, 131] on div at bounding box center [715, 369] width 1431 height 738
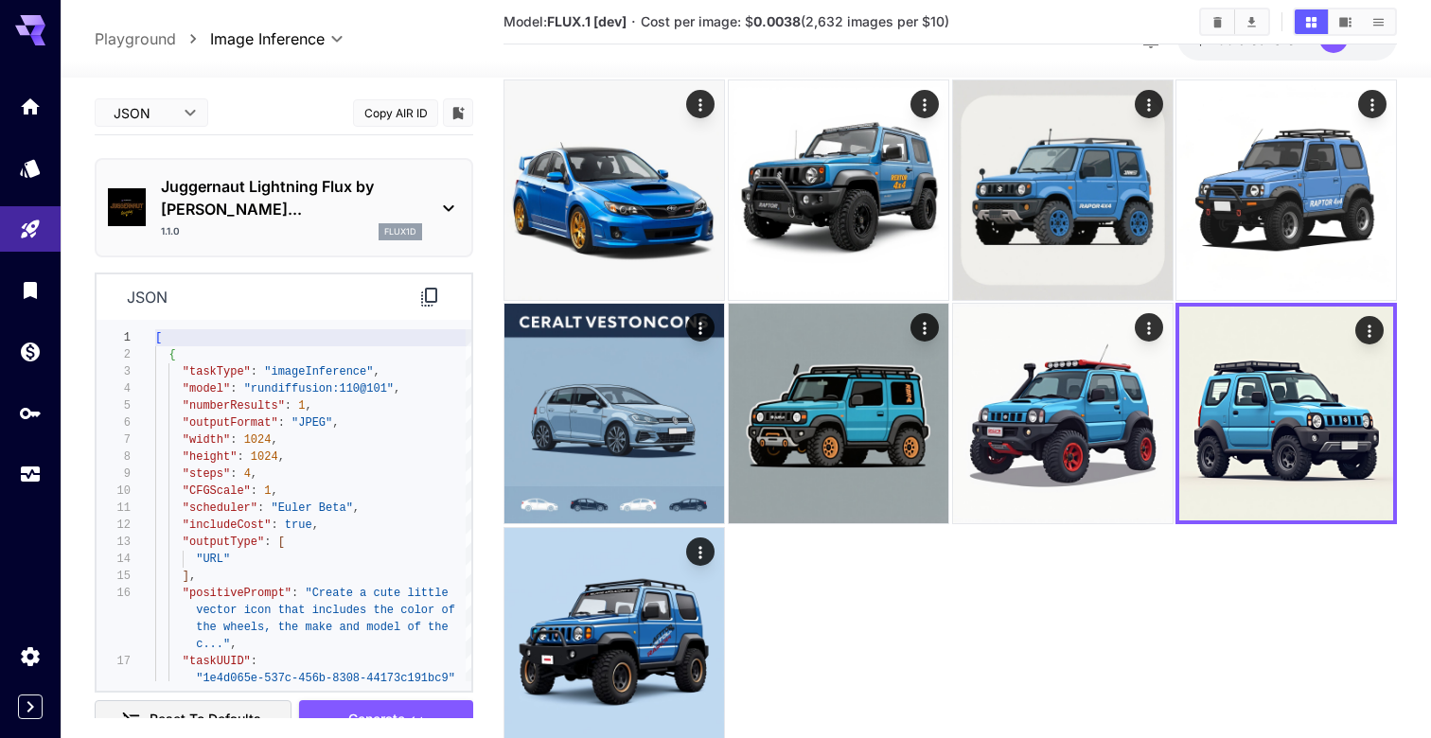
click at [164, 109] on body "**********" at bounding box center [715, 254] width 1431 height 1102
click at [388, 364] on div at bounding box center [715, 369] width 1431 height 738
type textarea "**********"
click at [384, 370] on div "[ { "taskType" : "imageInference" , "model" : "rundiffusion:110@101" , "numberR…" at bounding box center [313, 525] width 316 height 392
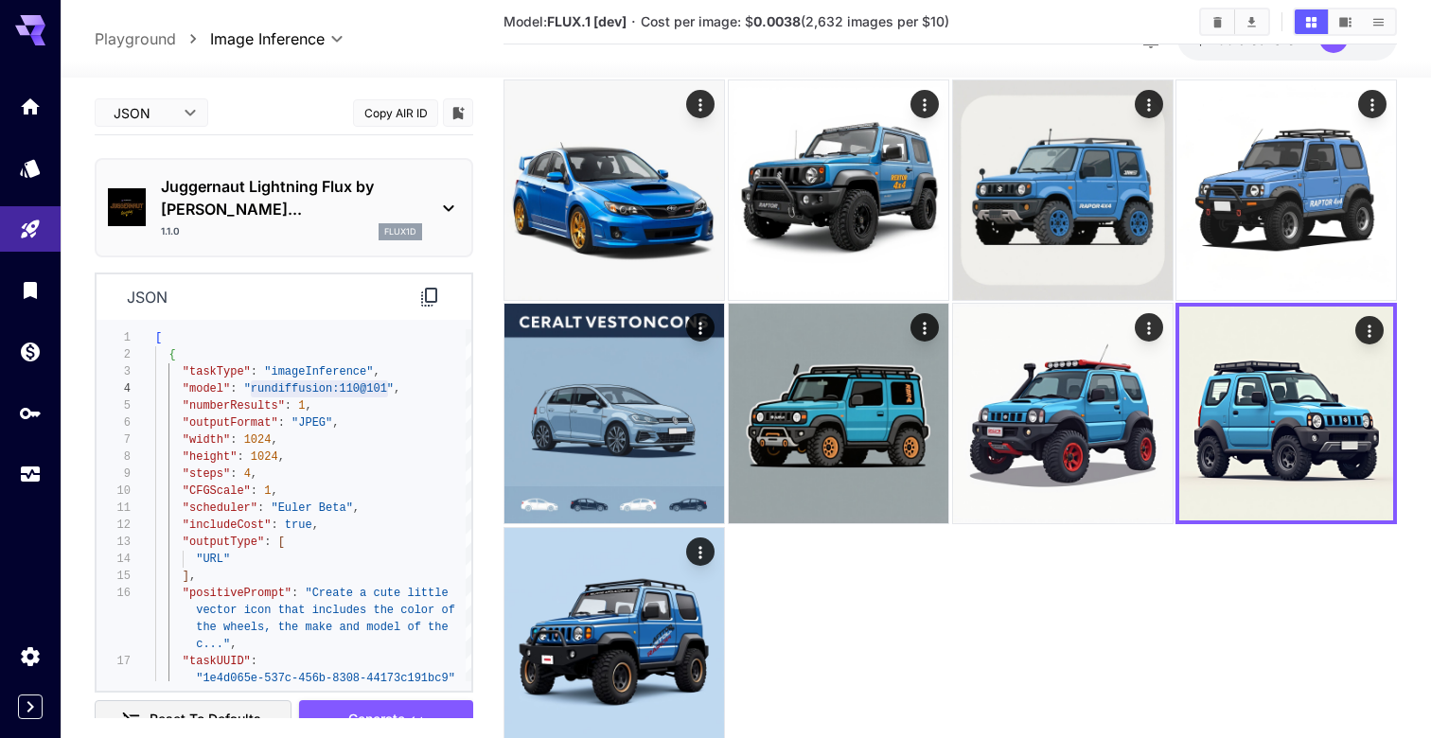
click at [336, 223] on div "1.1.0 flux1d" at bounding box center [291, 231] width 261 height 17
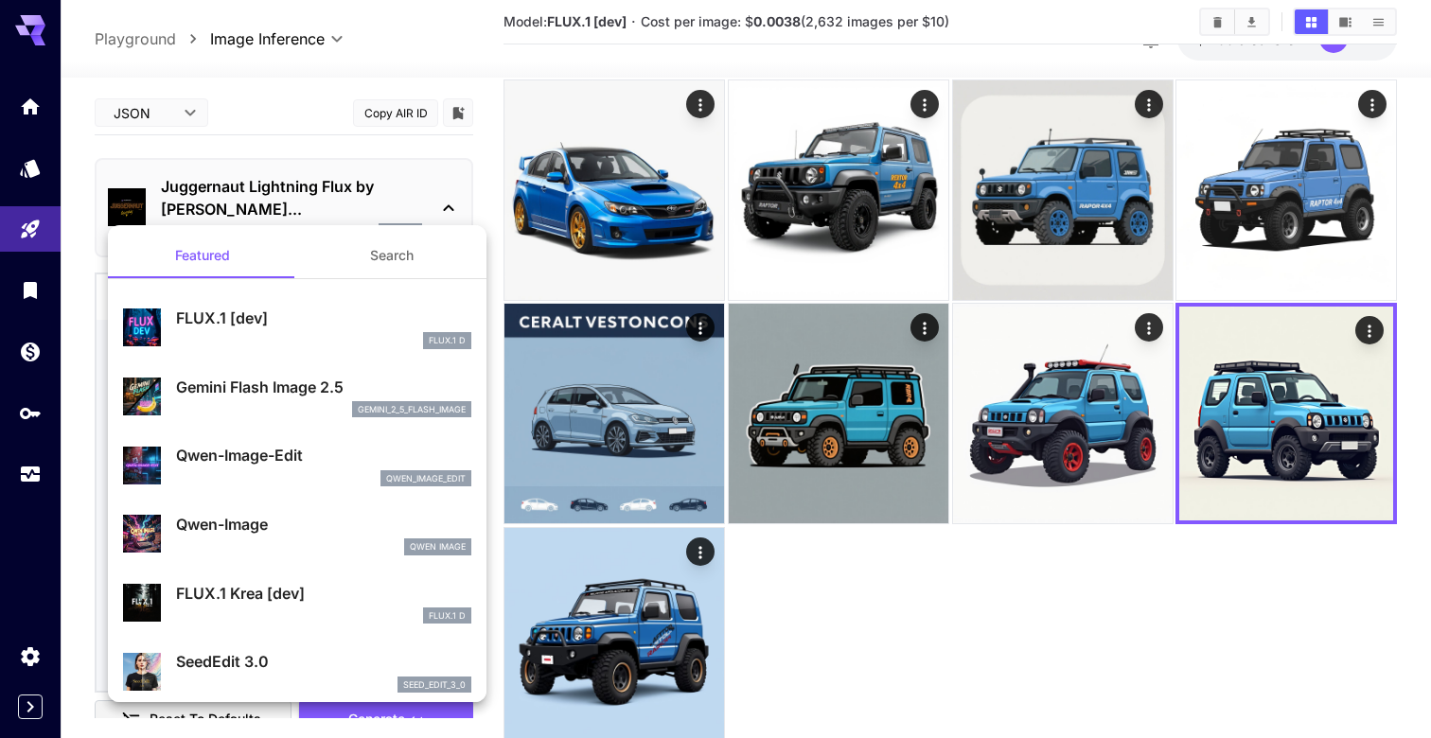
click at [251, 149] on div at bounding box center [715, 369] width 1431 height 738
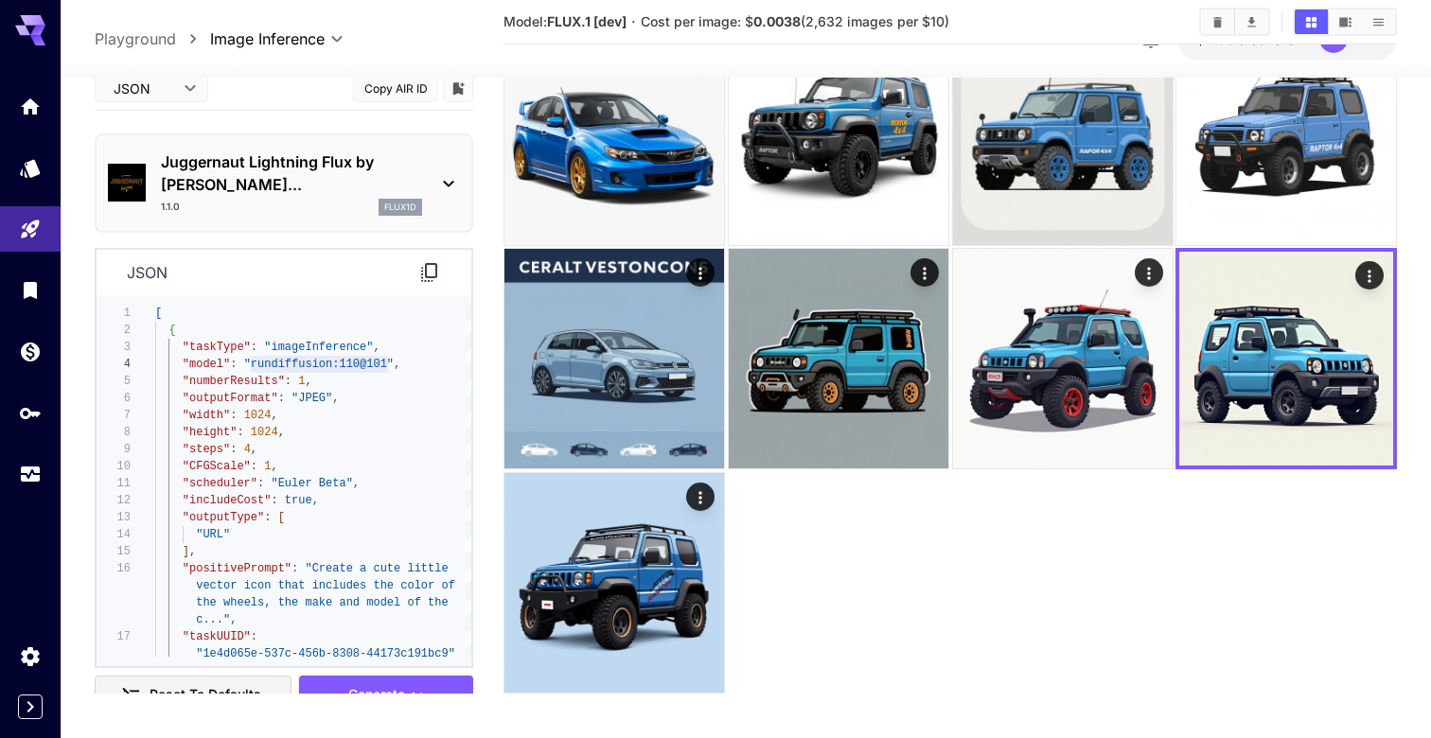
scroll to position [363, 0]
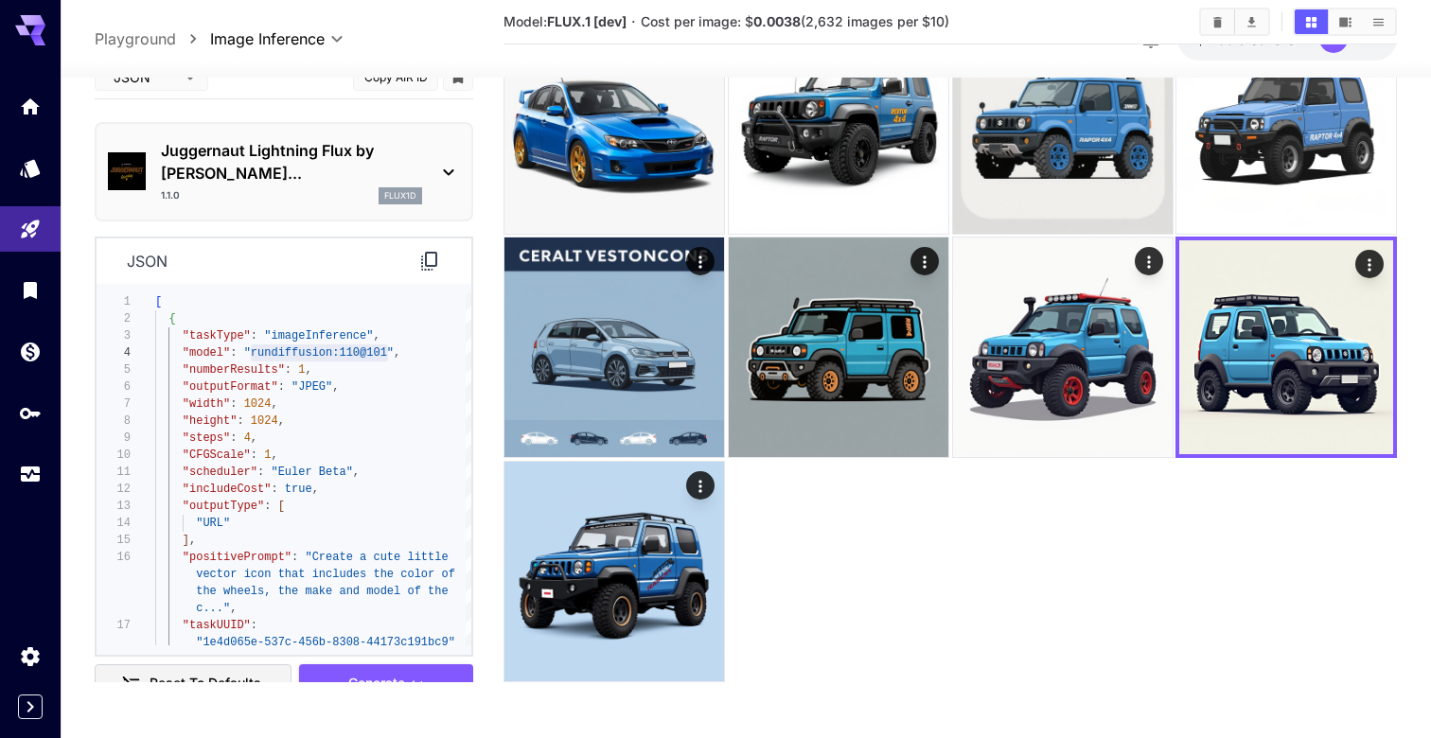
click at [214, 240] on div "json" at bounding box center [284, 260] width 375 height 46
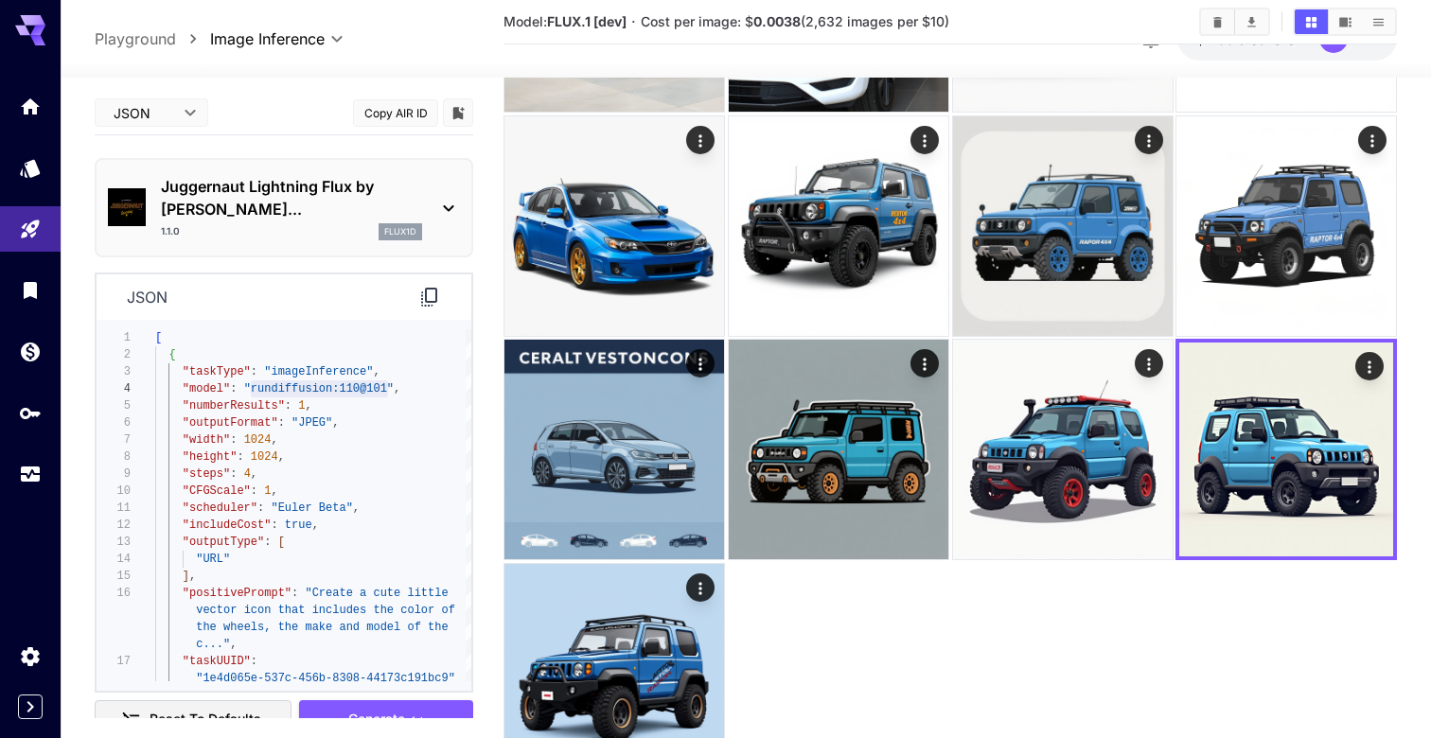
scroll to position [253, 0]
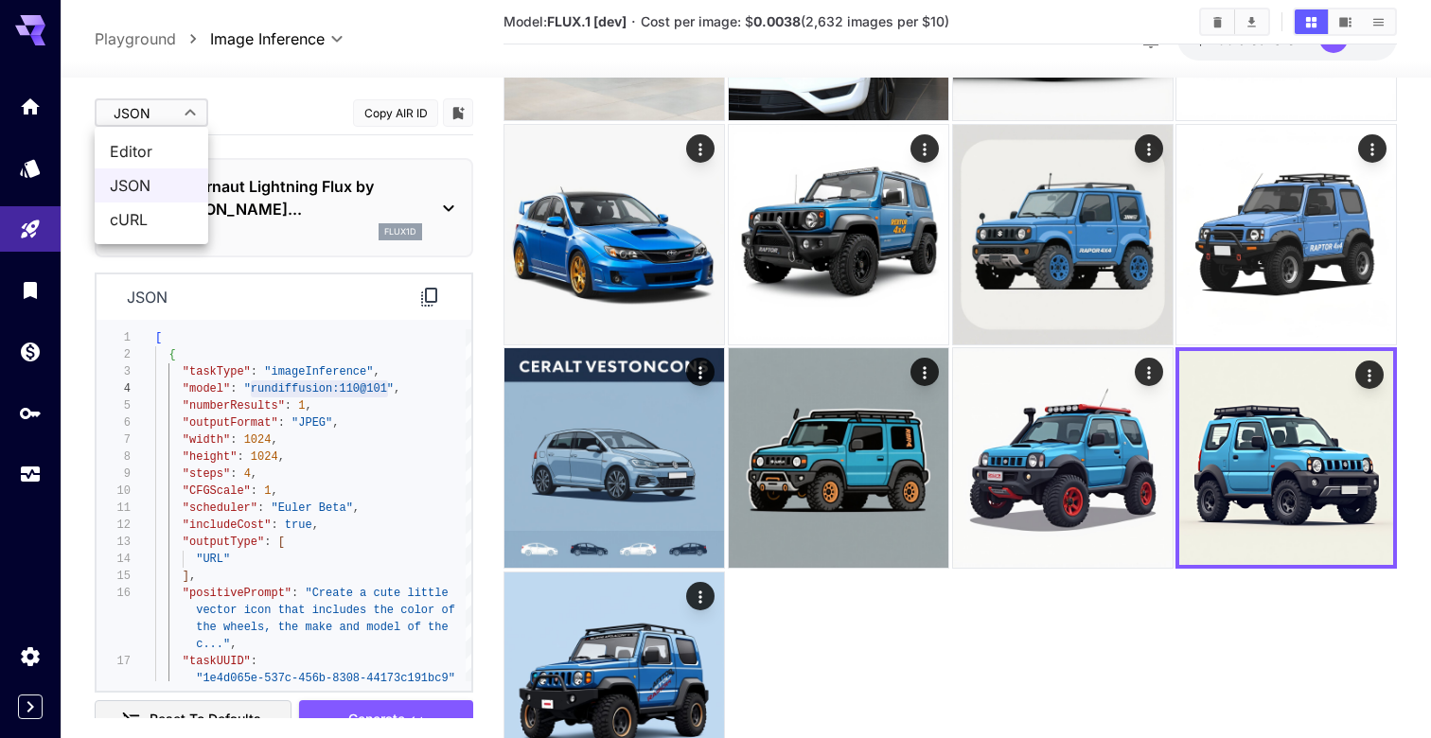
click at [189, 114] on body "**********" at bounding box center [715, 298] width 1431 height 1102
click at [155, 155] on span "Editor" at bounding box center [151, 151] width 83 height 23
type input "****"
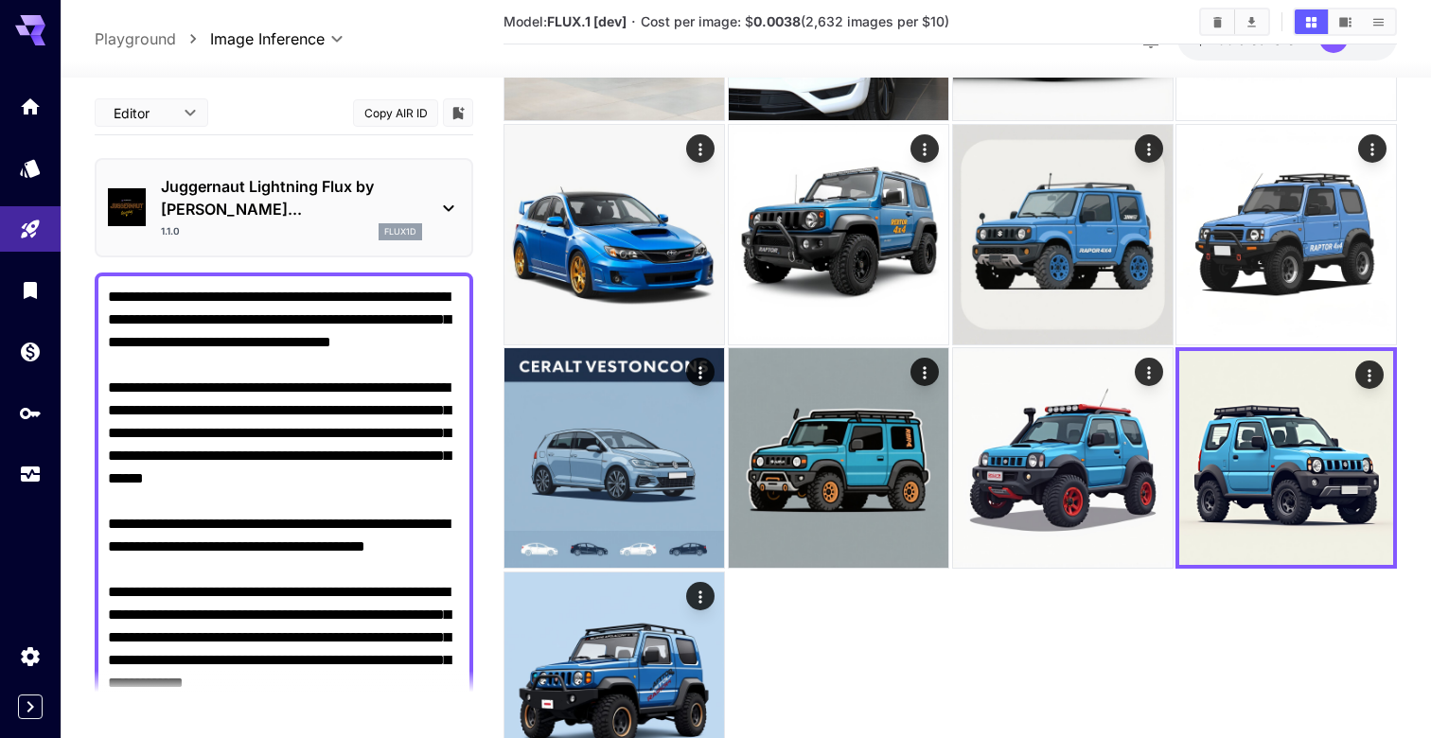
click at [284, 386] on textarea "Negative Prompt" at bounding box center [284, 751] width 352 height 931
type textarea "**********"
click at [353, 223] on div "1.1.0 flux1d" at bounding box center [291, 231] width 261 height 17
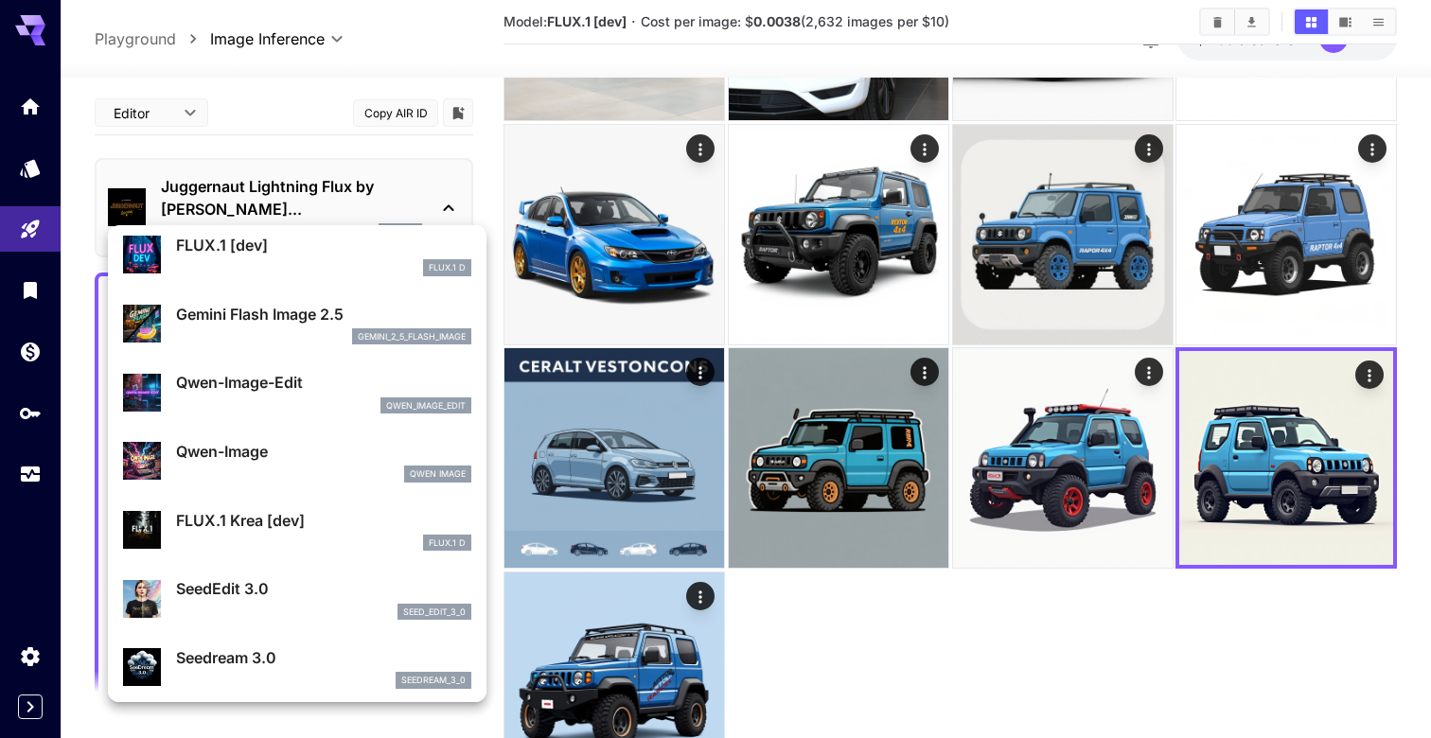
scroll to position [82, 0]
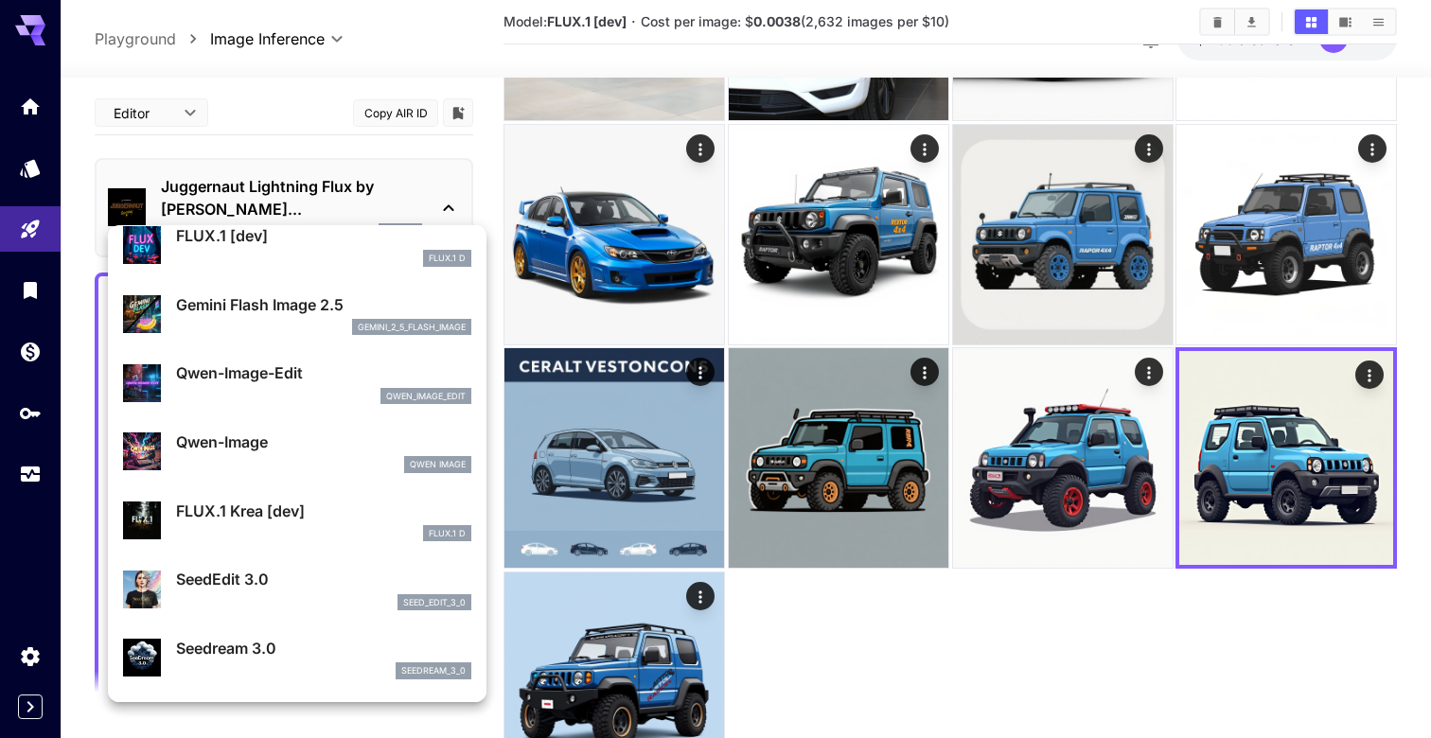
click at [313, 482] on li "Qwen-Image Qwen Image" at bounding box center [297, 451] width 378 height 69
type input "**"
type input "***"
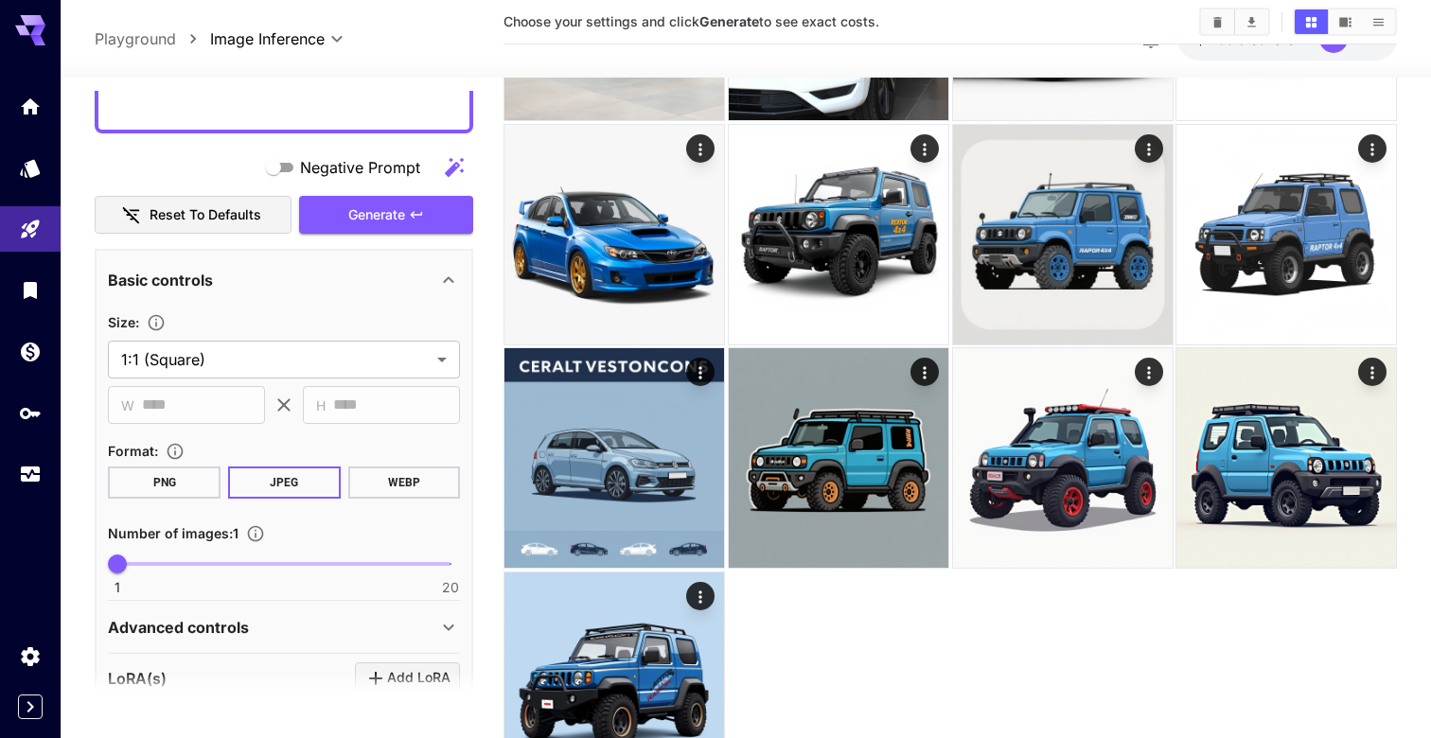
scroll to position [1000, 0]
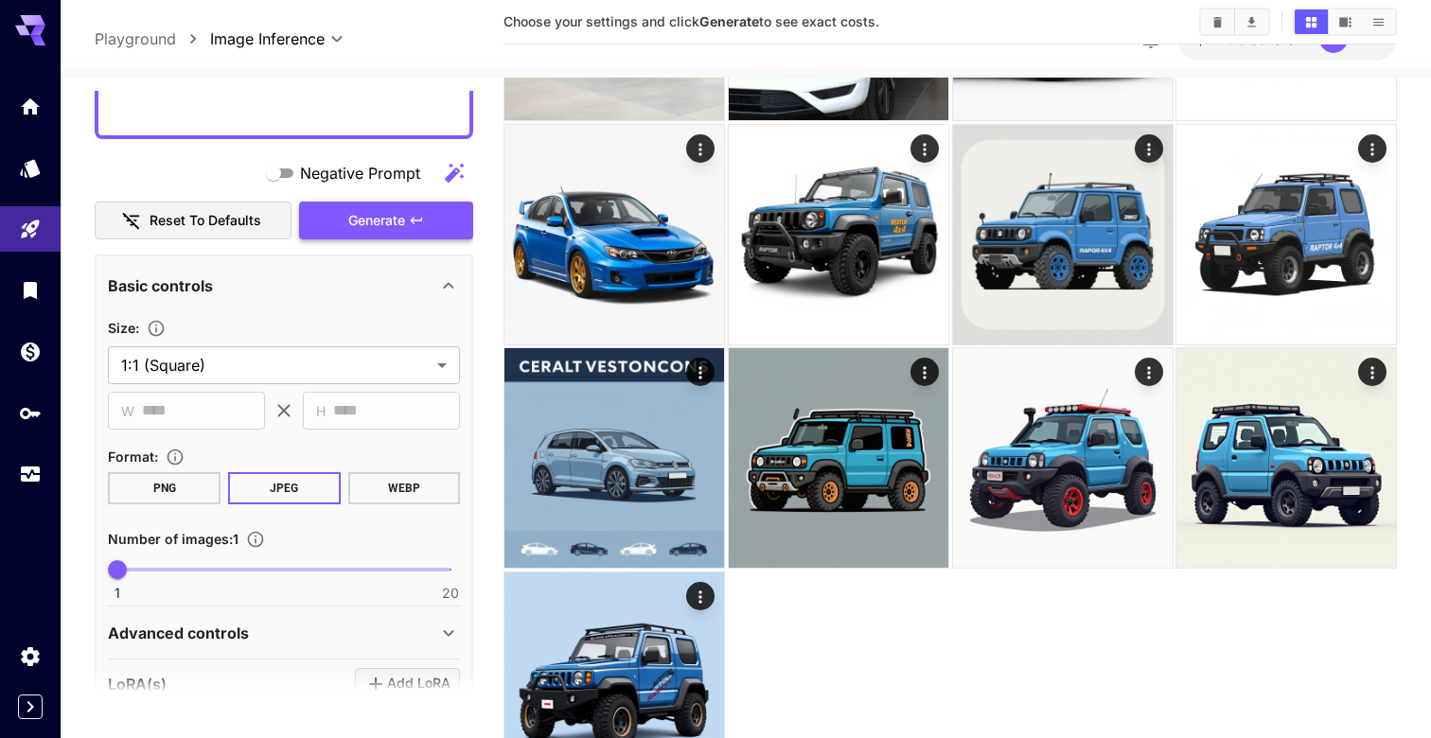
click at [416, 211] on button "Generate" at bounding box center [386, 221] width 174 height 39
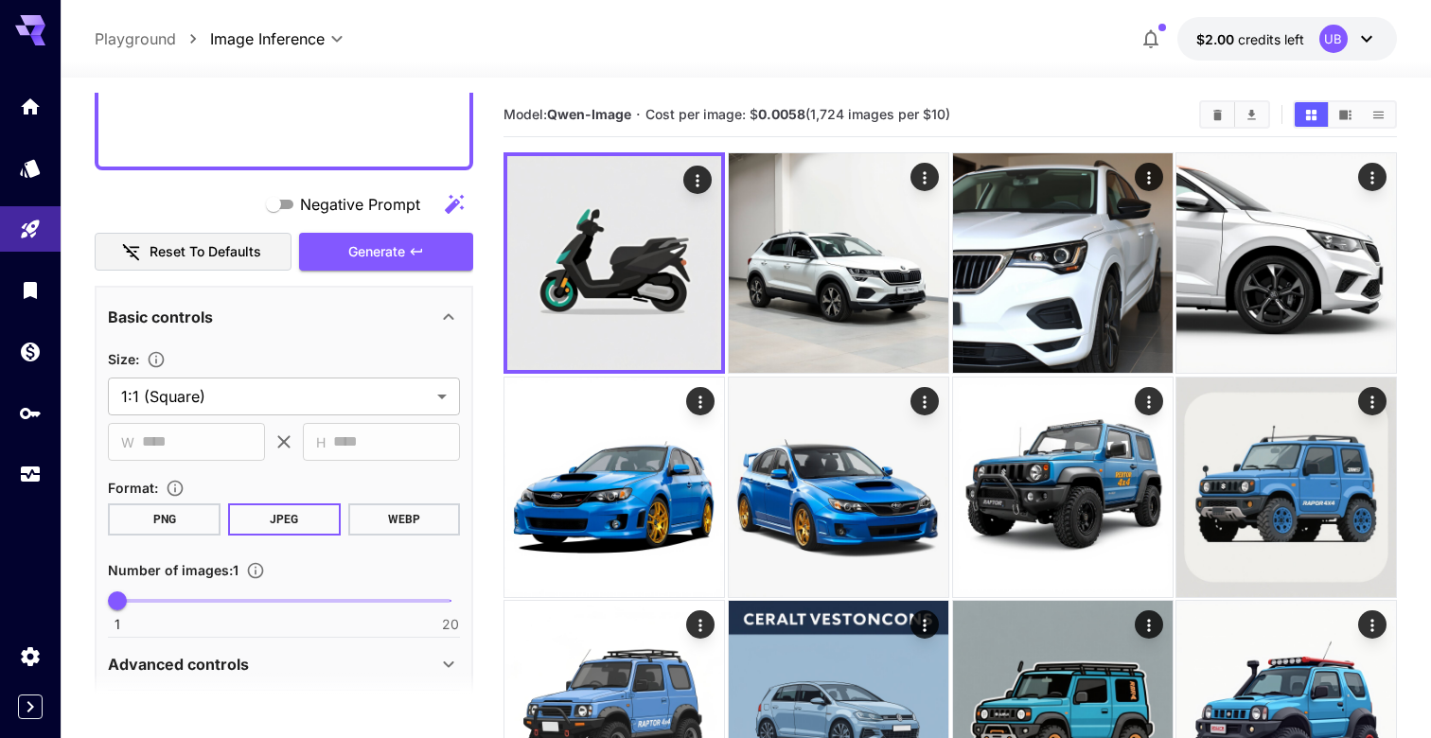
scroll to position [968, 0]
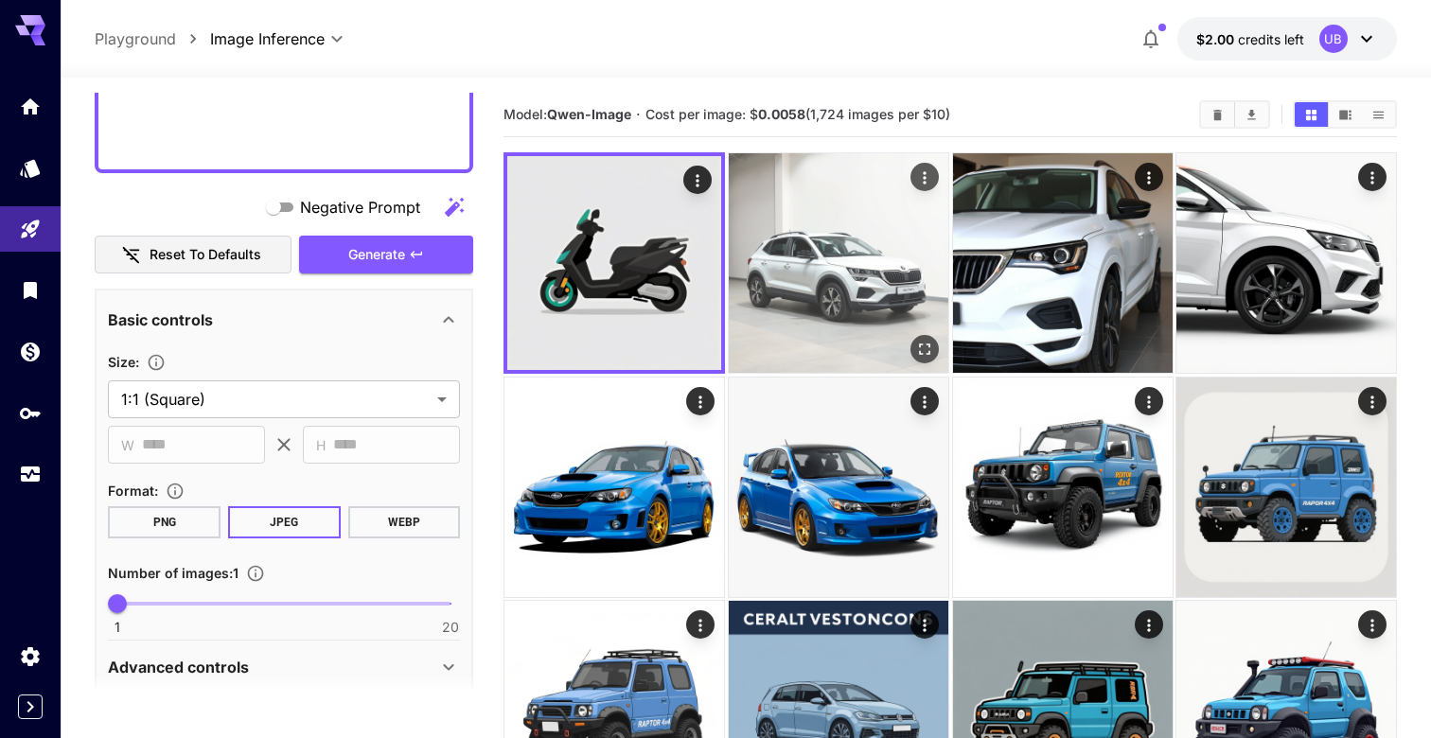
click at [835, 202] on img at bounding box center [839, 263] width 220 height 220
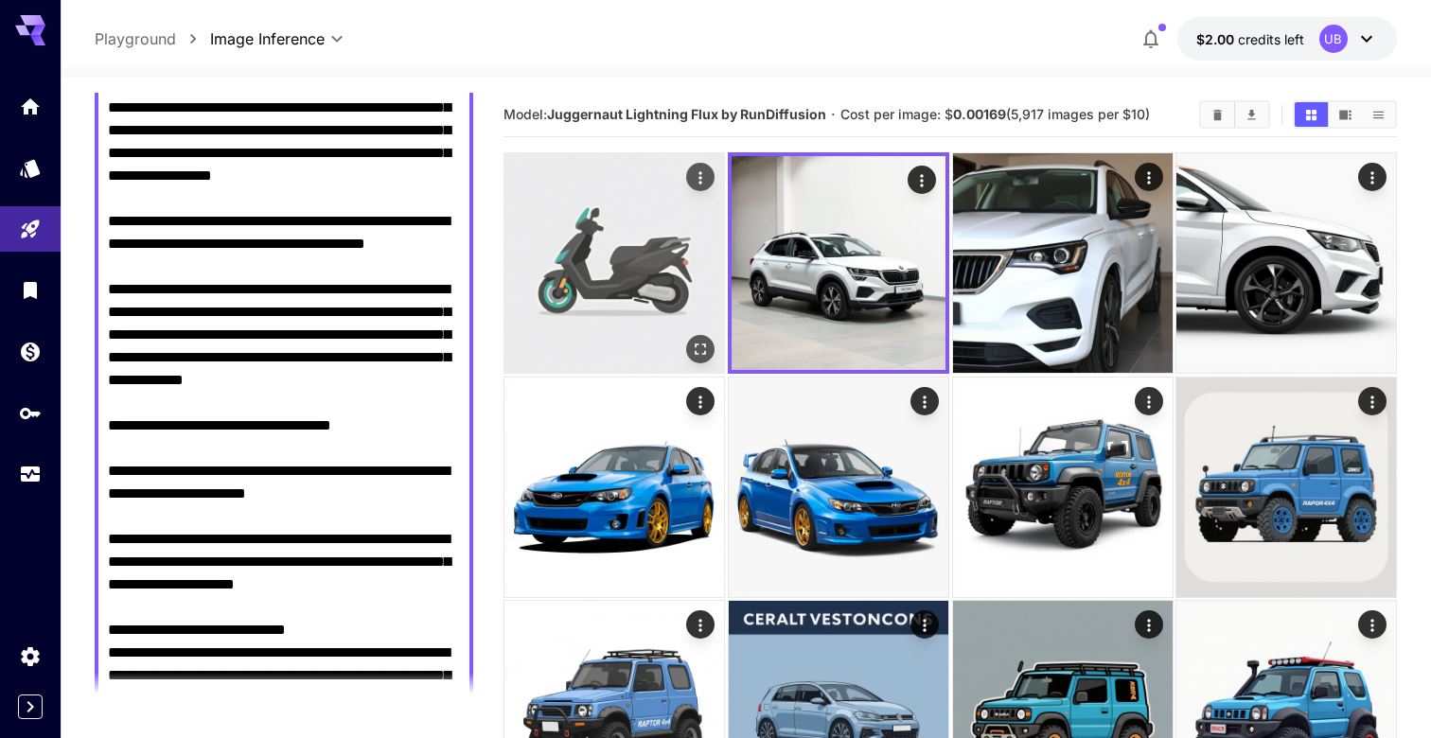
scroll to position [276, 0]
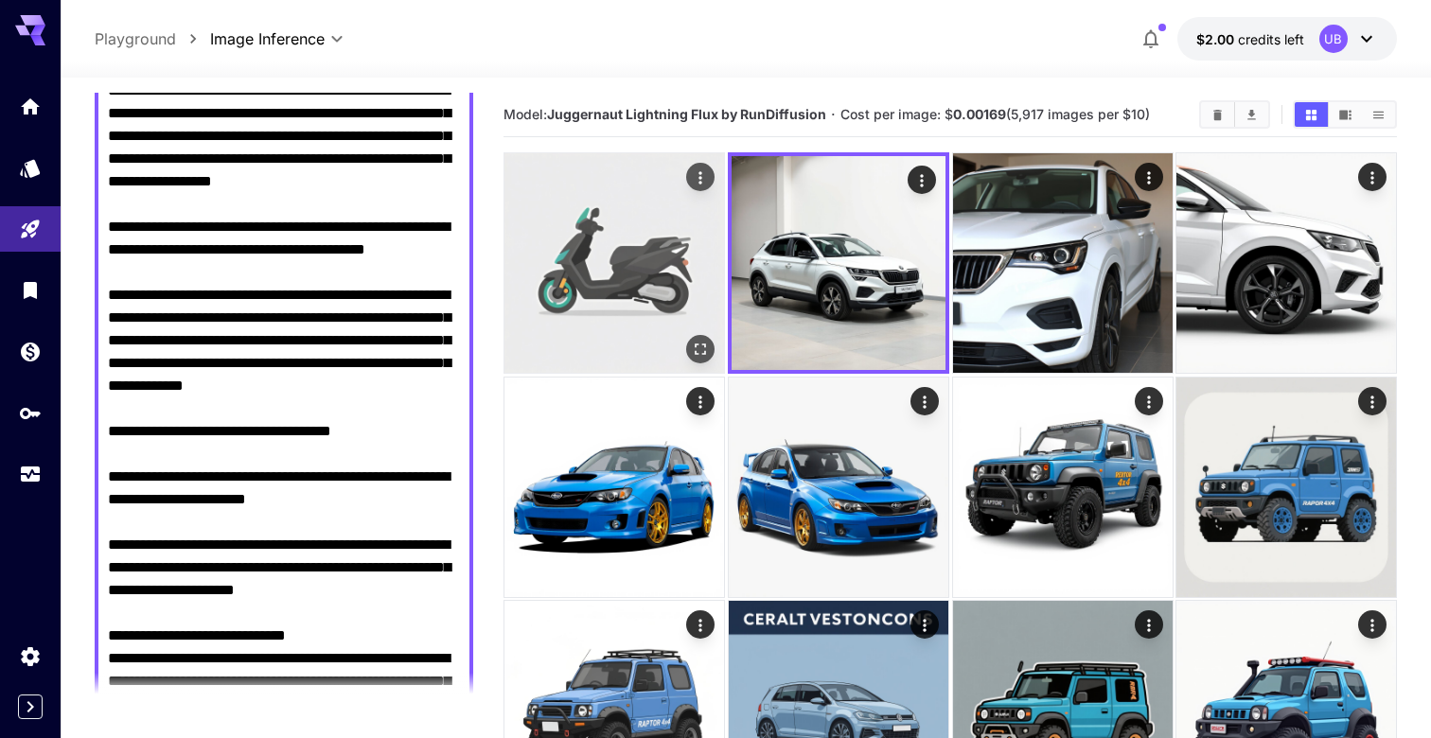
click at [570, 288] on img at bounding box center [614, 263] width 220 height 220
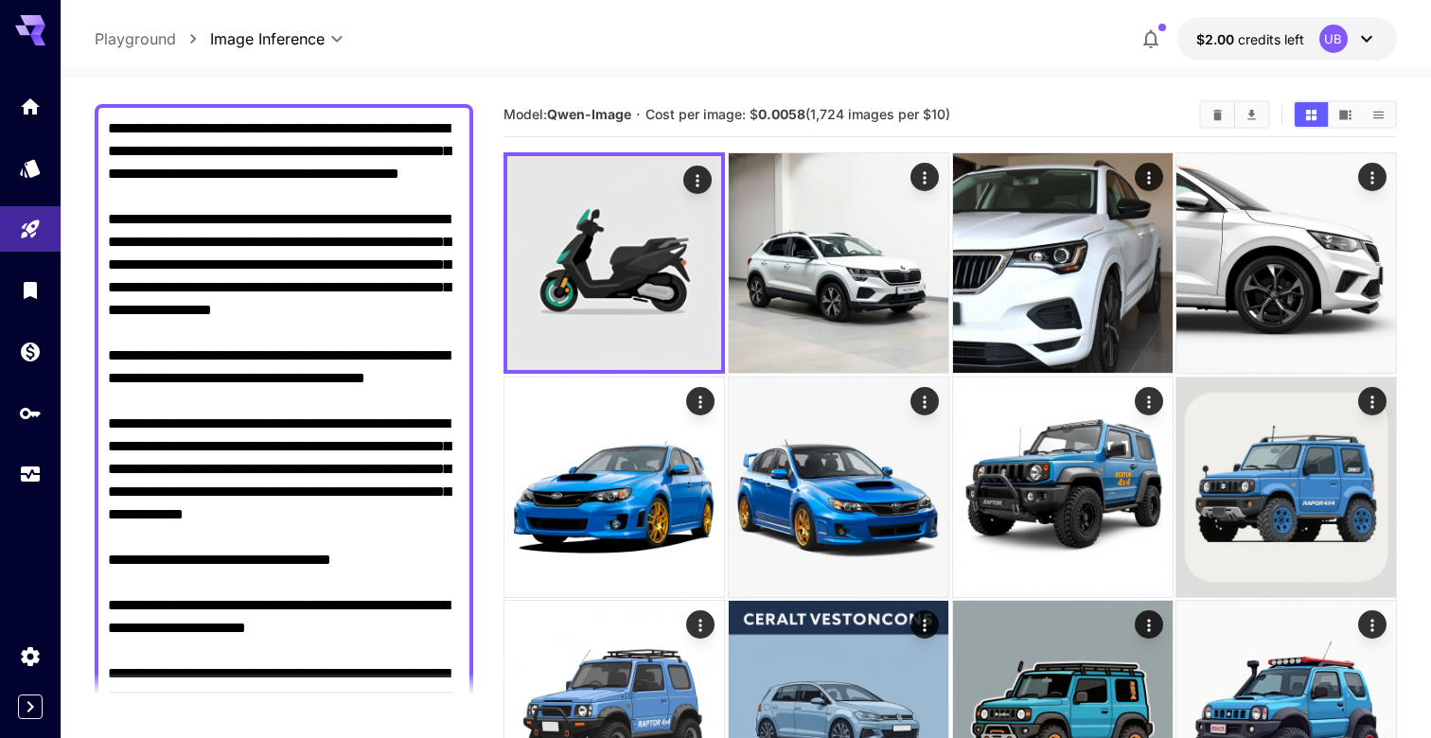
scroll to position [0, 0]
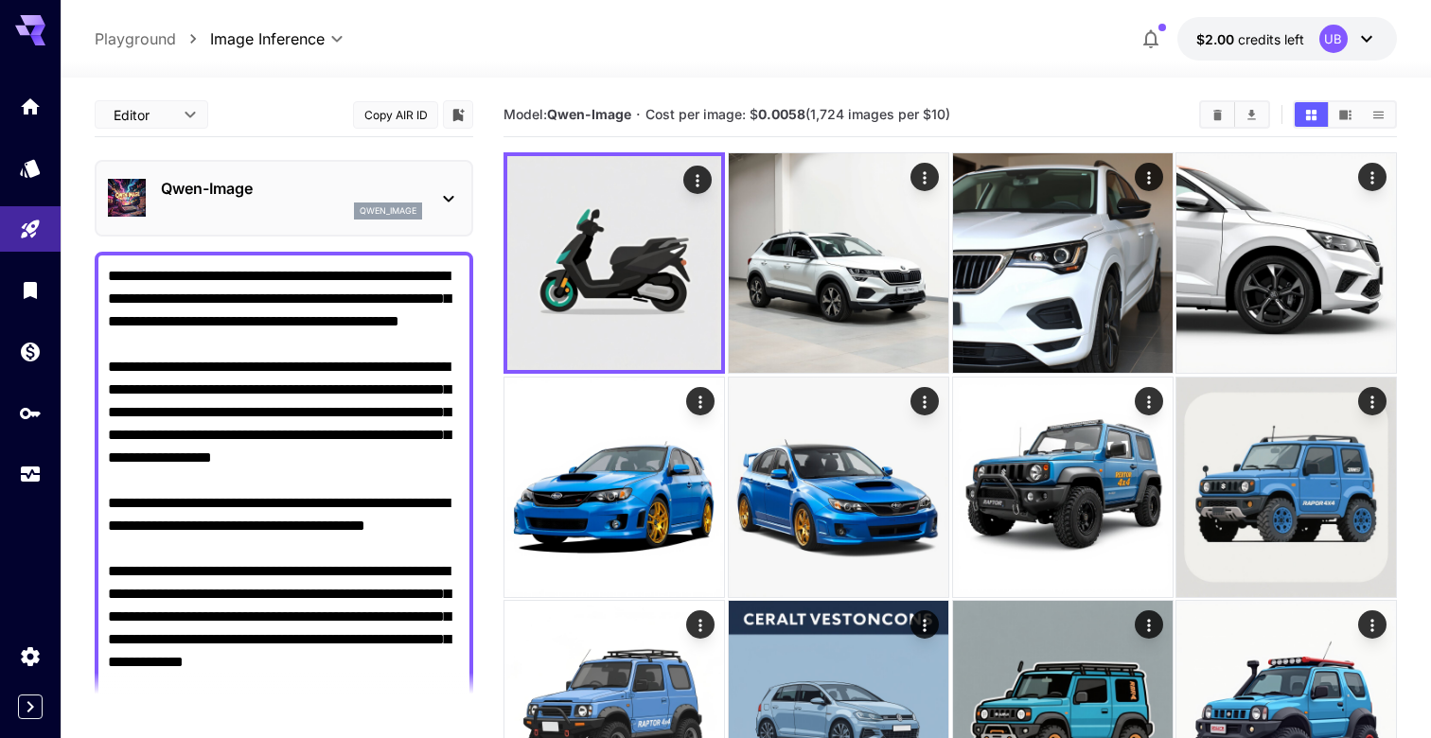
click at [237, 181] on p "Qwen-Image" at bounding box center [291, 188] width 261 height 23
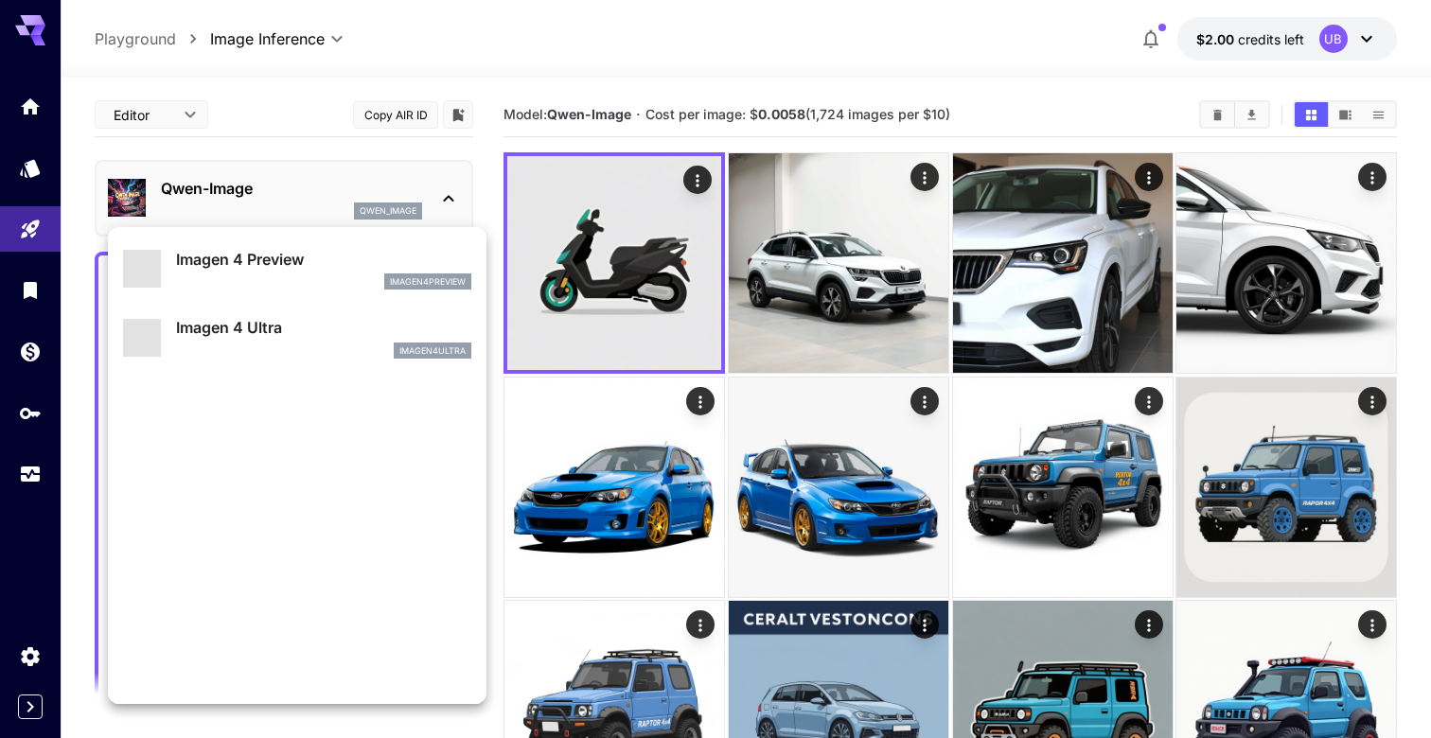
scroll to position [1462, 0]
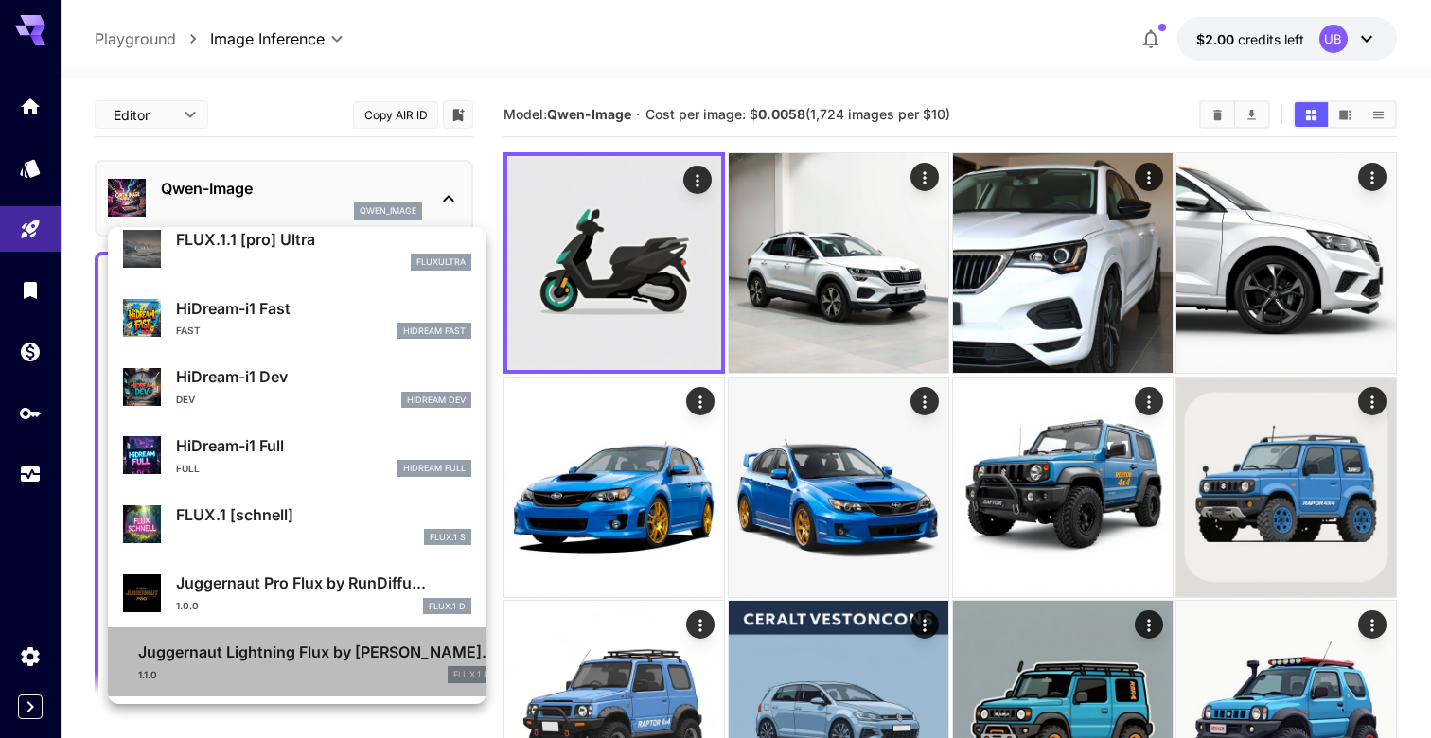
click at [291, 665] on div "Juggernaut Lightning Flux by Ru... 1.1.0 FLUX.1 D" at bounding box center [317, 662] width 358 height 43
type input "*"
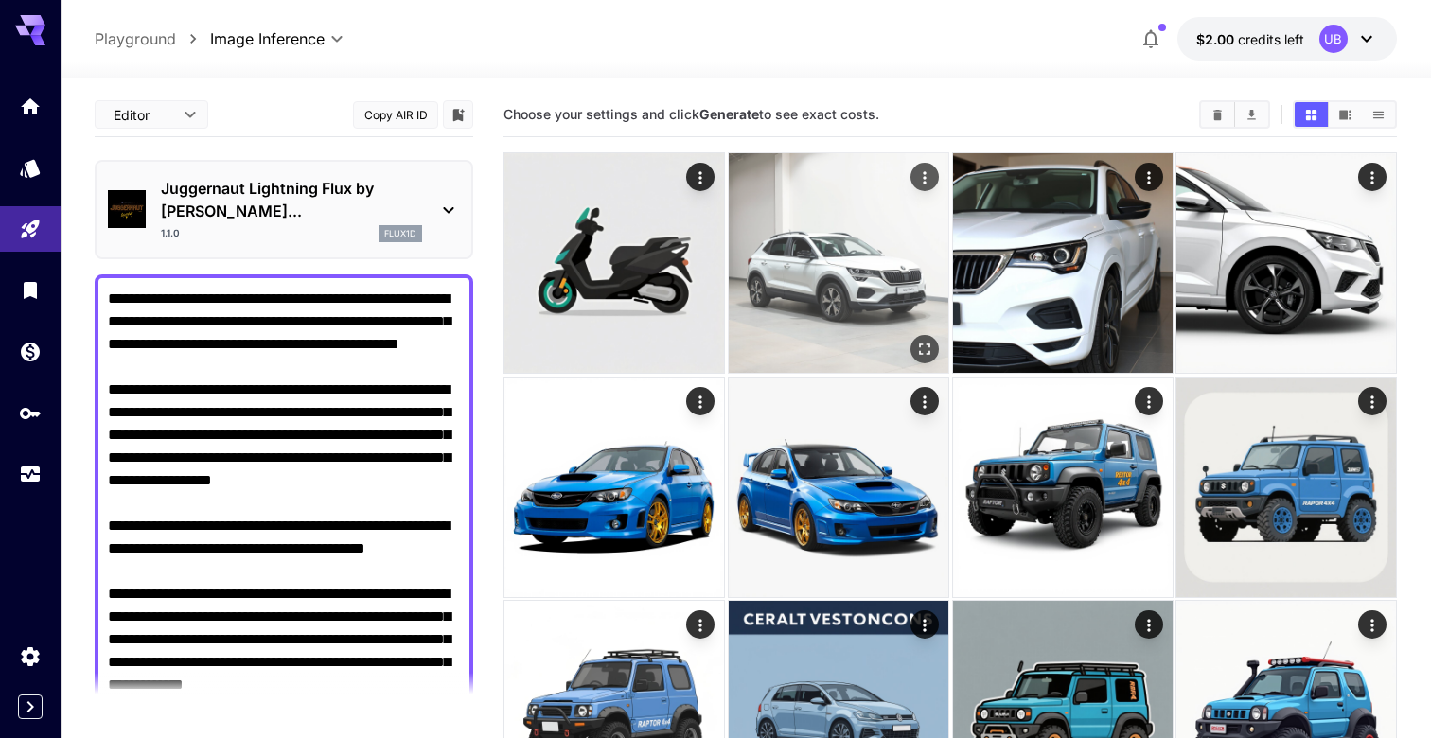
click at [803, 238] on img at bounding box center [839, 263] width 220 height 220
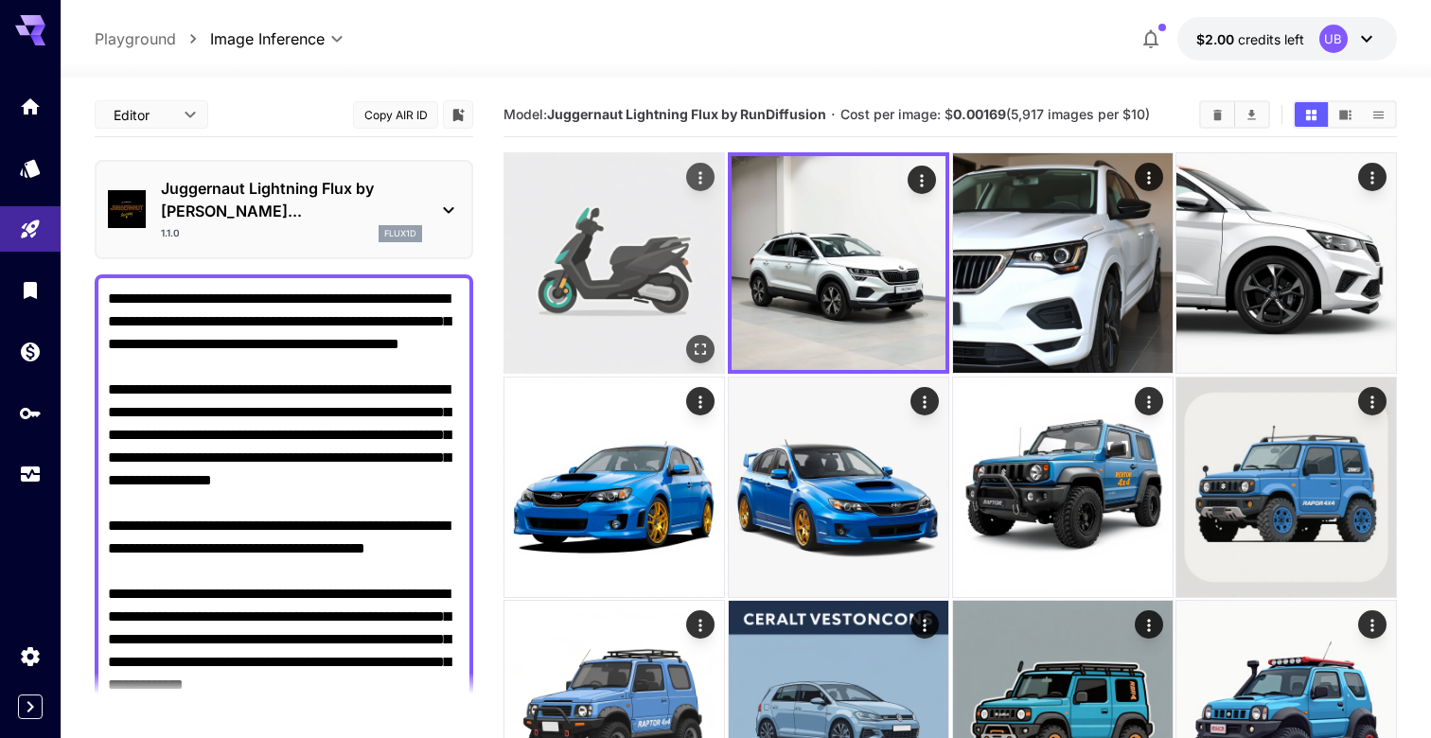
click at [587, 243] on img at bounding box center [614, 263] width 220 height 220
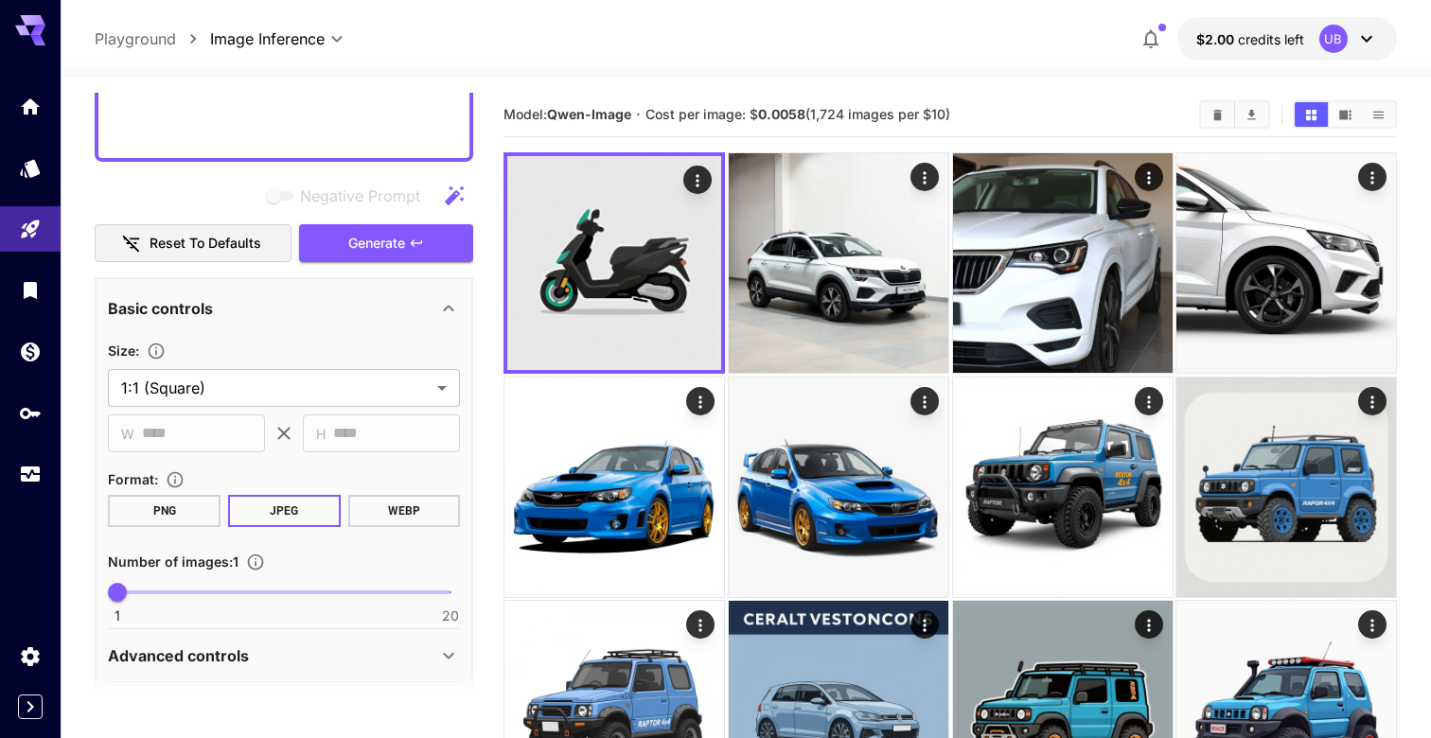
scroll to position [977, 0]
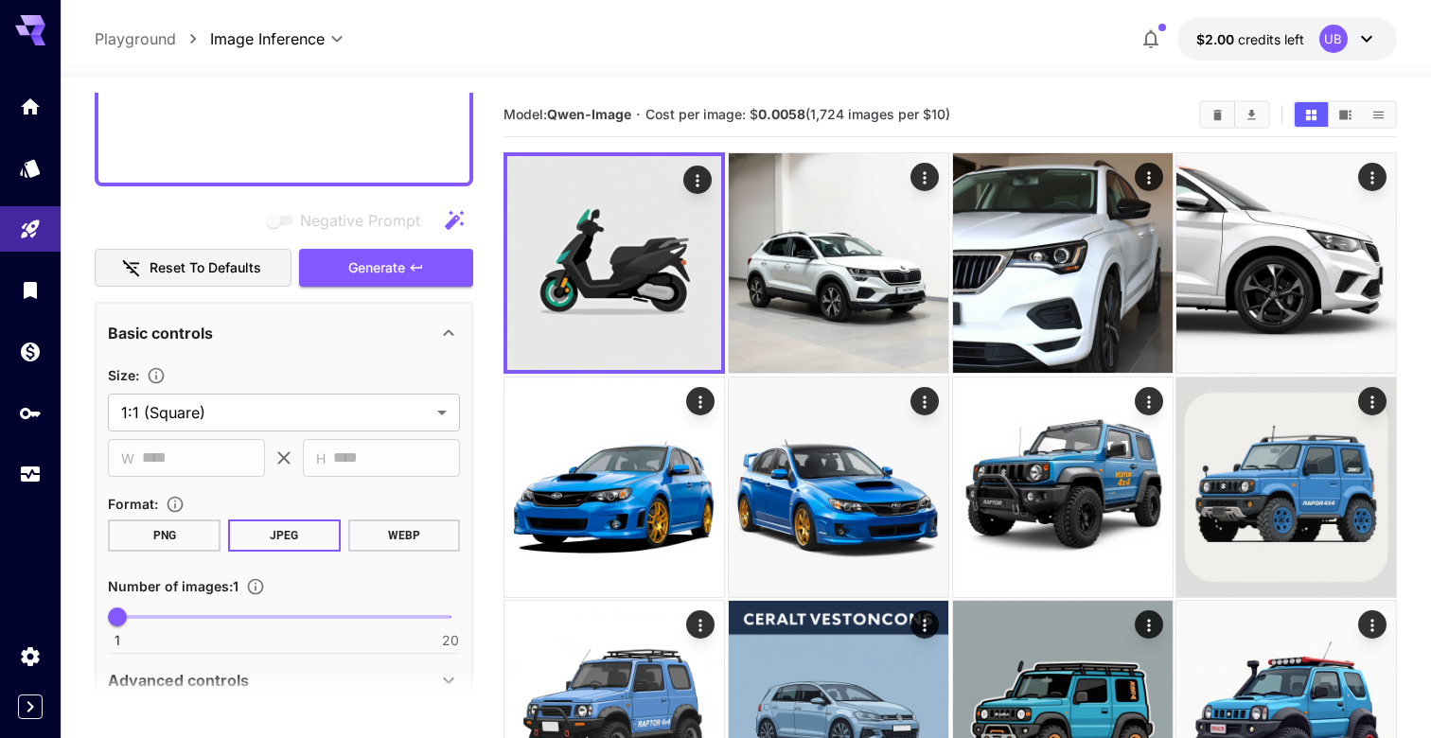
click at [408, 304] on section "**********" at bounding box center [284, 479] width 352 height 350
click at [414, 249] on button "Generate" at bounding box center [386, 268] width 174 height 39
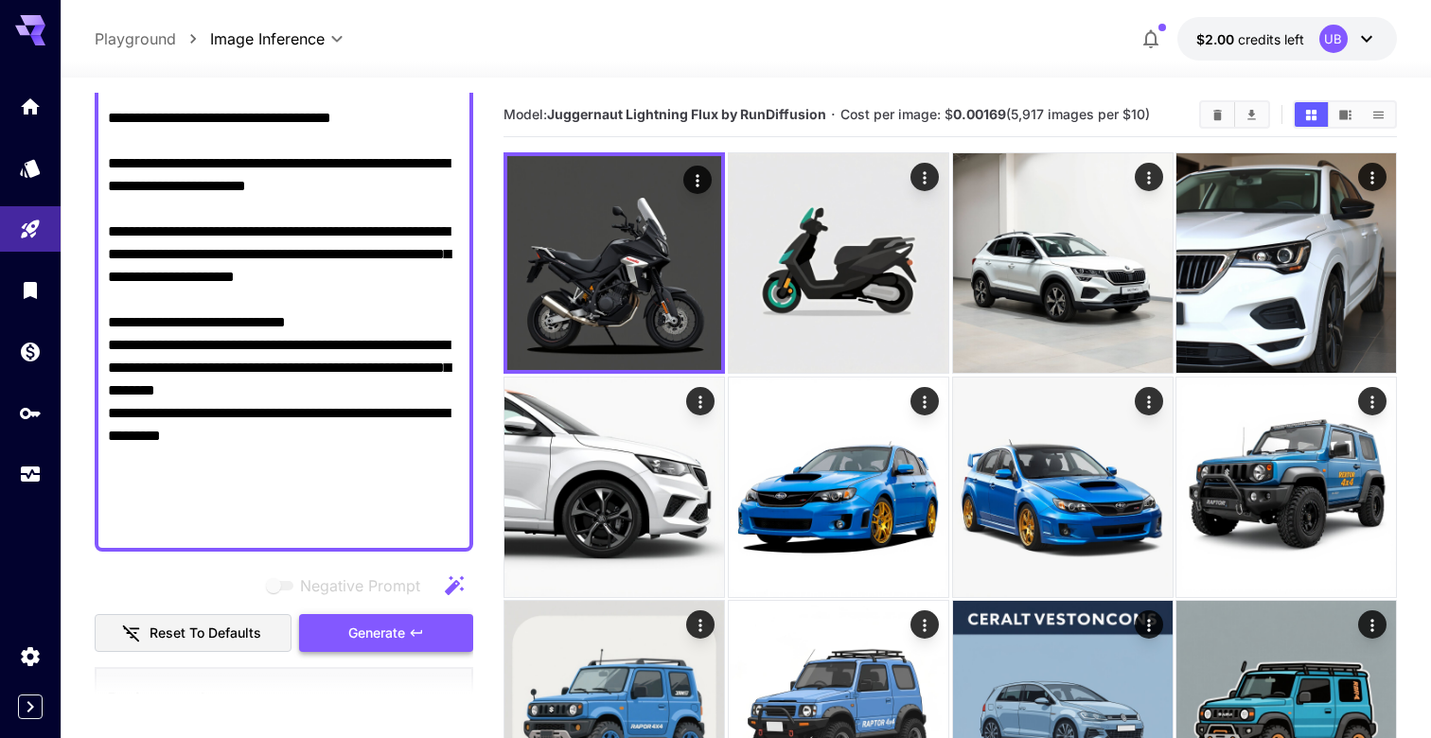
scroll to position [608, 0]
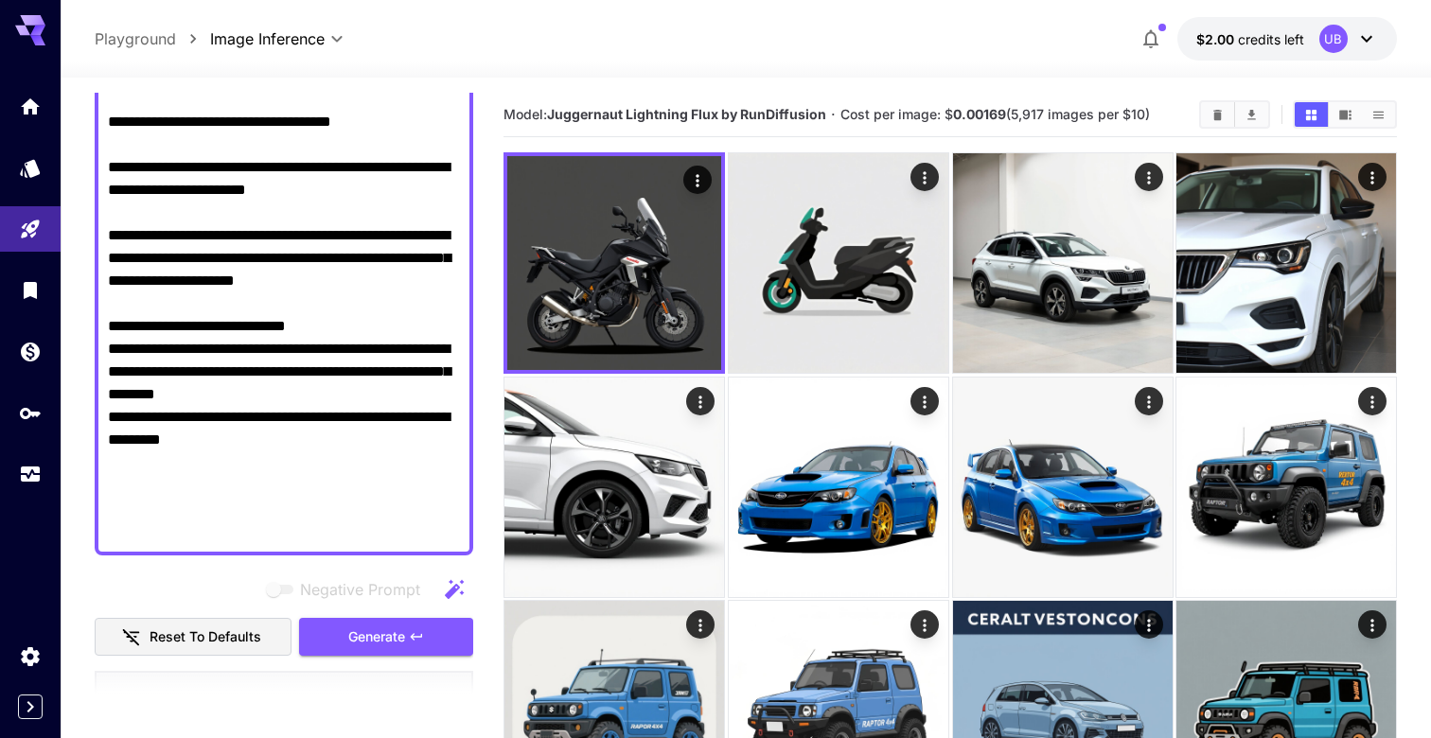
click at [298, 389] on textarea "Negative Prompt" at bounding box center [284, 110] width 352 height 863
paste textarea "**********"
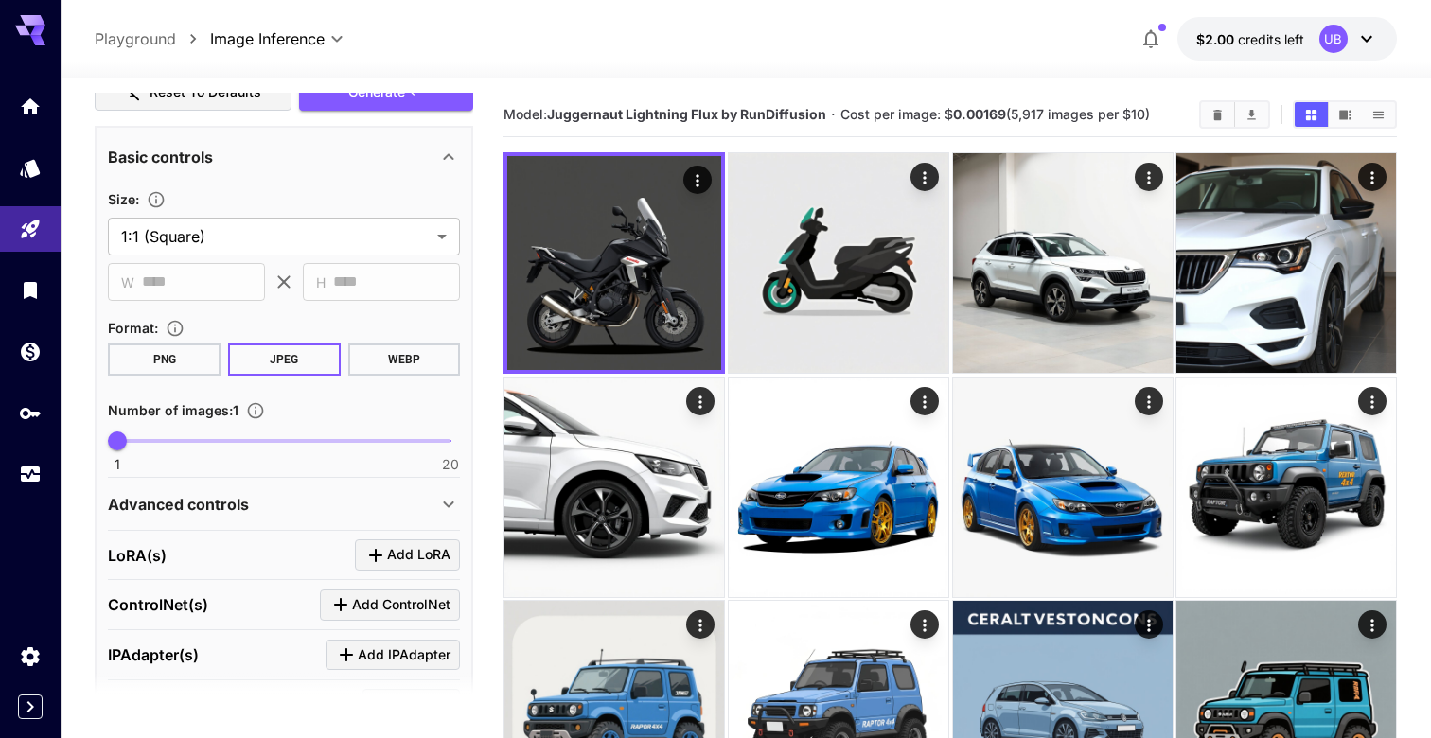
scroll to position [0, 0]
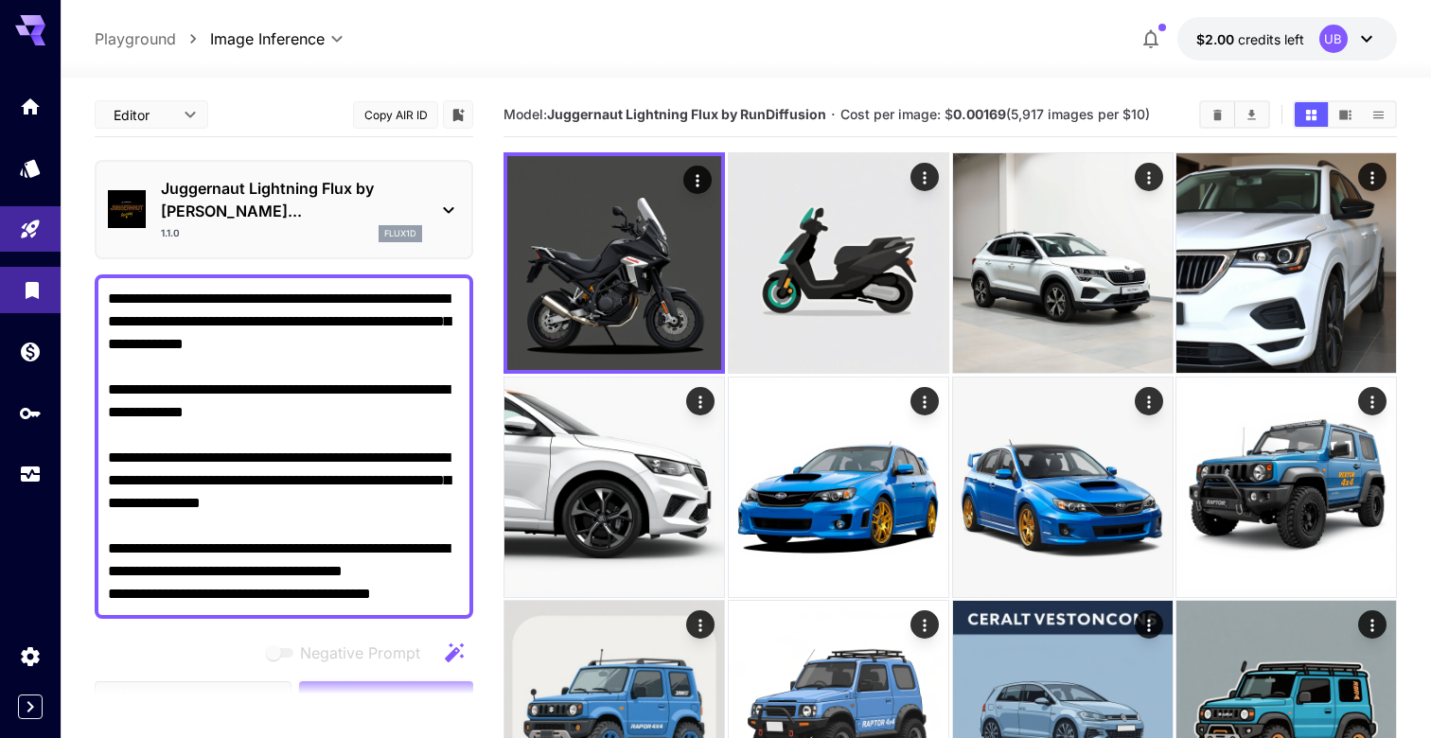
drag, startPoint x: 341, startPoint y: 278, endPoint x: 45, endPoint y: 272, distance: 295.3
click at [45, 272] on div "**********" at bounding box center [715, 551] width 1431 height 1102
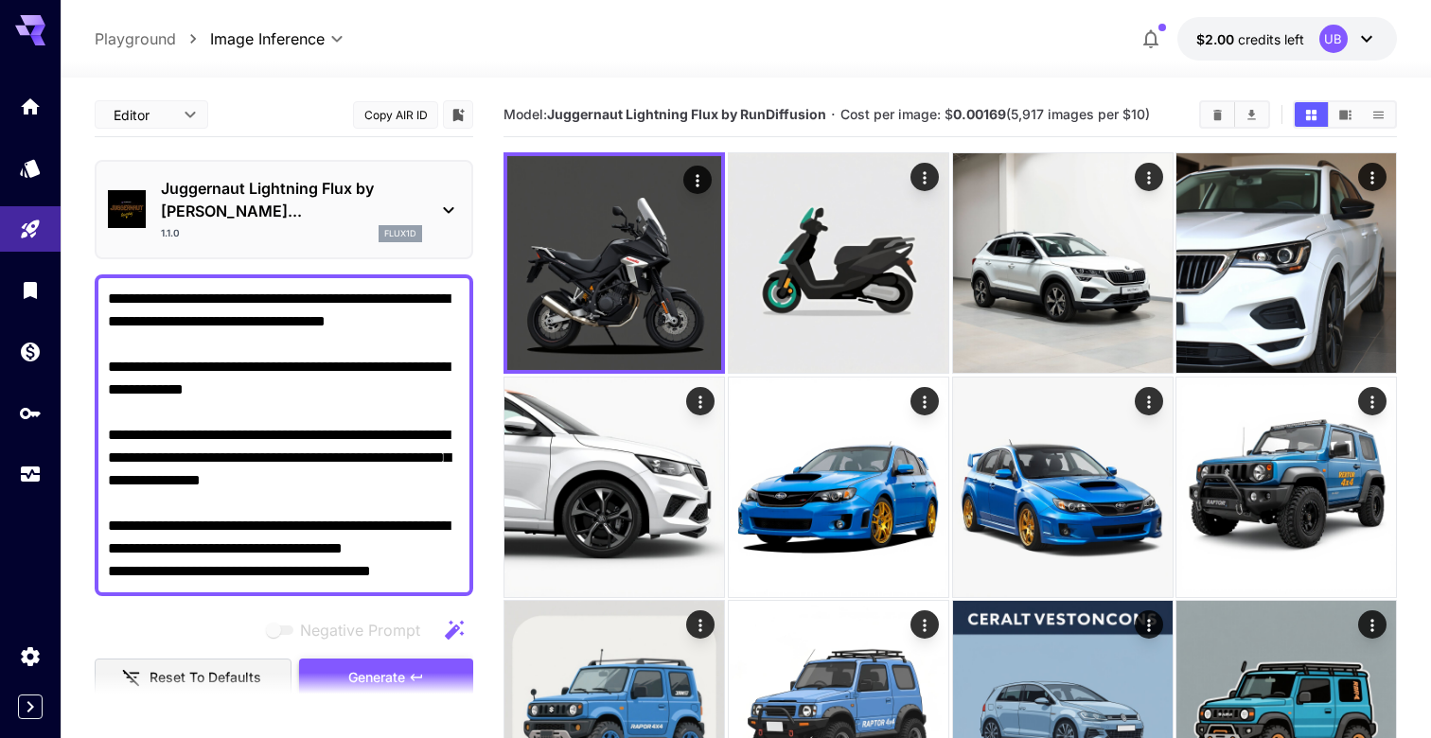
click at [363, 666] on span "Generate" at bounding box center [376, 678] width 57 height 24
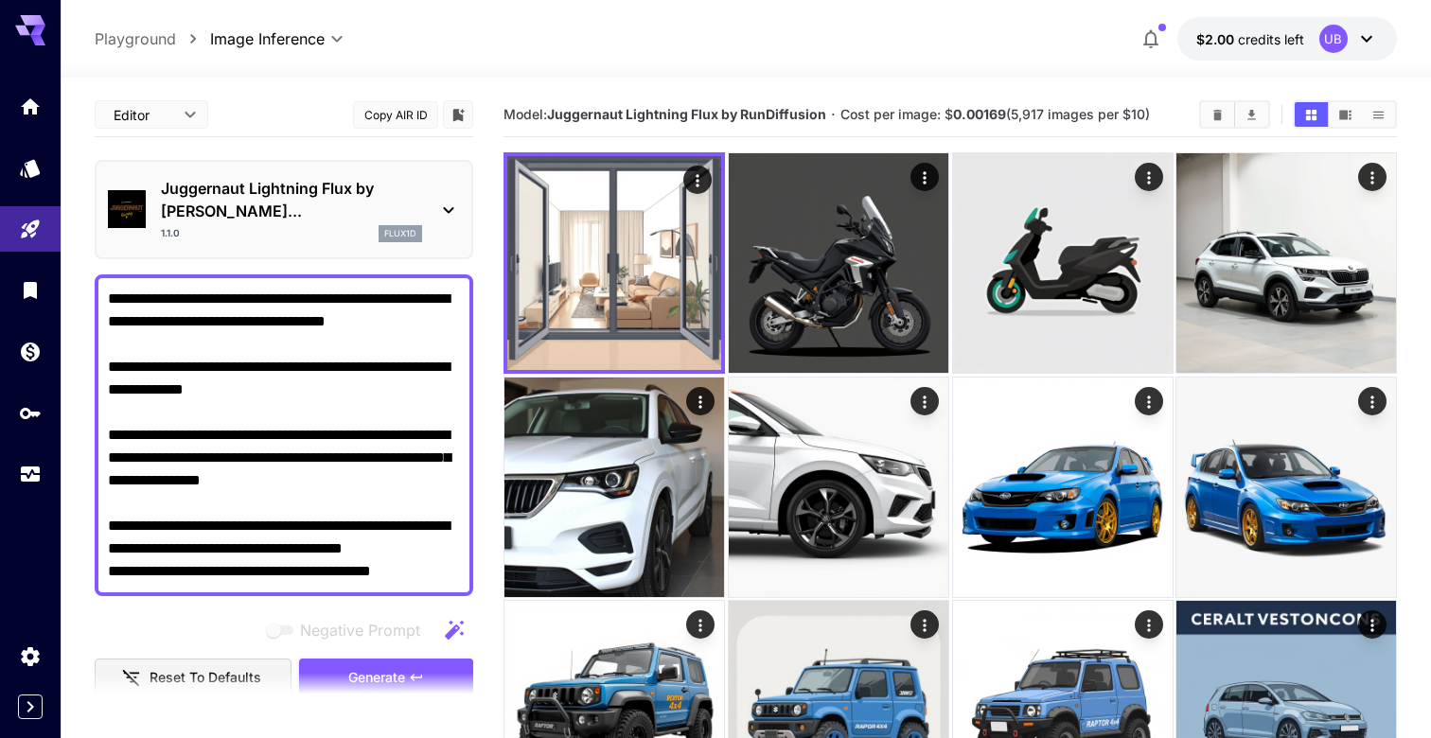
click at [421, 225] on div "flux1d" at bounding box center [400, 233] width 44 height 17
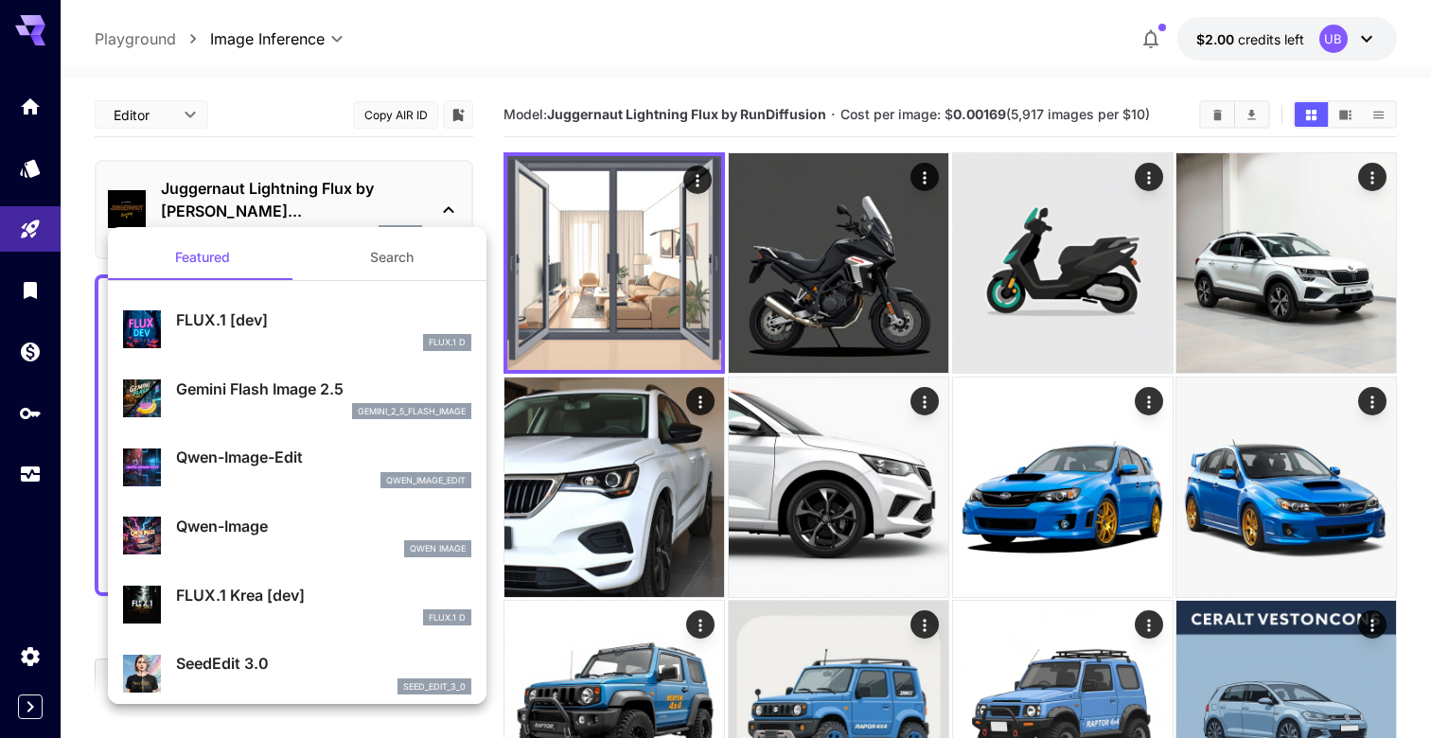
scroll to position [24, 0]
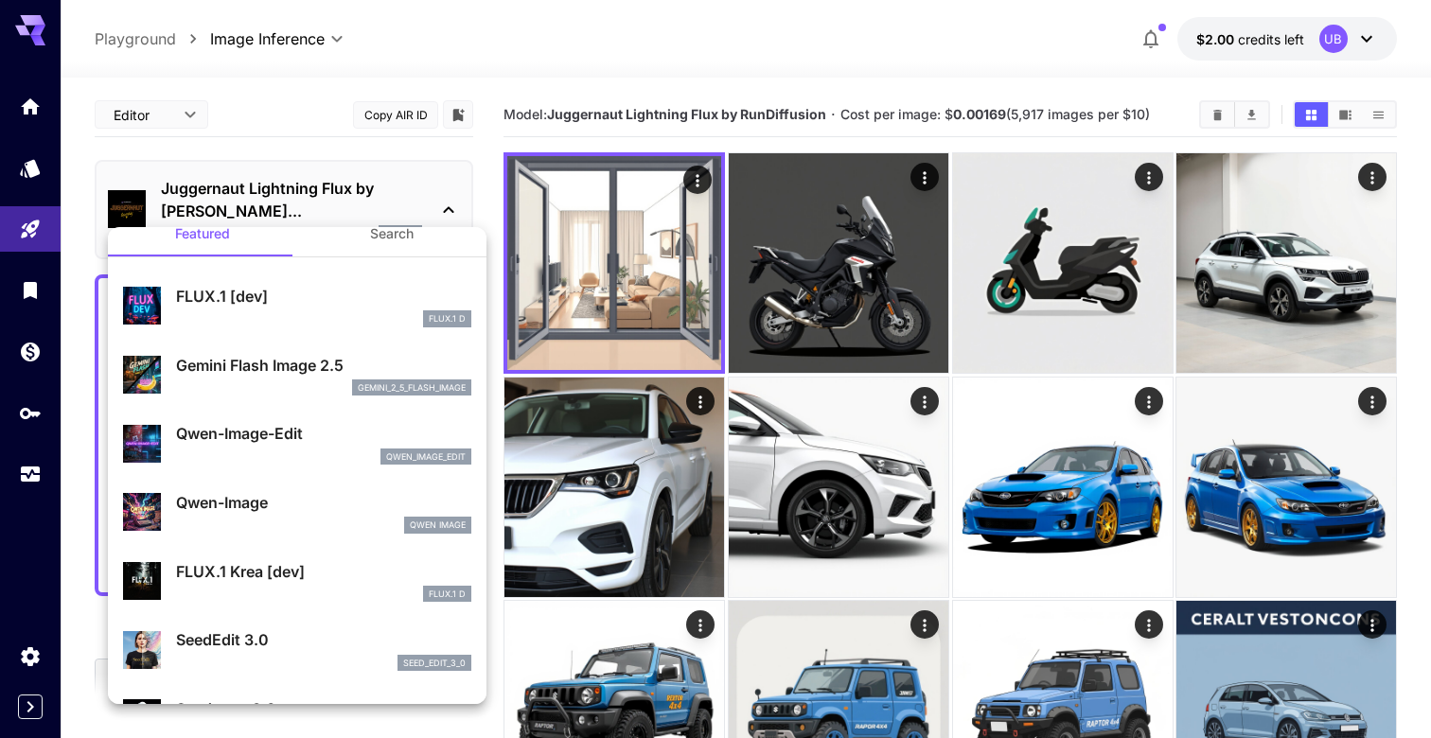
click at [358, 181] on div at bounding box center [715, 369] width 1431 height 738
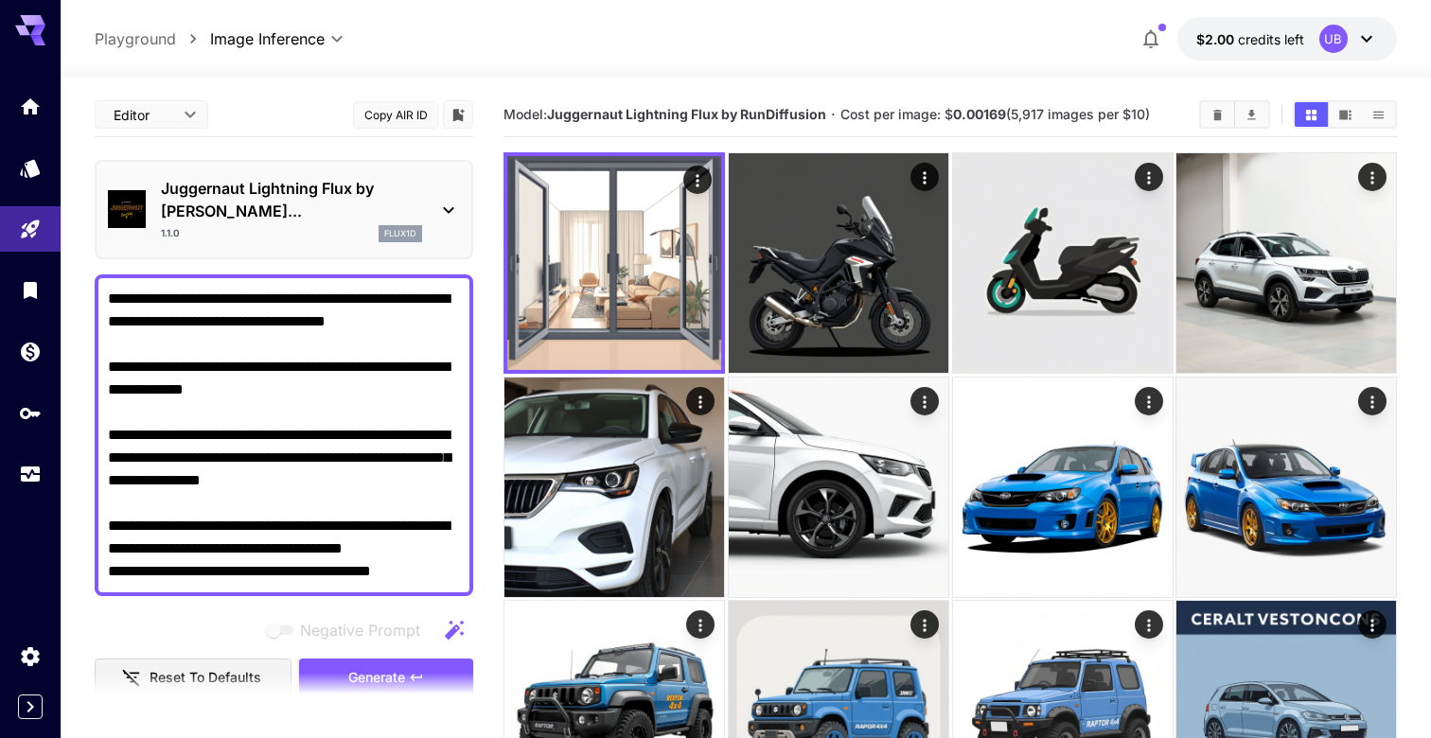
click at [340, 331] on textarea "**********" at bounding box center [284, 435] width 352 height 295
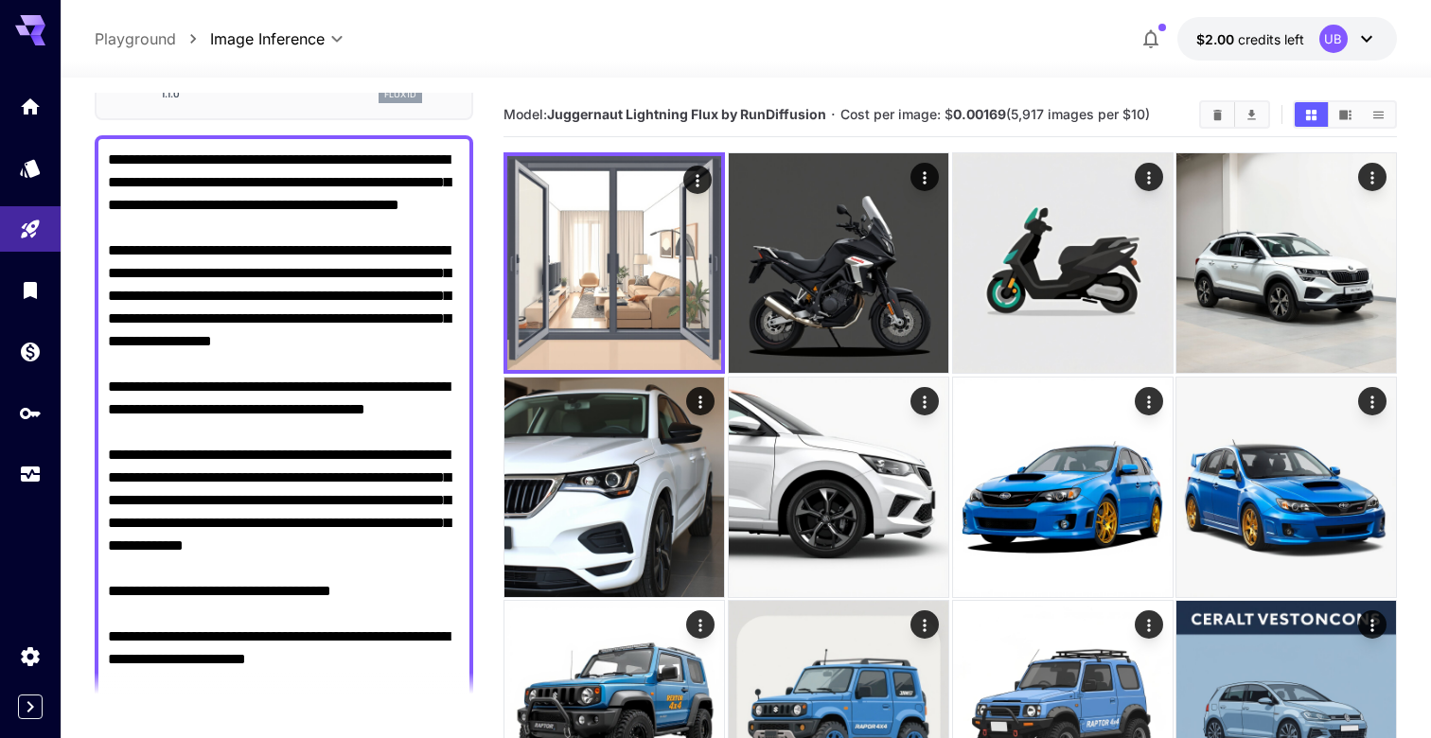
scroll to position [0, 0]
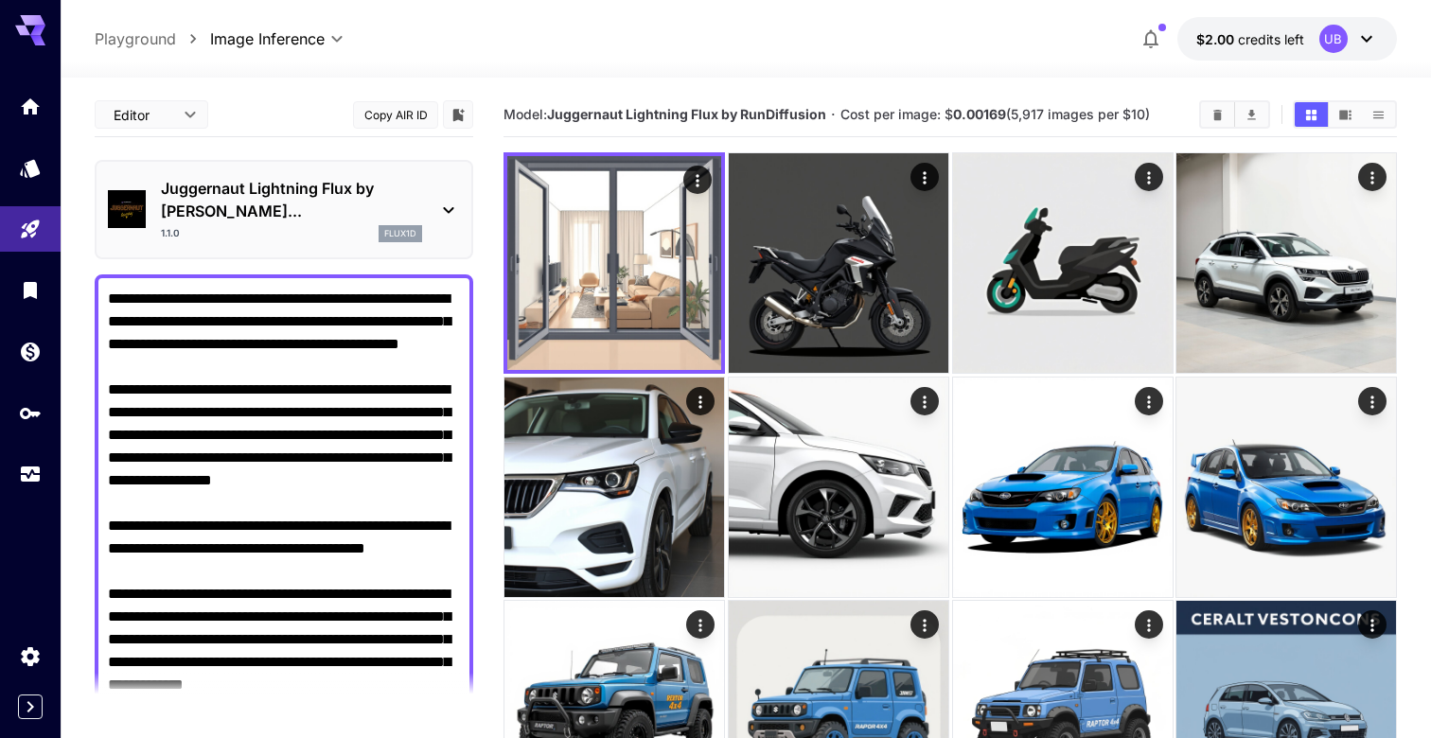
click at [367, 510] on textarea "Negative Prompt" at bounding box center [284, 719] width 352 height 863
type textarea "**********"
click at [32, 643] on icon "Settings" at bounding box center [32, 651] width 23 height 23
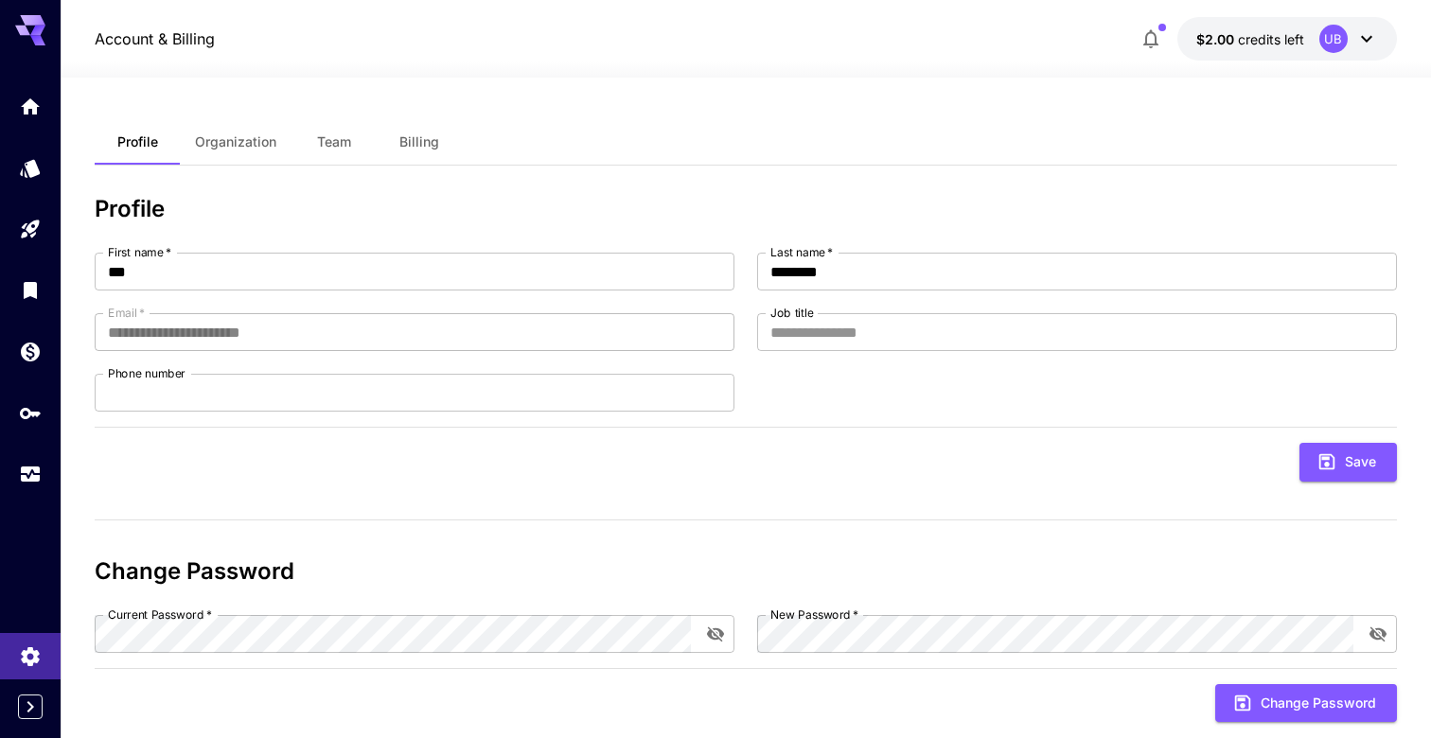
click at [258, 142] on span "Organization" at bounding box center [235, 141] width 81 height 17
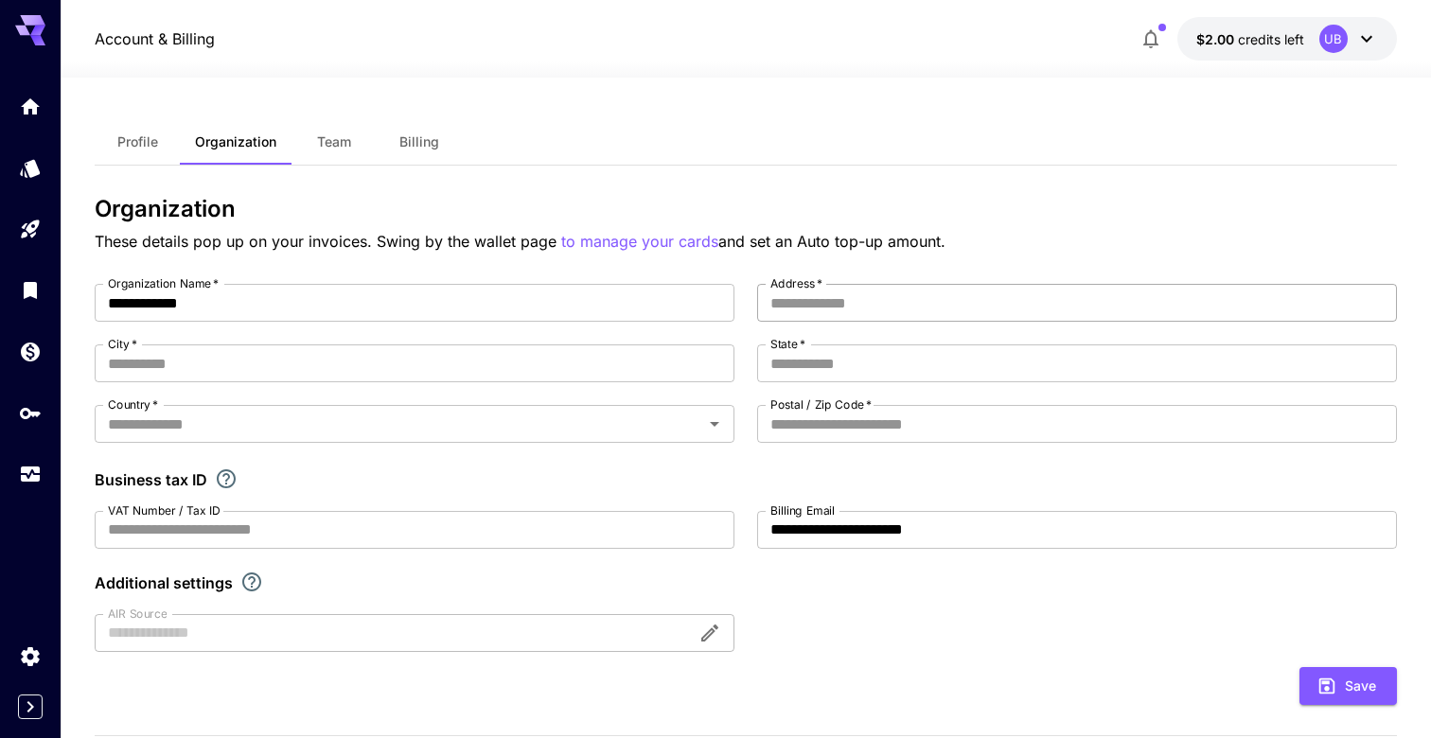
click at [903, 301] on input "Address   *" at bounding box center [1077, 303] width 640 height 38
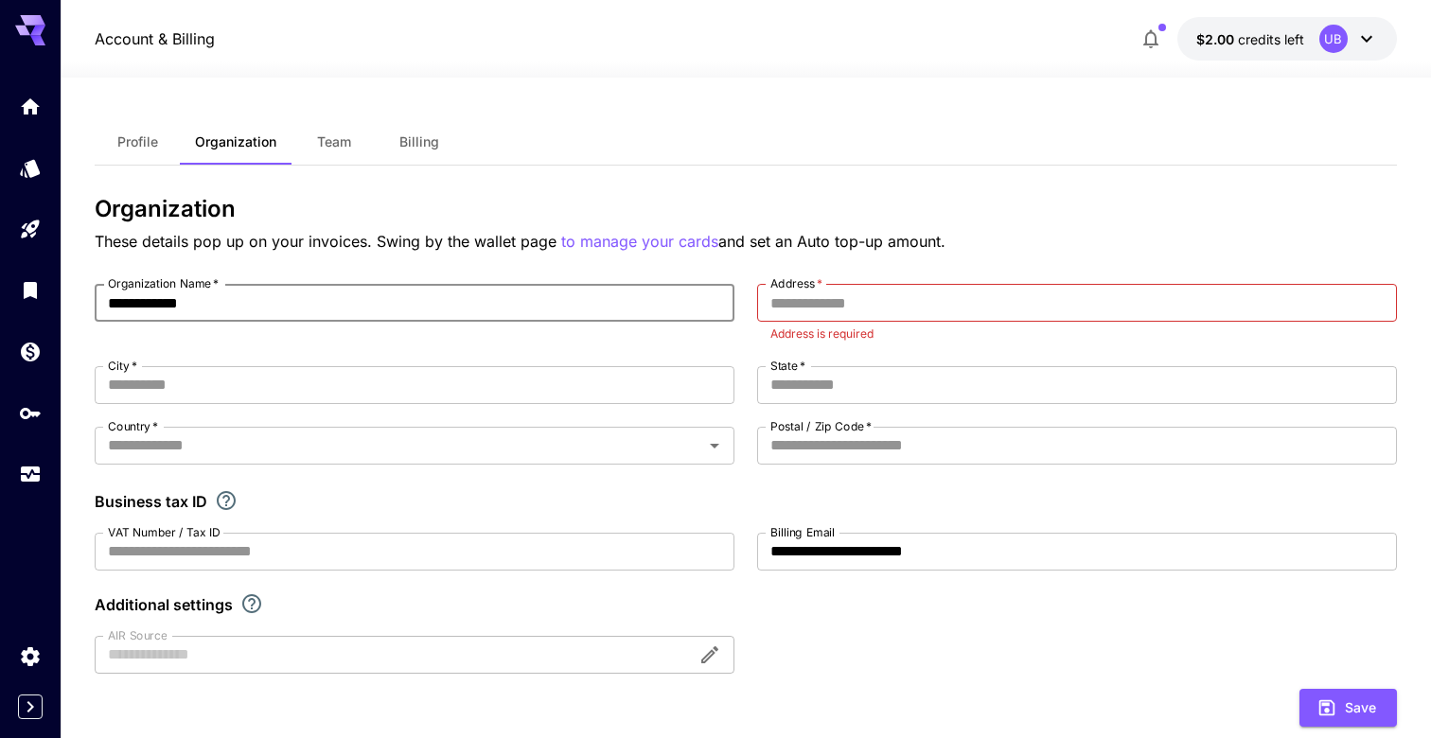
click at [655, 314] on input "**********" at bounding box center [415, 303] width 640 height 38
type input "**********"
click at [857, 288] on input "Address   *" at bounding box center [1077, 303] width 640 height 38
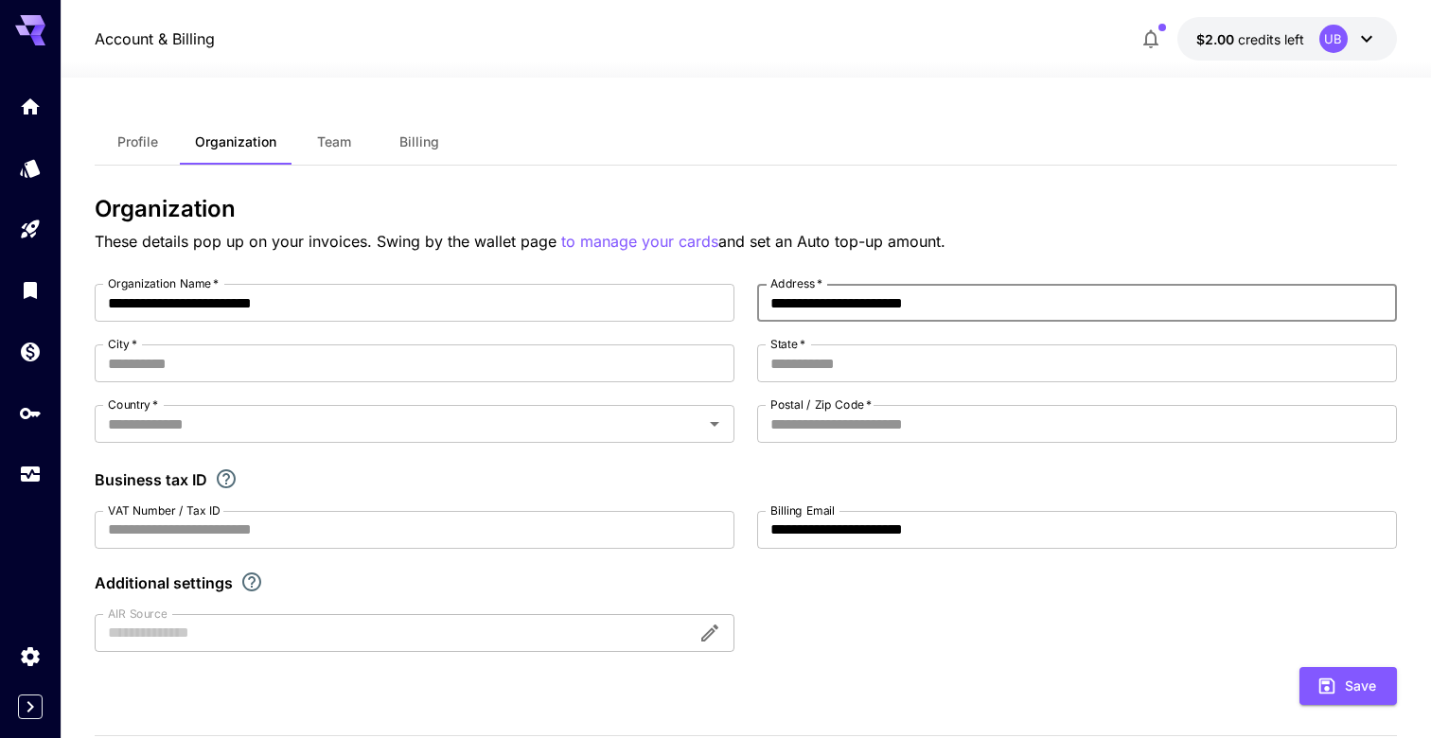
type input "**********"
click at [815, 388] on div "**********" at bounding box center [746, 468] width 1302 height 368
click at [835, 364] on input "State   *" at bounding box center [1077, 363] width 640 height 38
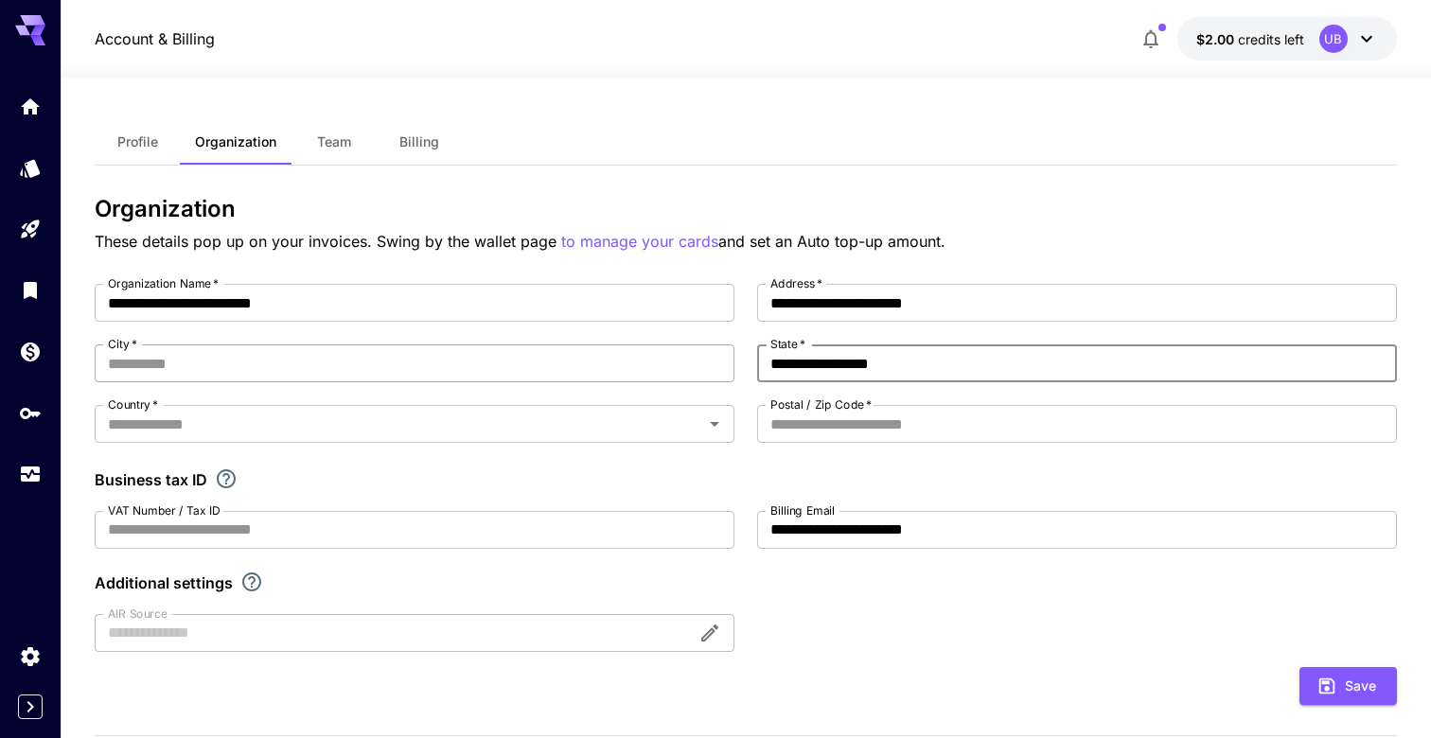
type input "**********"
click at [454, 349] on input "City   *" at bounding box center [415, 363] width 640 height 38
type input "********"
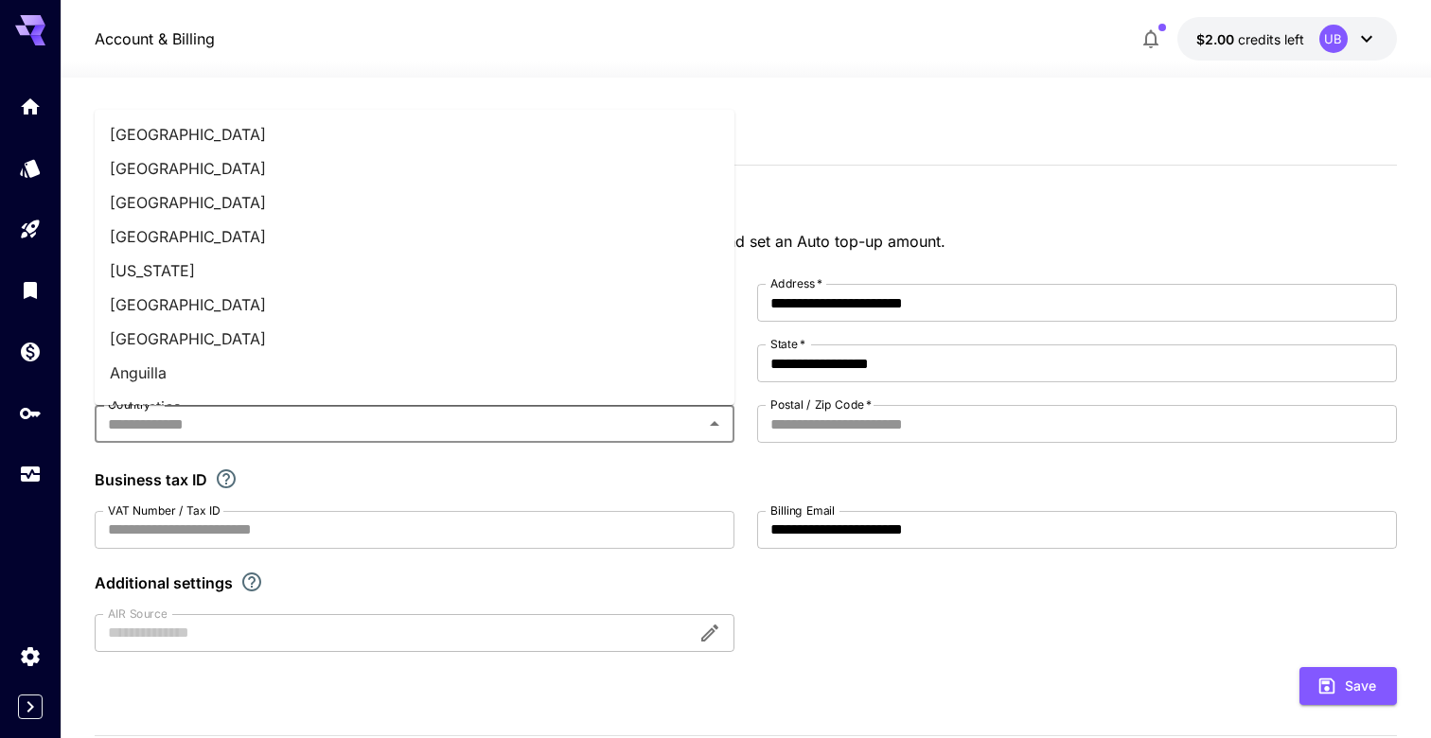
click at [413, 426] on input "Country   *" at bounding box center [398, 424] width 597 height 26
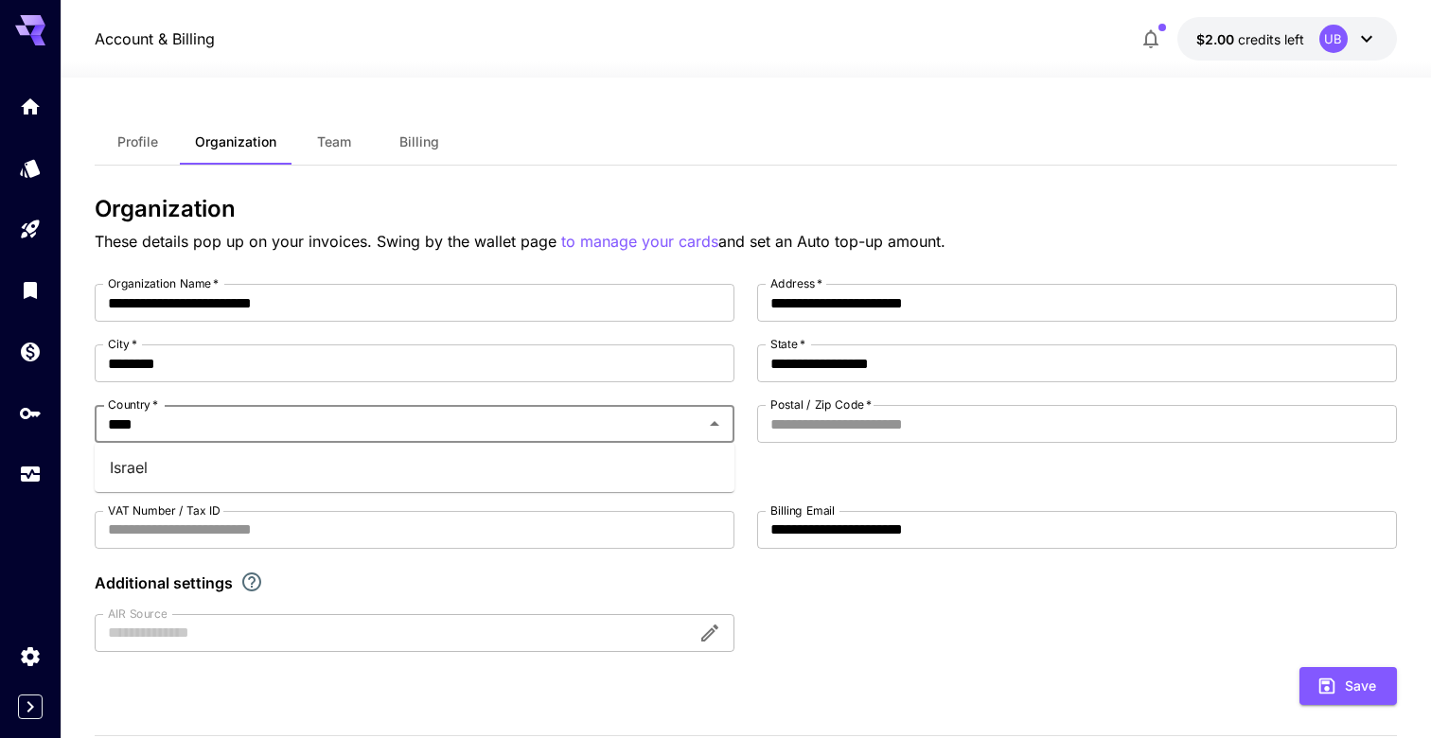
type input "*****"
click at [141, 476] on li "Israel" at bounding box center [415, 467] width 640 height 34
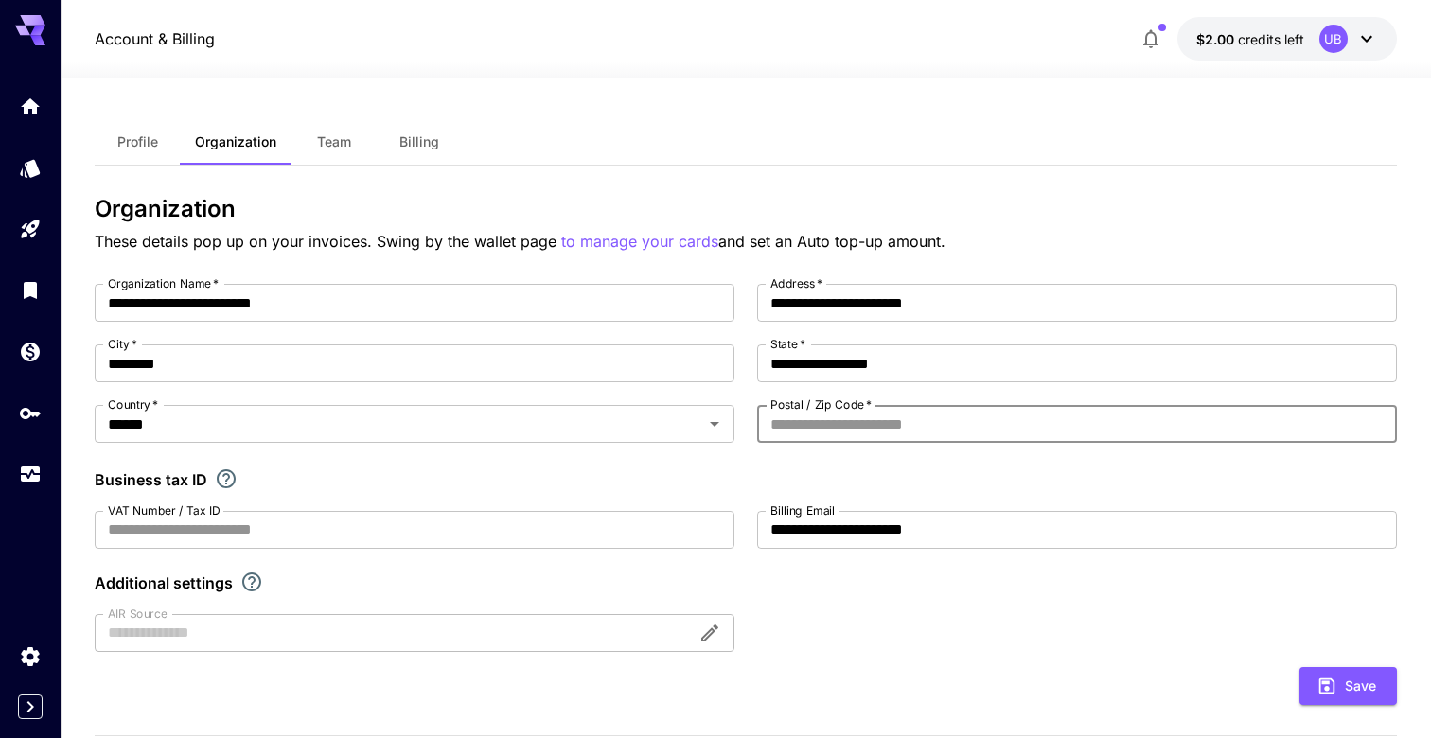
click at [845, 421] on input "Postal / Zip Code   *" at bounding box center [1077, 424] width 640 height 38
paste input "*****"
type input "*******"
click at [392, 526] on input "VAT Number / Tax ID" at bounding box center [415, 530] width 640 height 38
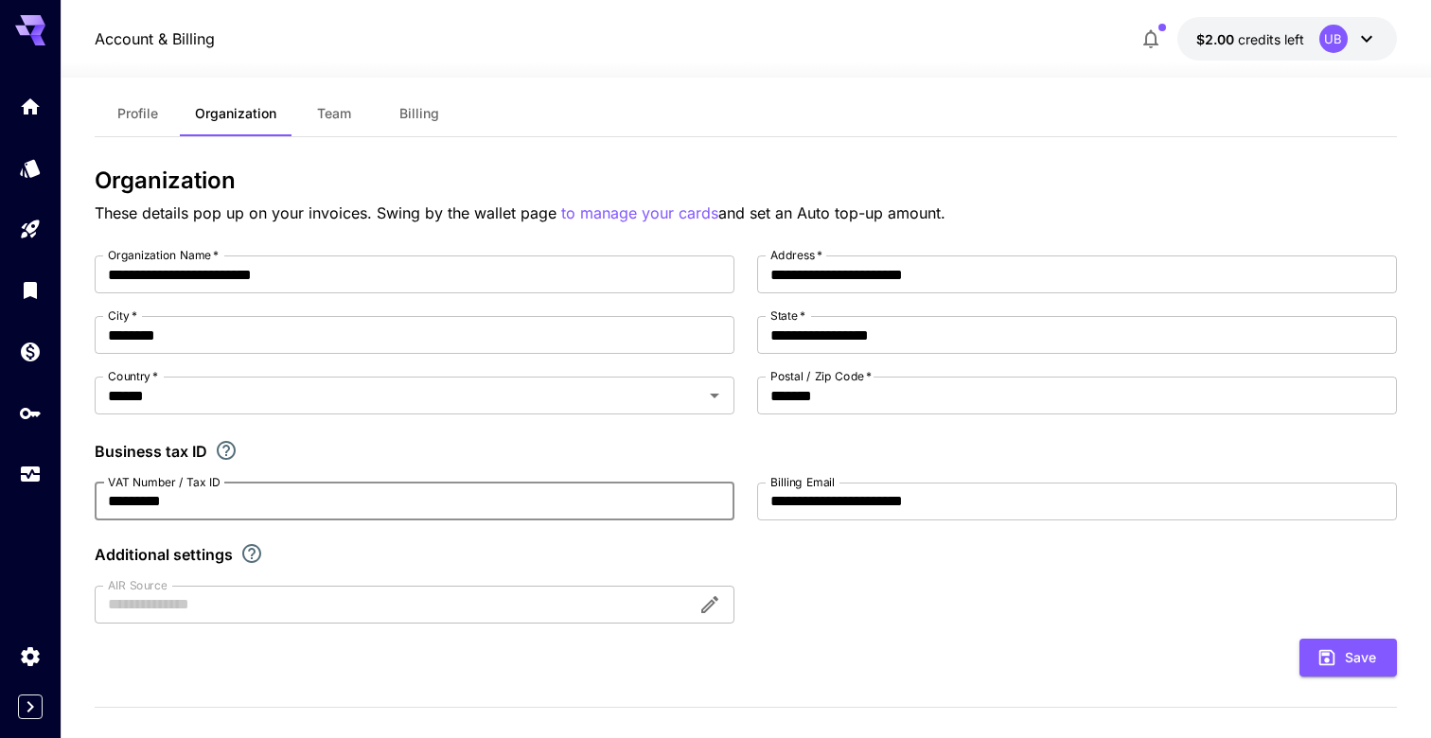
scroll to position [32, 0]
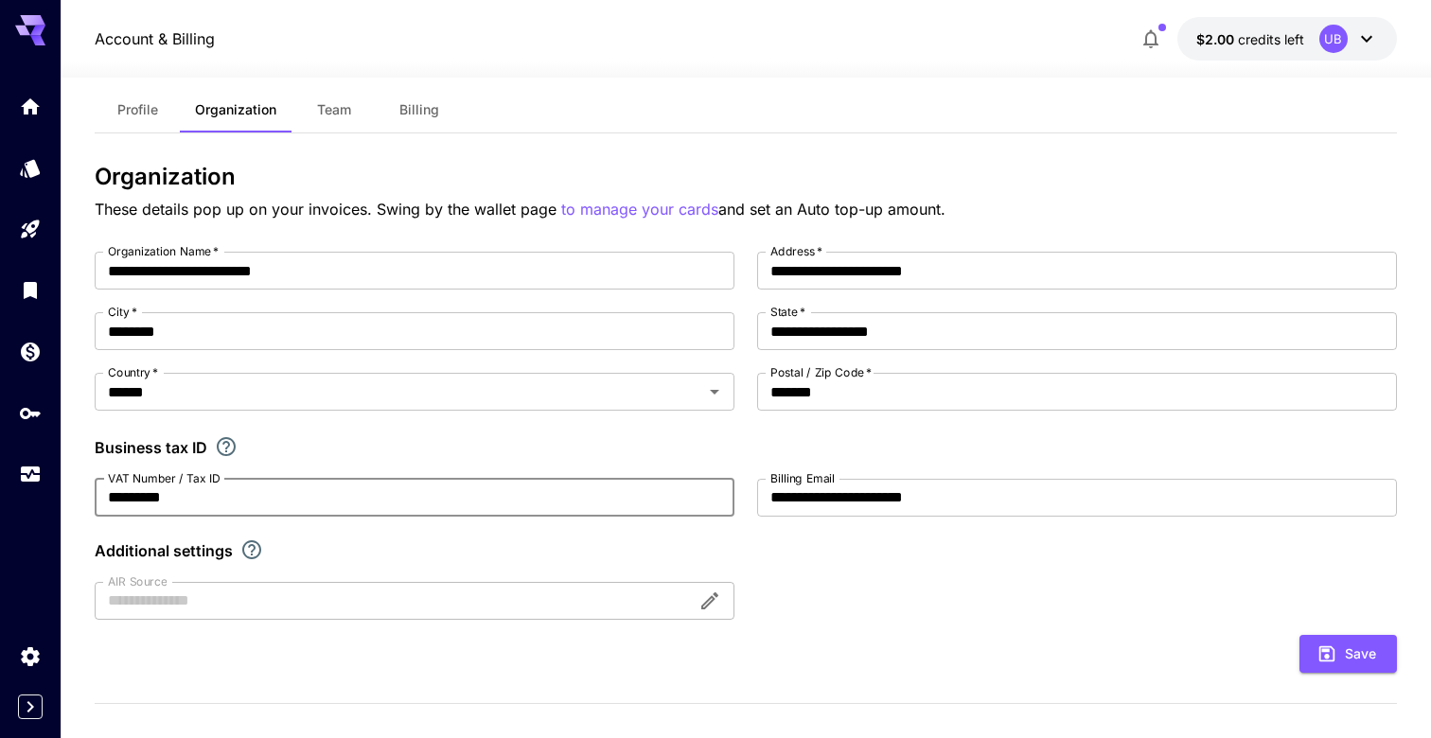
type input "*********"
click at [343, 615] on div at bounding box center [415, 601] width 640 height 38
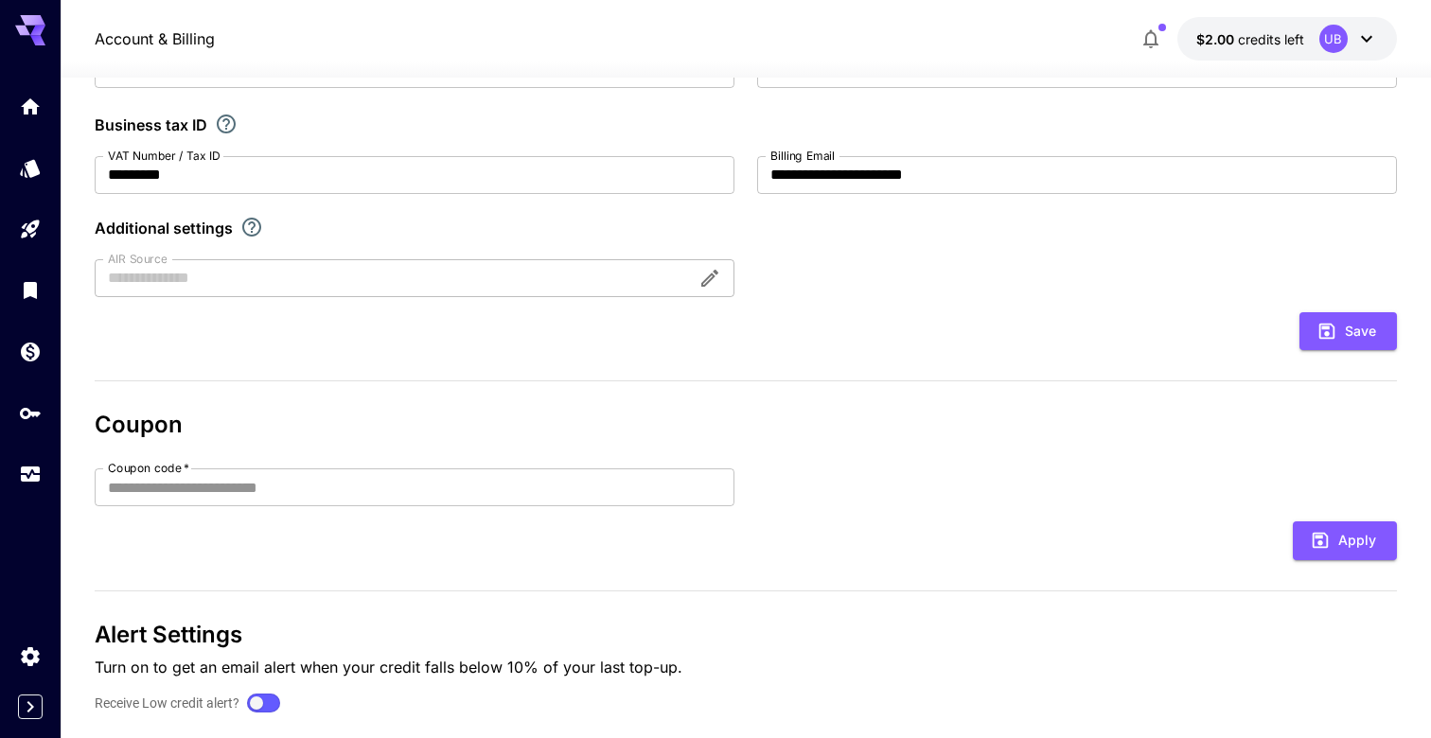
scroll to position [380, 0]
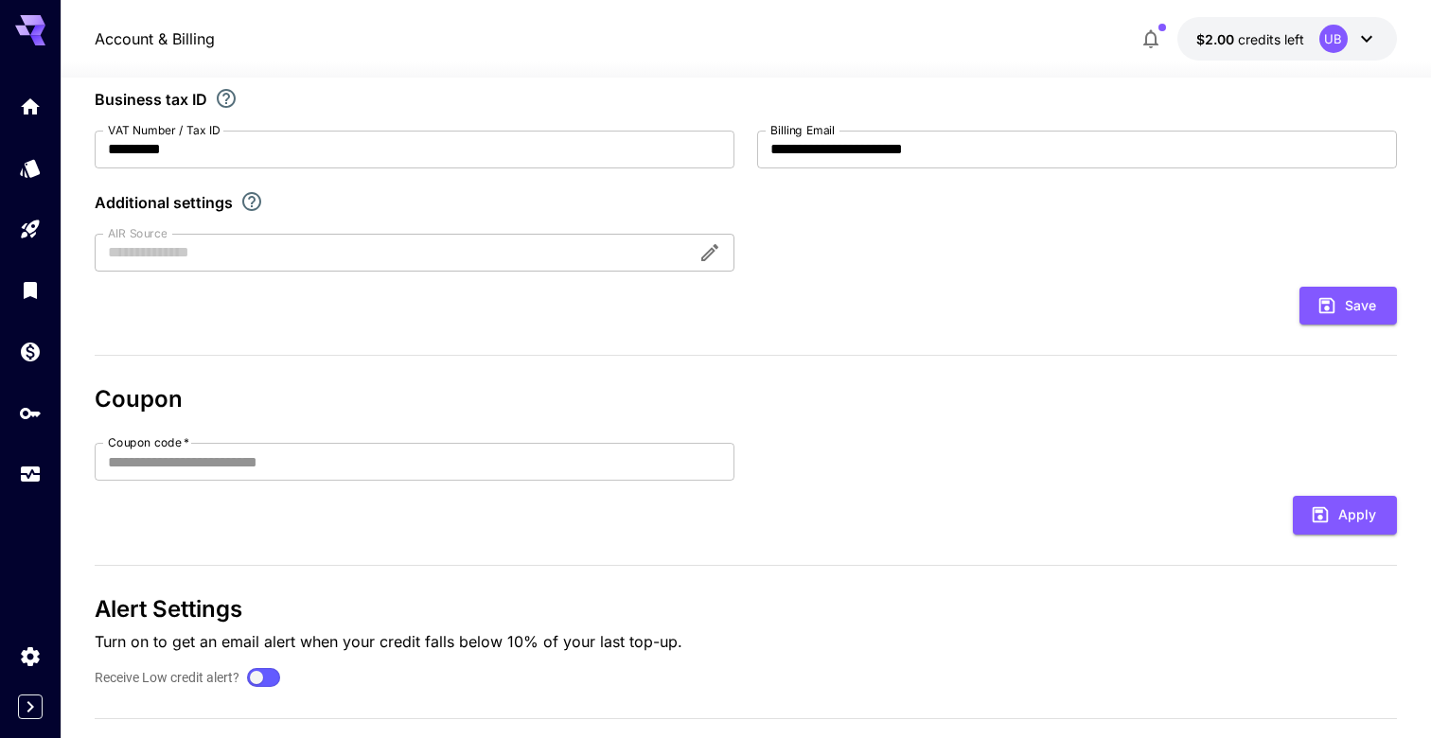
click at [1342, 284] on form "**********" at bounding box center [746, 113] width 1302 height 421
click at [1341, 295] on button "Save" at bounding box center [1347, 306] width 97 height 39
type input "**********"
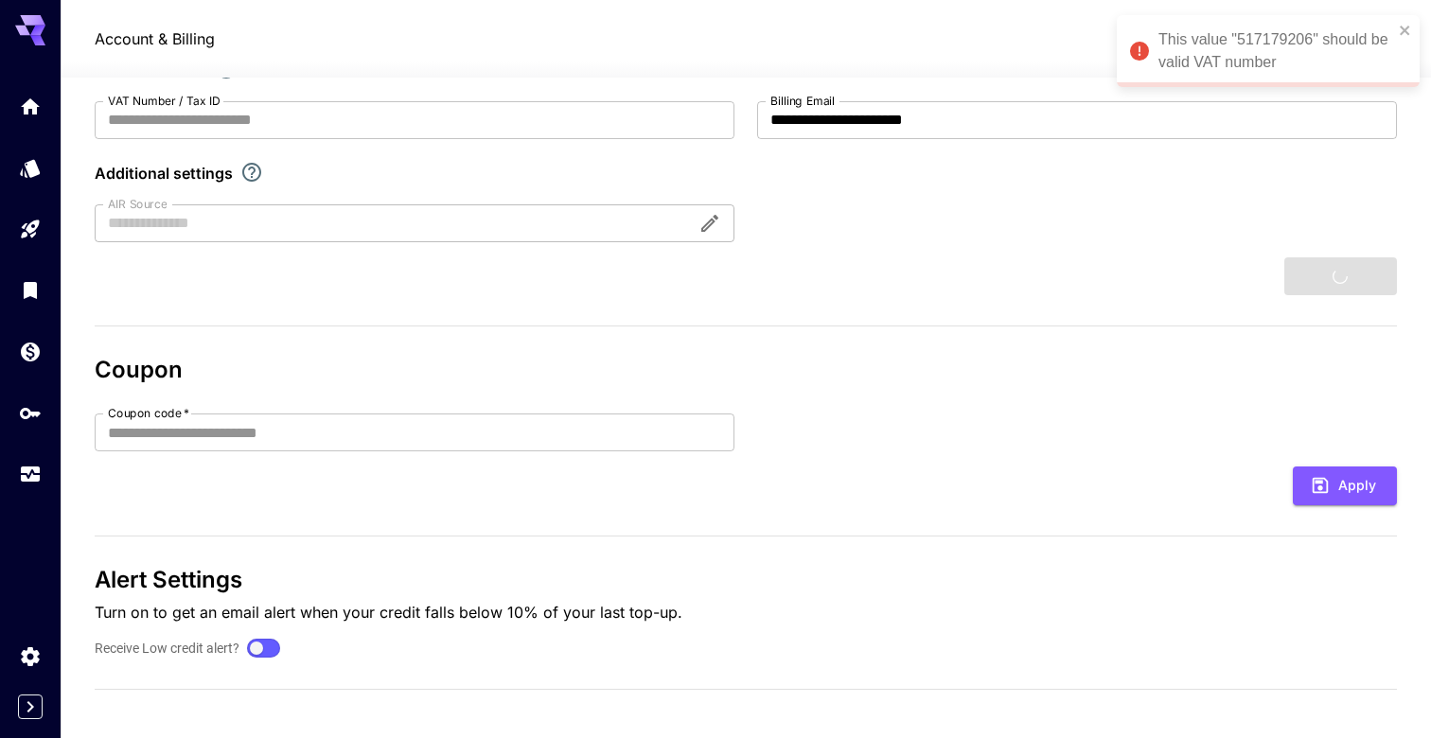
scroll to position [417, 0]
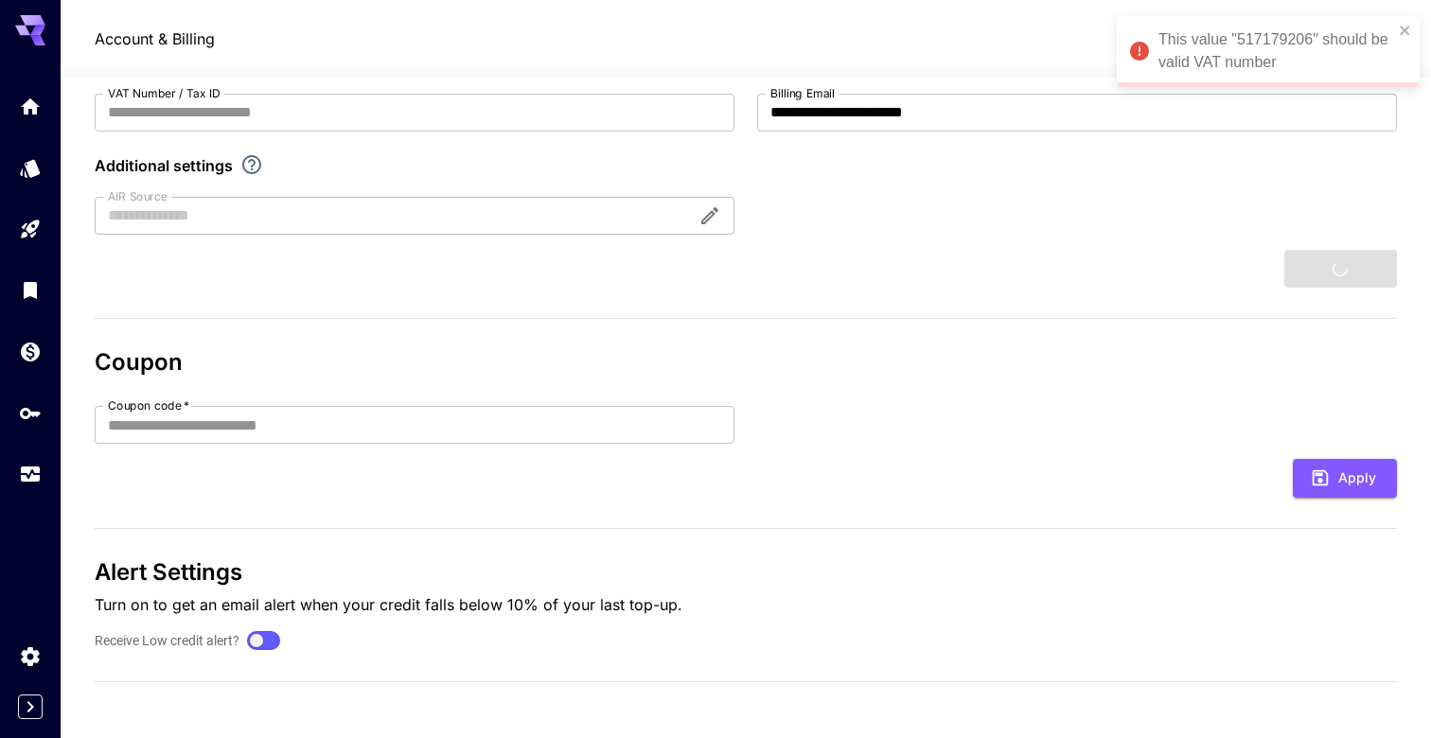
type input "**********"
type input "********"
type input "**********"
type input "*******"
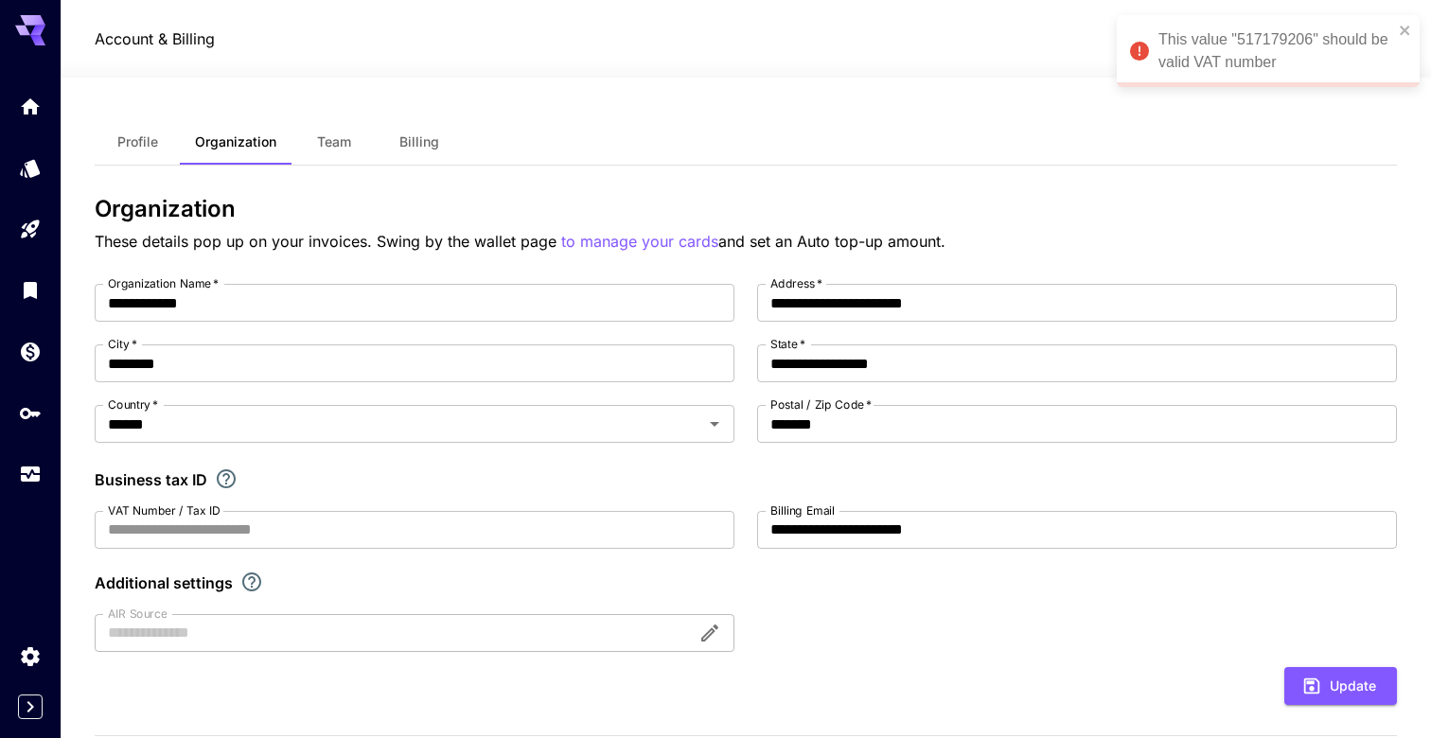
scroll to position [0, 0]
click at [313, 536] on input "VAT Number / Tax ID" at bounding box center [415, 530] width 640 height 38
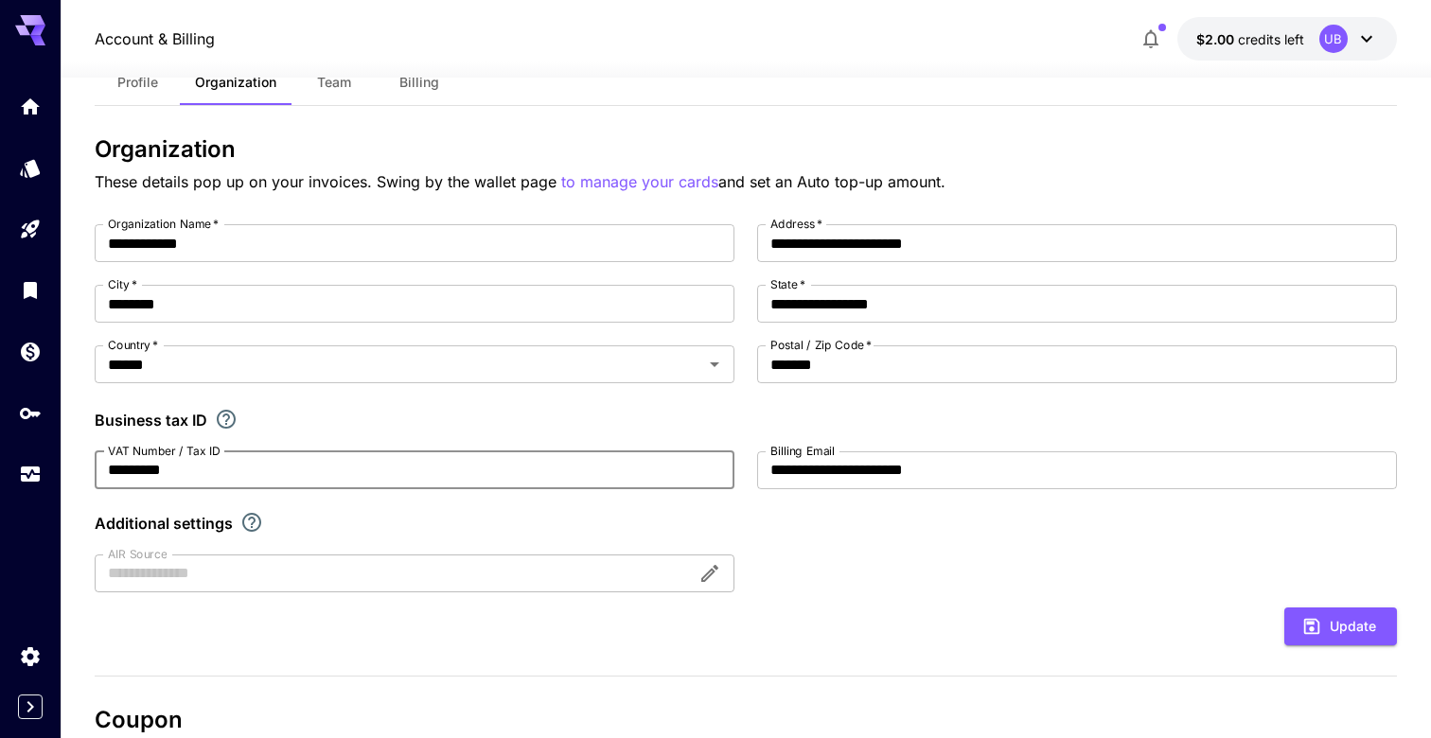
scroll to position [62, 0]
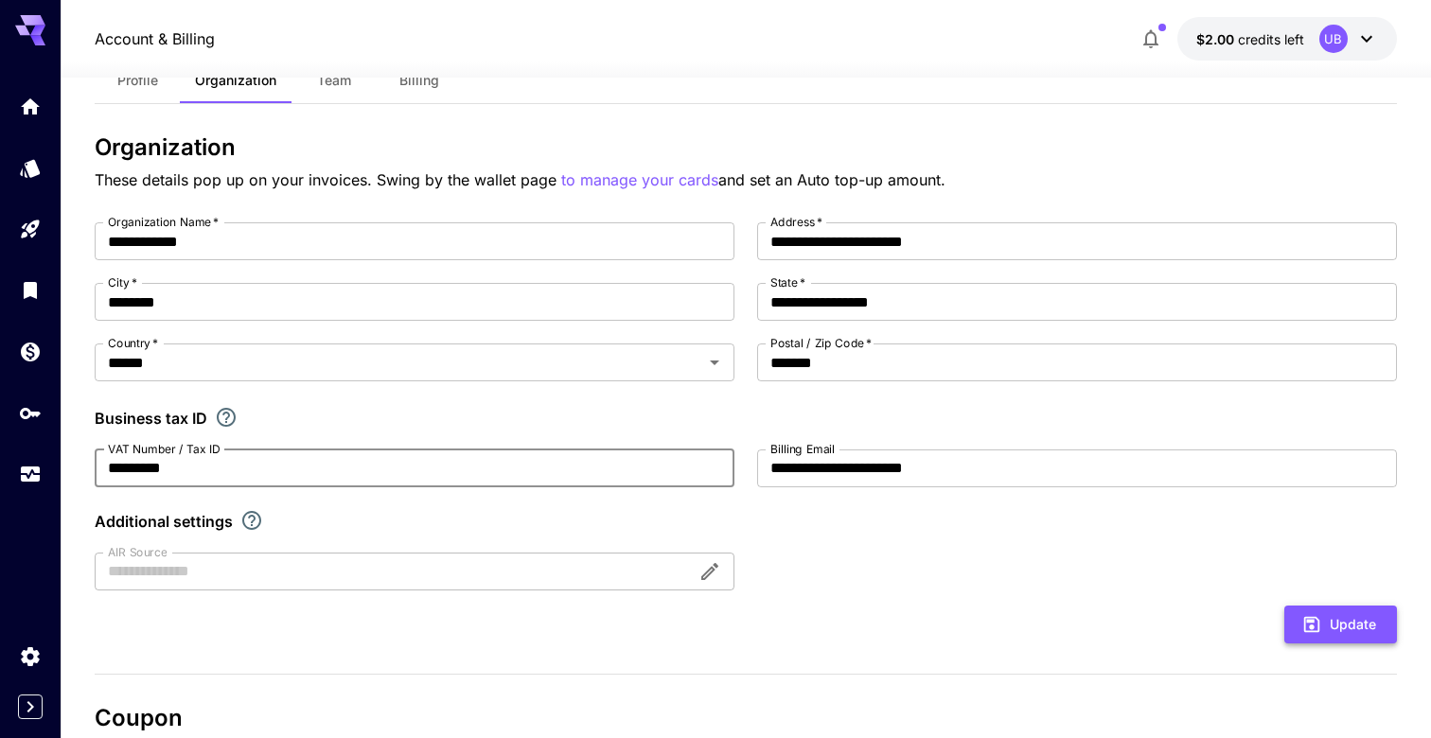
type input "*********"
click at [1312, 624] on icon "submit" at bounding box center [1311, 624] width 21 height 21
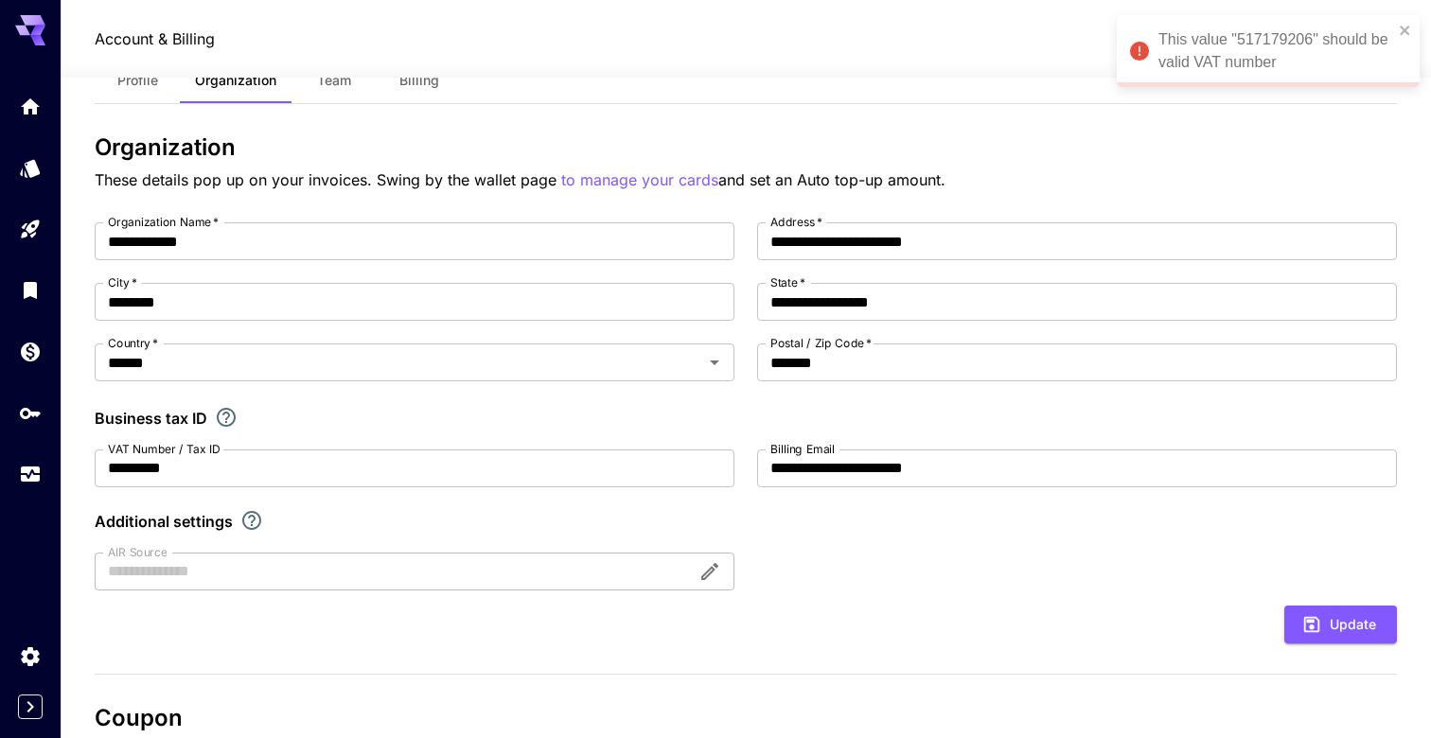
click at [228, 417] on icon "If you are a business tax registrant, please enter your business tax ID here." at bounding box center [226, 417] width 23 height 23
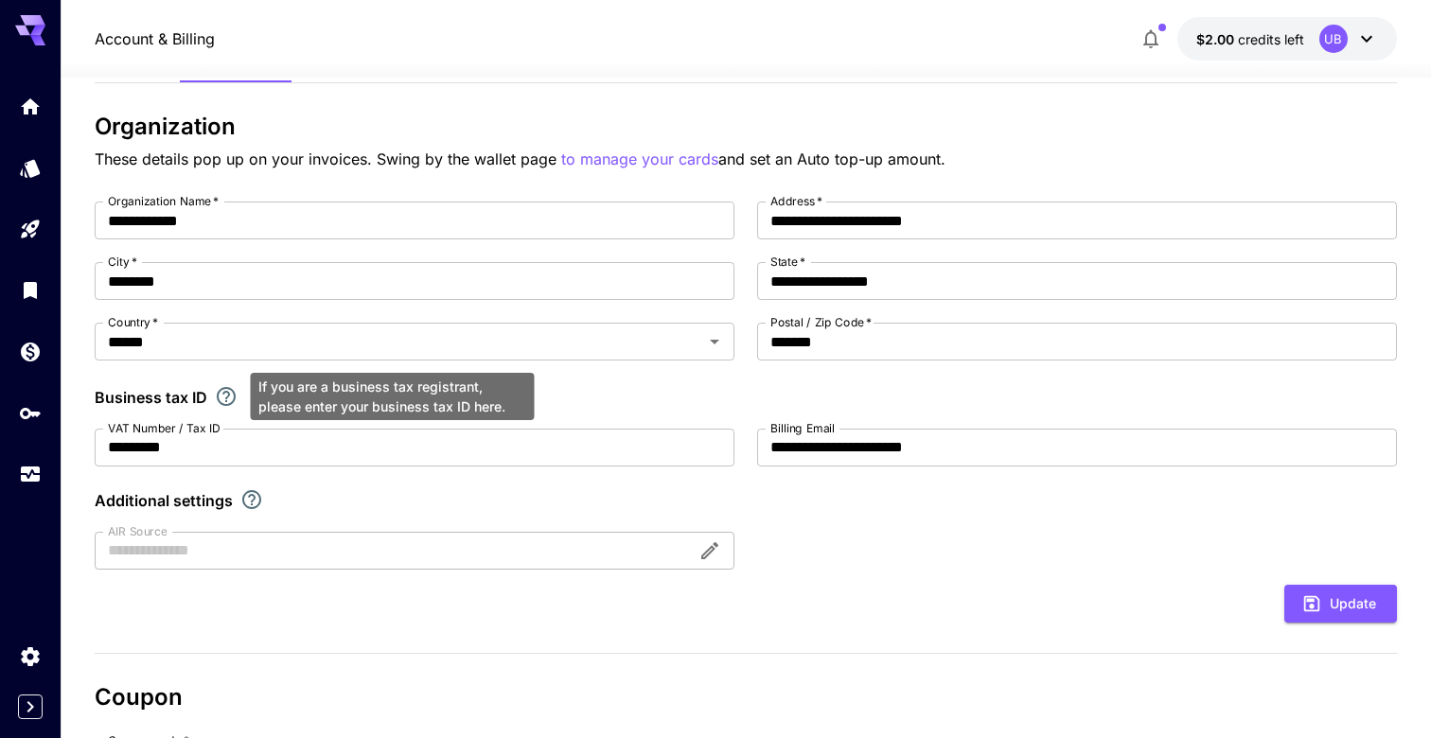
scroll to position [79, 0]
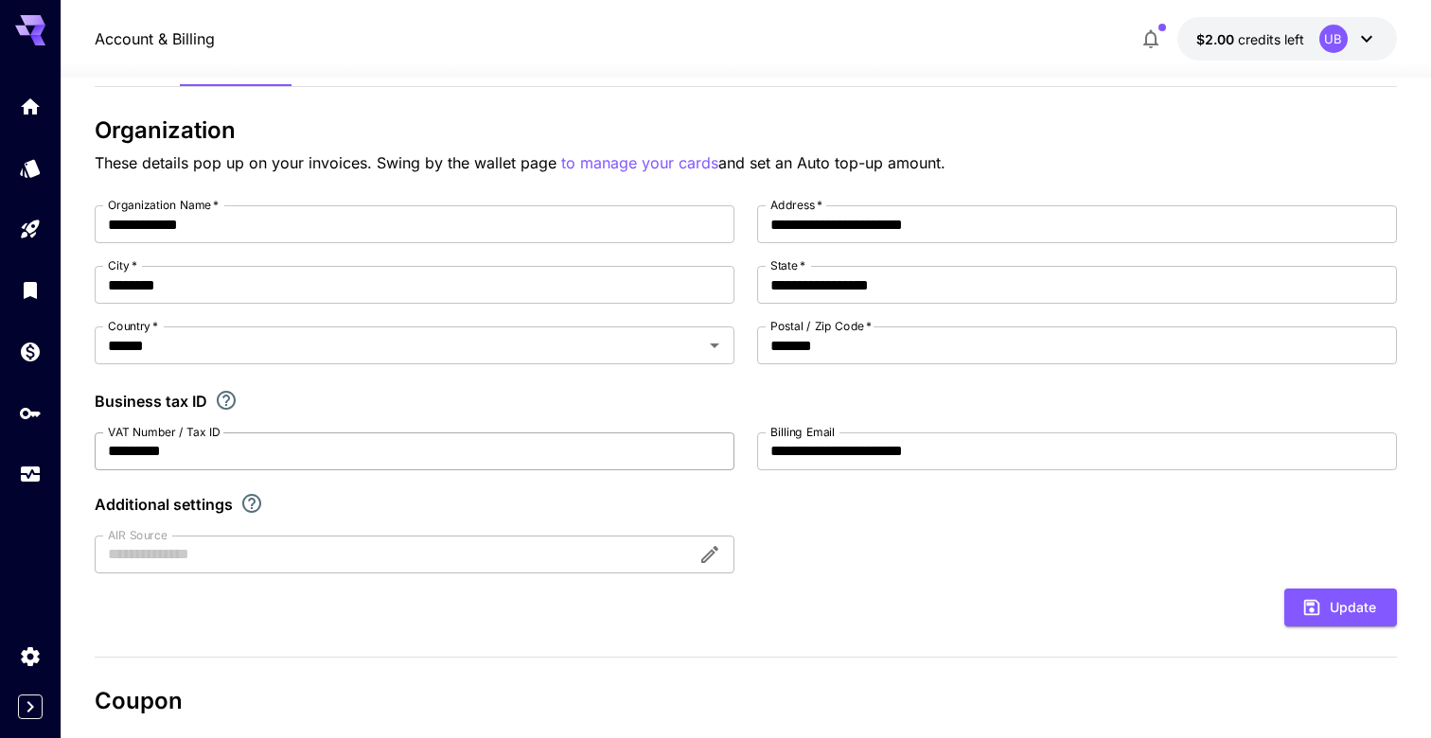
click at [228, 452] on input "*********" at bounding box center [415, 451] width 640 height 38
click at [1320, 592] on button "Update" at bounding box center [1340, 608] width 113 height 39
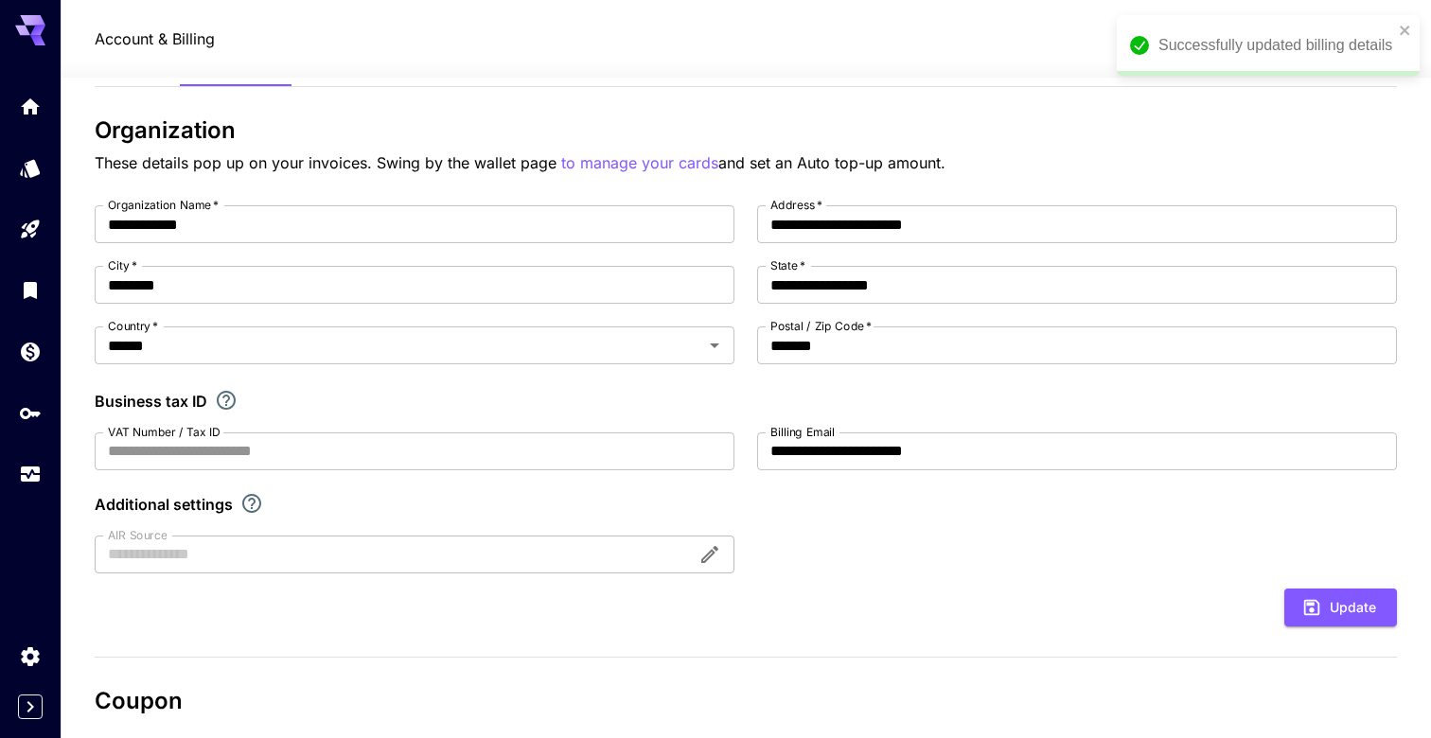
scroll to position [27, 0]
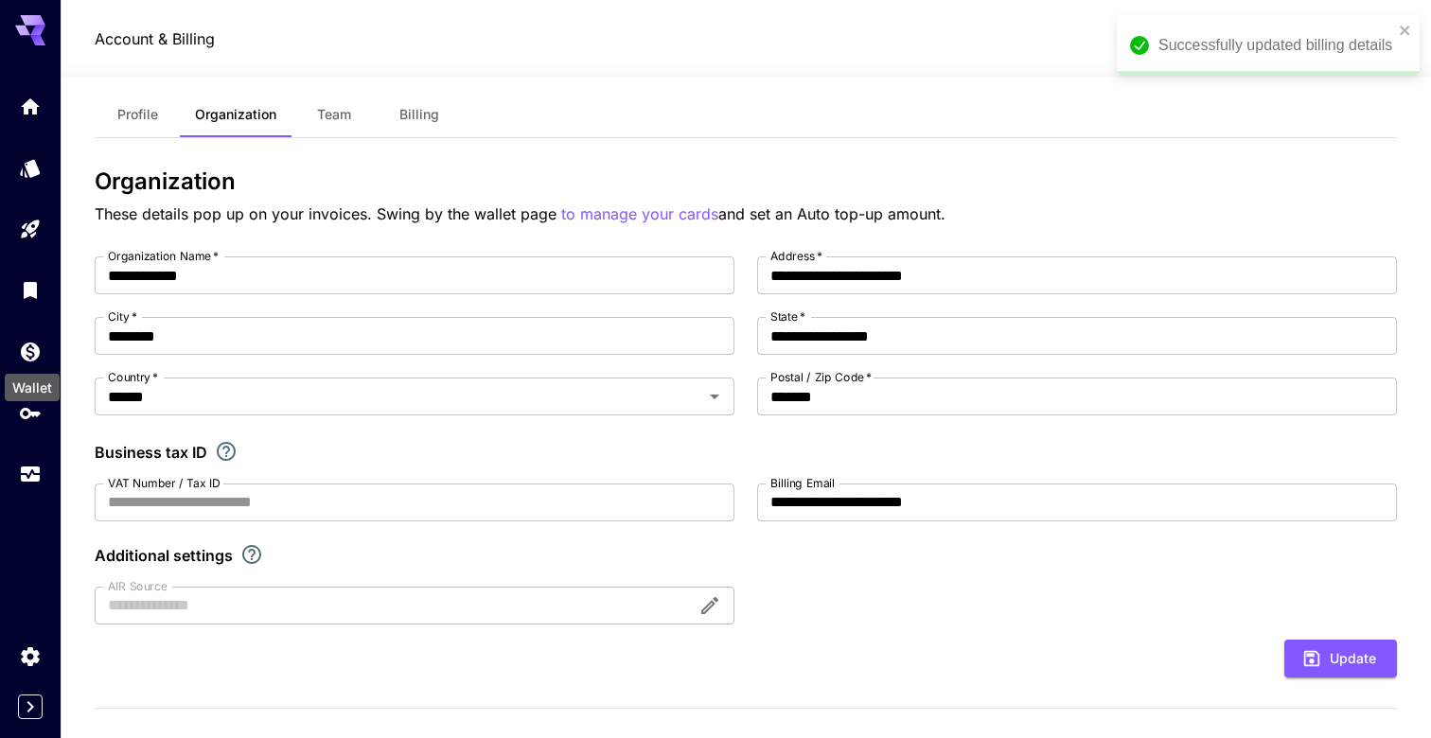
click at [35, 372] on div "Wallet" at bounding box center [32, 381] width 59 height 43
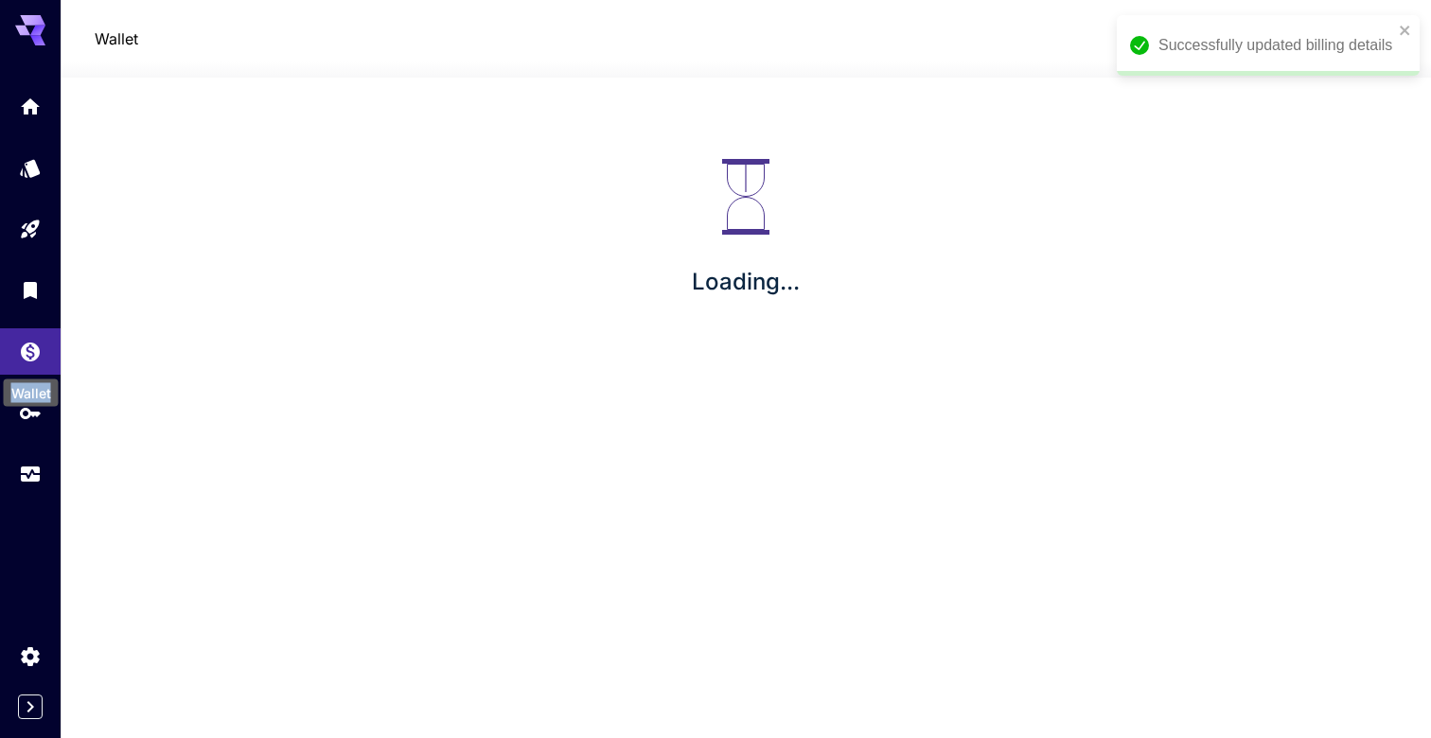
click at [35, 371] on div "Wallet" at bounding box center [31, 387] width 59 height 43
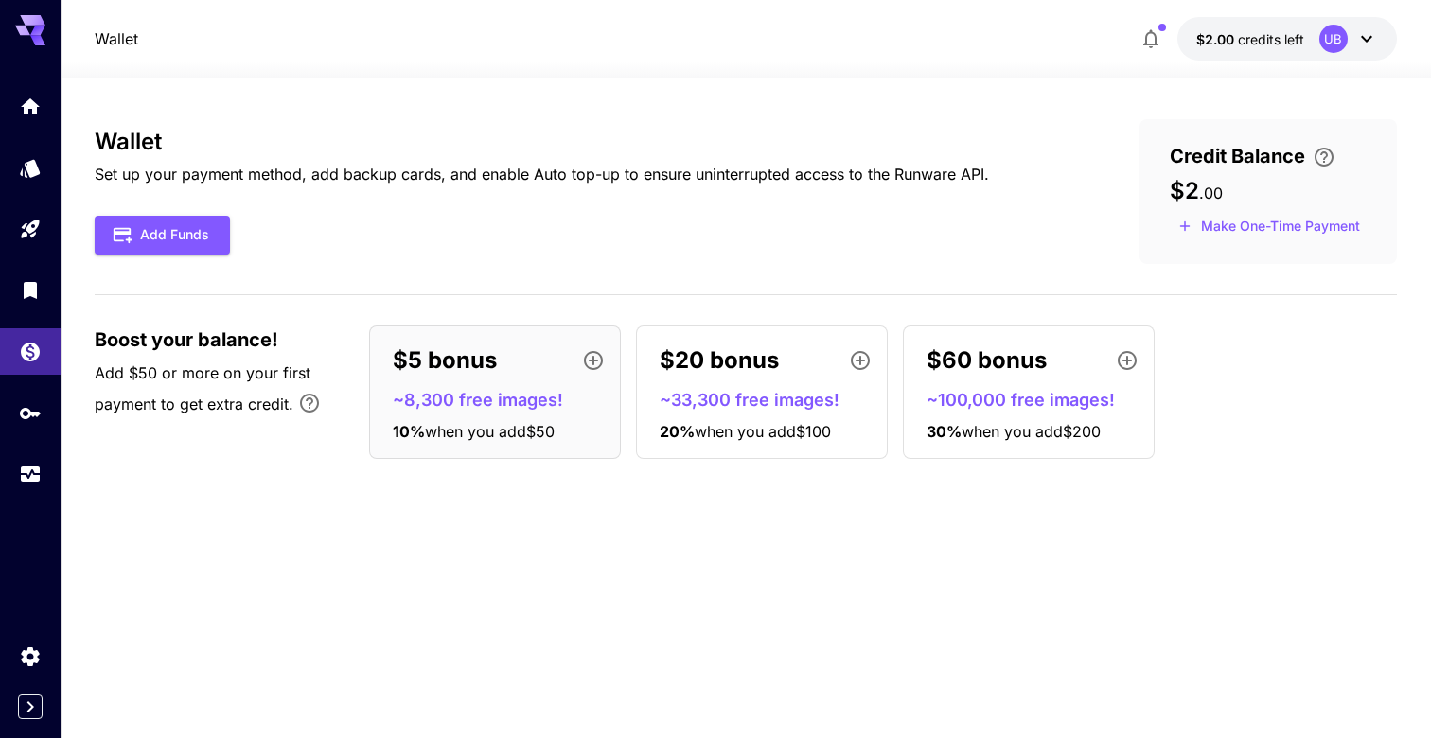
click at [420, 403] on p "~8,300 free images!" at bounding box center [503, 400] width 220 height 26
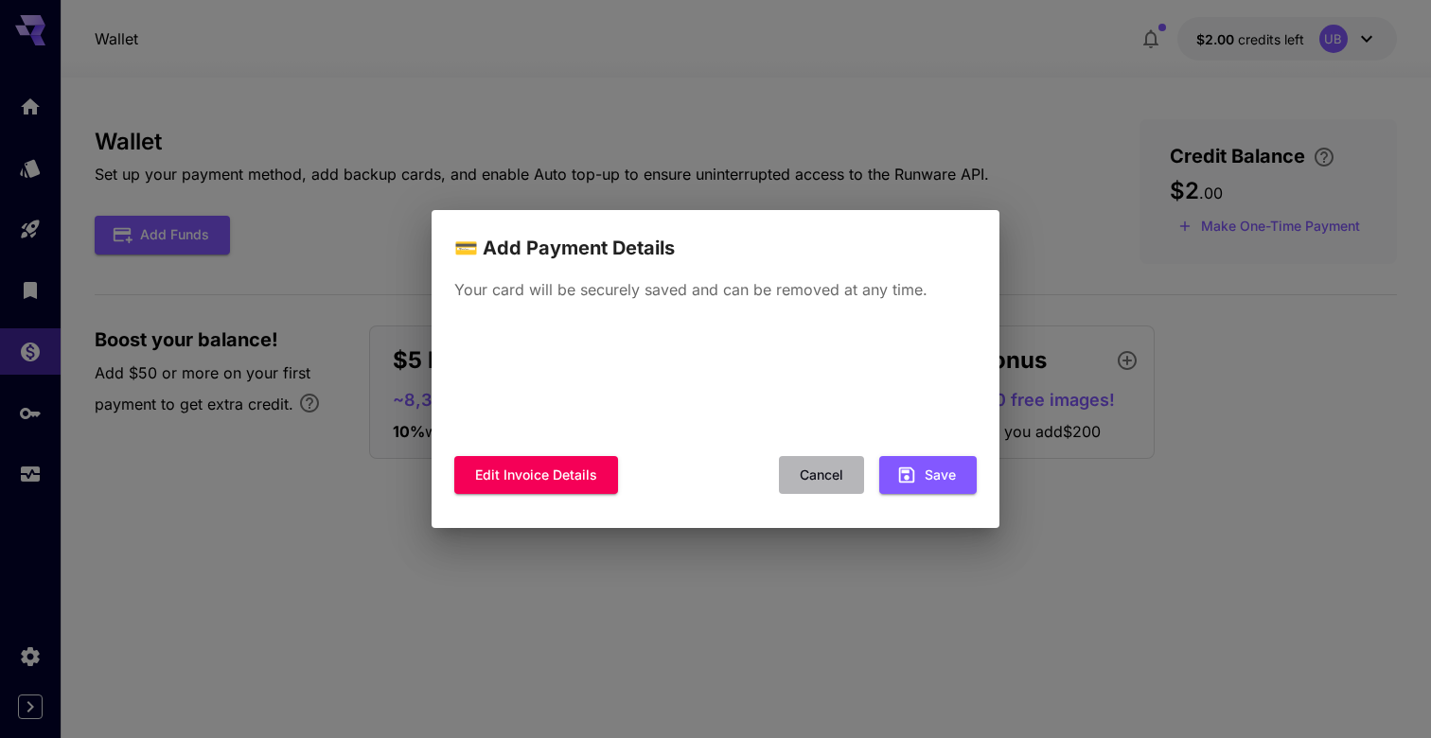
click at [832, 469] on button "Cancel" at bounding box center [821, 475] width 85 height 39
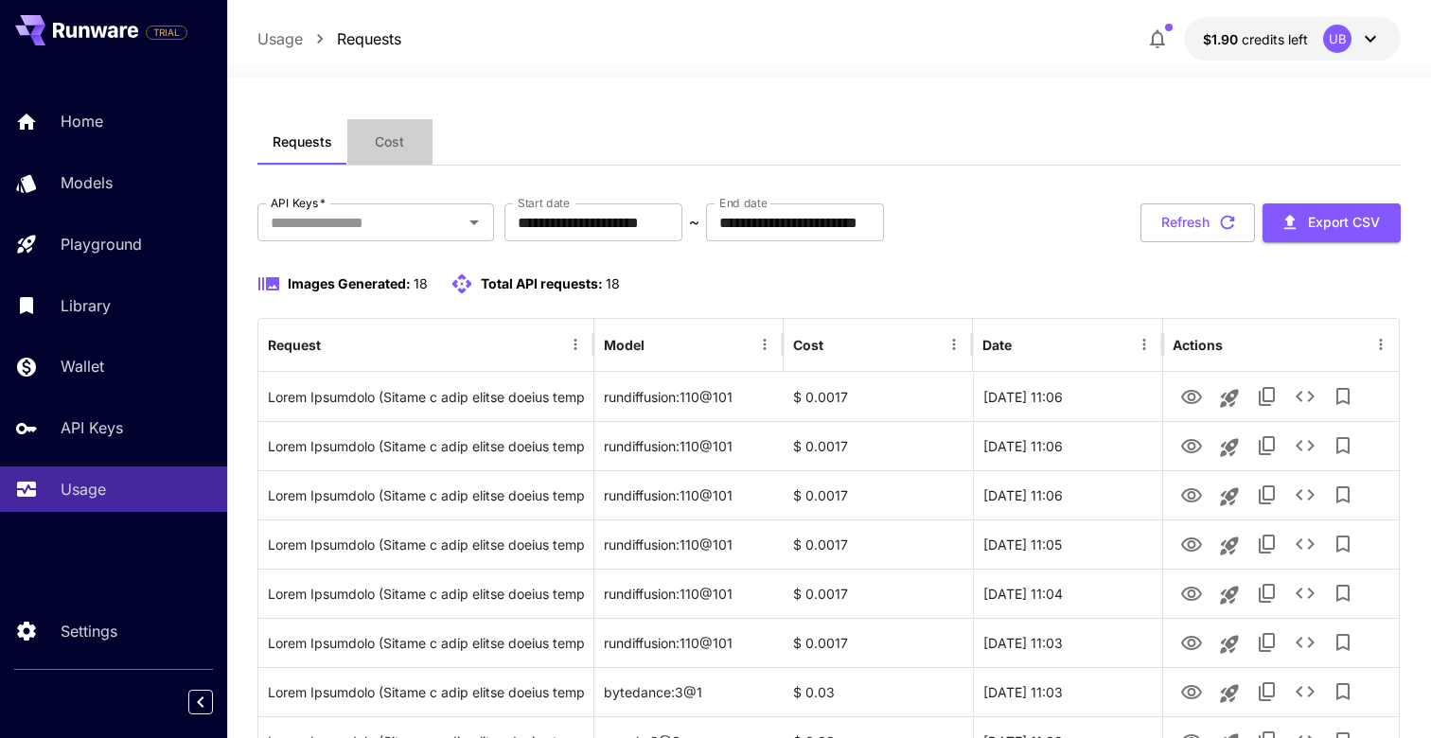
click at [397, 147] on span "Cost" at bounding box center [389, 141] width 29 height 17
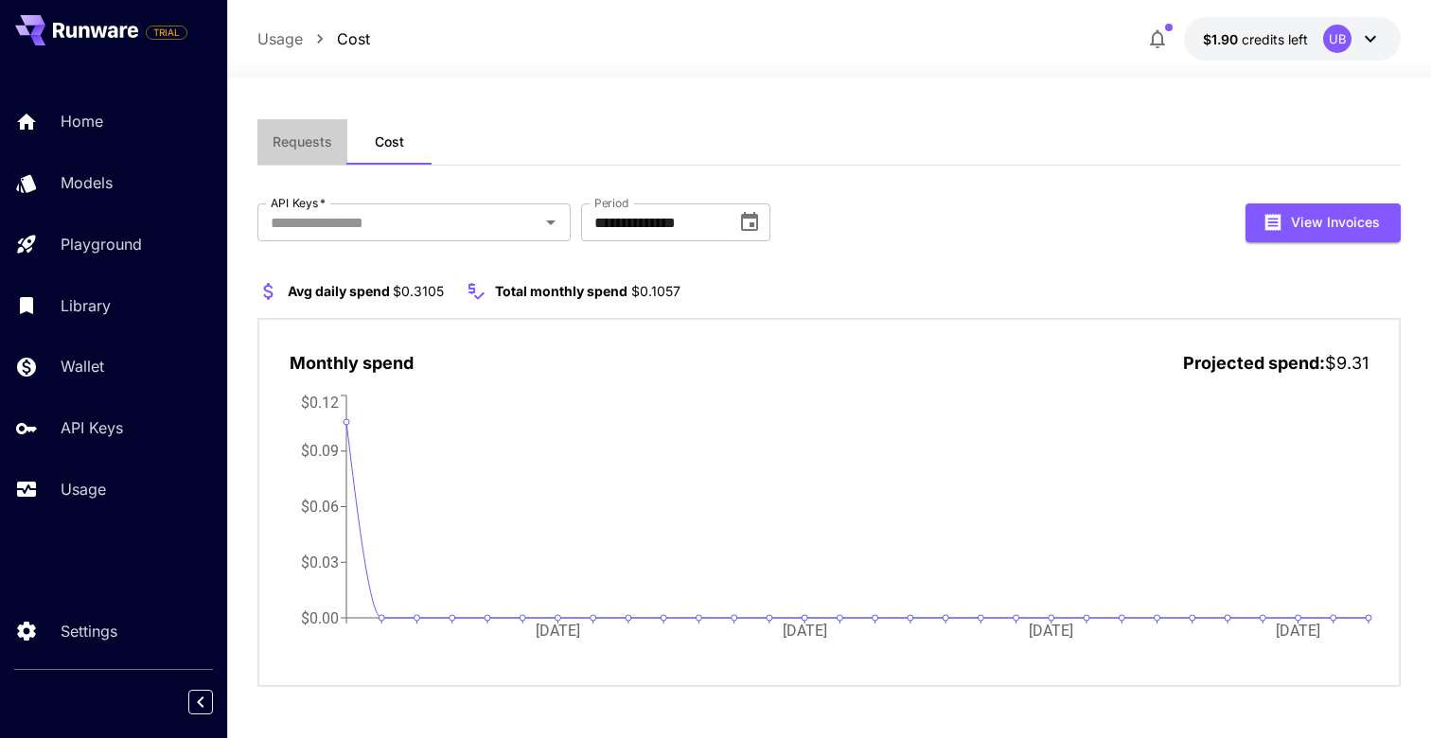
click at [316, 146] on span "Requests" at bounding box center [303, 141] width 60 height 17
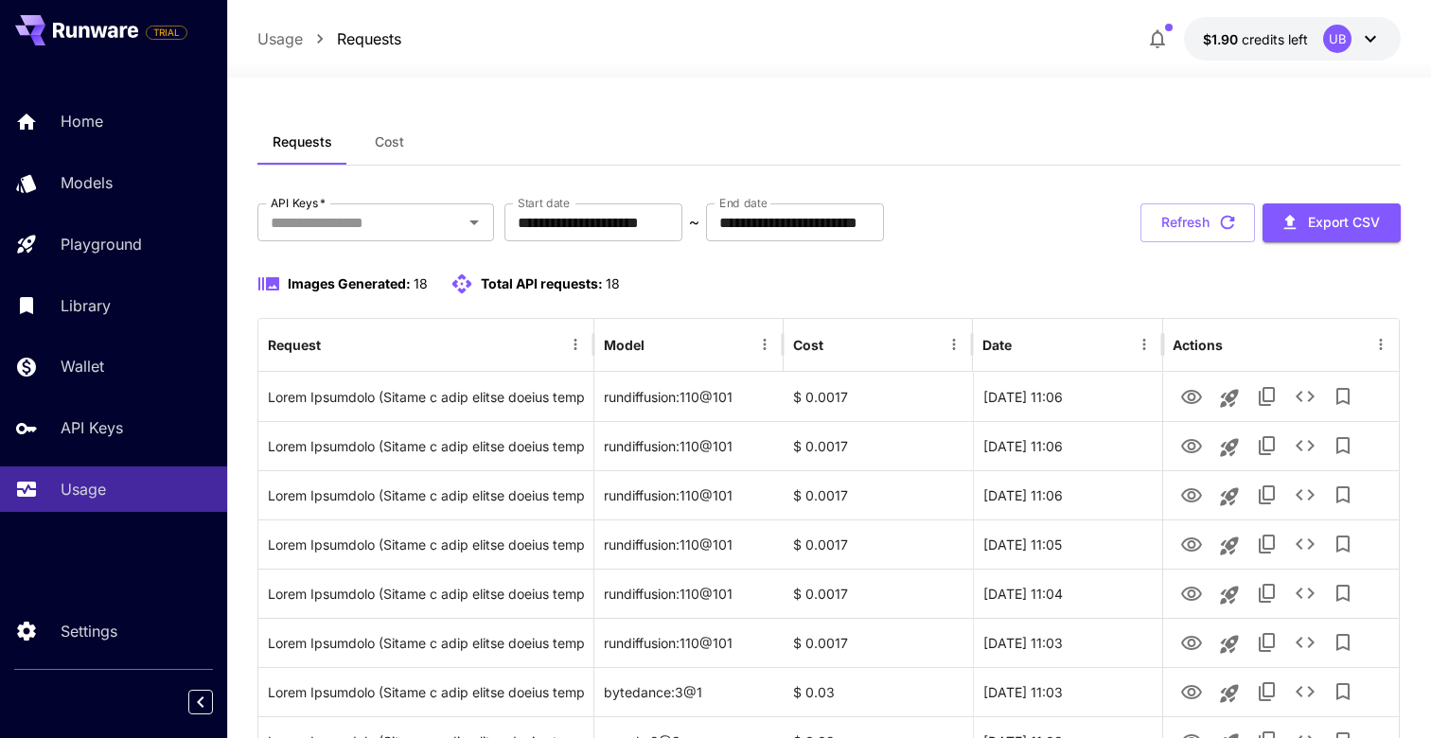
click at [381, 135] on span "Cost" at bounding box center [389, 141] width 29 height 17
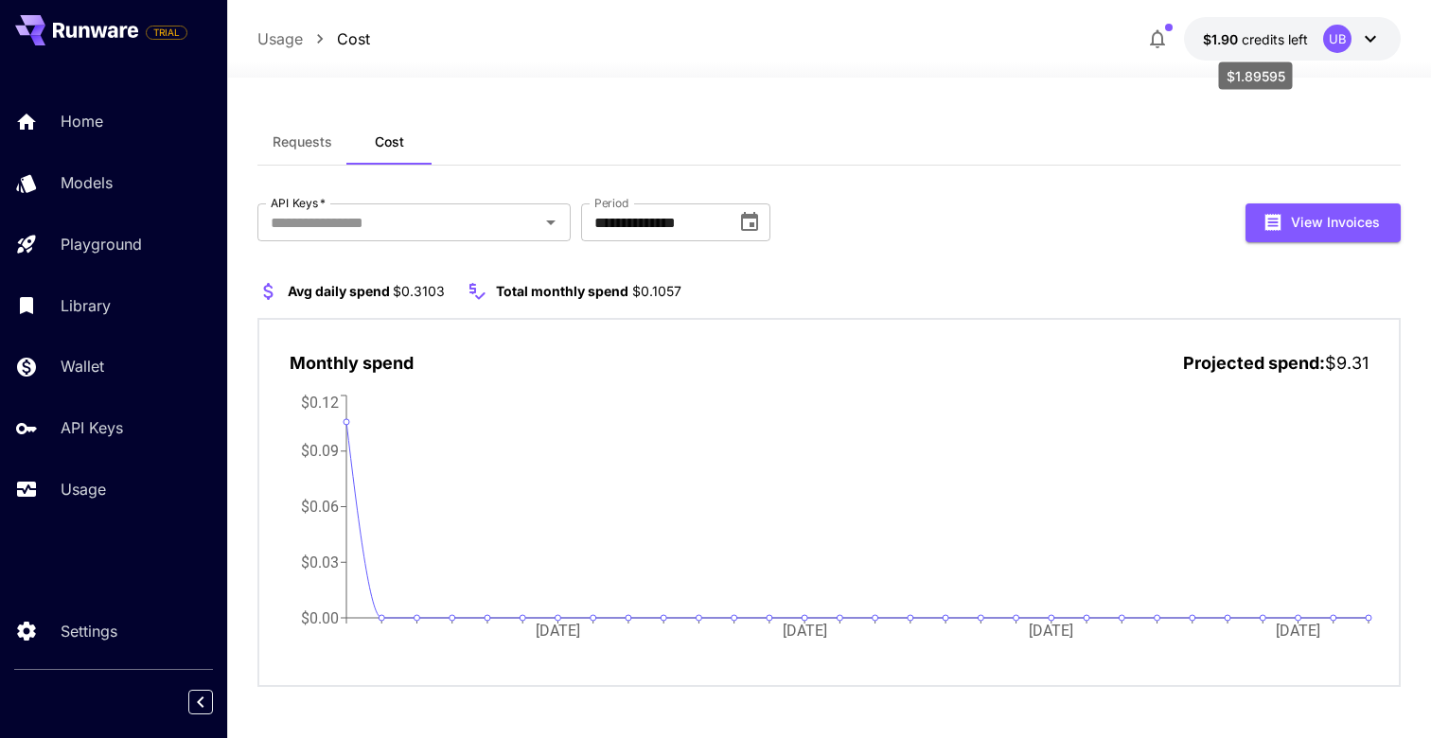
click at [1295, 44] on span "credits left" at bounding box center [1274, 39] width 66 height 16
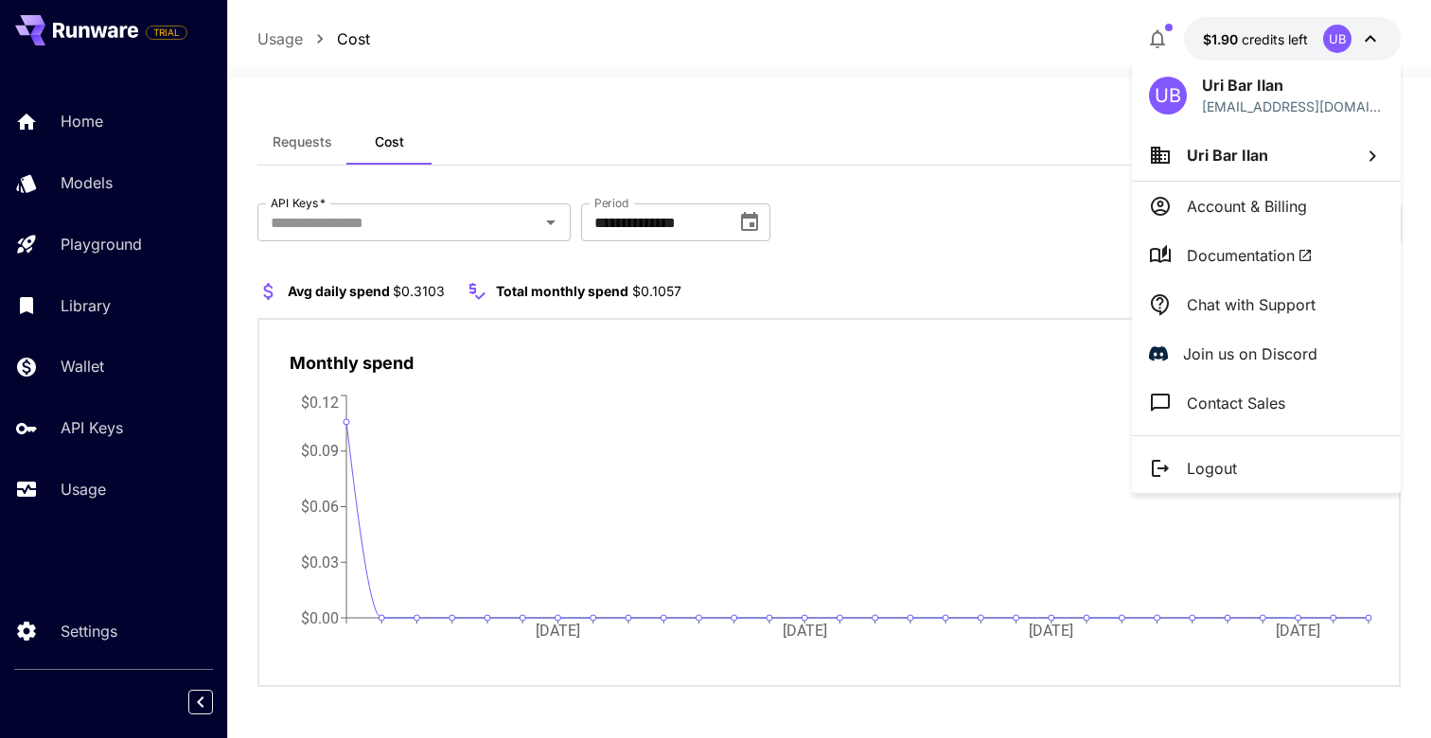
click at [1156, 255] on icon at bounding box center [1160, 255] width 23 height 23
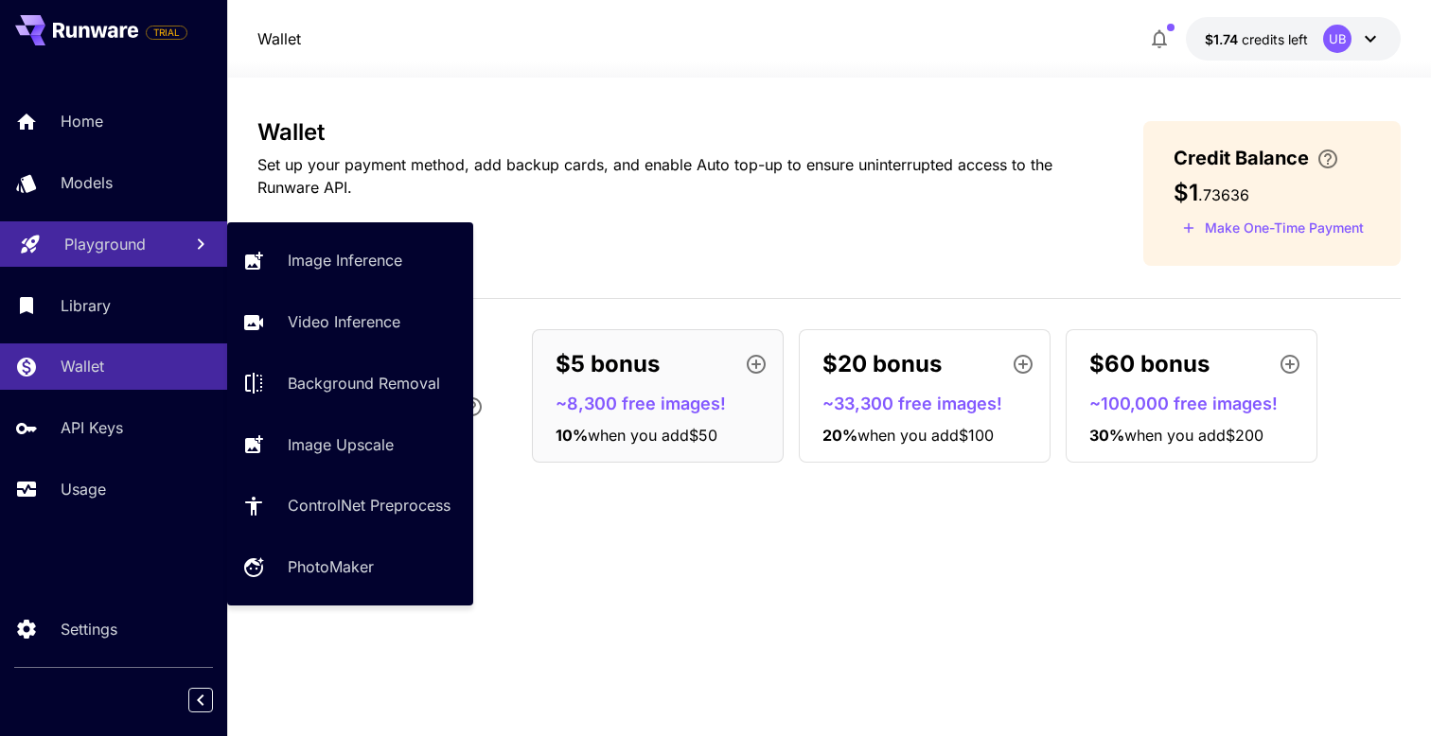
click at [106, 255] on p "Playground" at bounding box center [104, 244] width 81 height 23
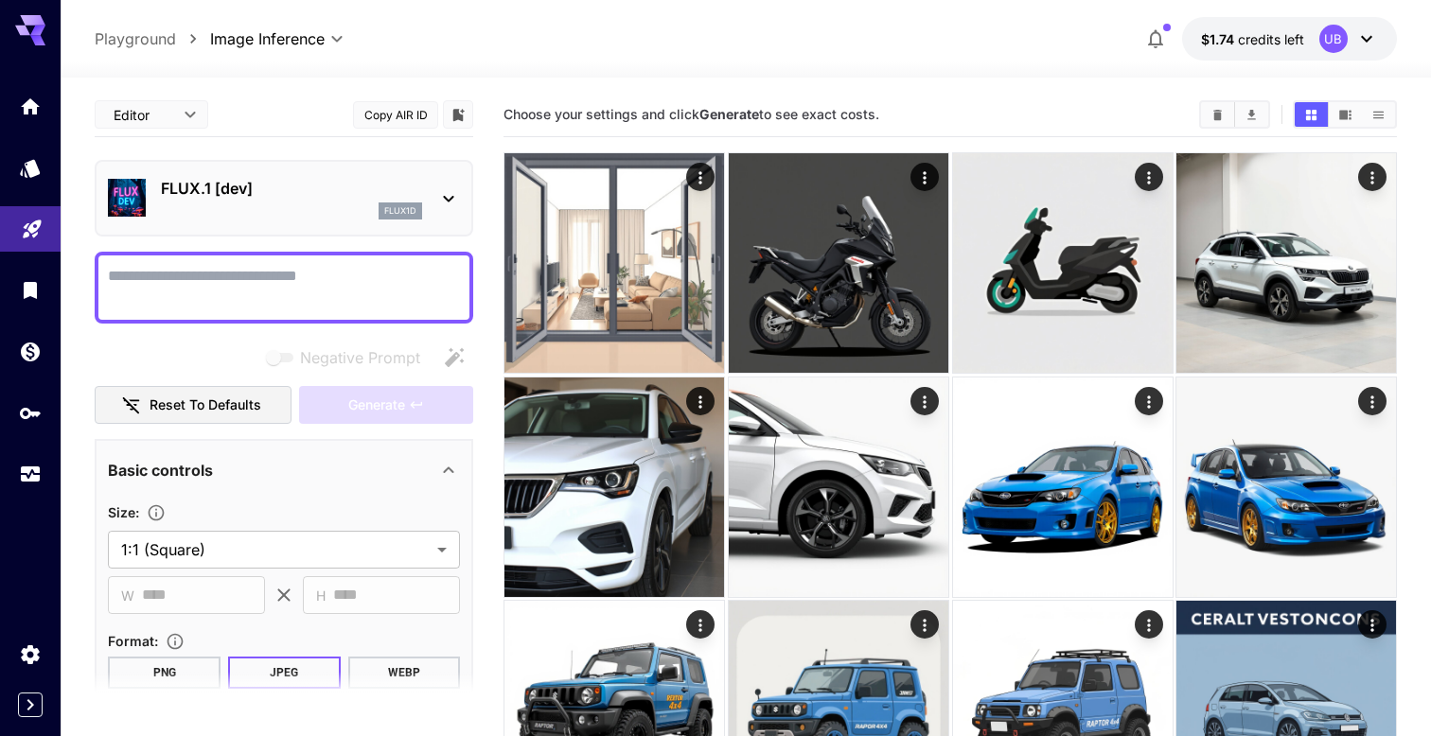
click at [407, 202] on div "flux1d" at bounding box center [400, 210] width 44 height 17
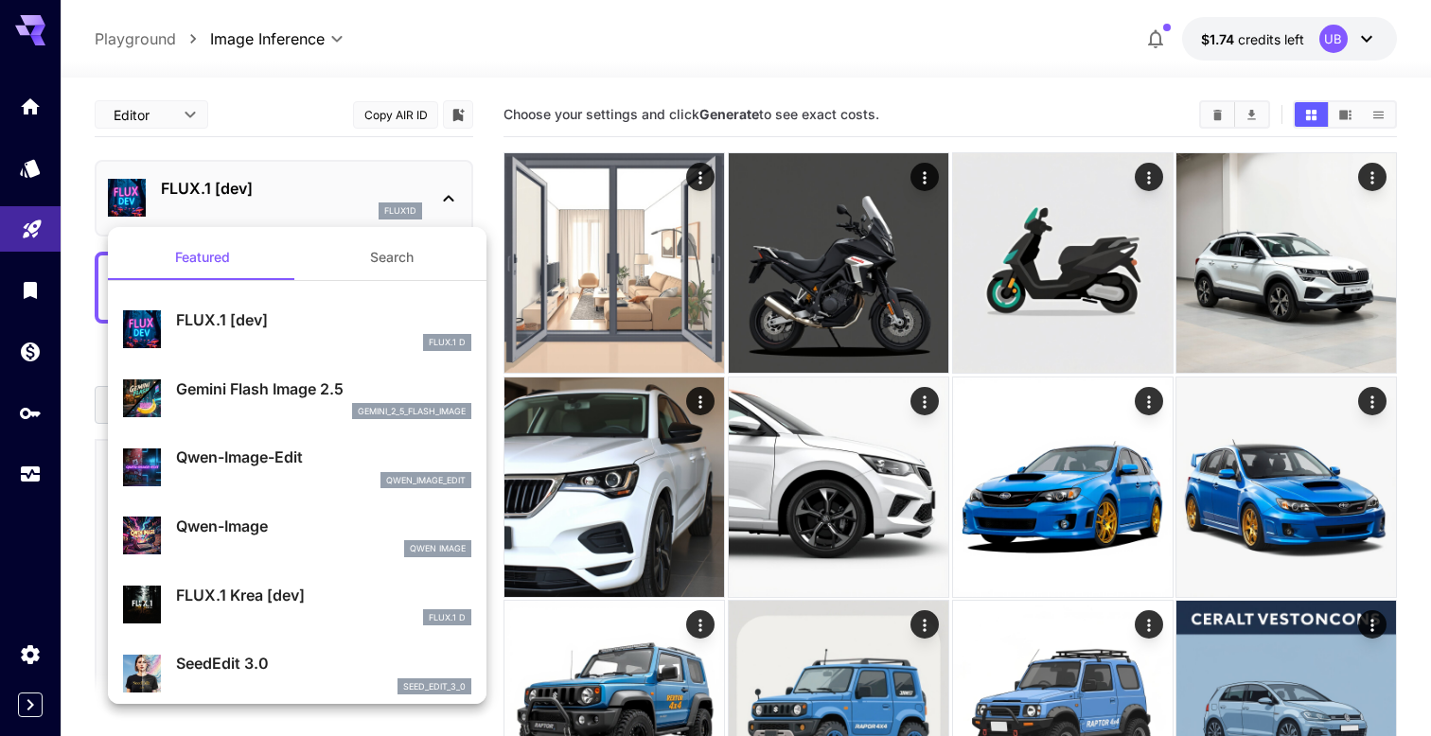
click at [402, 276] on button "Search" at bounding box center [391, 257] width 189 height 45
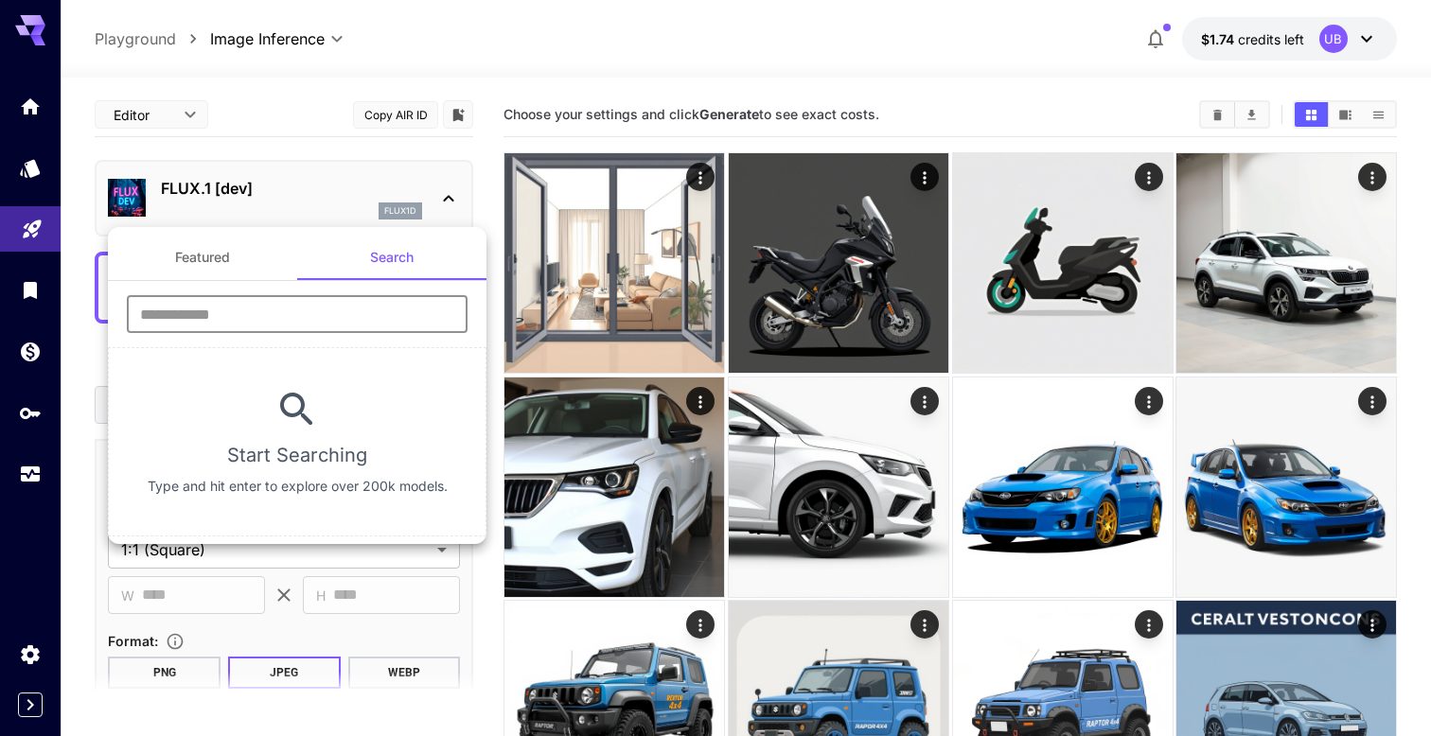
click at [366, 330] on input "text" at bounding box center [297, 314] width 341 height 38
click at [344, 326] on input "text" at bounding box center [297, 314] width 341 height 38
paste input "**********"
type input "**********"
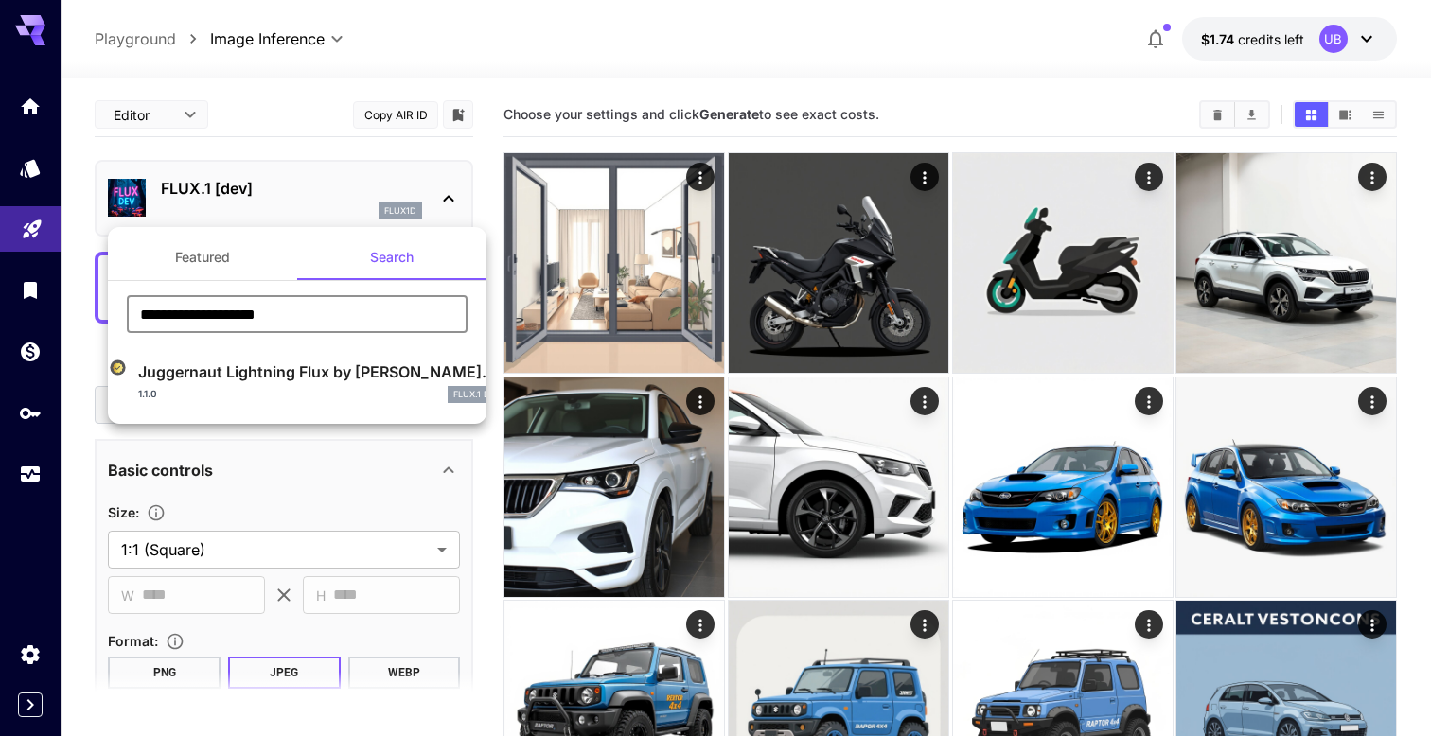
click at [315, 368] on p "Juggernaut Lightning Flux by Ru..." at bounding box center [317, 371] width 358 height 23
type input "*"
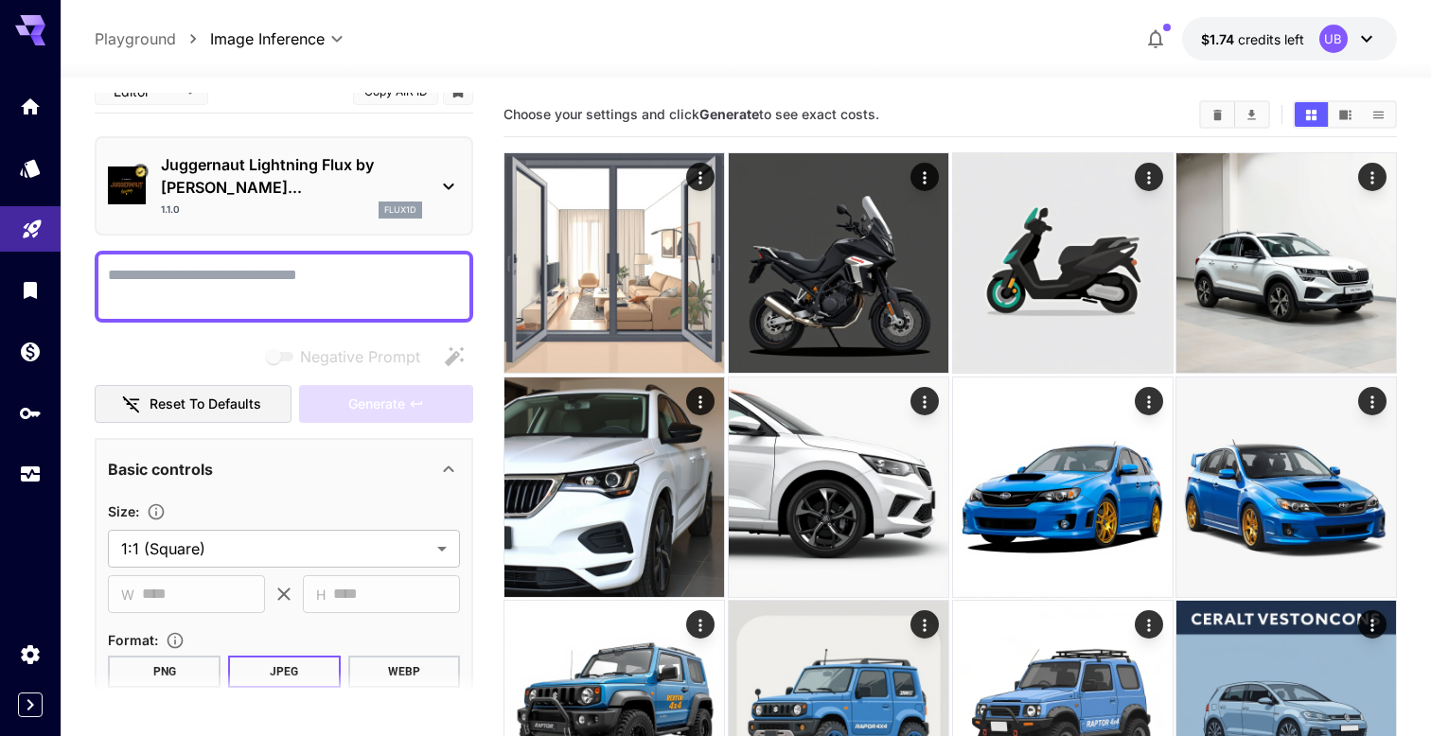
scroll to position [32, 0]
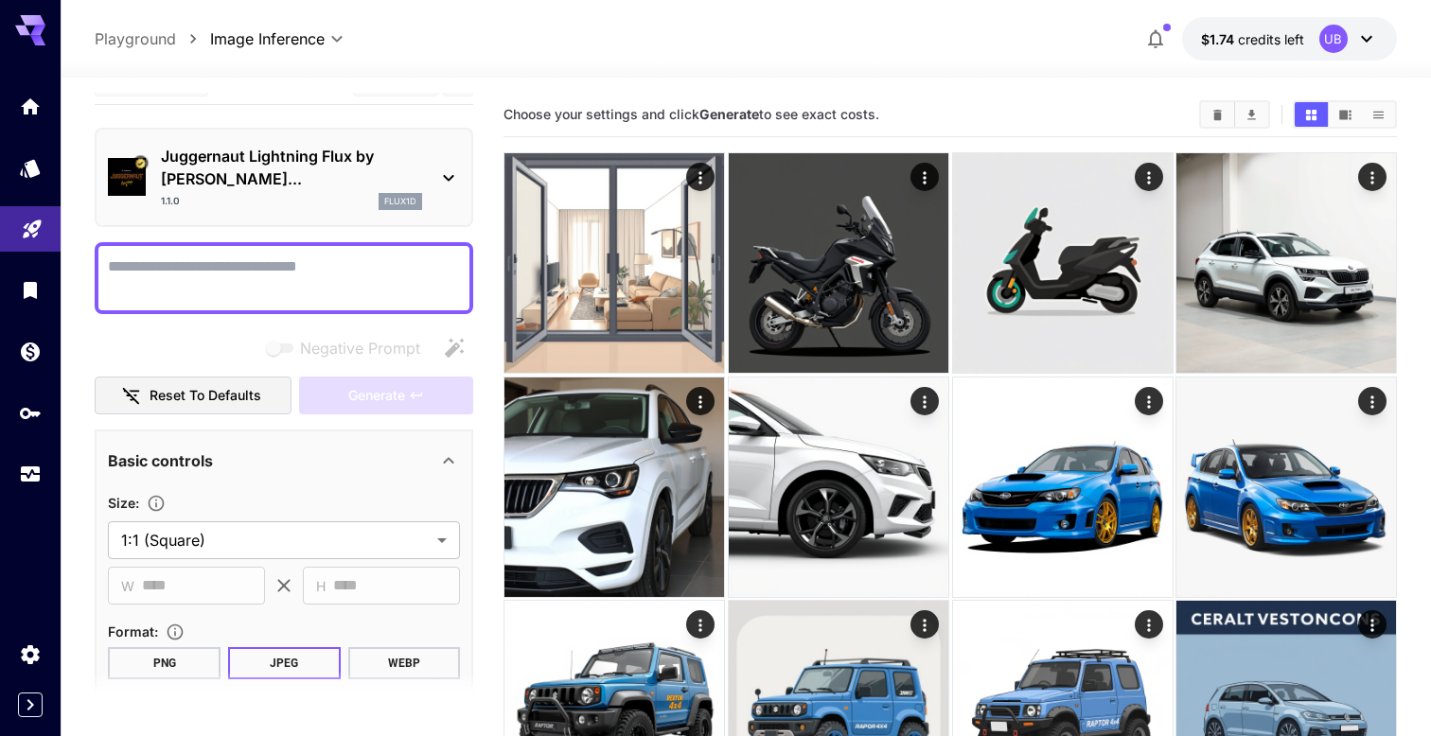
click at [337, 255] on textarea "Negative Prompt" at bounding box center [284, 277] width 352 height 45
paste textarea "**********"
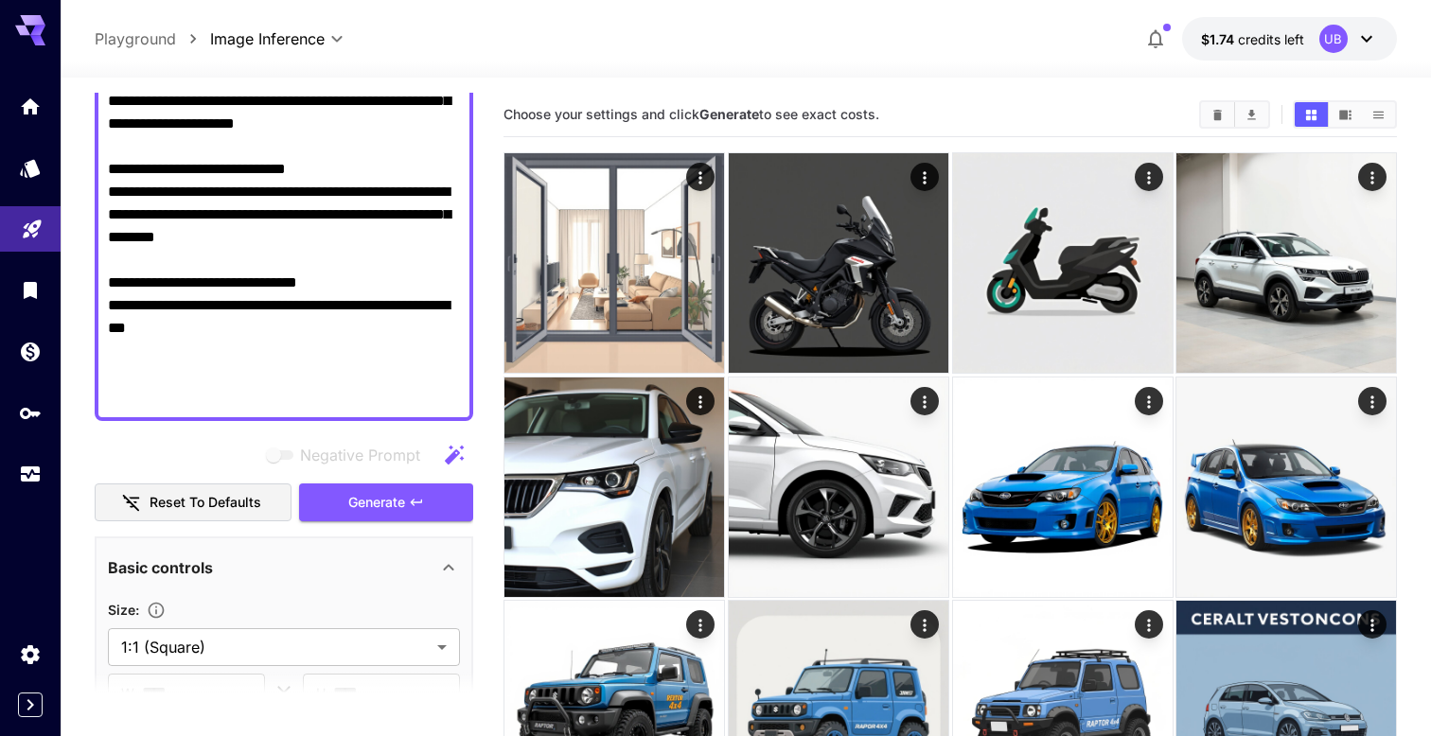
scroll to position [788, 0]
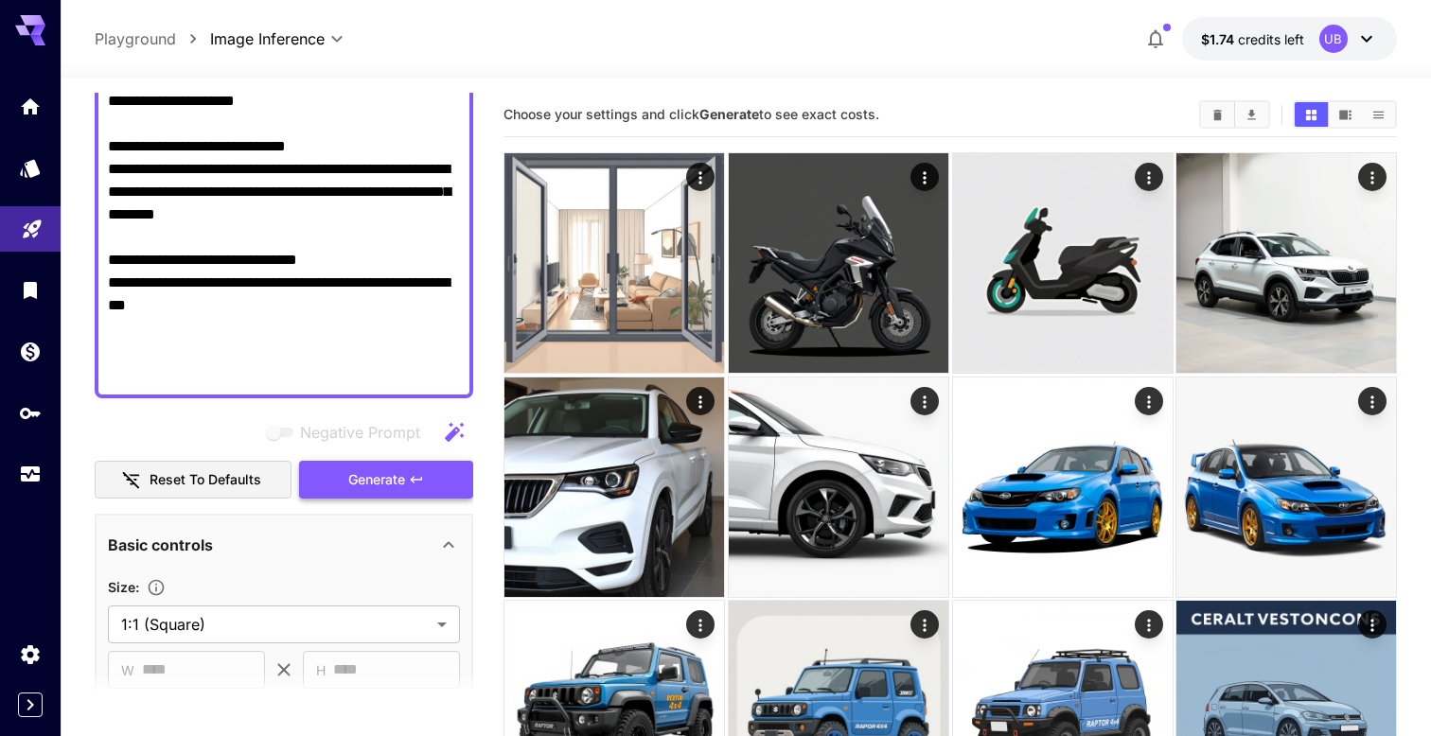
type textarea "**********"
click at [404, 468] on span "Generate" at bounding box center [376, 480] width 57 height 24
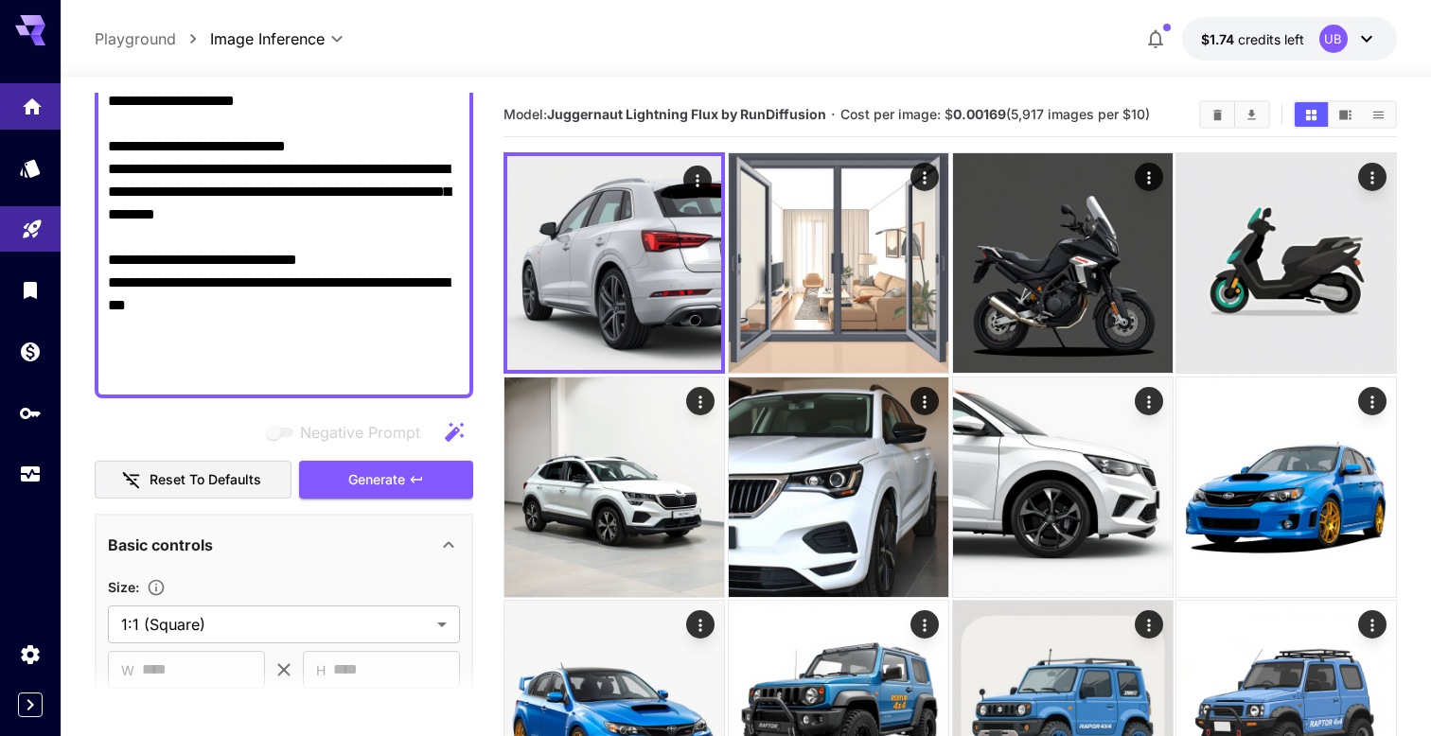
click at [39, 115] on link at bounding box center [30, 106] width 61 height 46
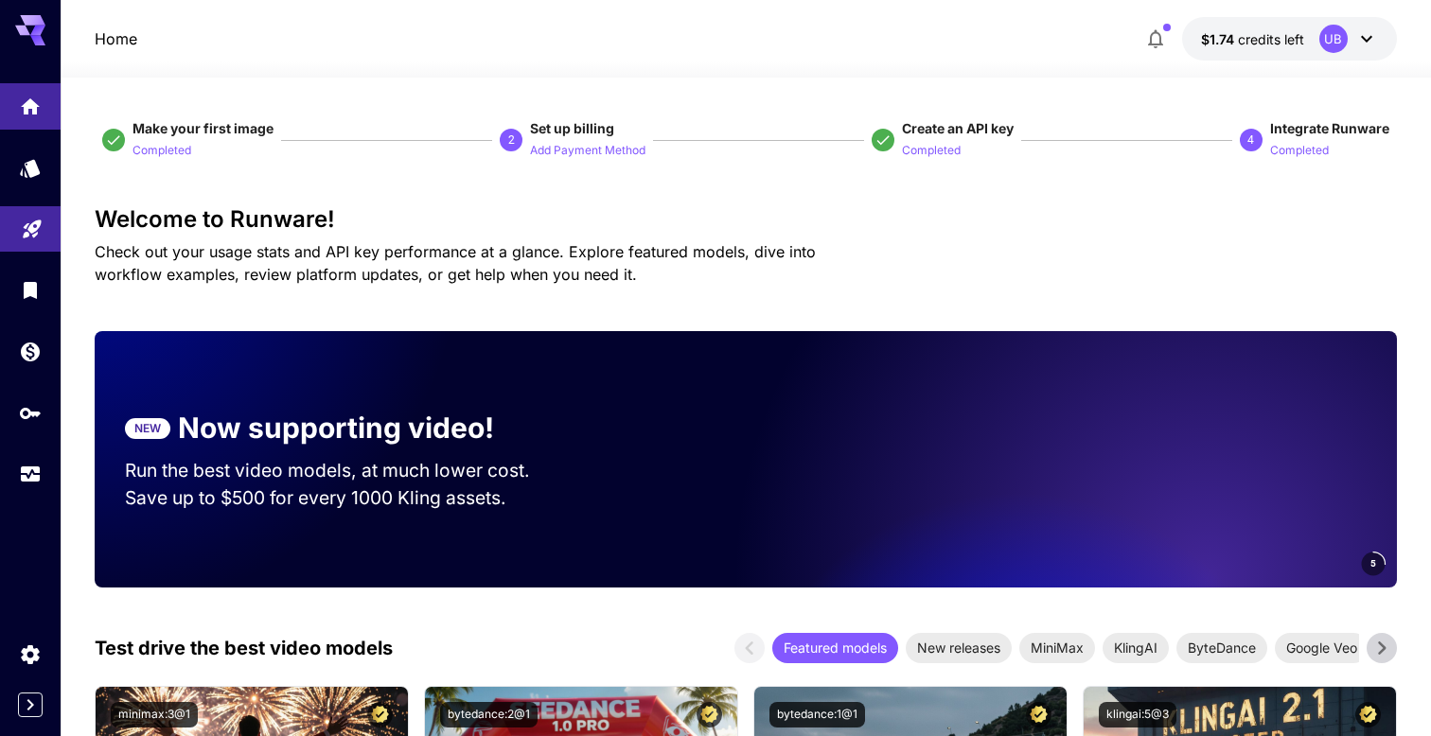
click at [1211, 36] on span "$1.74" at bounding box center [1219, 39] width 37 height 16
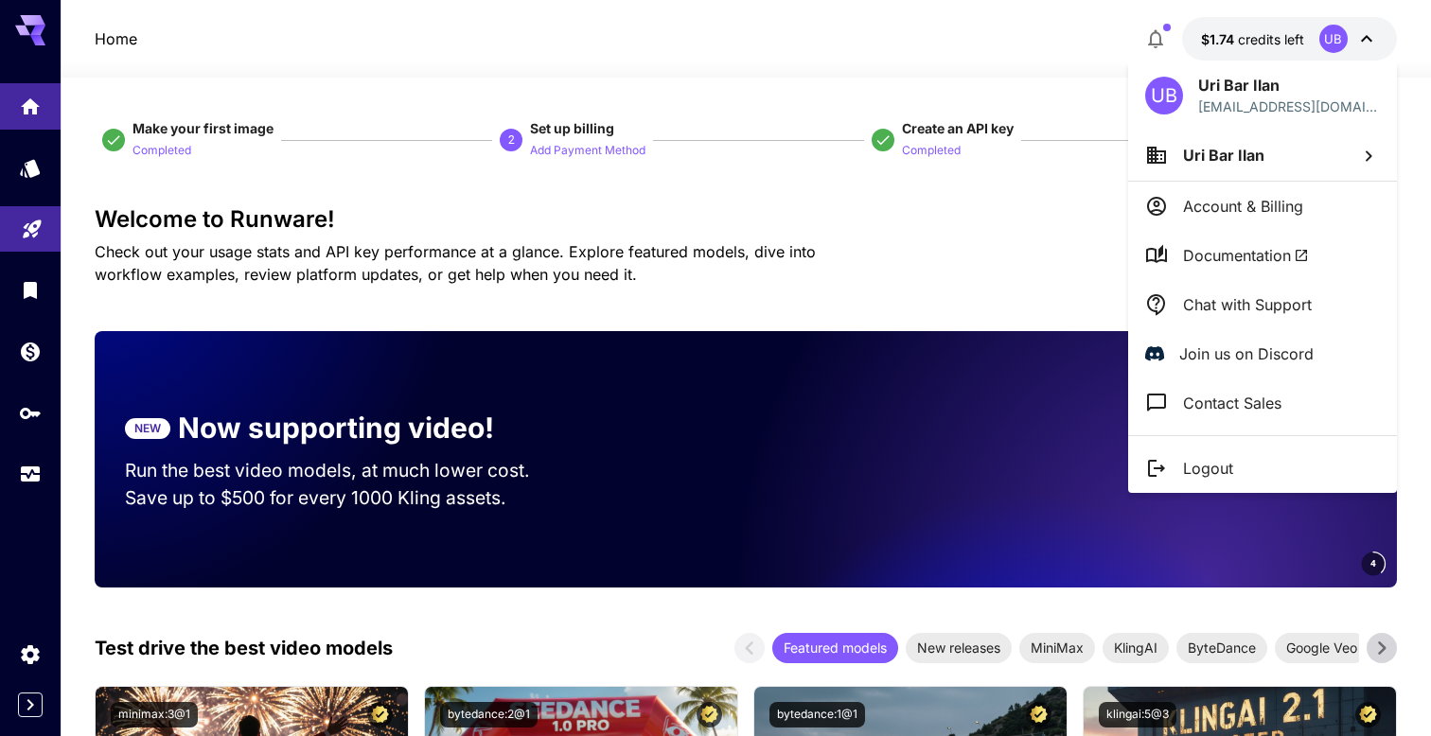
click at [910, 151] on div at bounding box center [715, 368] width 1431 height 736
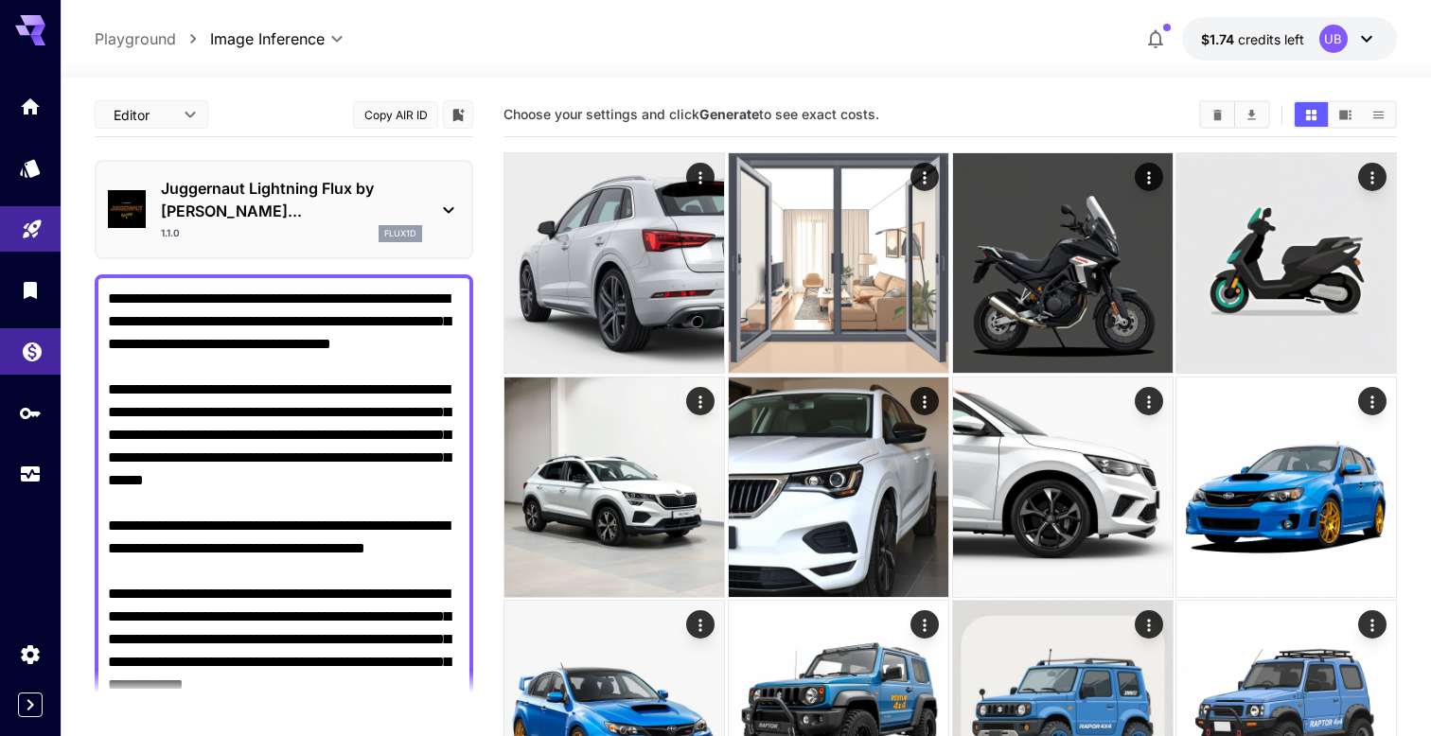
click at [33, 371] on link at bounding box center [30, 351] width 61 height 46
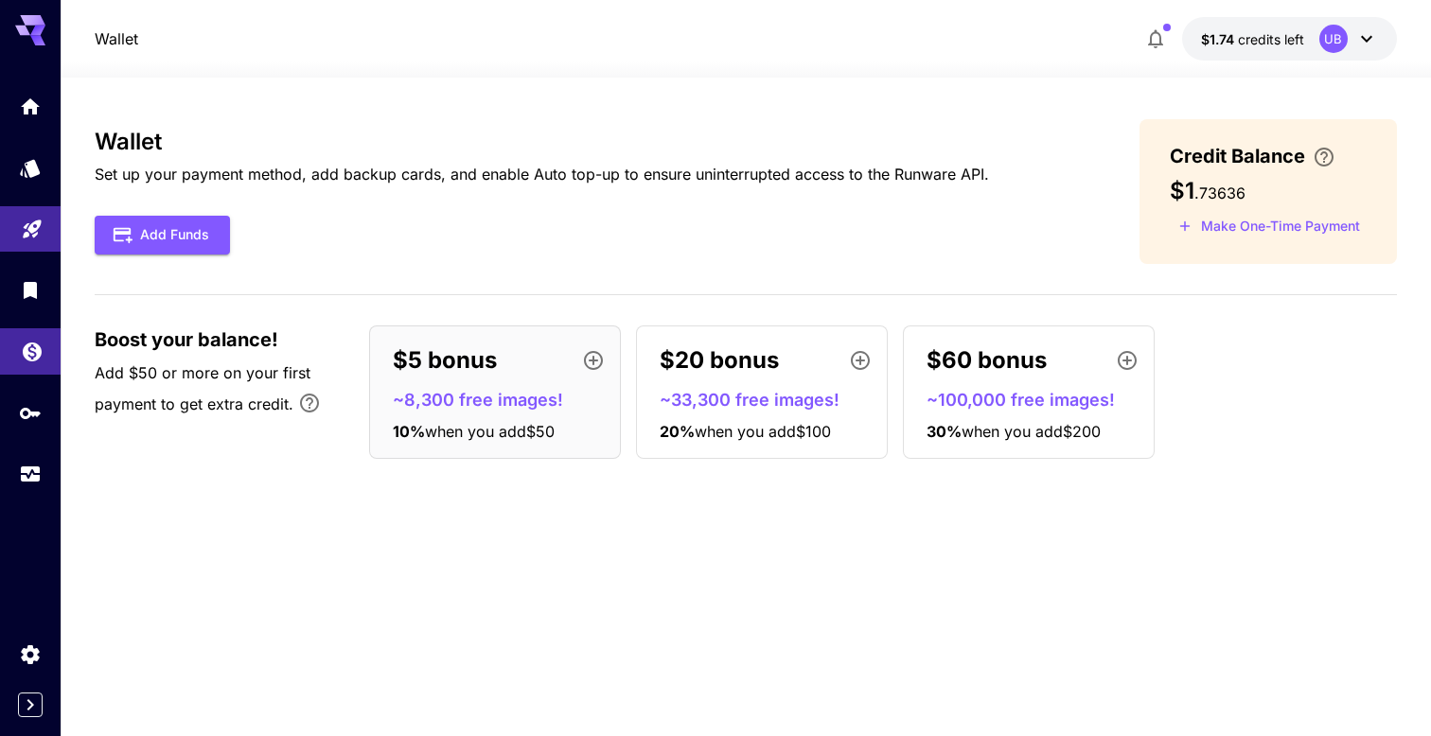
click at [33, 371] on link at bounding box center [30, 351] width 61 height 46
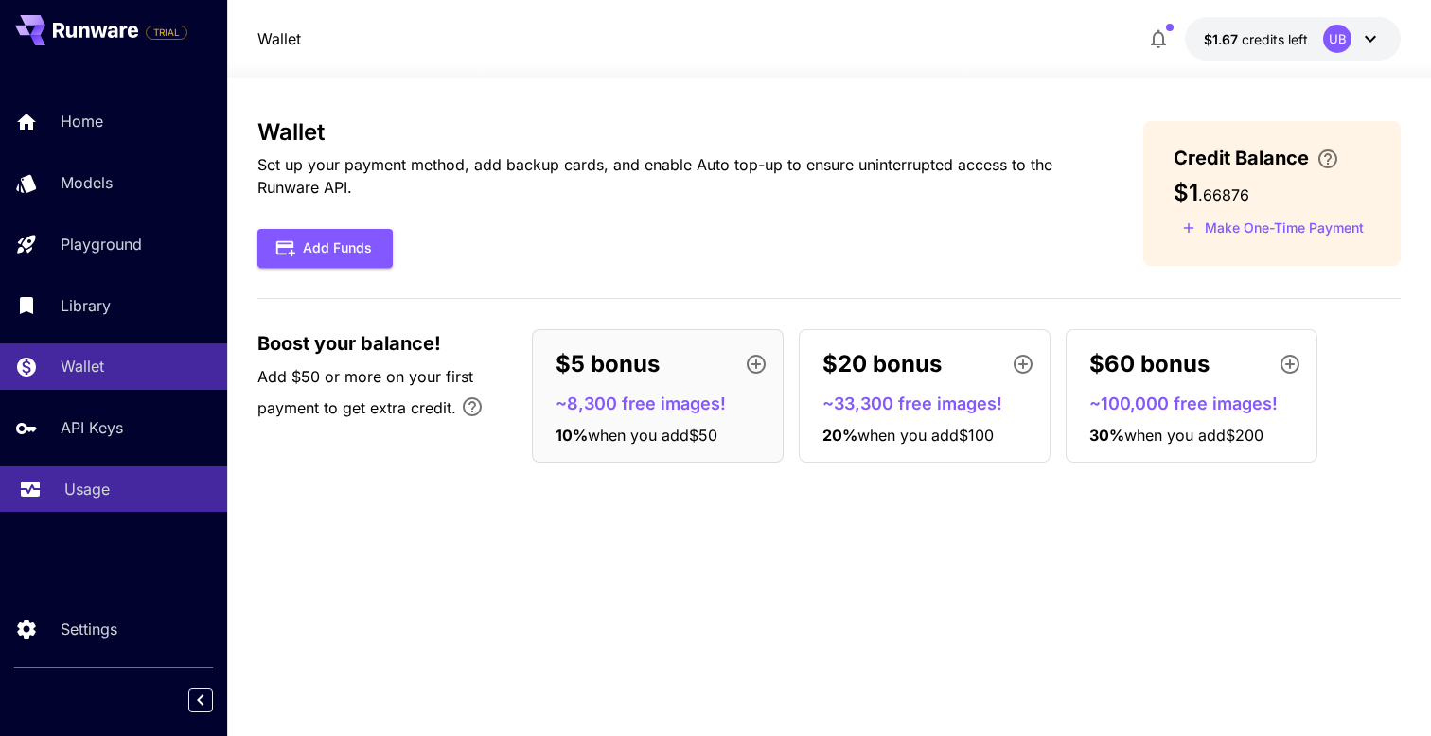
click at [137, 498] on div "Usage" at bounding box center [138, 489] width 148 height 23
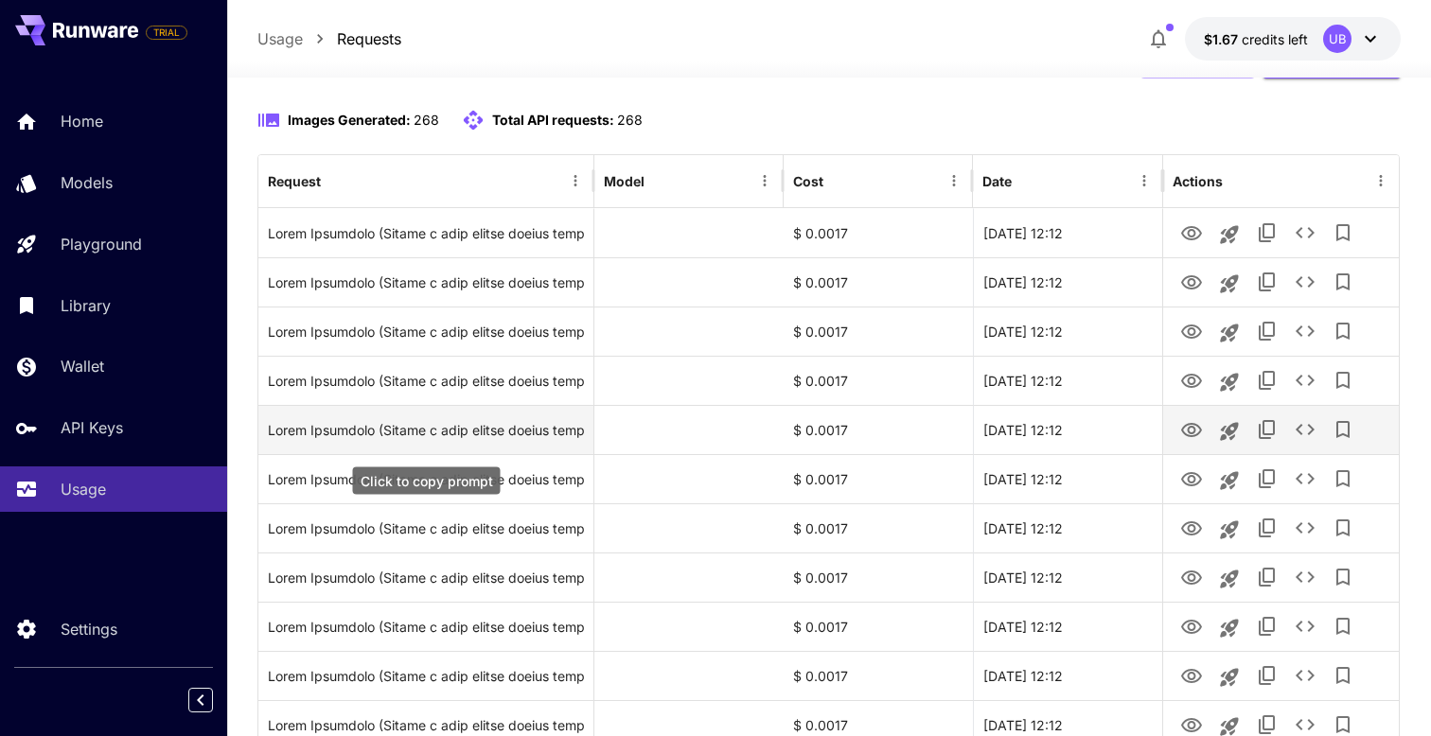
scroll to position [151, 0]
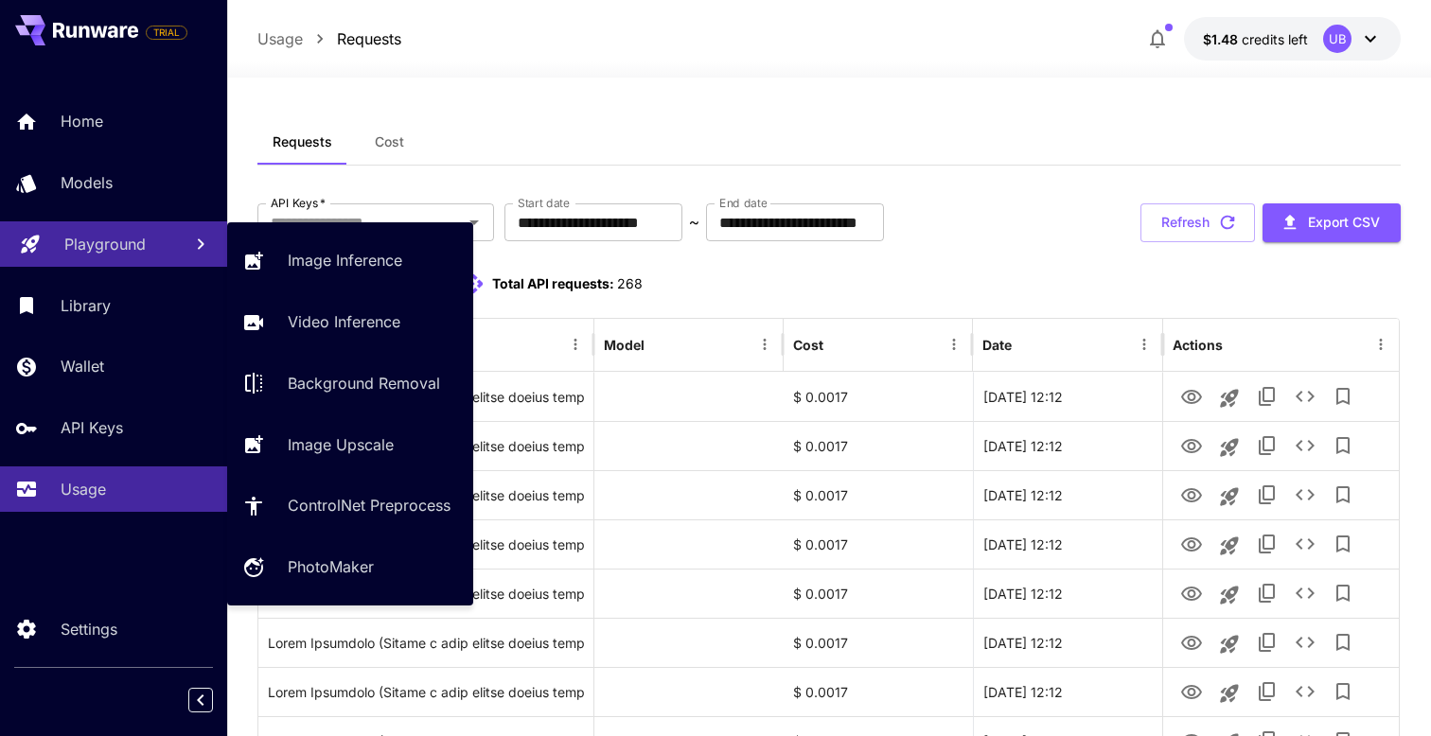
click at [146, 260] on link "Playground" at bounding box center [113, 244] width 227 height 46
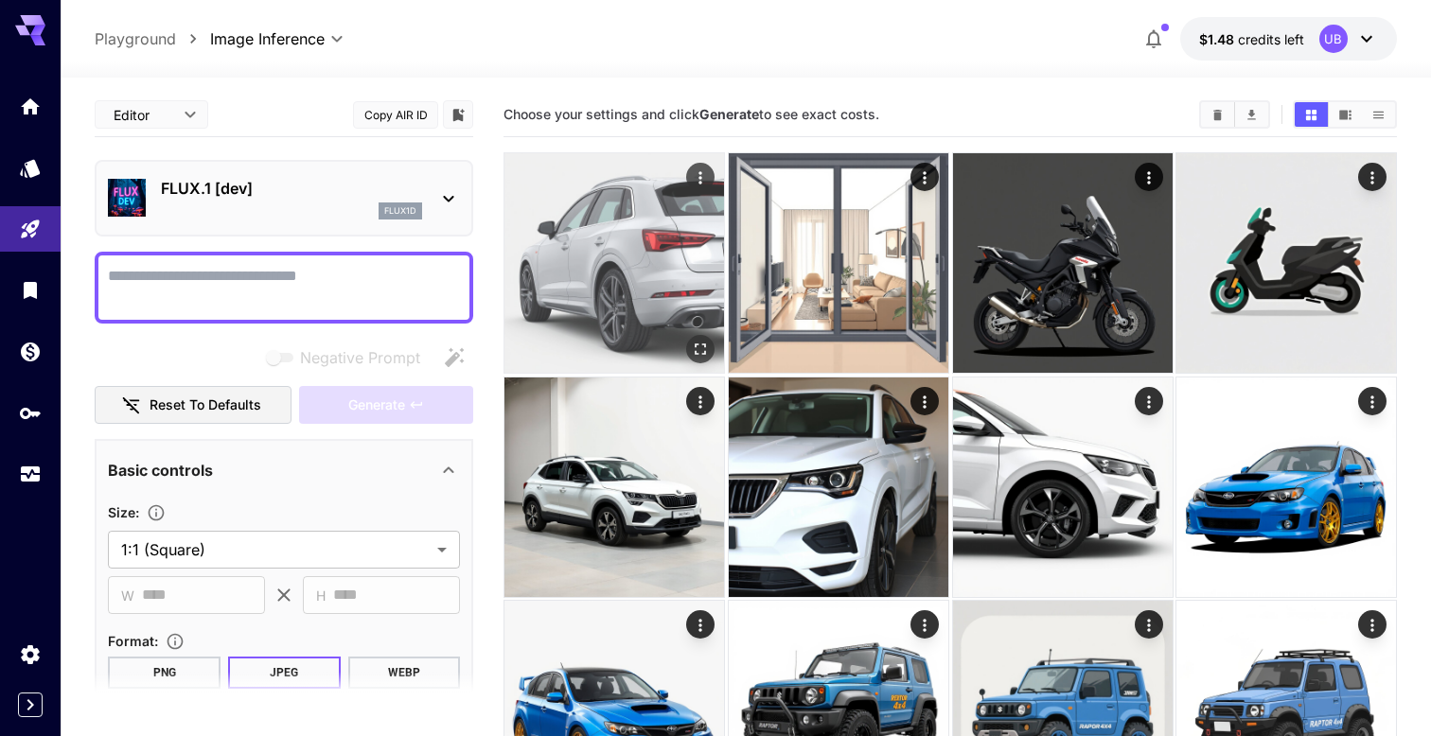
click at [646, 317] on img at bounding box center [614, 263] width 220 height 220
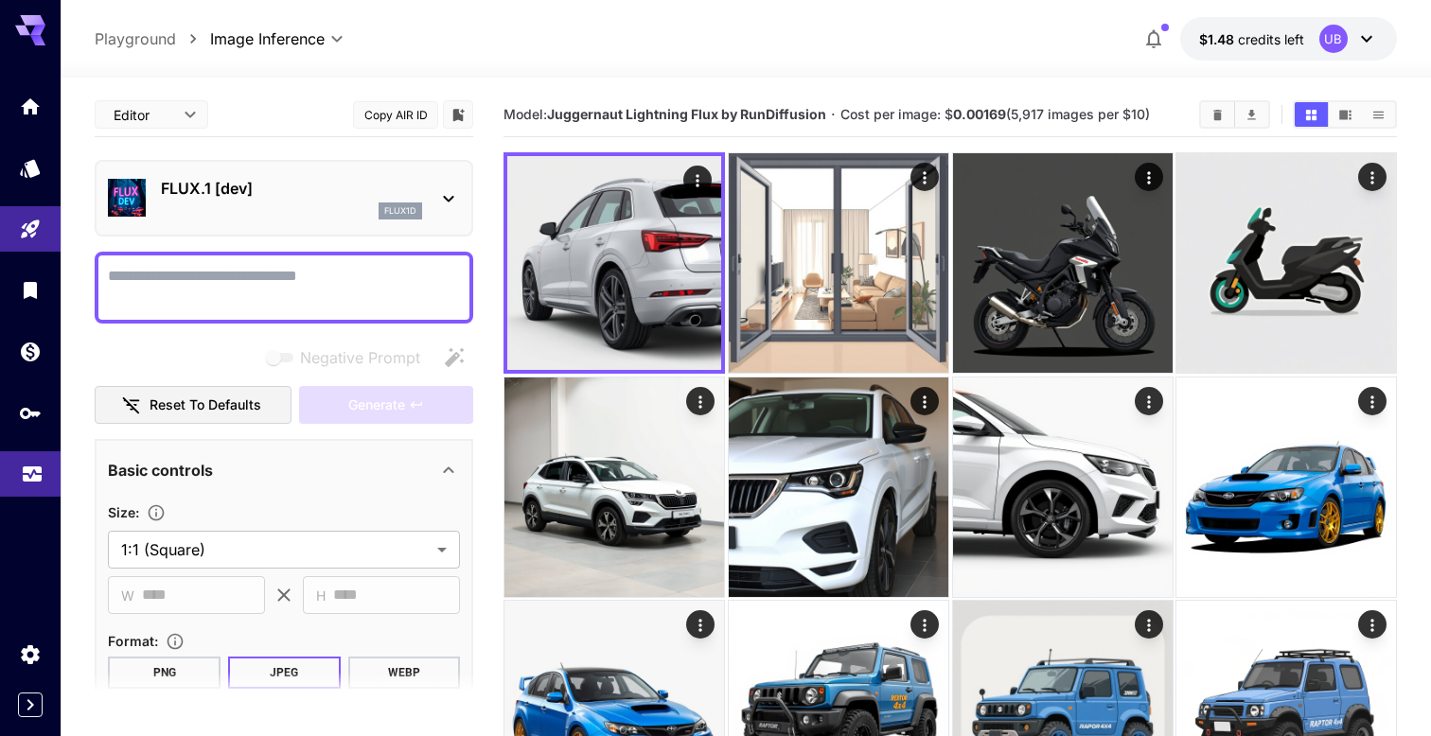
click at [26, 488] on link at bounding box center [30, 474] width 61 height 46
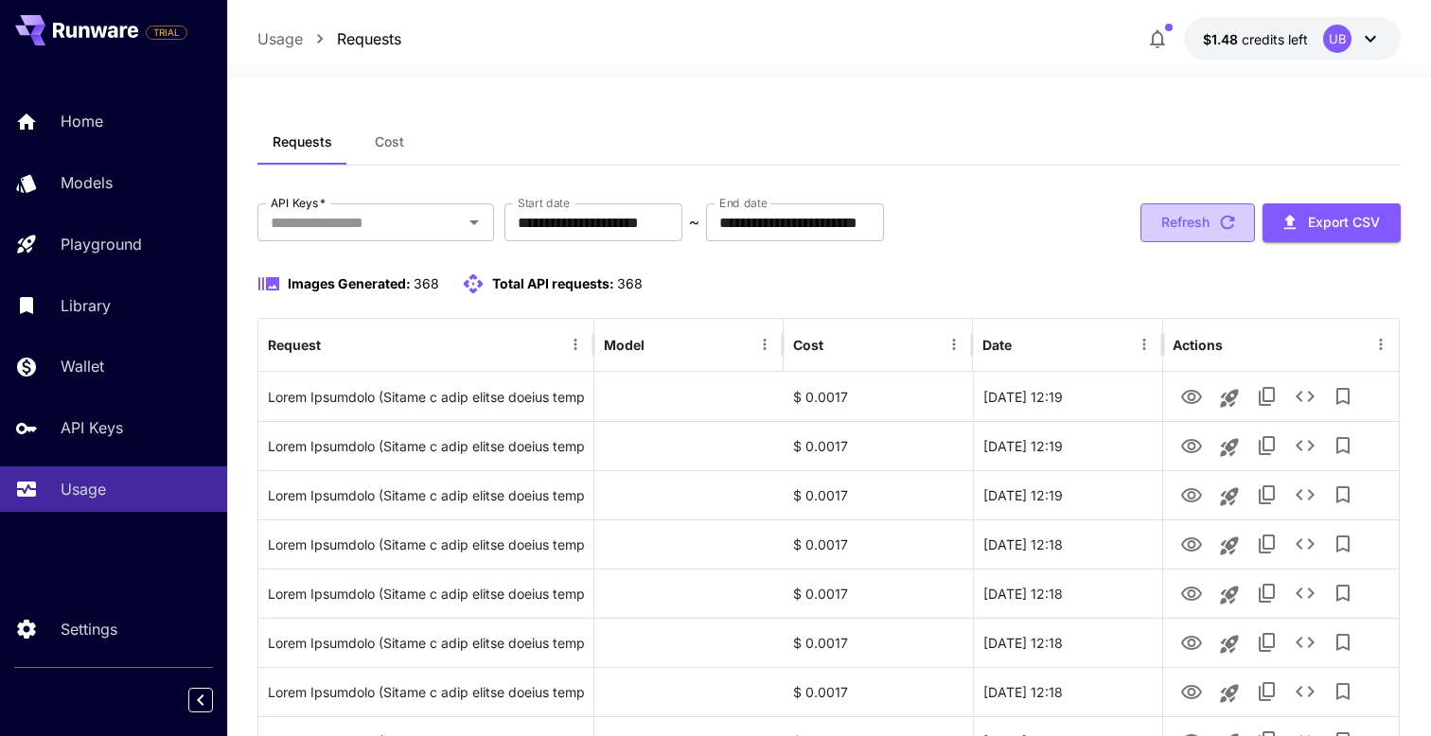
click at [1190, 217] on button "Refresh" at bounding box center [1197, 222] width 114 height 39
